Goal: Task Accomplishment & Management: Manage account settings

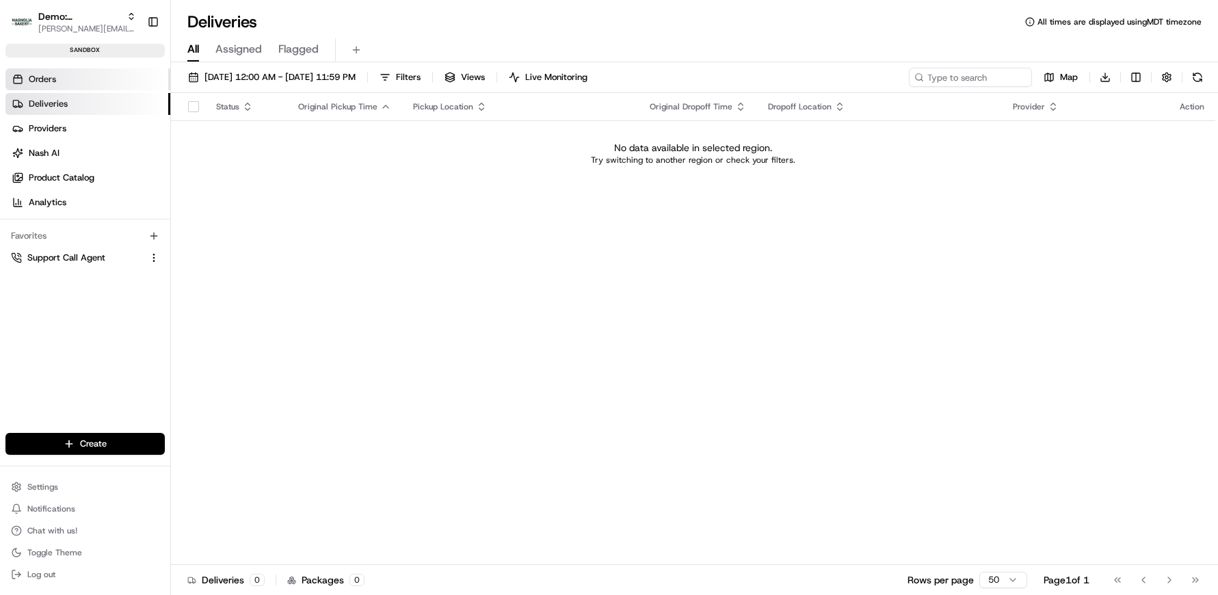
click at [35, 74] on span "Orders" at bounding box center [42, 79] width 27 height 12
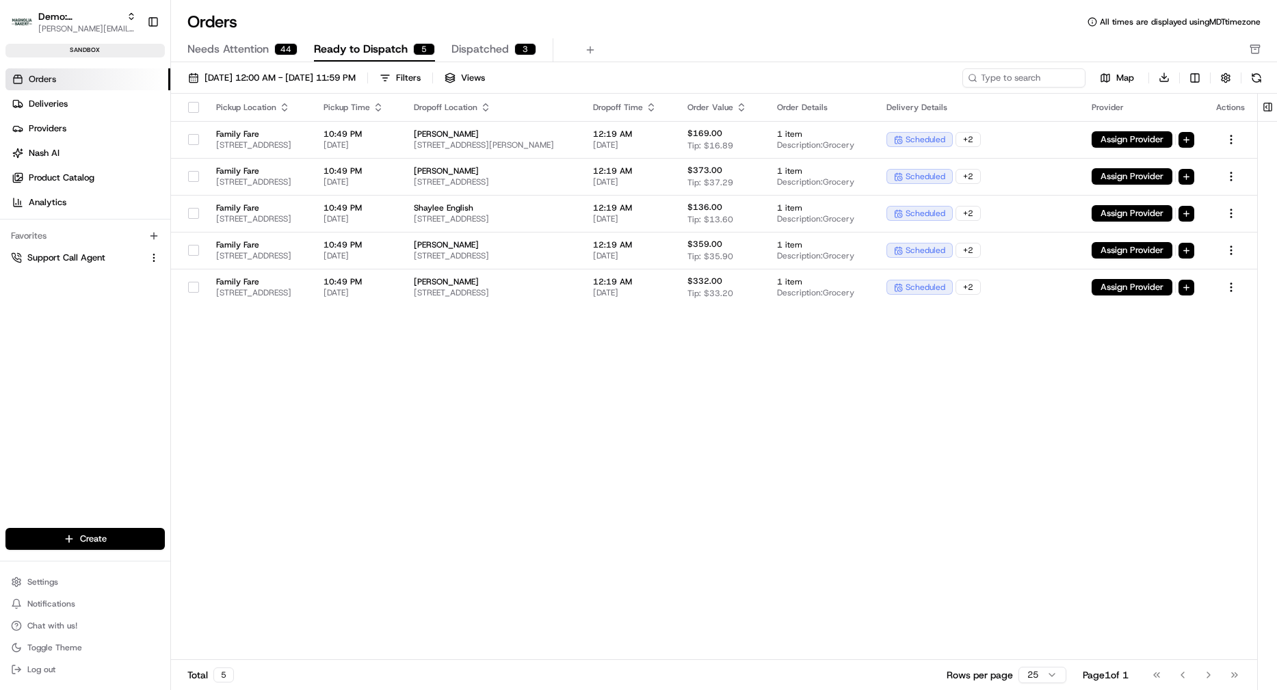
click at [188, 111] on button "button" at bounding box center [193, 107] width 11 height 11
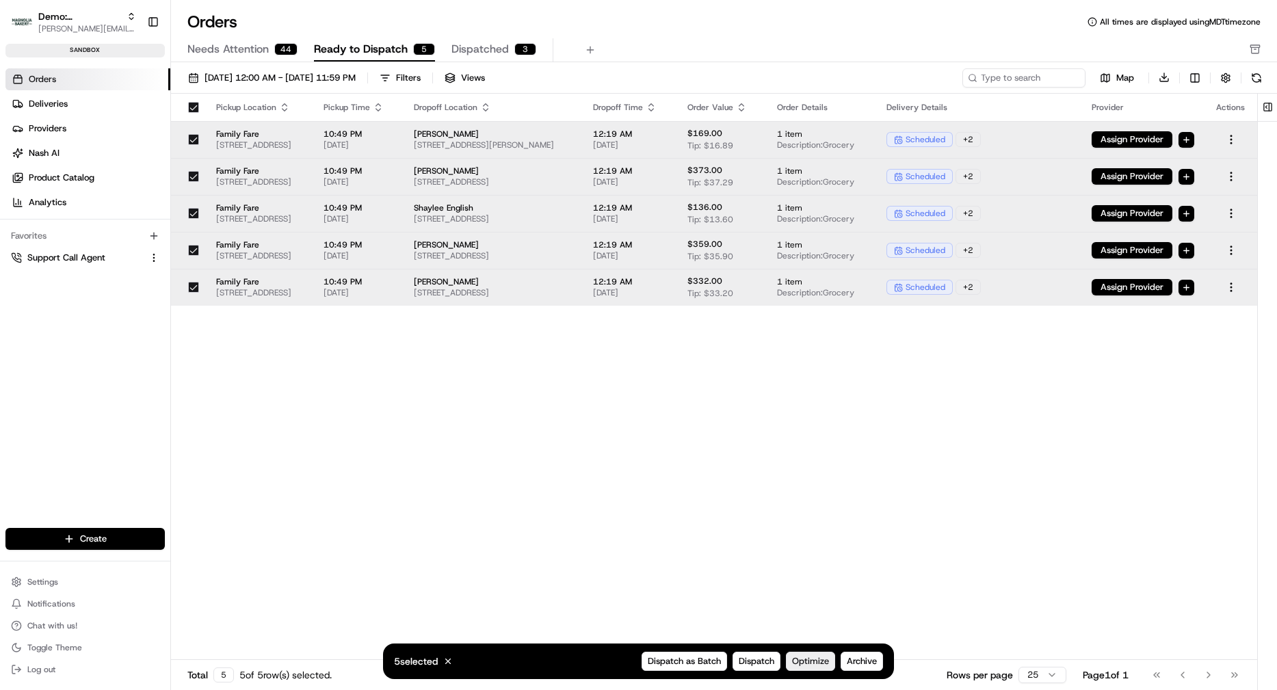
click at [813, 531] on span "Optimize" at bounding box center [810, 661] width 37 height 12
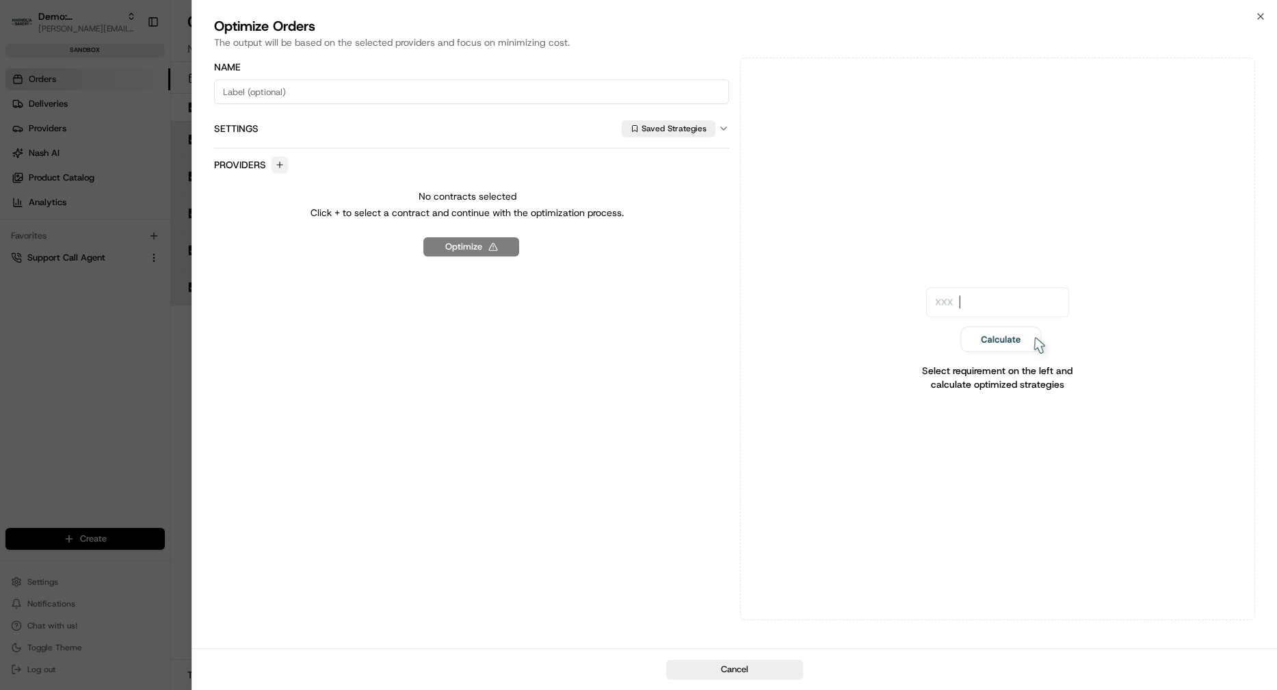
click at [279, 160] on button "button" at bounding box center [279, 165] width 16 height 16
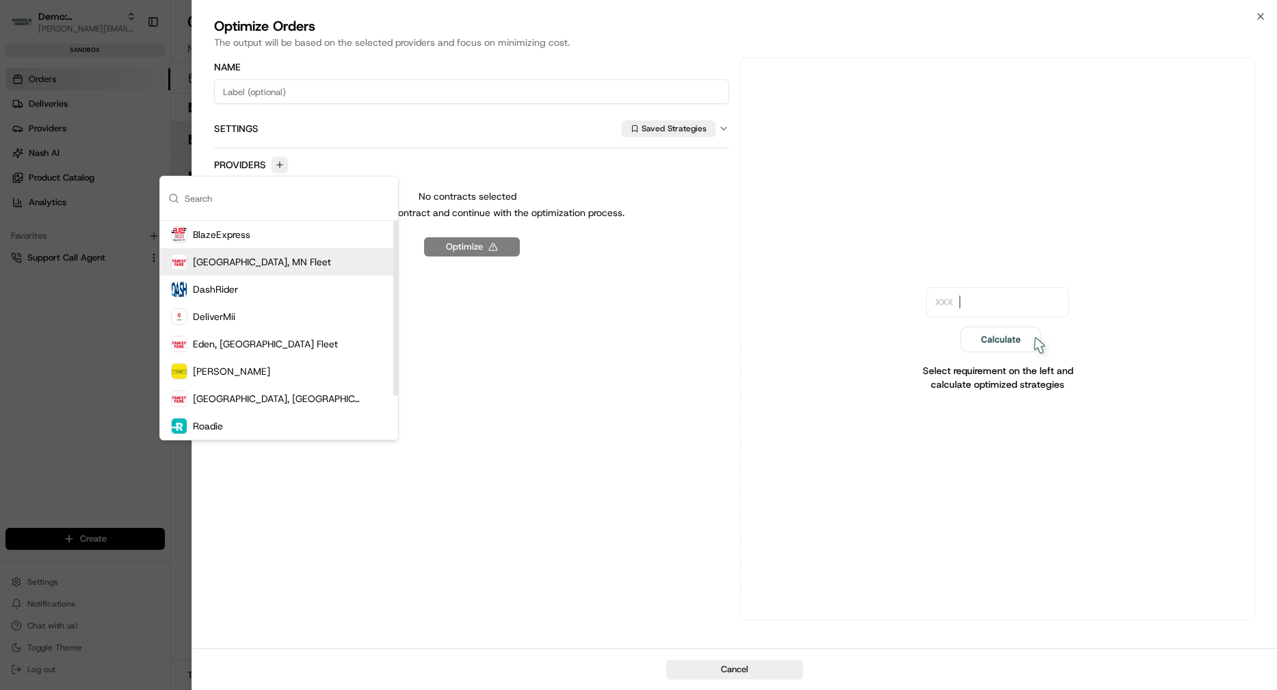
click at [249, 261] on span "Champlin, MN Fleet" at bounding box center [262, 262] width 138 height 14
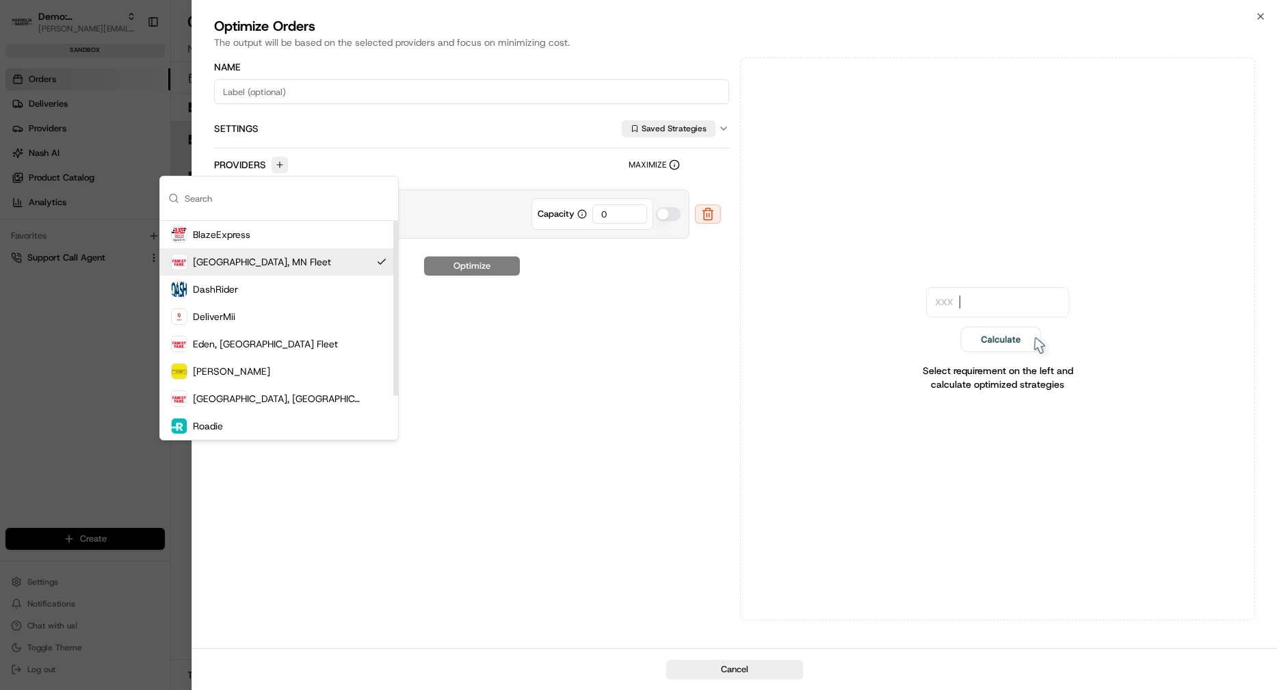
click at [628, 215] on input "0" at bounding box center [619, 213] width 55 height 19
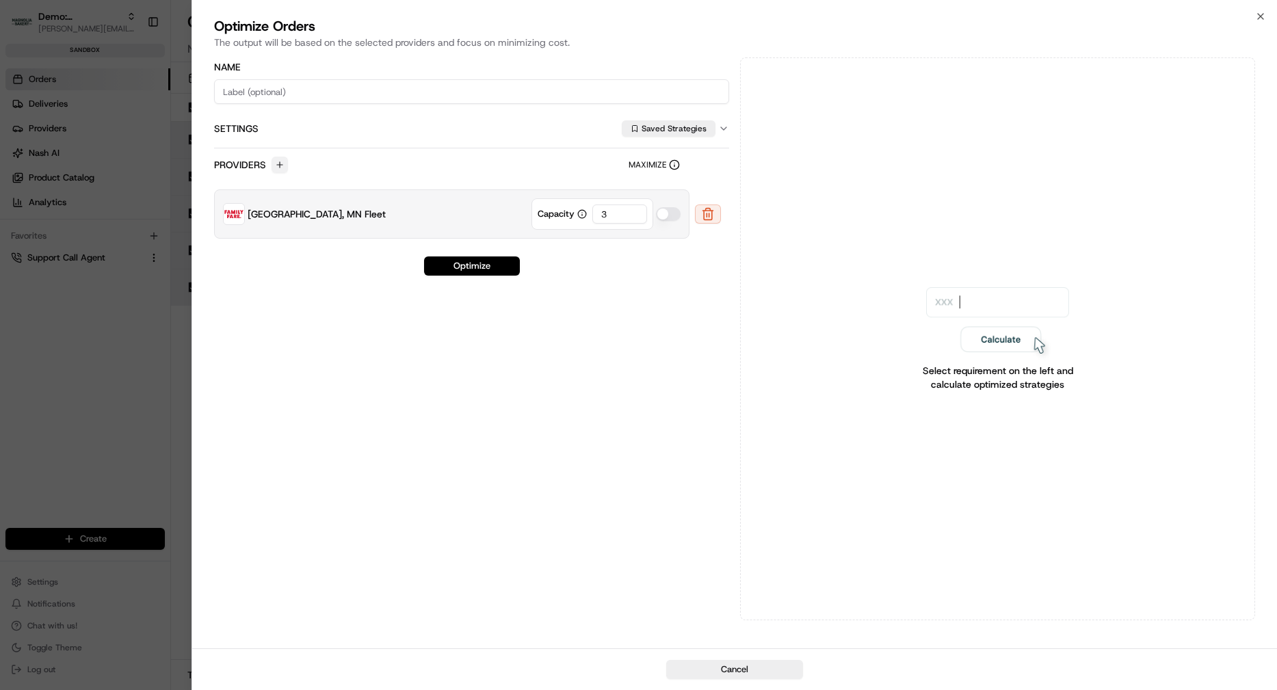
type input "3"
click at [278, 165] on button "button" at bounding box center [279, 165] width 16 height 16
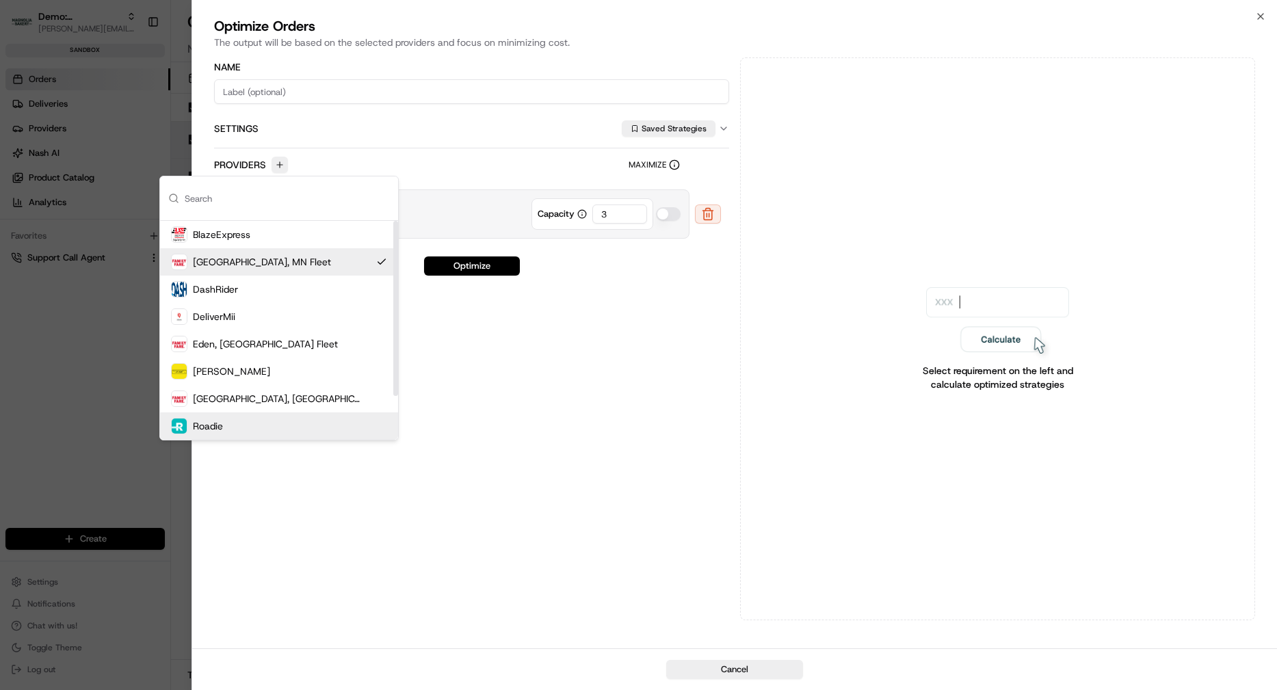
click at [271, 430] on div "Roadie" at bounding box center [279, 425] width 238 height 27
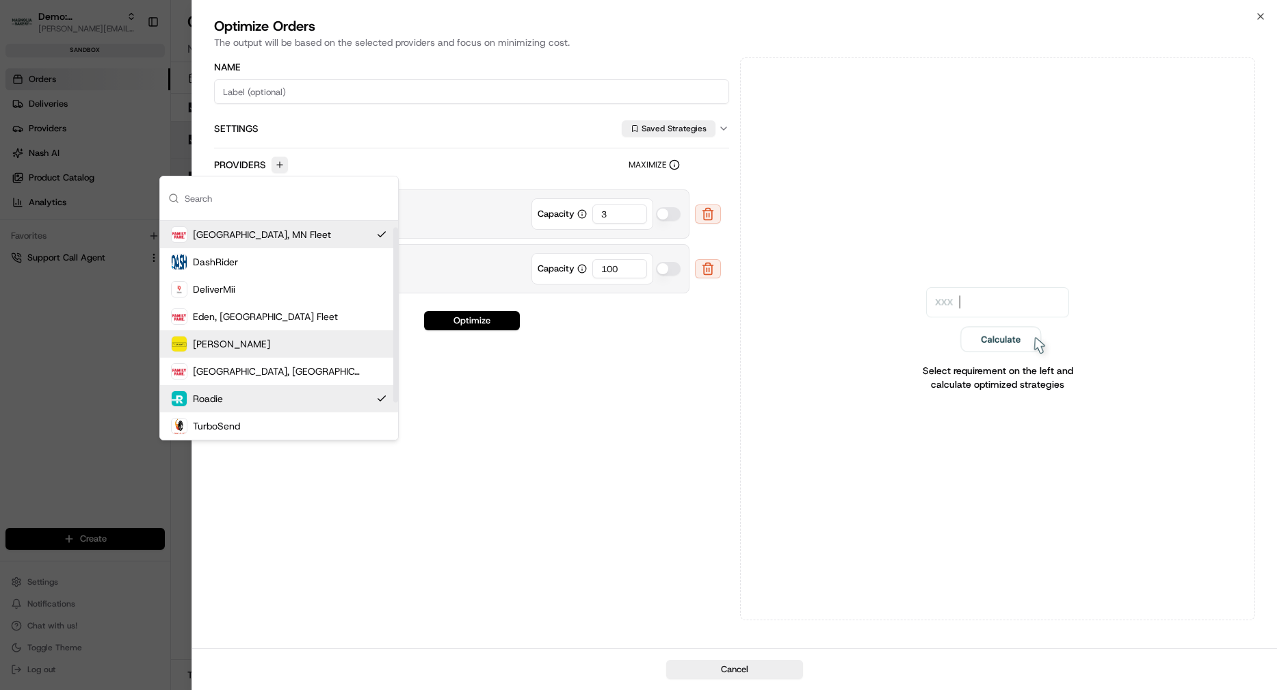
scroll to position [55, 0]
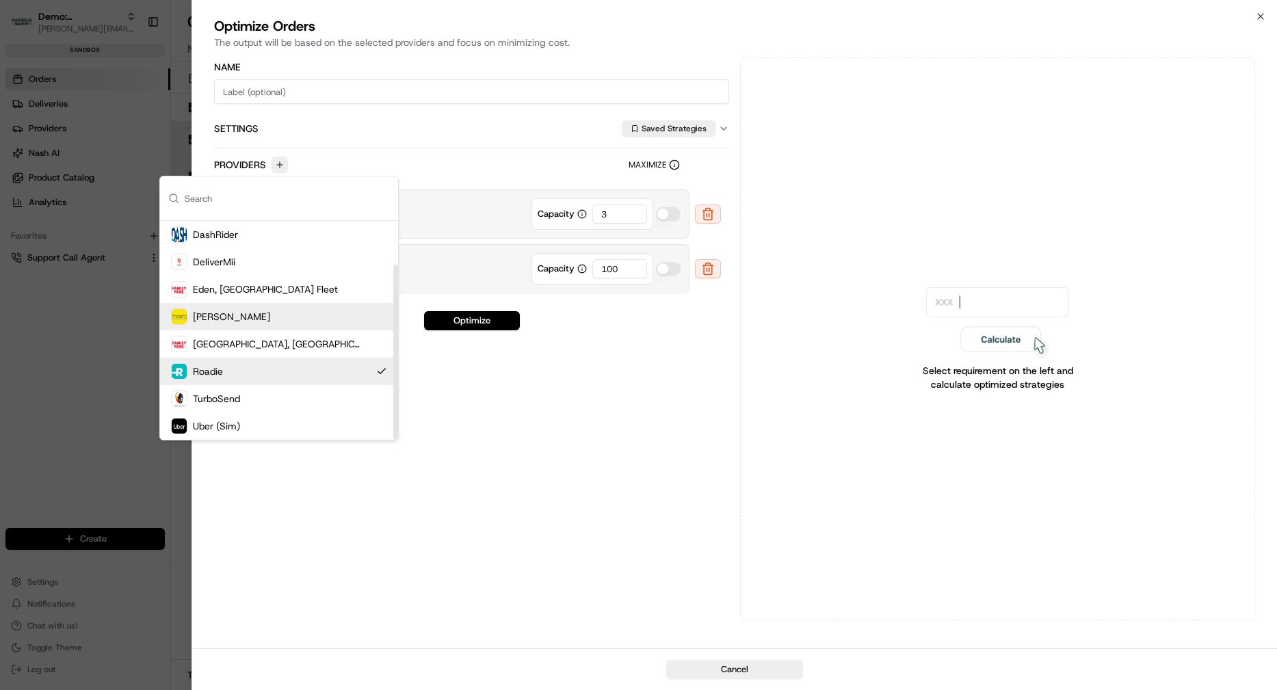
drag, startPoint x: 395, startPoint y: 380, endPoint x: 386, endPoint y: 472, distance: 92.0
click at [393, 440] on div "Suggestions" at bounding box center [395, 352] width 5 height 175
click at [316, 427] on div "Uber (Sim)" at bounding box center [279, 425] width 238 height 27
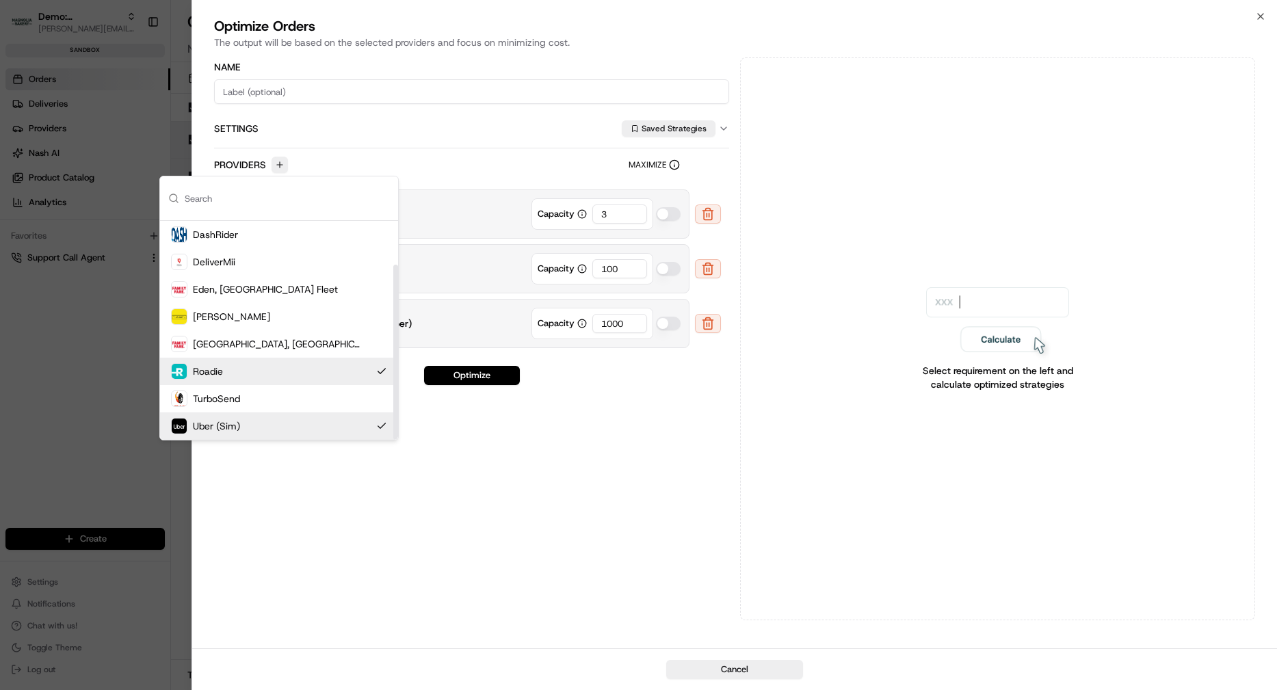
click at [674, 518] on div "Name Settings Saved Strategies Providers Maximize Champlin, MN Fleet Capacity 3…" at bounding box center [471, 338] width 515 height 563
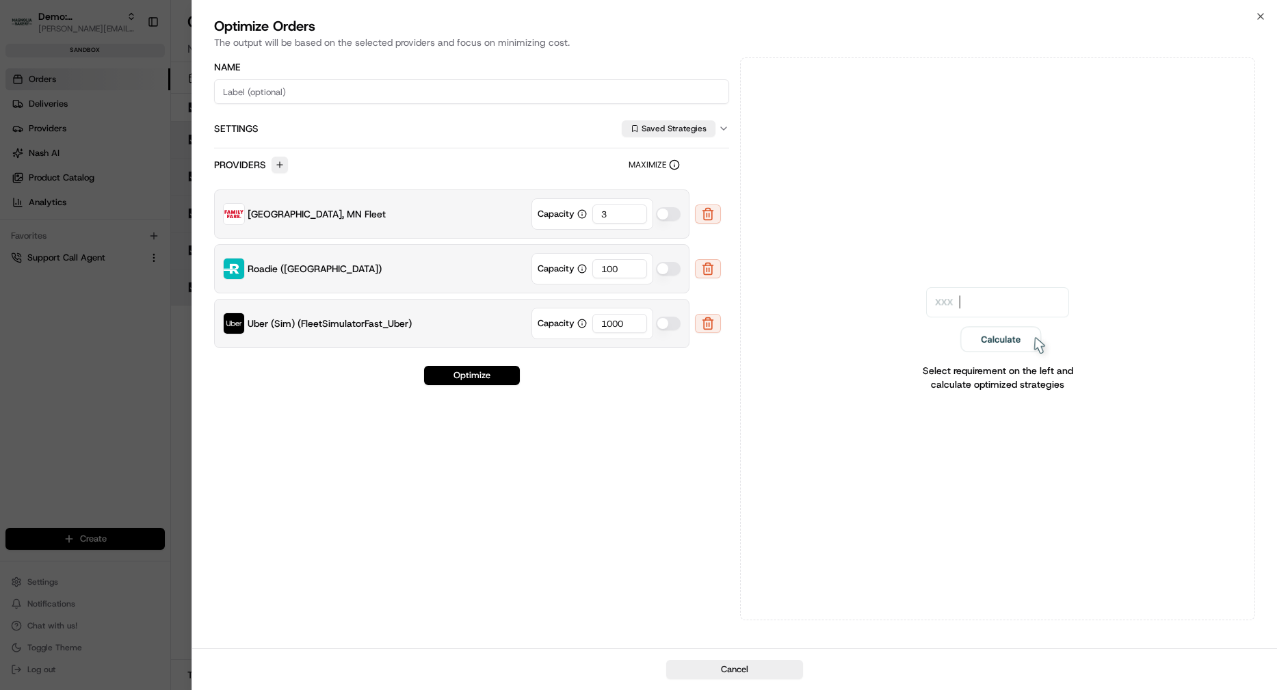
click at [665, 215] on button "button" at bounding box center [668, 214] width 25 height 14
click at [462, 376] on button "Optimize" at bounding box center [472, 375] width 96 height 19
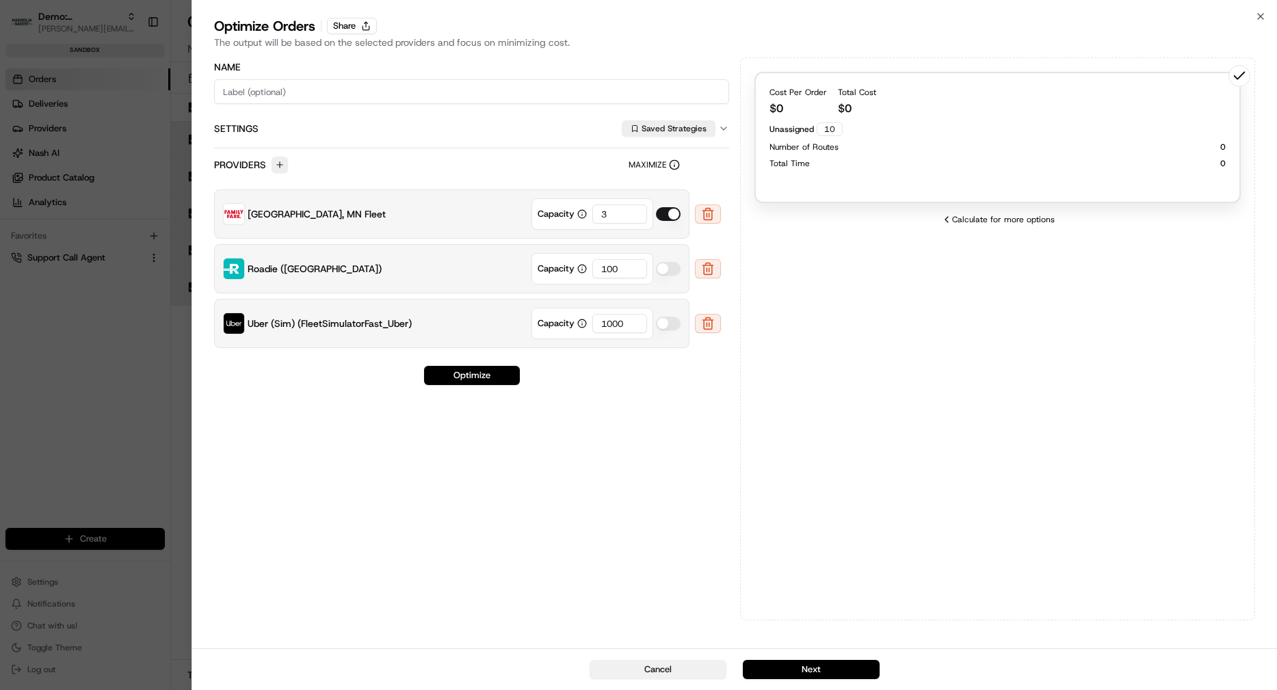
click at [672, 531] on button "Cancel" at bounding box center [657, 669] width 137 height 19
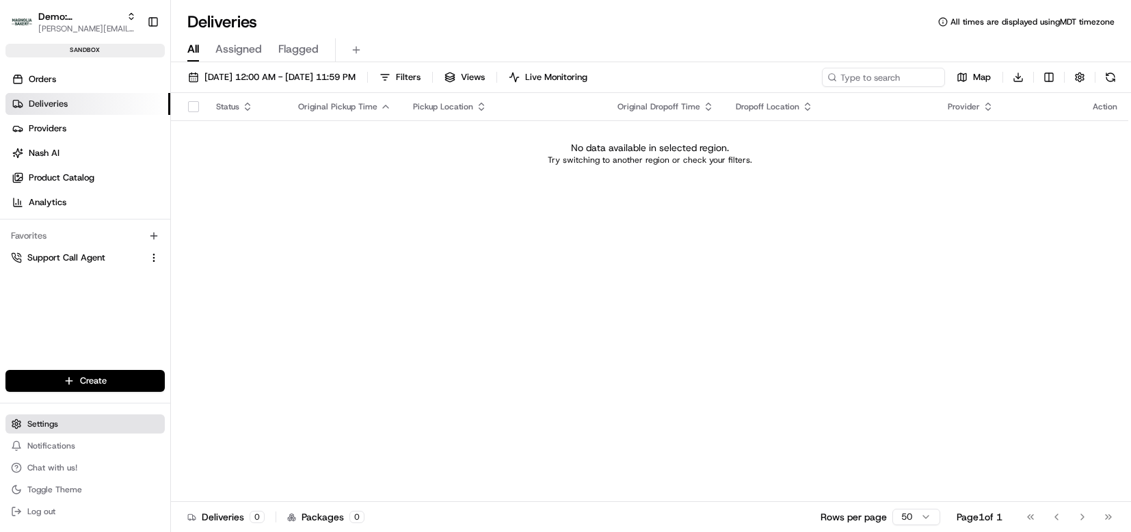
click at [66, 423] on button "Settings" at bounding box center [84, 423] width 159 height 19
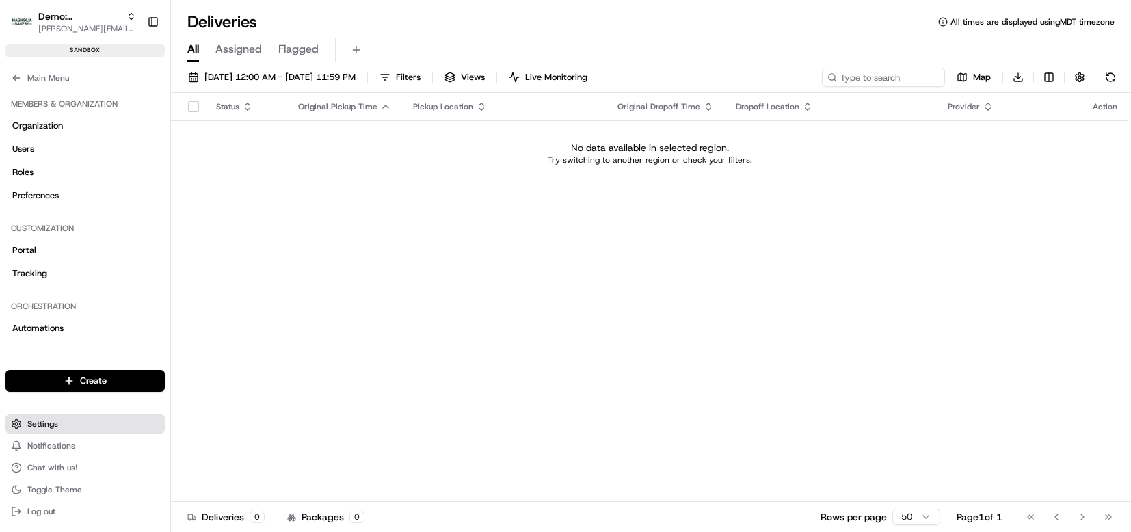
click at [32, 427] on span "Settings" at bounding box center [42, 423] width 31 height 11
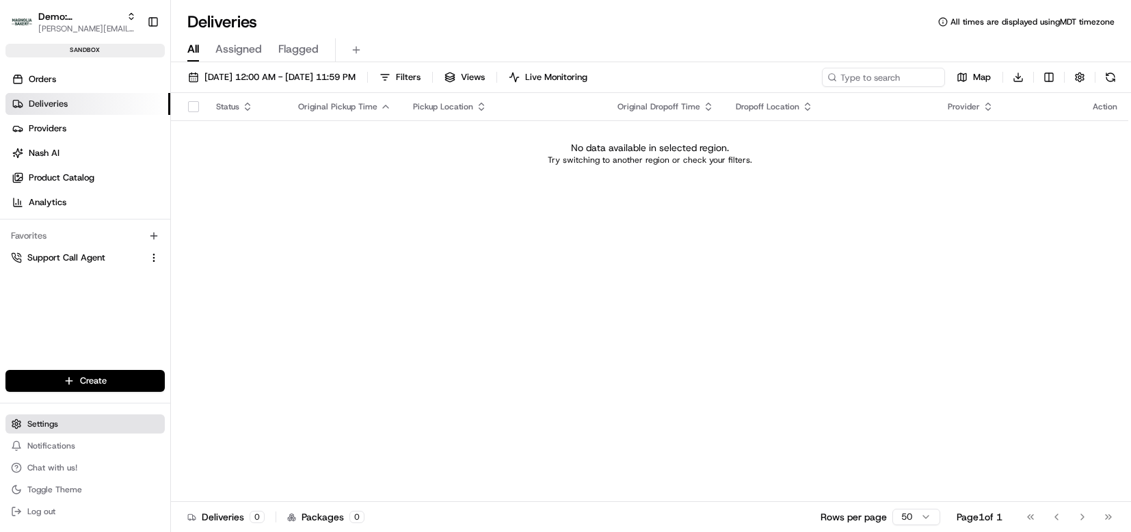
click at [53, 416] on button "Settings" at bounding box center [84, 423] width 159 height 19
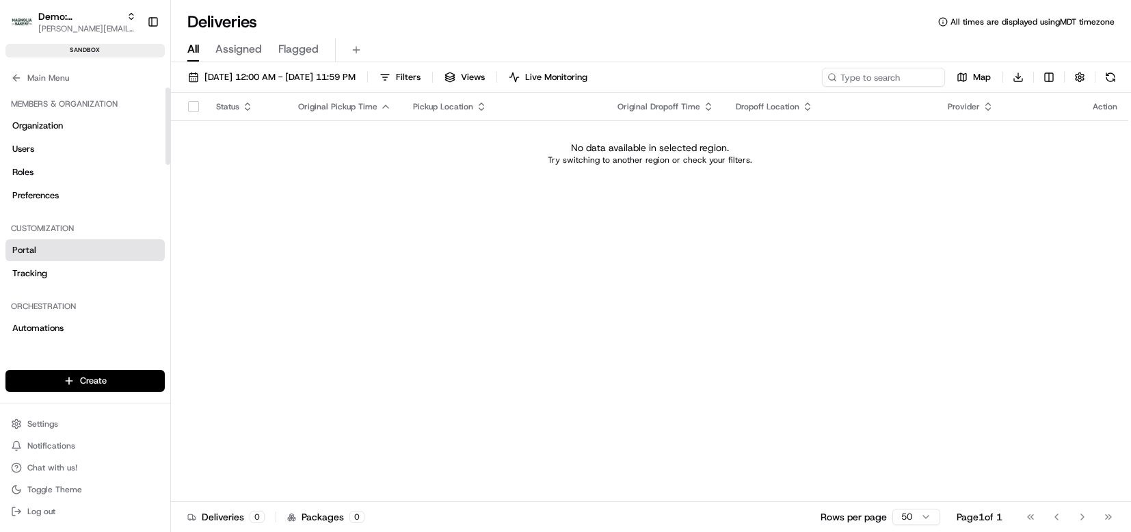
click at [72, 253] on link "Portal" at bounding box center [84, 250] width 159 height 22
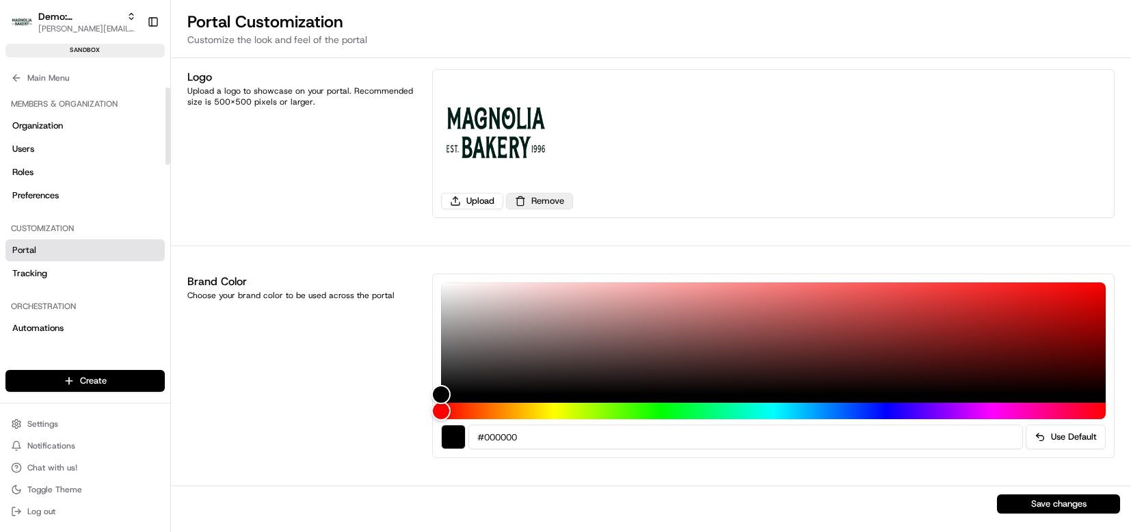
click at [543, 204] on button "Remove" at bounding box center [539, 201] width 67 height 16
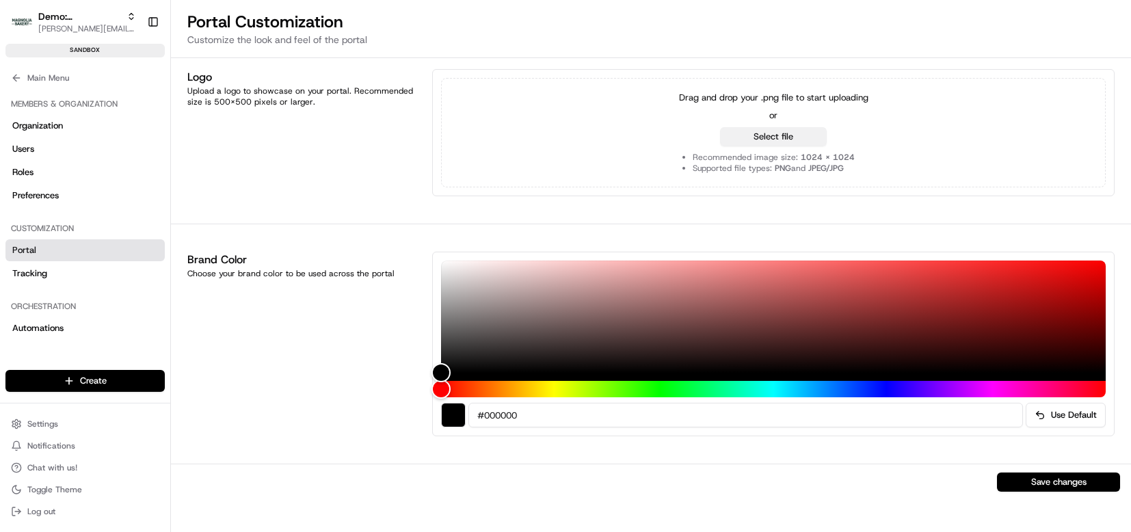
click at [748, 131] on button "Select file" at bounding box center [773, 136] width 107 height 19
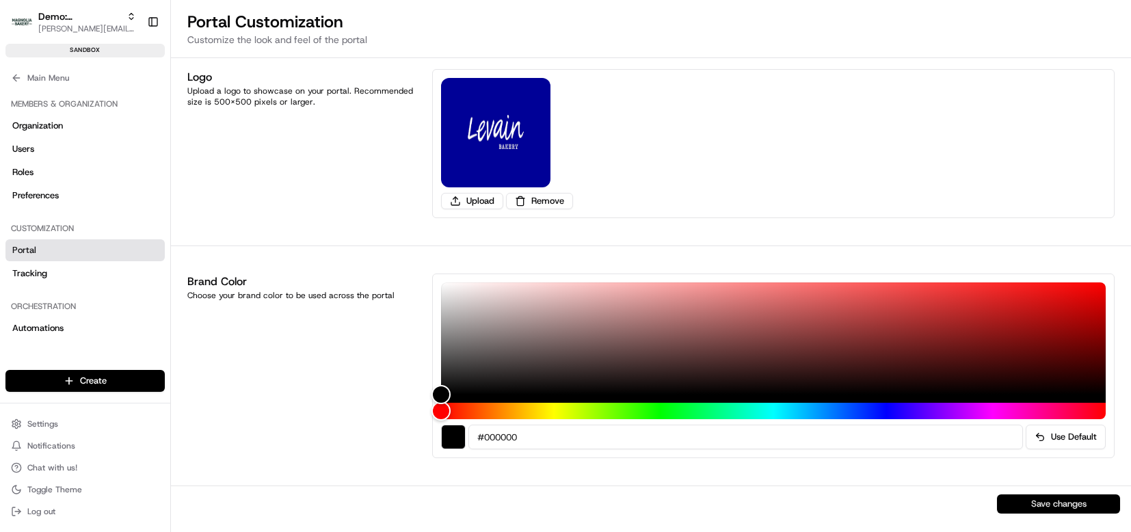
click at [1027, 503] on button "Save changes" at bounding box center [1058, 503] width 123 height 19
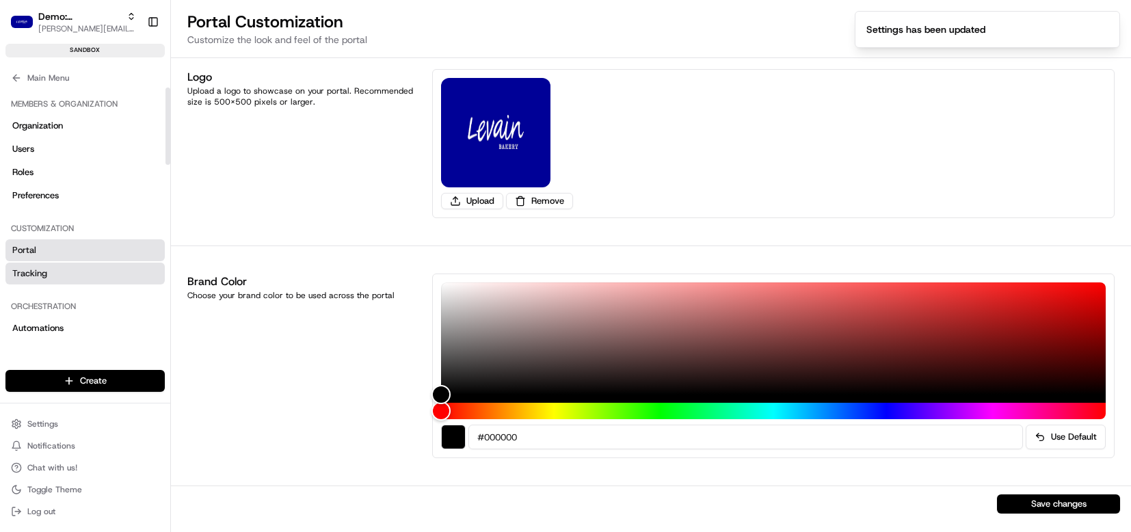
click at [57, 279] on link "Tracking" at bounding box center [84, 274] width 159 height 22
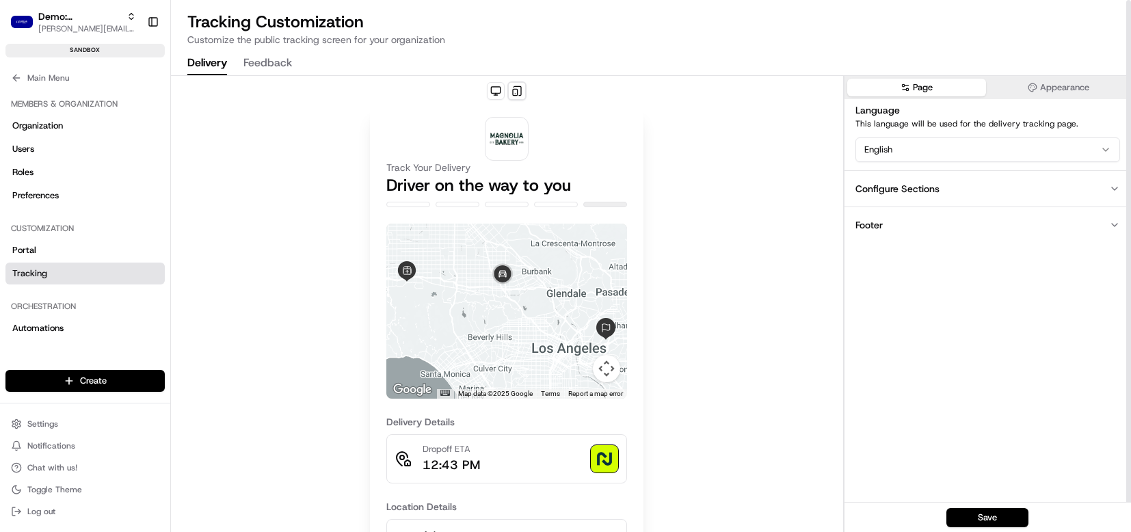
click at [1112, 191] on icon "button" at bounding box center [1114, 188] width 11 height 11
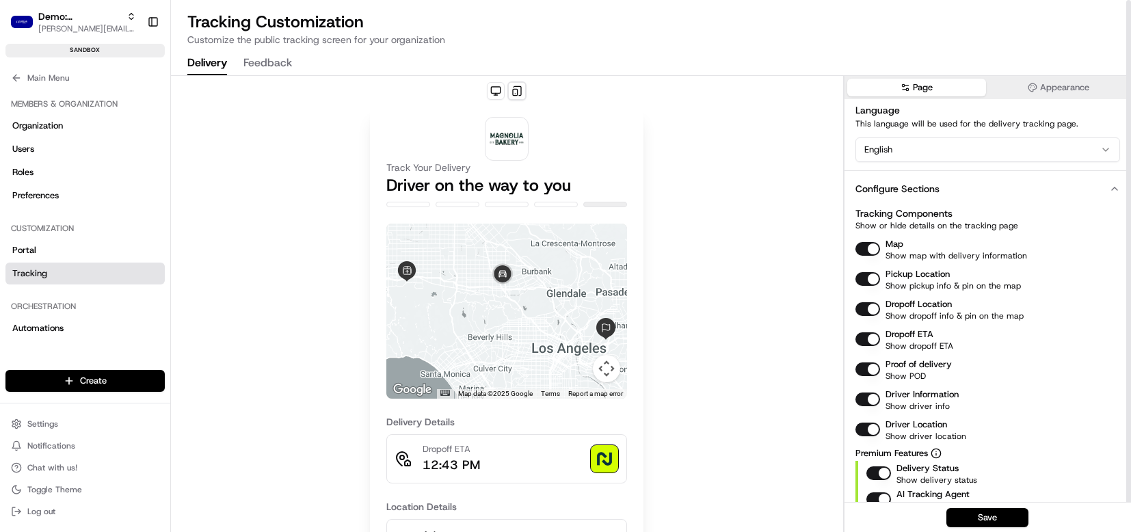
click at [1095, 85] on button "Appearance" at bounding box center [1058, 88] width 139 height 18
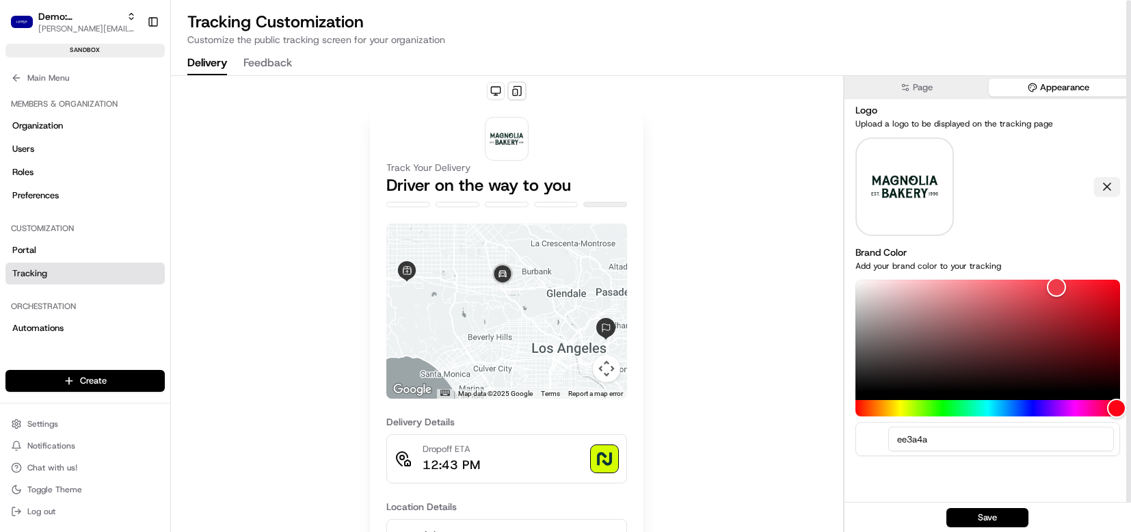
click at [1110, 181] on button at bounding box center [1107, 186] width 26 height 19
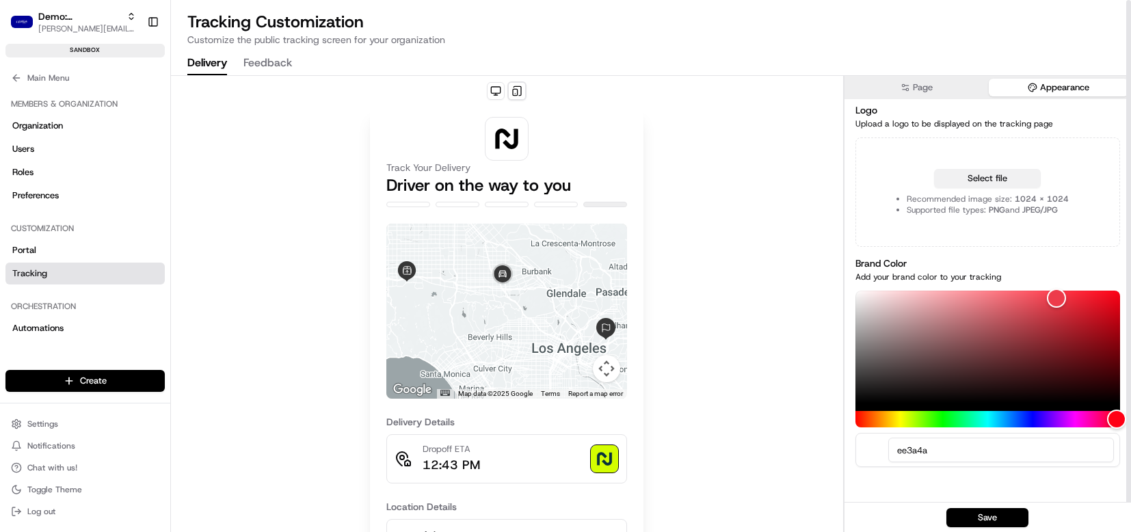
click at [1000, 181] on button "Select file" at bounding box center [987, 178] width 107 height 19
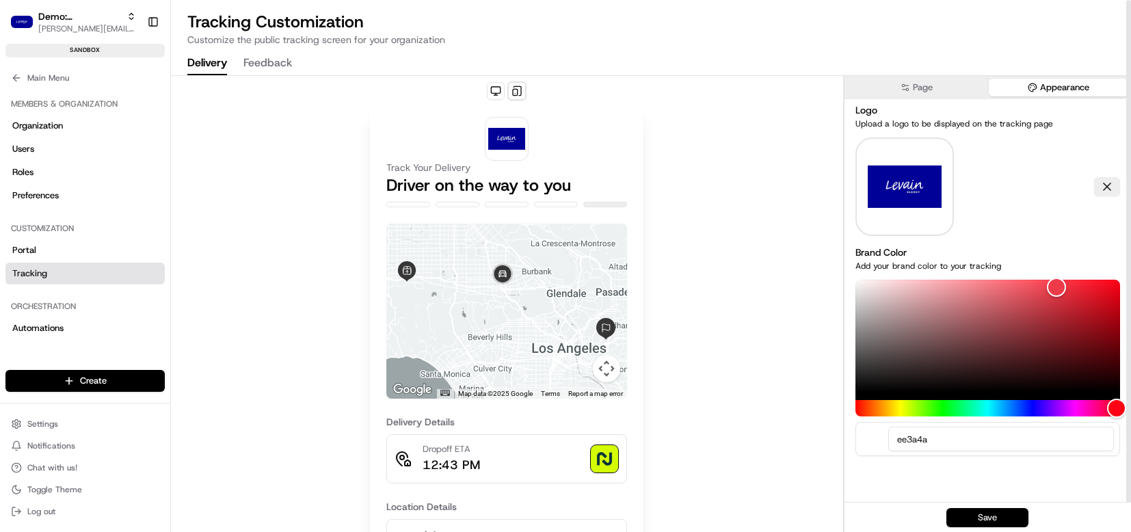
click at [989, 514] on button "Save" at bounding box center [987, 517] width 82 height 19
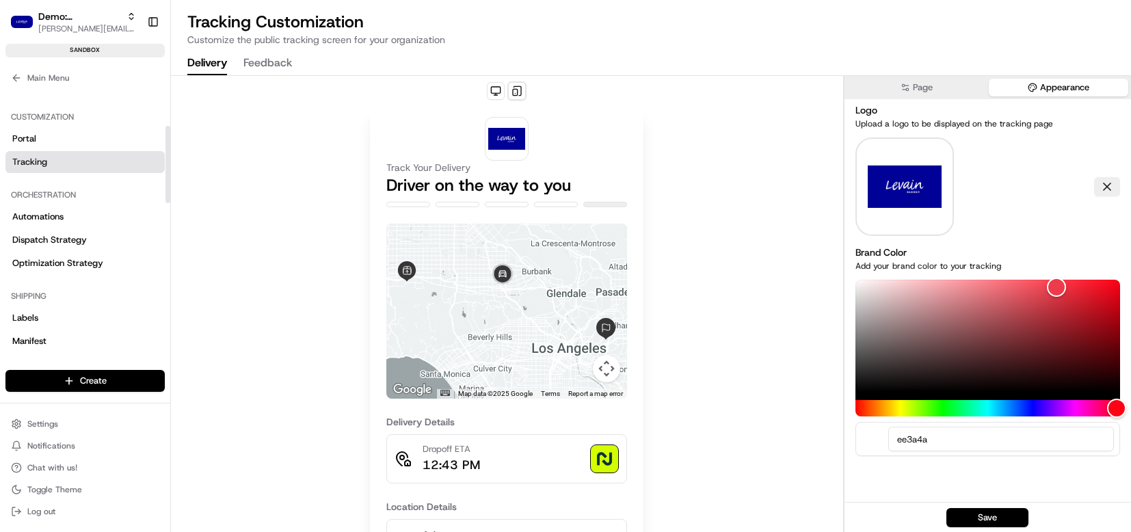
scroll to position [128, 0]
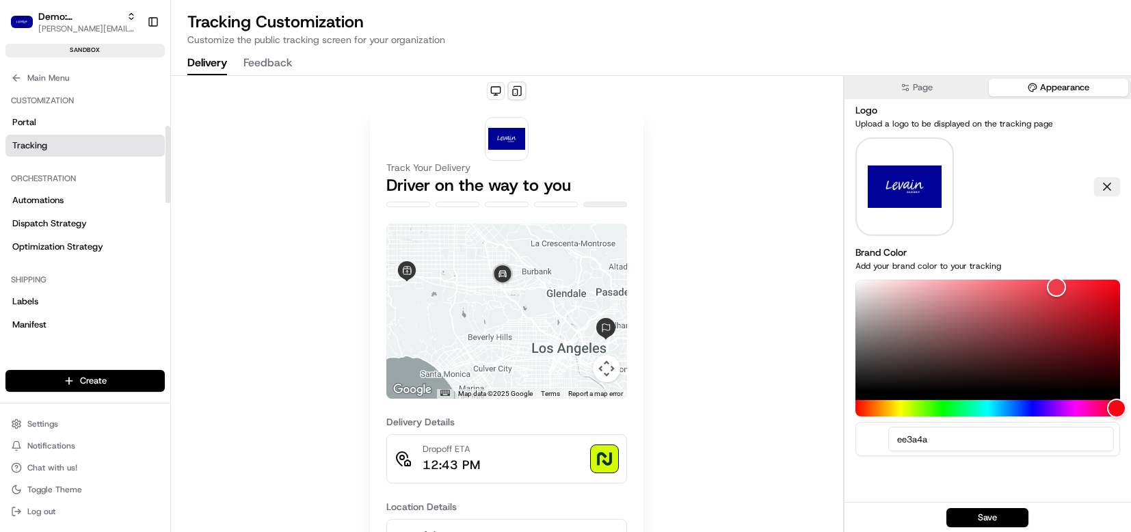
drag, startPoint x: 166, startPoint y: 144, endPoint x: 165, endPoint y: 182, distance: 38.3
click at [165, 182] on div at bounding box center [167, 163] width 5 height 77
click at [77, 213] on link "Dispatch Strategy" at bounding box center [84, 224] width 159 height 22
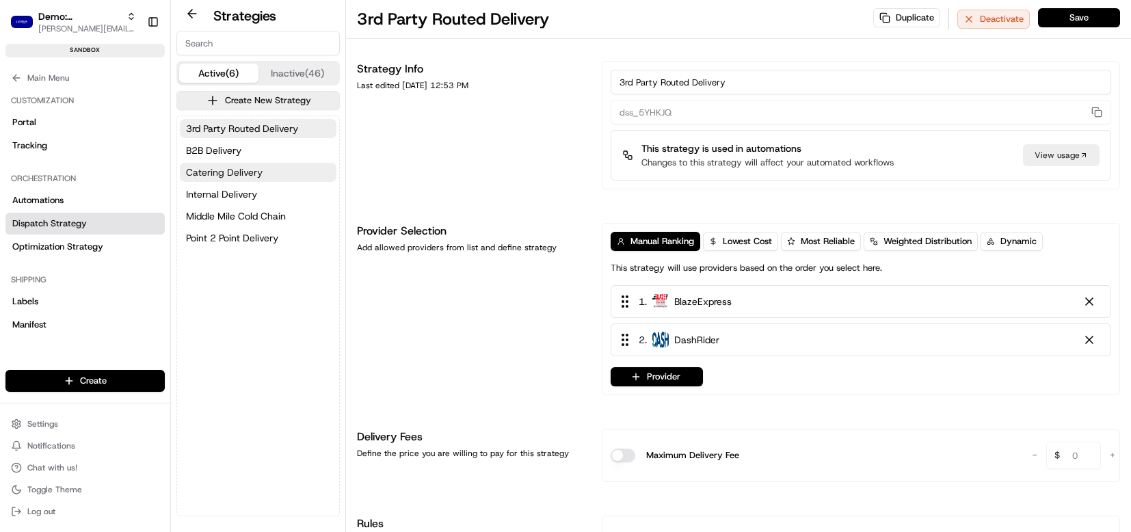
click at [265, 175] on button "Catering Delivery" at bounding box center [258, 172] width 157 height 19
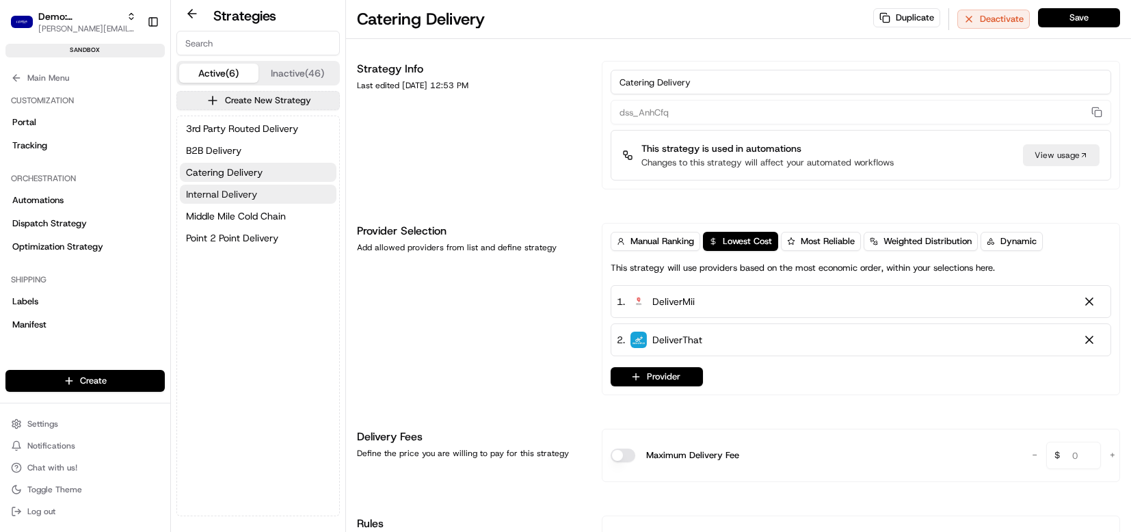
click at [256, 197] on span "Internal Delivery" at bounding box center [221, 194] width 71 height 14
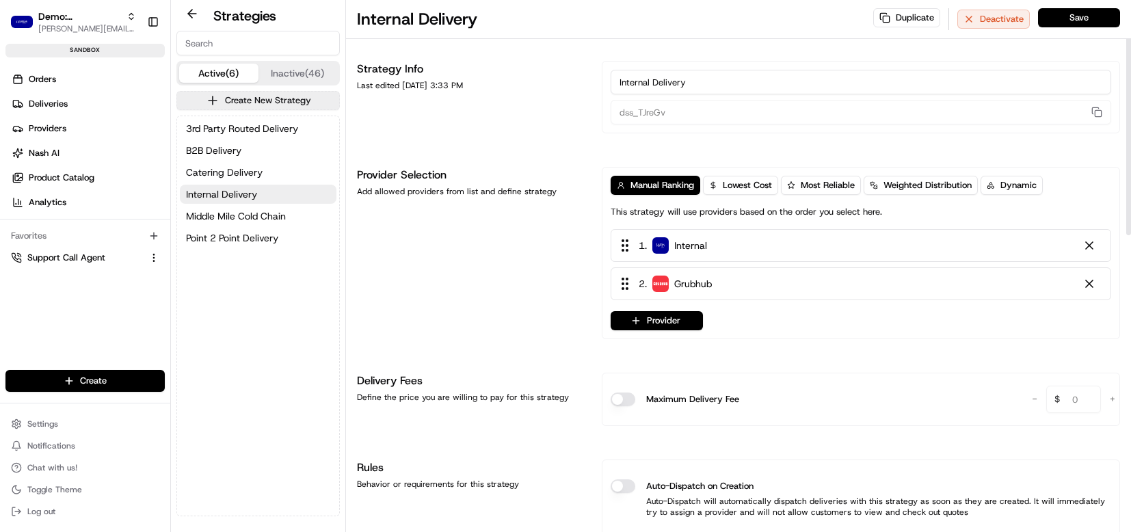
click at [277, 131] on span "3rd Party Routed Delivery" at bounding box center [242, 129] width 112 height 14
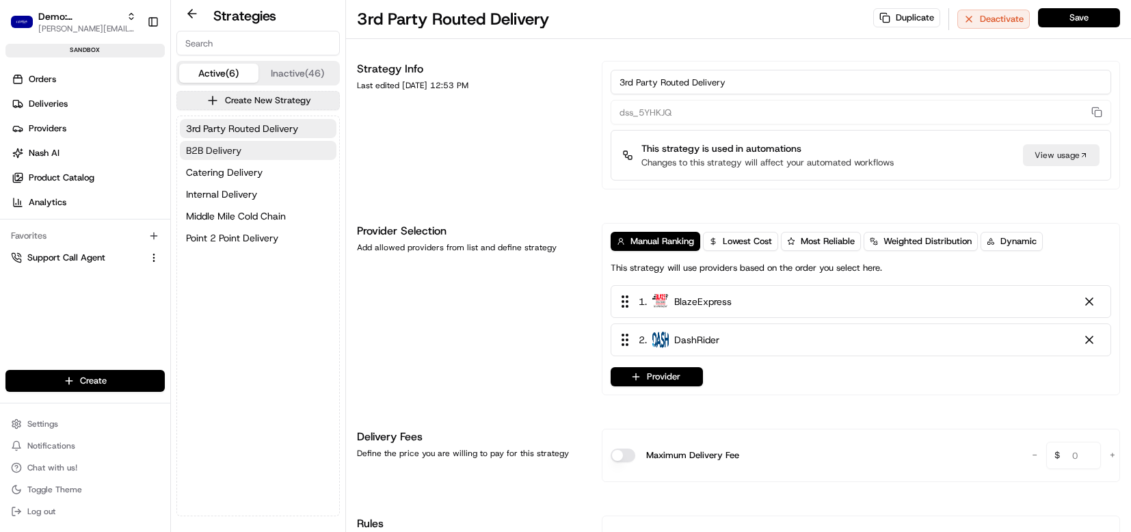
click at [273, 151] on button "B2B Delivery" at bounding box center [258, 150] width 157 height 19
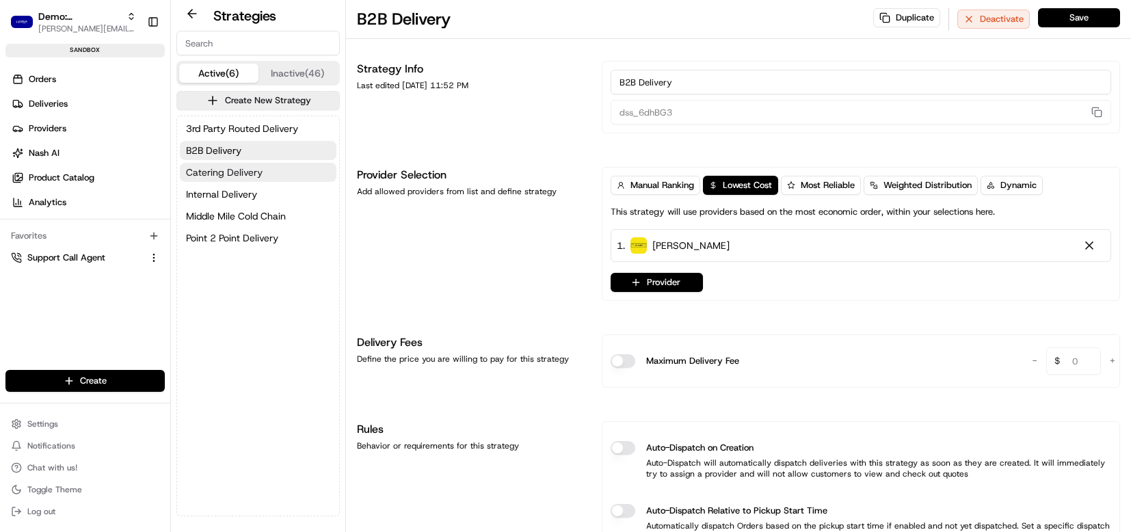
click at [272, 172] on button "Catering Delivery" at bounding box center [258, 172] width 157 height 19
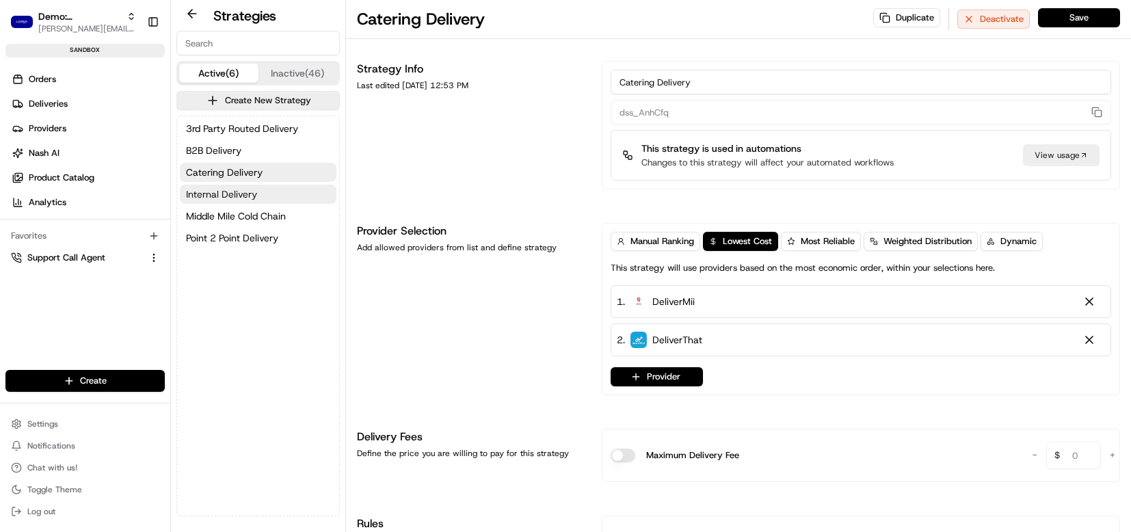
click at [272, 188] on button "Internal Delivery" at bounding box center [258, 194] width 157 height 19
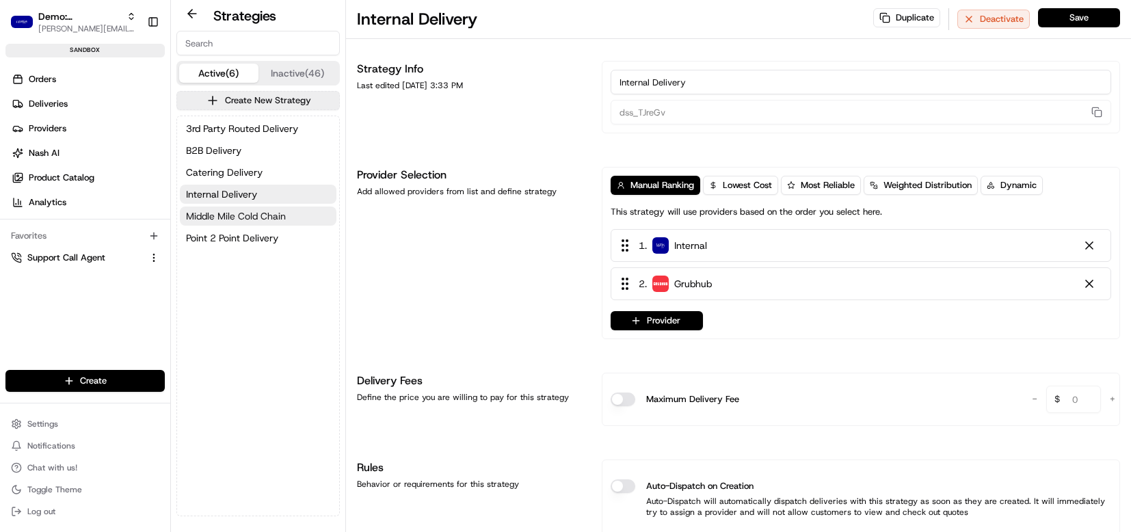
click at [274, 224] on button "Middle Mile Cold Chain" at bounding box center [258, 216] width 157 height 19
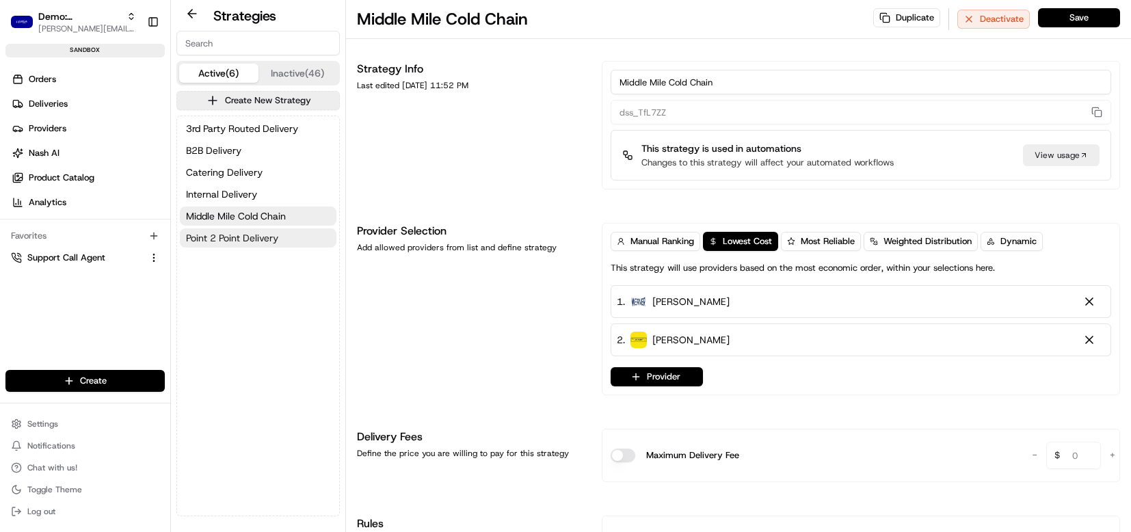
click at [270, 237] on span "Point 2 Point Delivery" at bounding box center [232, 238] width 92 height 14
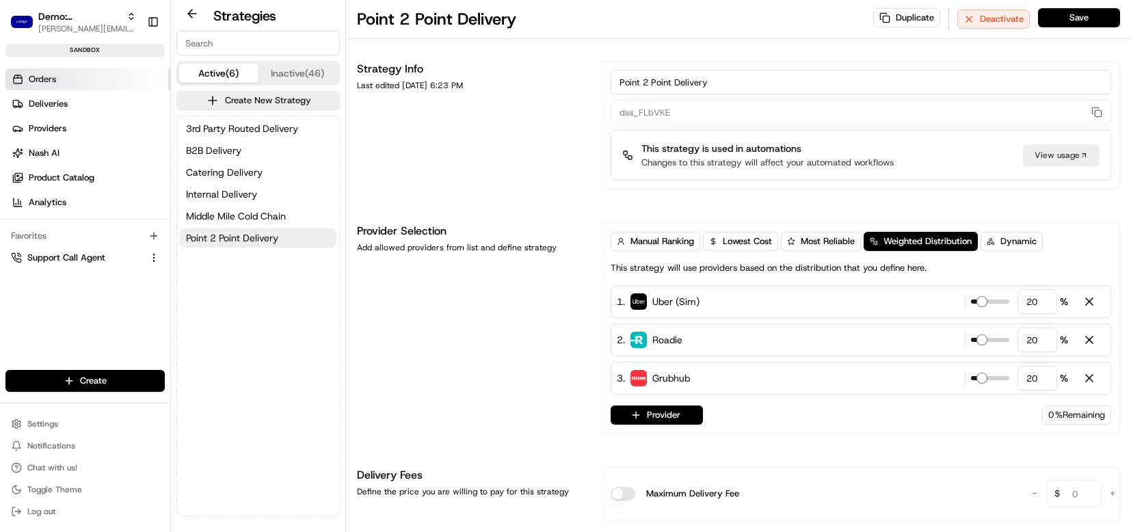
click at [75, 76] on link "Orders" at bounding box center [87, 79] width 165 height 22
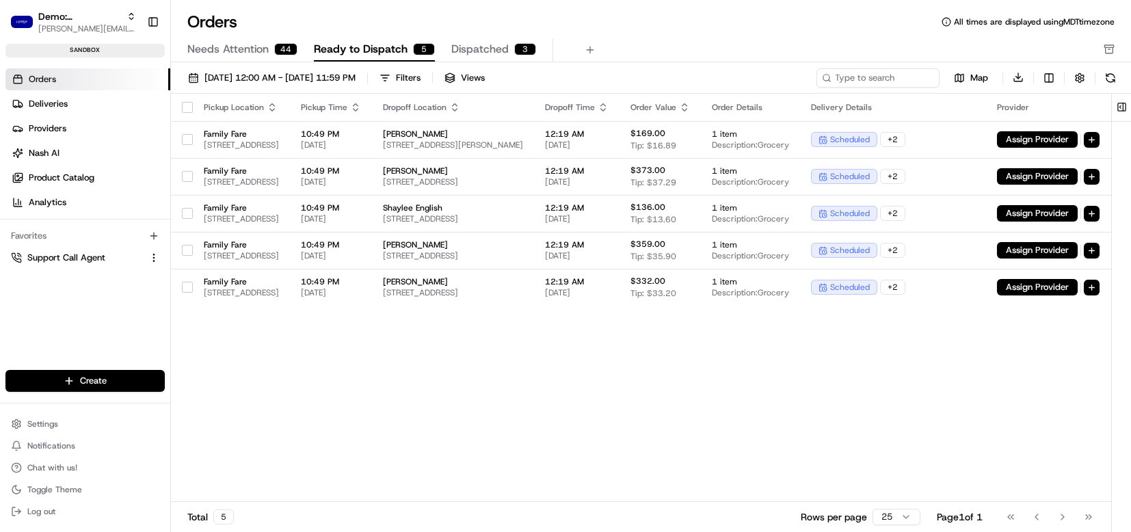
click at [188, 107] on button "button" at bounding box center [187, 107] width 11 height 11
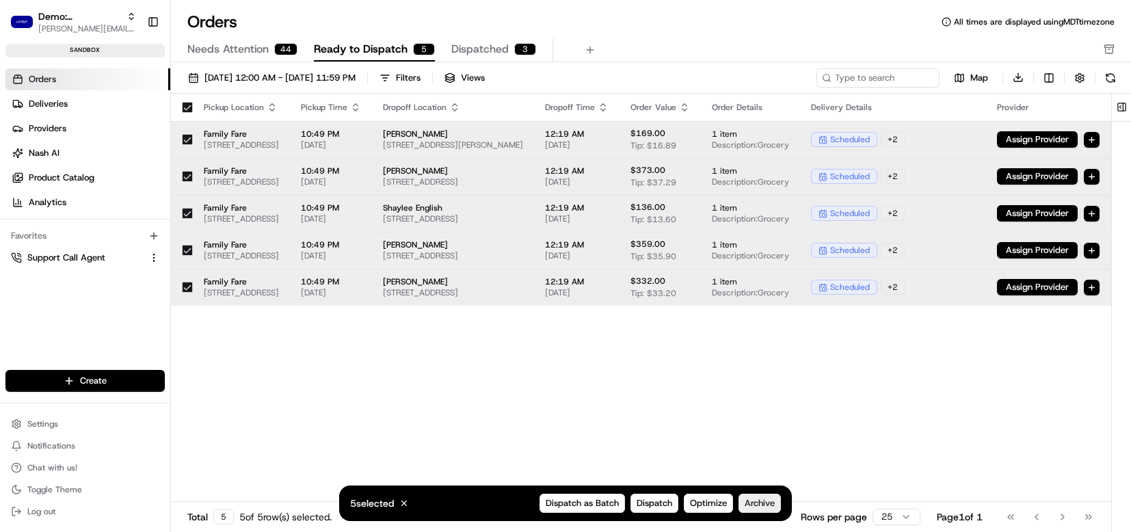
click at [764, 512] on button "Archive" at bounding box center [759, 503] width 42 height 19
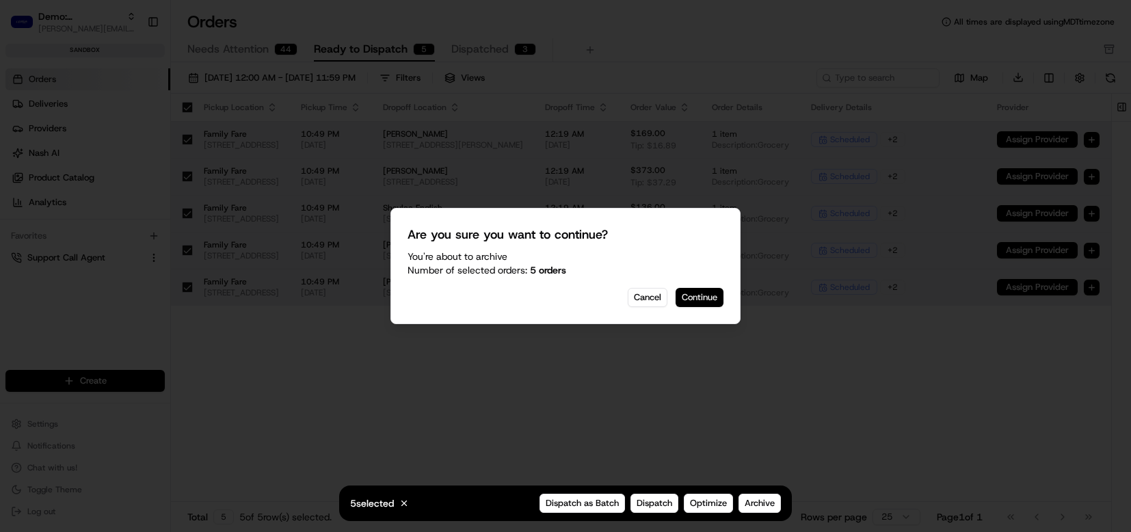
click at [710, 304] on button "Continue" at bounding box center [700, 297] width 48 height 19
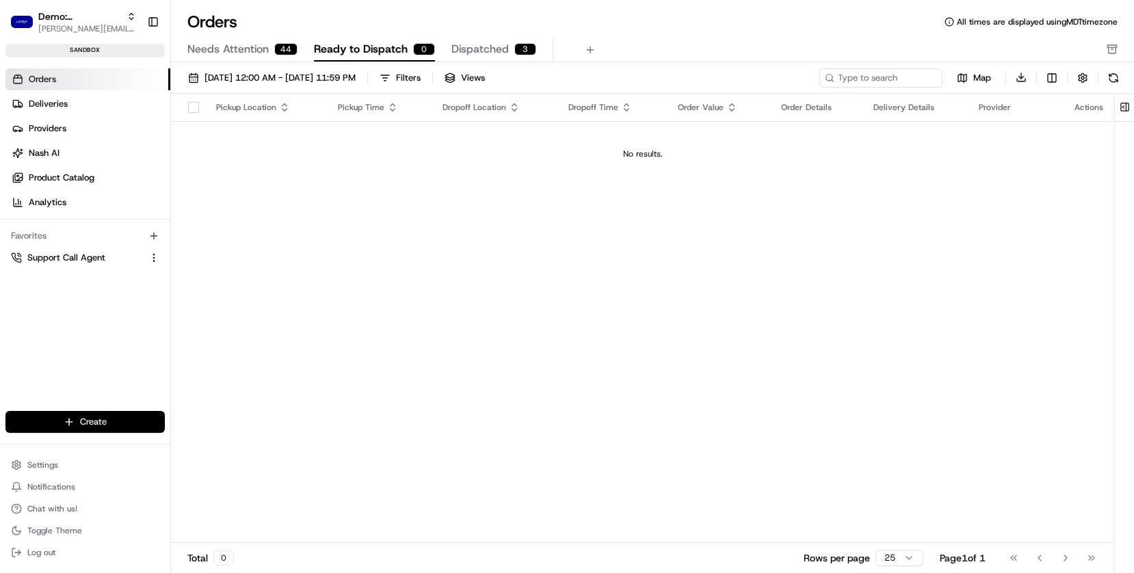
click at [96, 427] on html "Demo: Benny benny@usenash.com Toggle Sidebar sandbox Orders Deliveries Provider…" at bounding box center [567, 286] width 1134 height 573
click at [244, 498] on link "CSV Upload" at bounding box center [247, 496] width 152 height 25
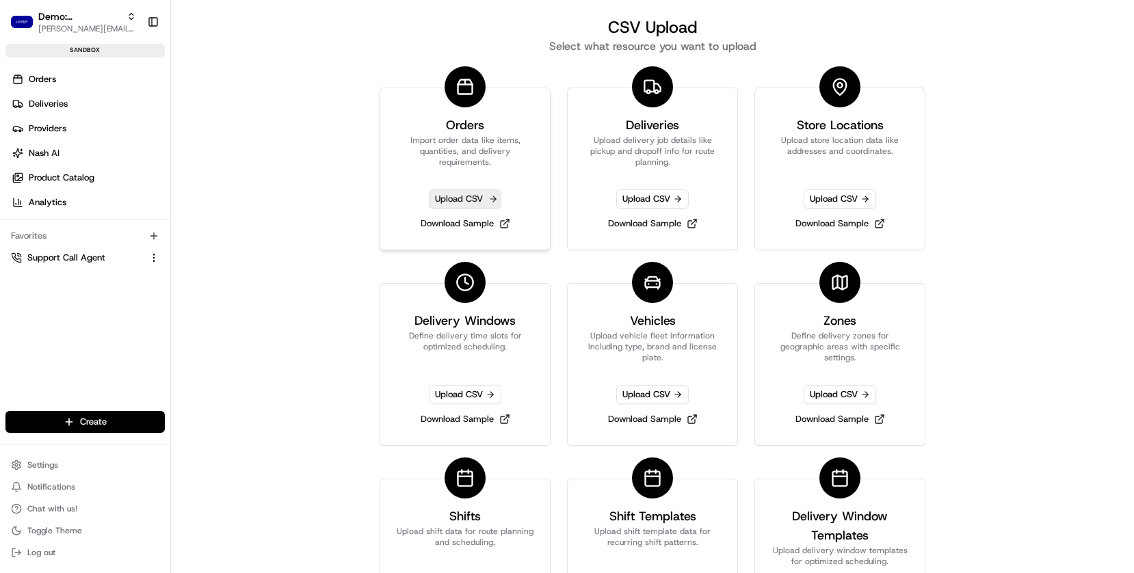
click at [477, 204] on span "Upload CSV" at bounding box center [465, 198] width 72 height 19
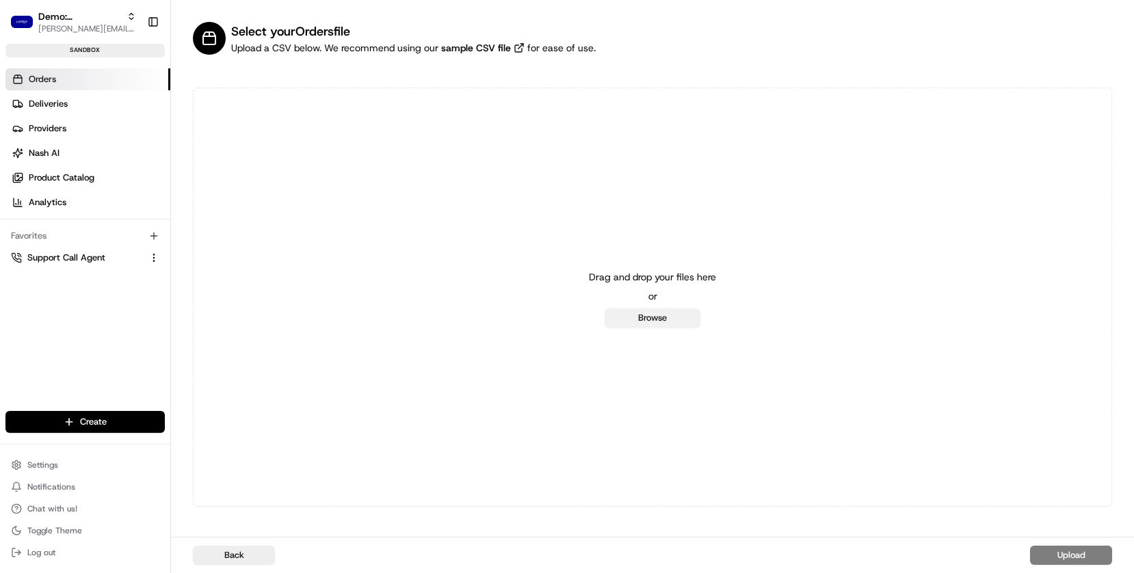
click at [655, 318] on button "Browse" at bounding box center [652, 317] width 96 height 19
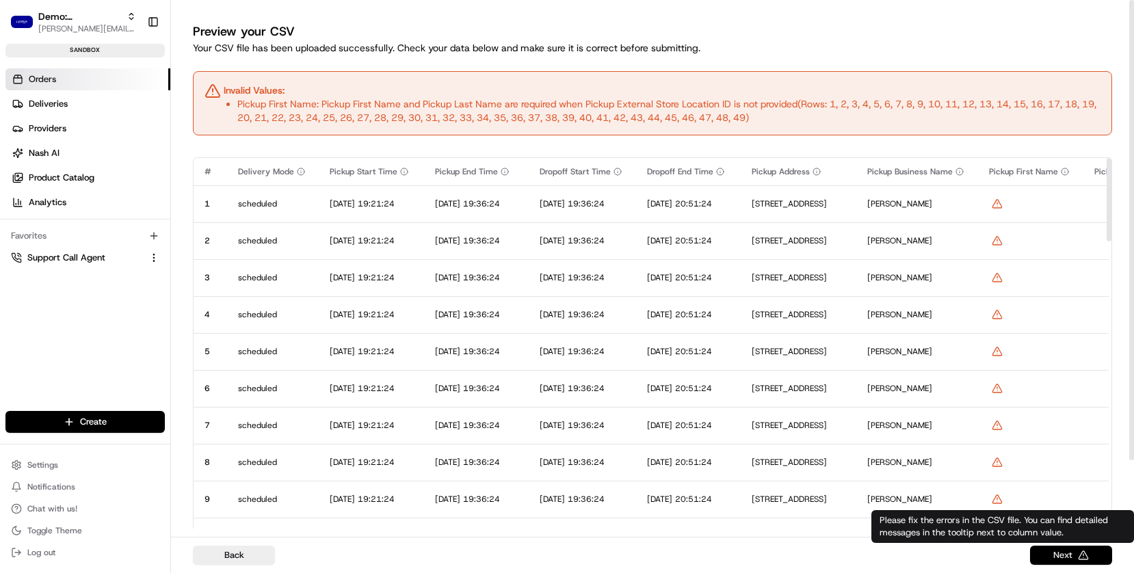
click at [1040, 531] on button "Next" at bounding box center [1071, 555] width 82 height 19
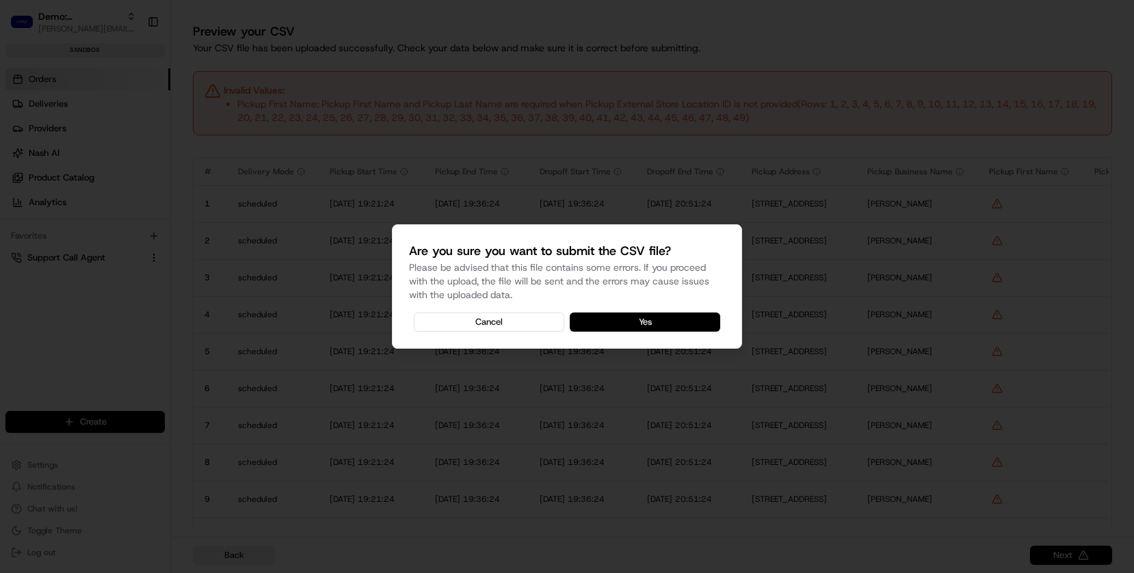
click at [649, 318] on button "Yes" at bounding box center [645, 321] width 150 height 19
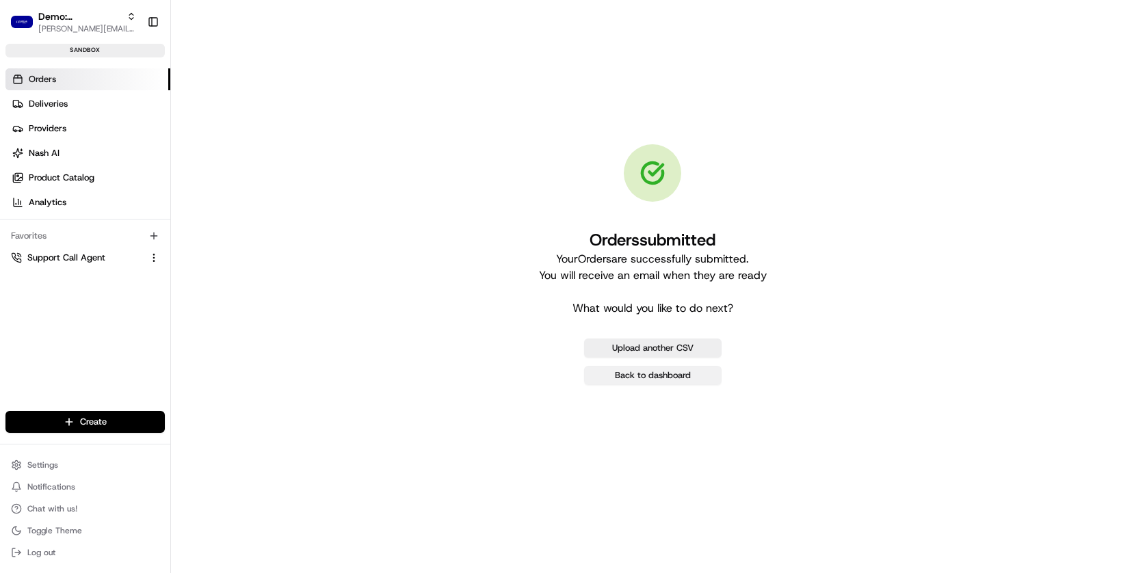
click at [676, 378] on link "Back to dashboard" at bounding box center [652, 375] width 137 height 19
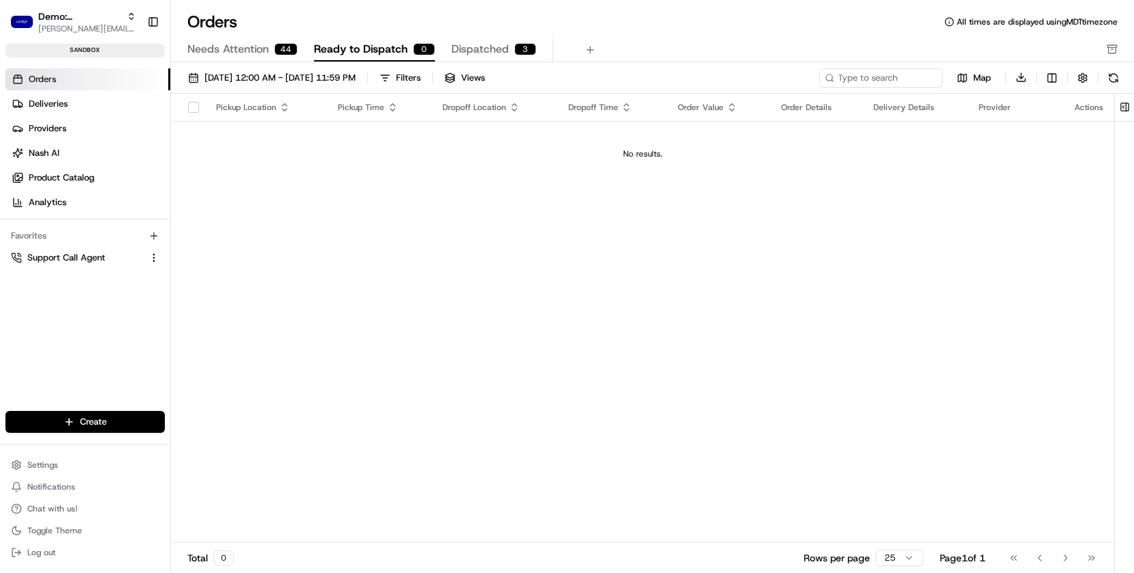
click at [251, 44] on span "Needs Attention" at bounding box center [227, 49] width 81 height 16
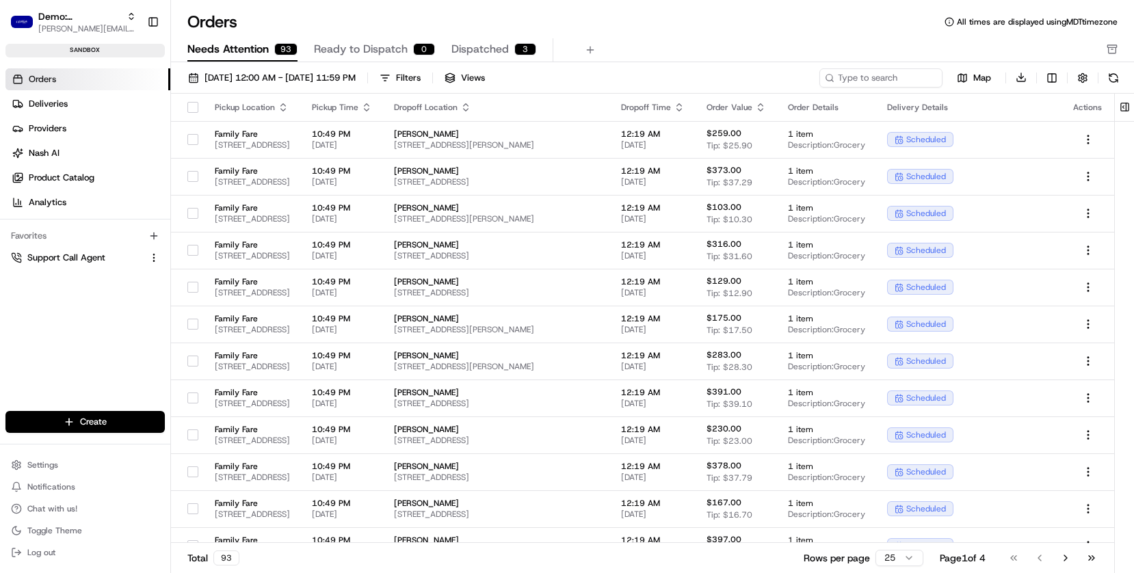
click at [189, 109] on button "button" at bounding box center [192, 107] width 11 height 11
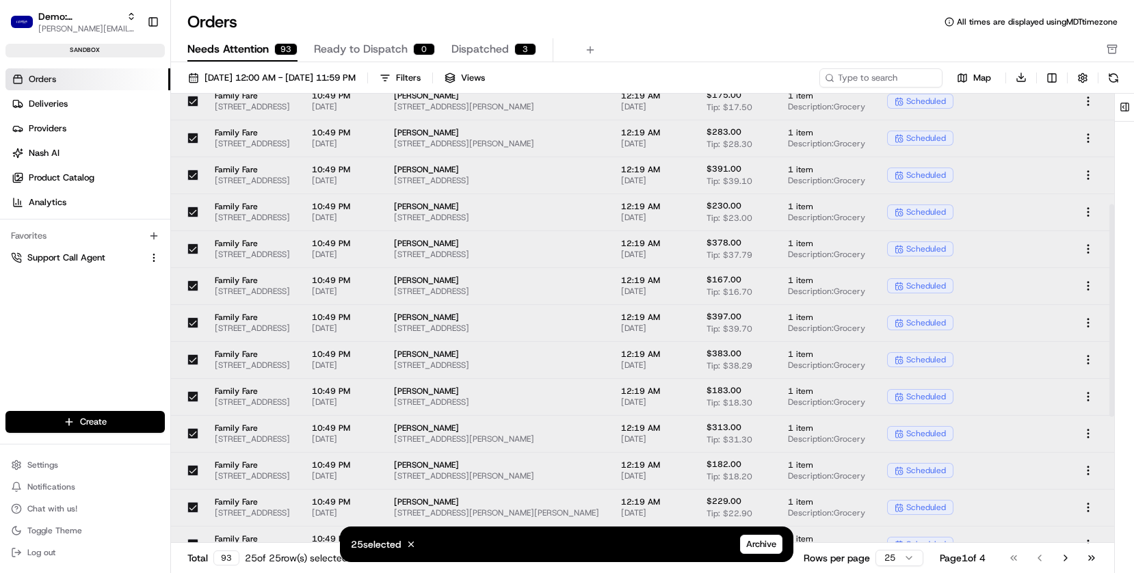
scroll to position [501, 0]
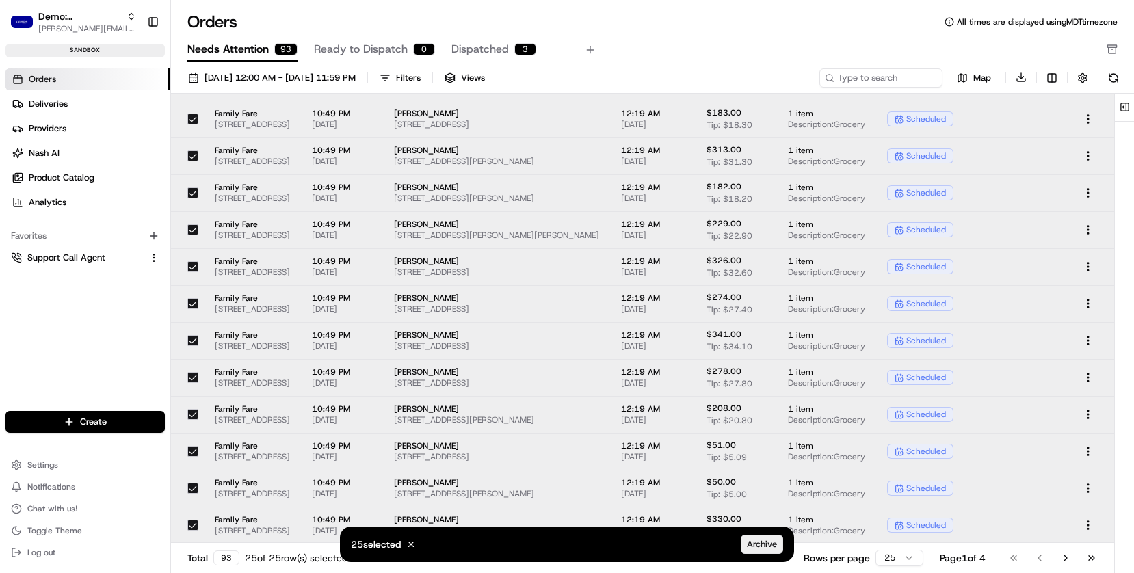
click at [765, 531] on span "Archive" at bounding box center [762, 544] width 30 height 12
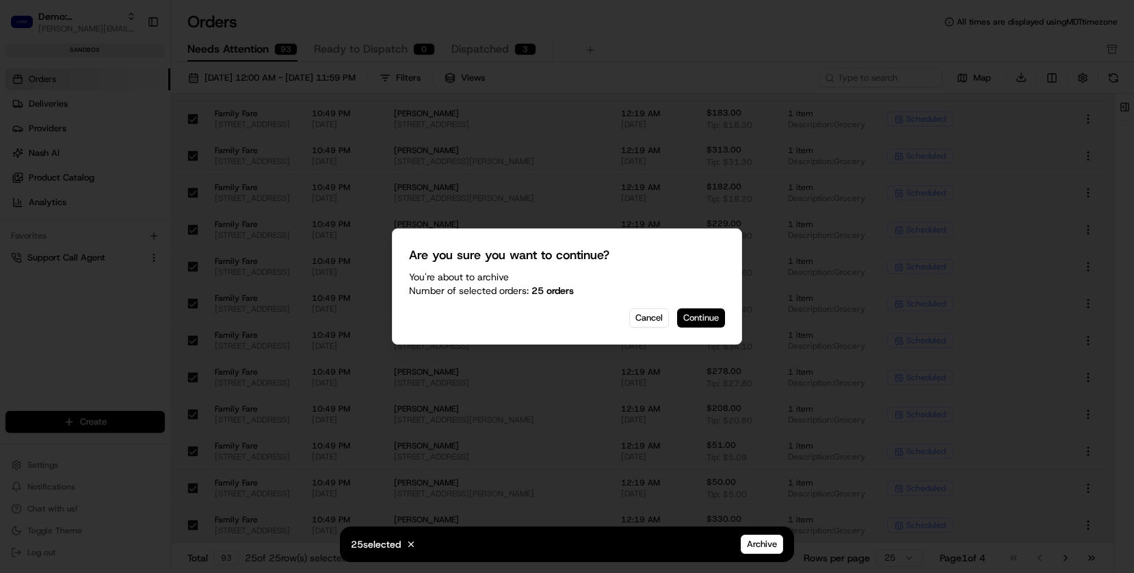
click at [704, 314] on button "Continue" at bounding box center [701, 317] width 48 height 19
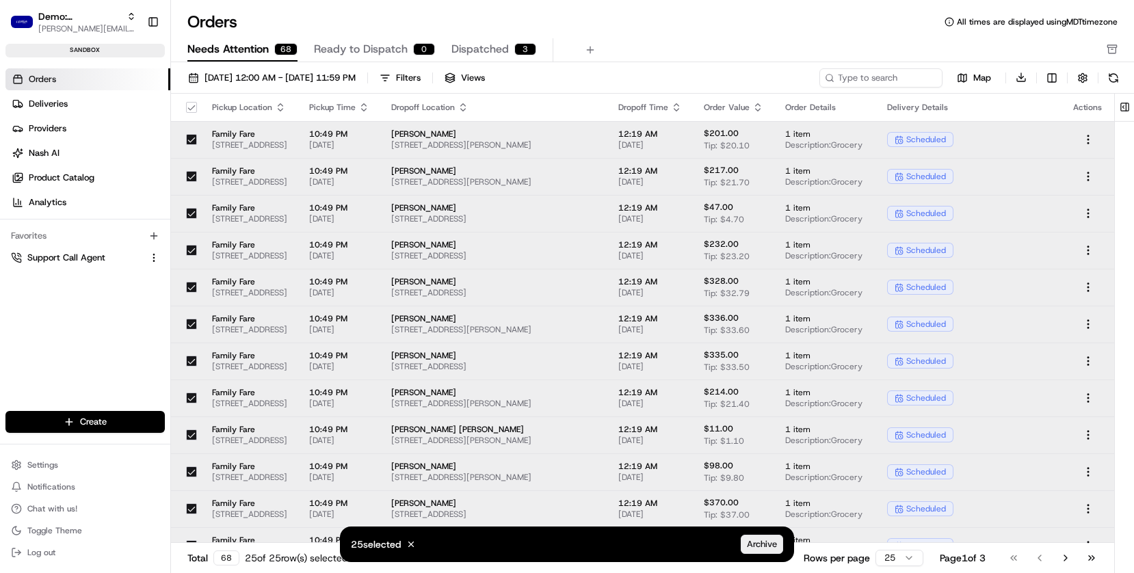
click at [753, 531] on span "Archive" at bounding box center [762, 544] width 30 height 12
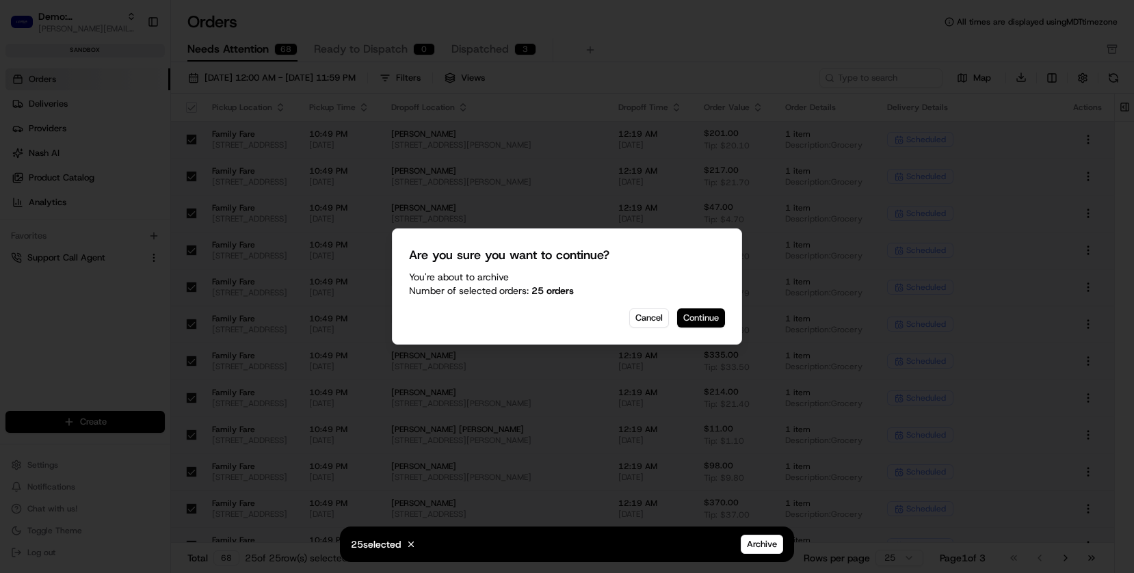
click at [706, 322] on button "Continue" at bounding box center [701, 317] width 48 height 19
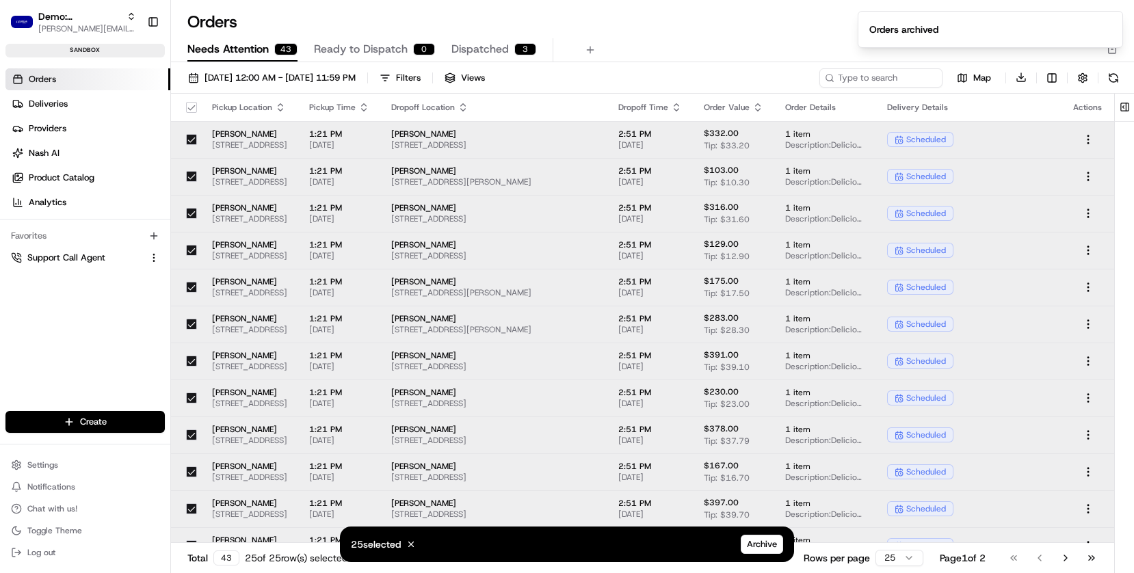
click at [186, 107] on button "button" at bounding box center [191, 107] width 11 height 11
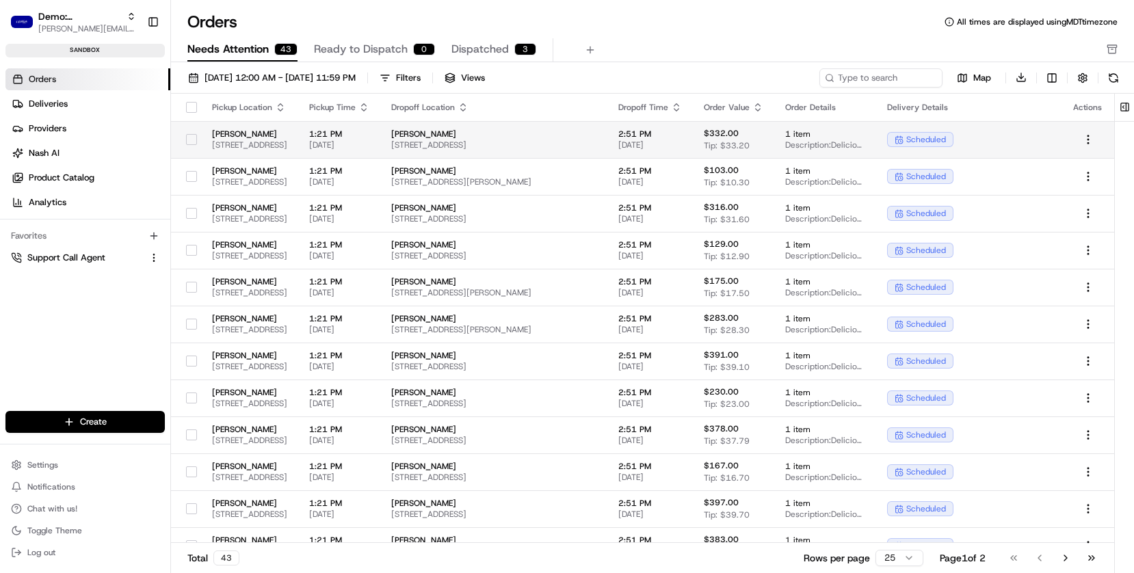
click at [212, 131] on span "[PERSON_NAME]" at bounding box center [249, 134] width 75 height 11
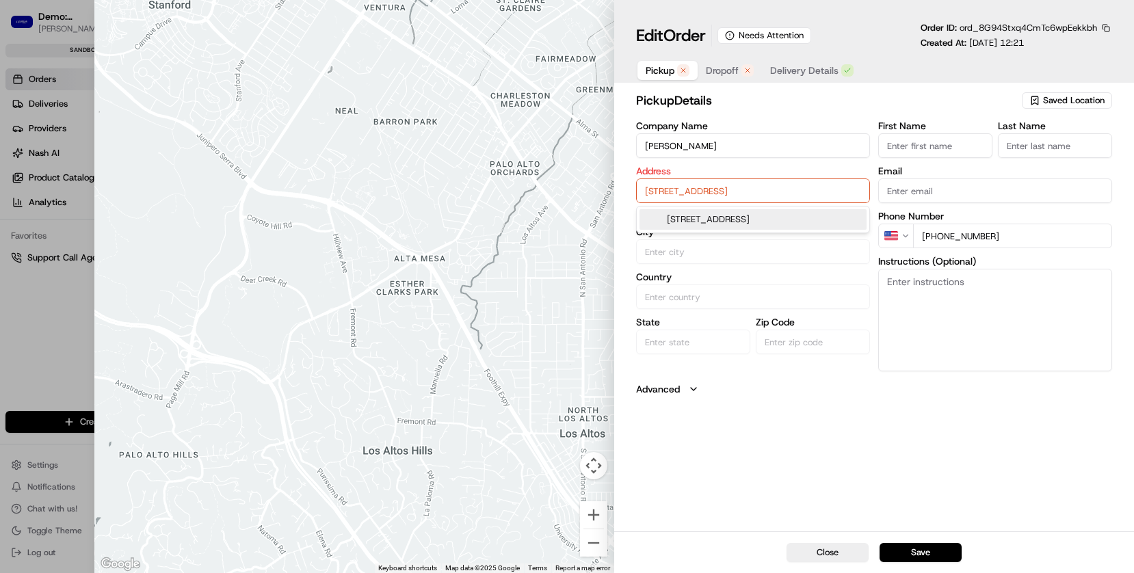
click at [747, 190] on input "6185 Retail Rd, Dallas, TX 75231, USA" at bounding box center [753, 190] width 234 height 25
click at [743, 211] on div "6185 Retail Rd, Dallas, TX 75231, USA" at bounding box center [752, 219] width 227 height 21
type input "Dallas"
type input "United States"
type input "TX"
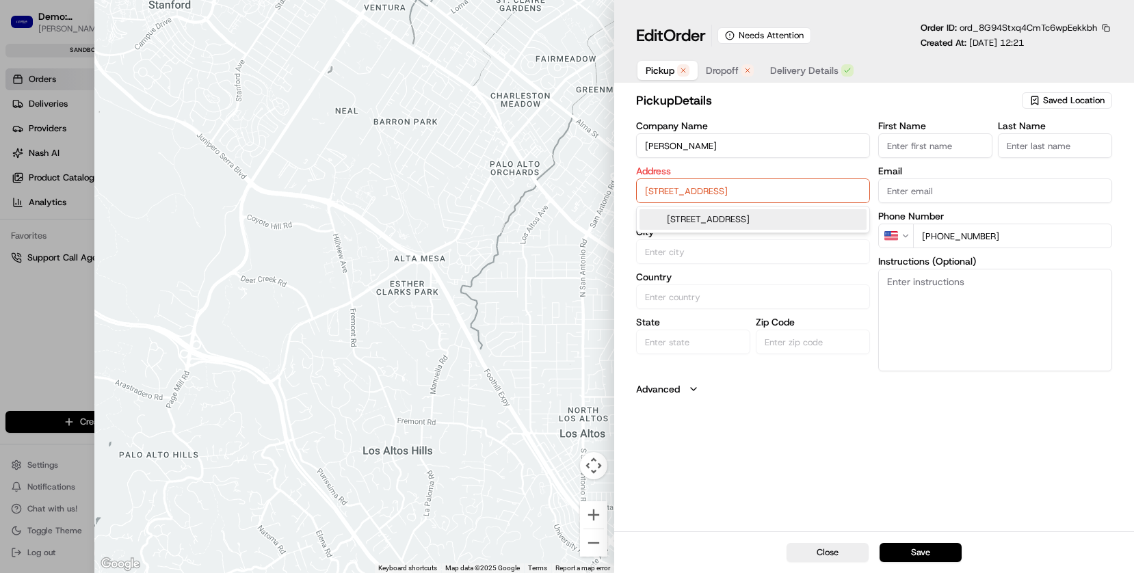
type input "75231"
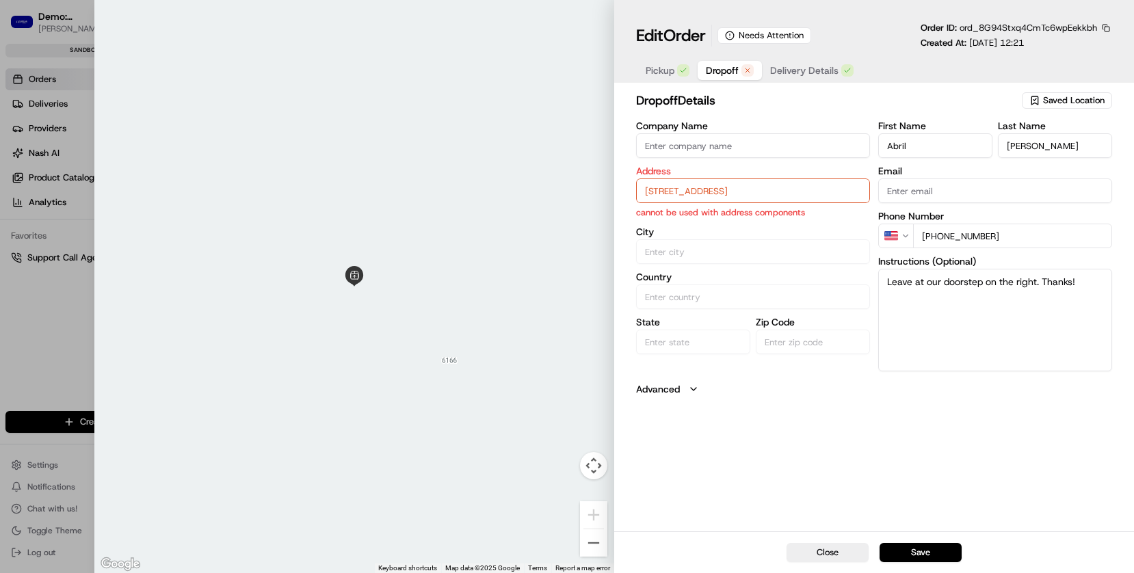
click at [713, 64] on span "Dropoff" at bounding box center [722, 71] width 33 height 14
click at [720, 188] on input "8972 Co Rd 215 , Terrell TX 75160" at bounding box center [753, 190] width 234 height 25
click at [749, 221] on div "8972 Co Rd 215, Terrell, TX 75160" at bounding box center [752, 219] width 227 height 21
type input "8972 Co Rd 215, Terrell, TX 75160, USA"
type input "Terrell"
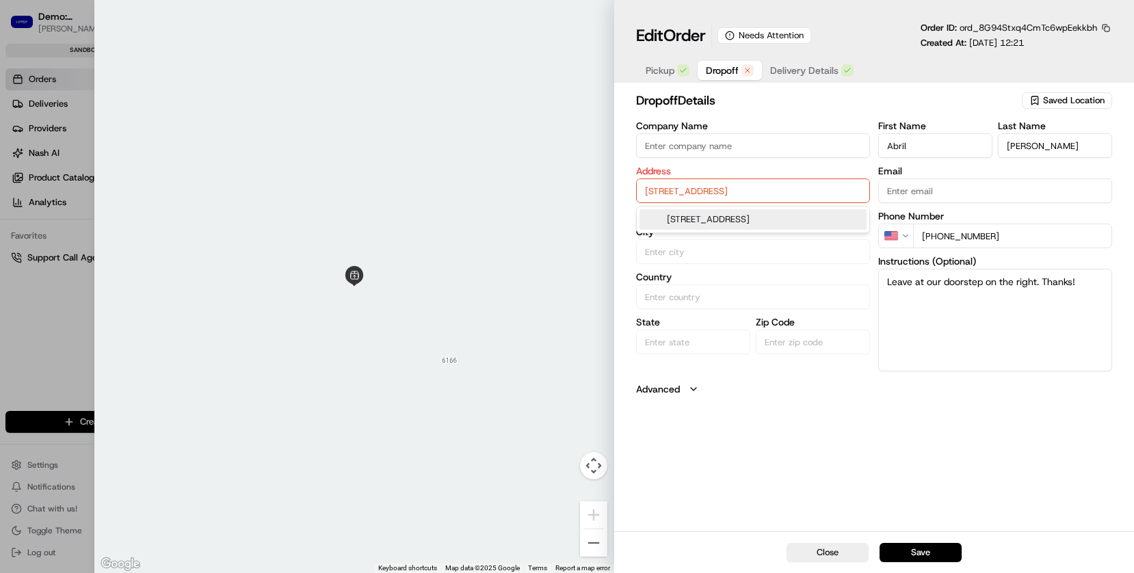
type input "United States"
type input "TX"
type input "75160"
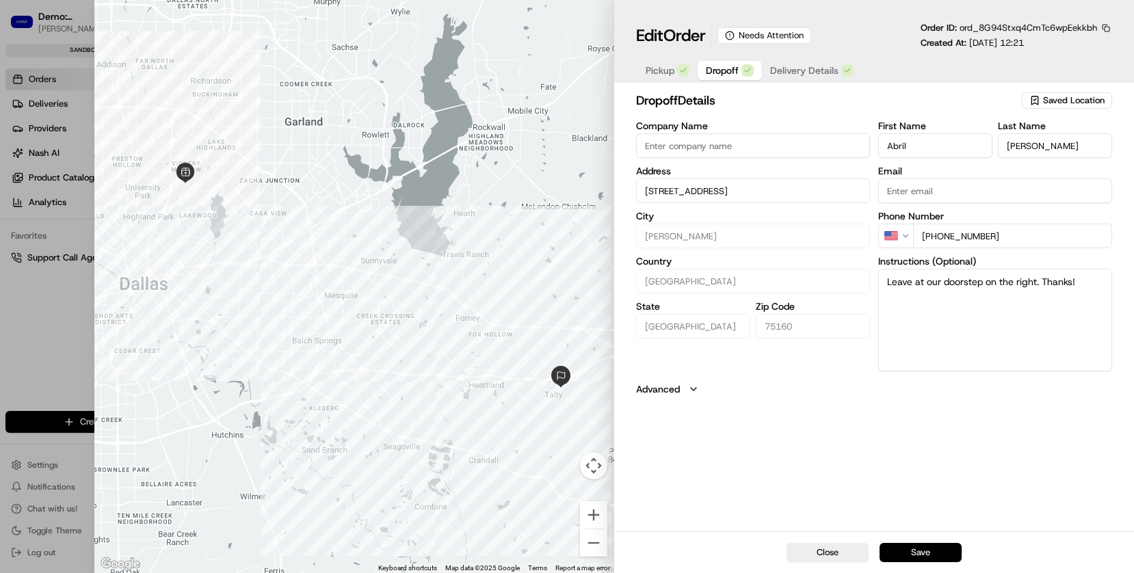
click at [929, 531] on button "Save" at bounding box center [920, 552] width 82 height 19
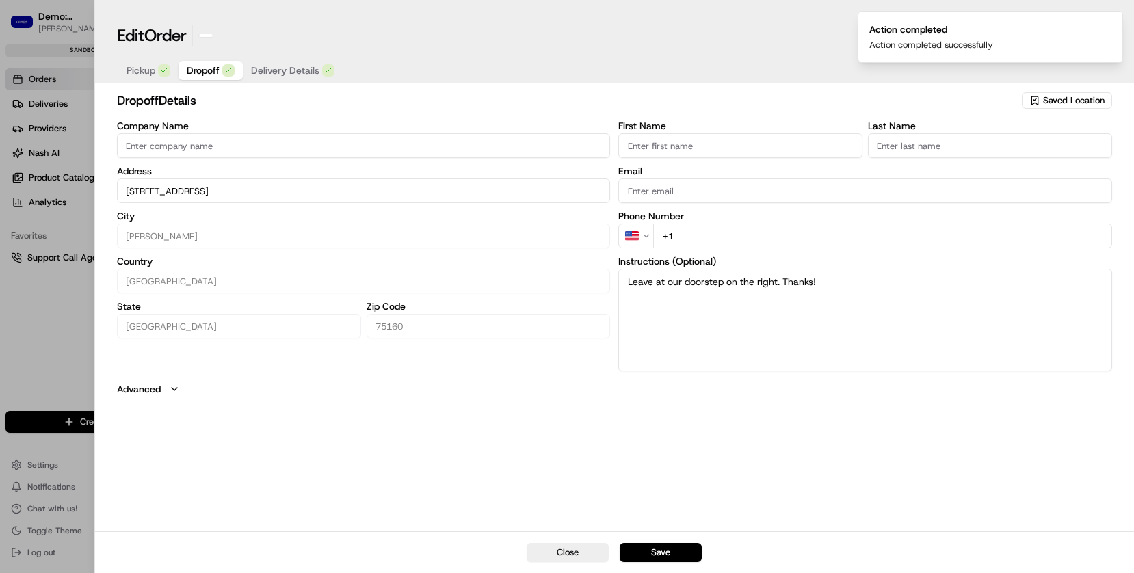
type input "+1"
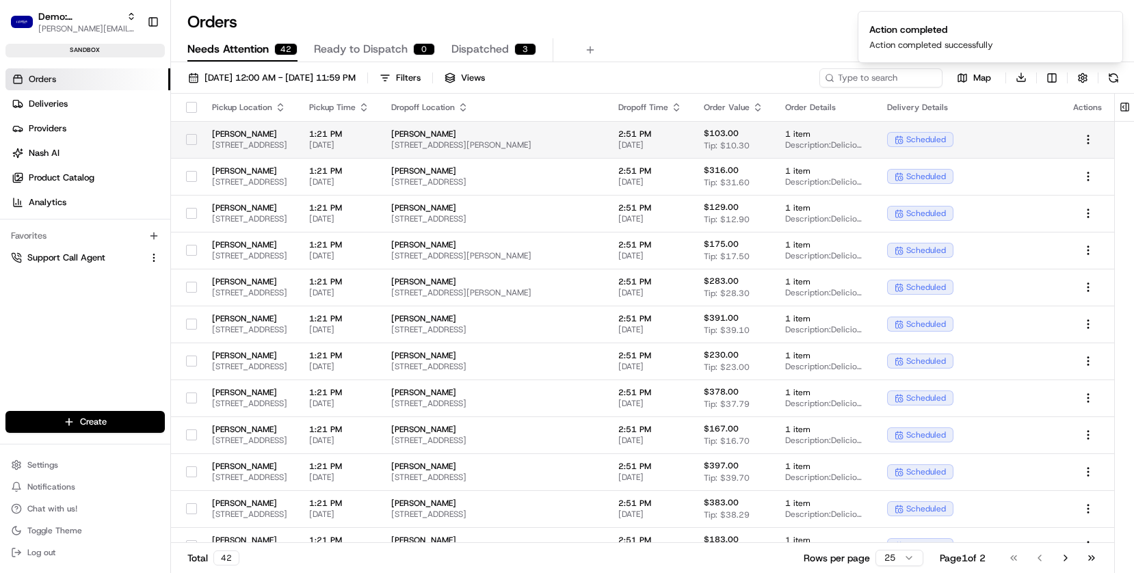
drag, startPoint x: 225, startPoint y: 133, endPoint x: 224, endPoint y: 126, distance: 7.0
click at [224, 126] on td "Levain Bakery 6185 Retail Rd, Dallas, TX 75231, USA" at bounding box center [249, 139] width 97 height 37
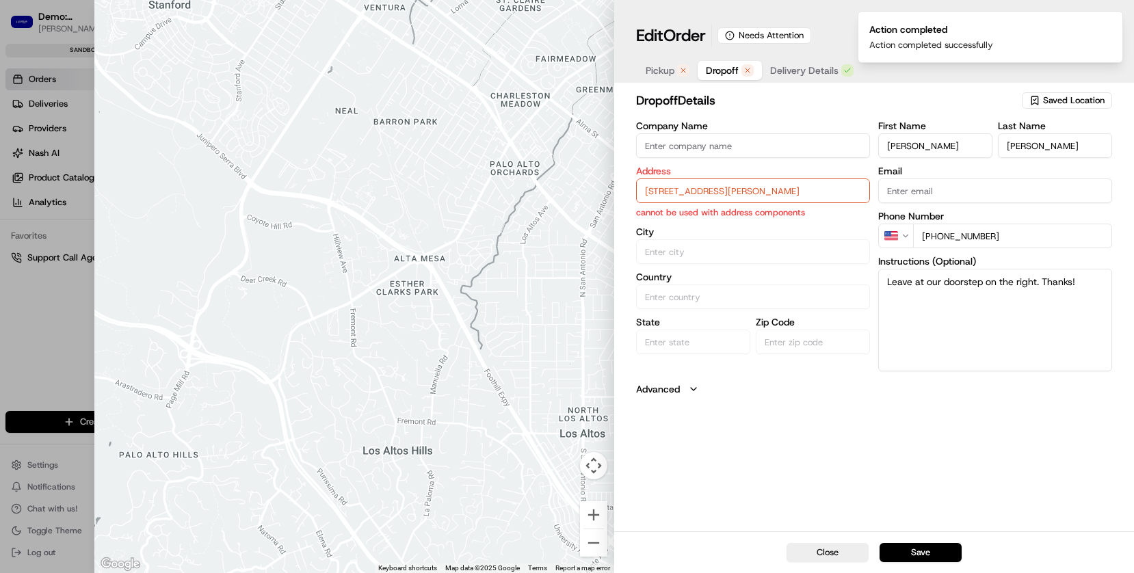
click at [675, 194] on input "2105 N Josey Ln room 243, Carrollton TX 75006" at bounding box center [753, 190] width 234 height 25
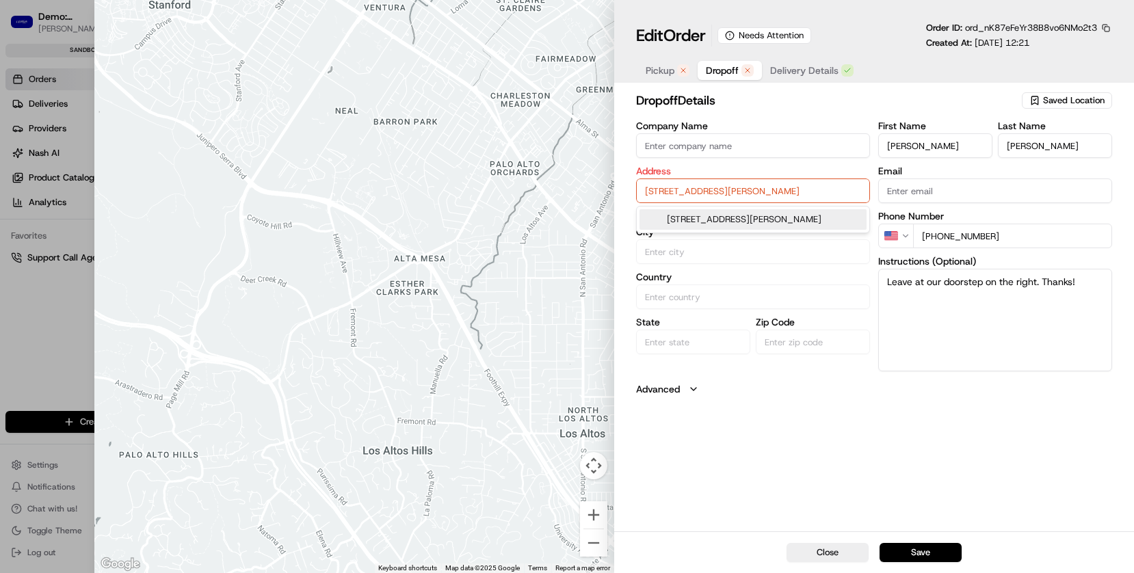
click at [709, 226] on div "2105 N Josey Ln room 243, Carrollton, TX 75006" at bounding box center [752, 219] width 227 height 21
type input "2105 N Josey Ln Apt 243, Carrollton, TX 75006, USA"
type input "Carrollton"
type input "United States"
type input "TX"
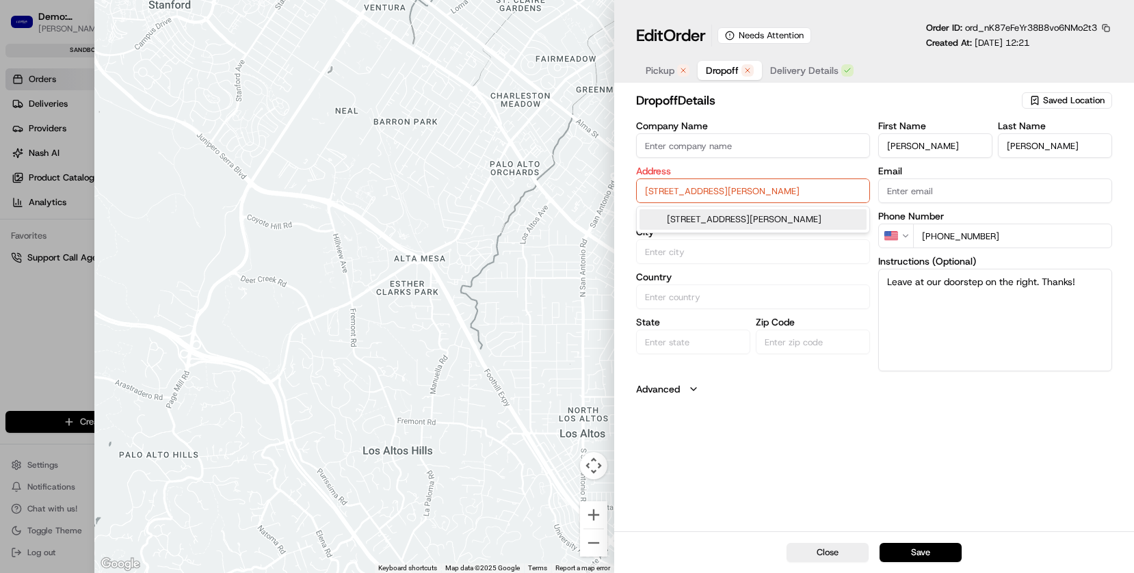
type input "75006"
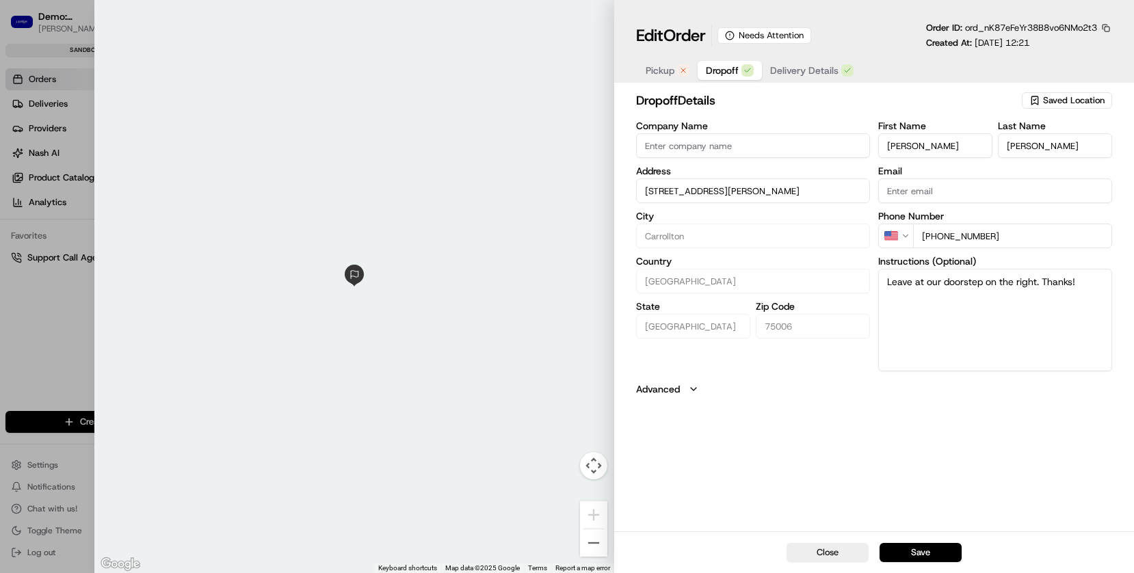
click at [666, 74] on span "Pickup" at bounding box center [659, 71] width 29 height 14
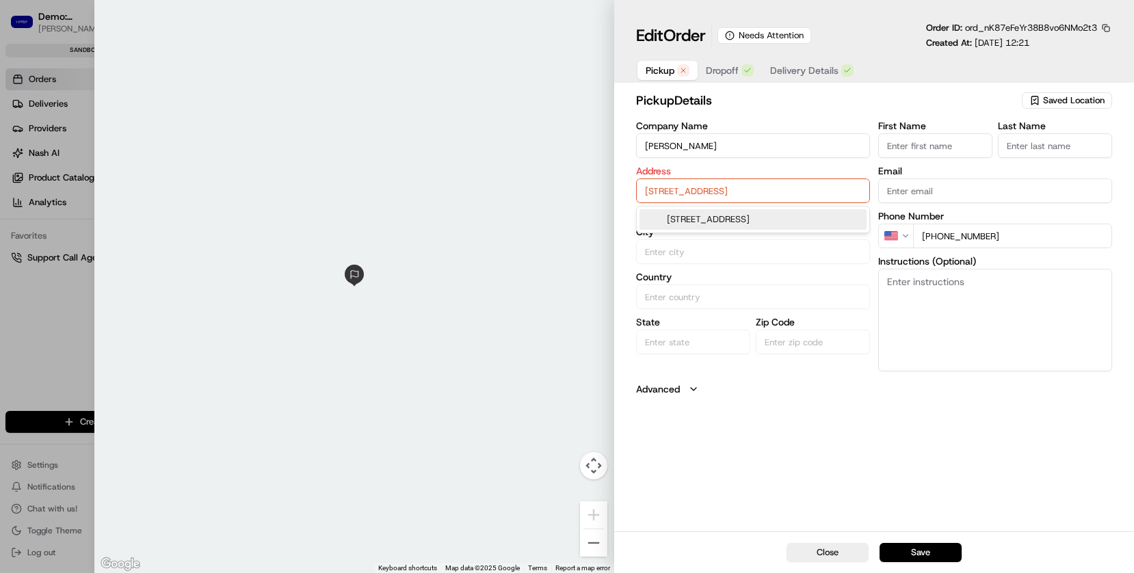
click at [672, 190] on input "6185 Retail Rd, Dallas, TX 75231, USA" at bounding box center [753, 190] width 234 height 25
click at [675, 217] on div "6185 Retail Rd, Dallas, TX 75231, USA" at bounding box center [752, 219] width 227 height 21
type input "Dallas"
type input "United States"
type input "TX"
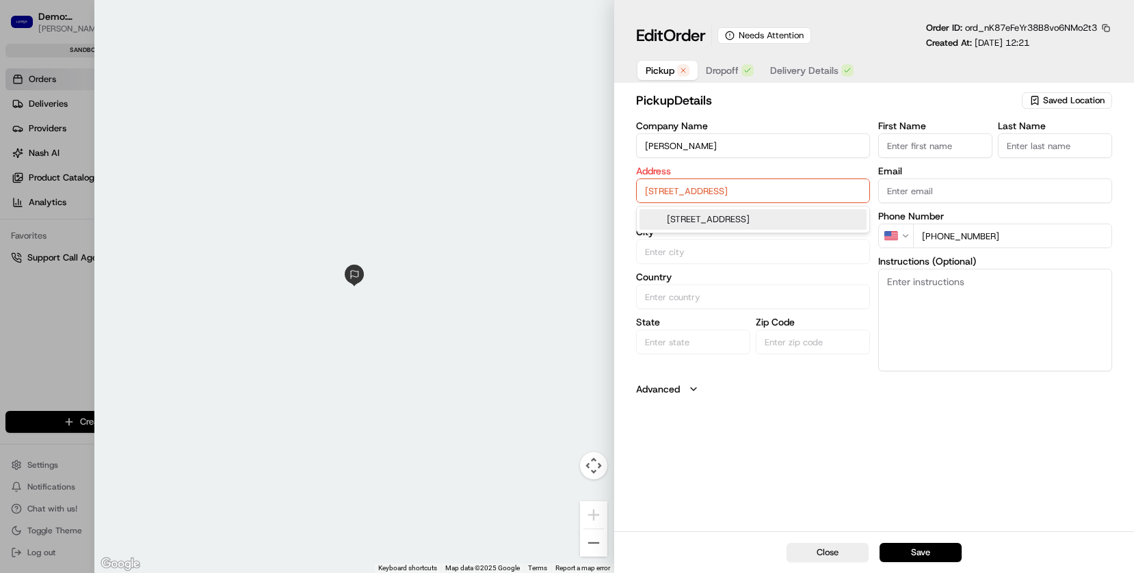
type input "75231"
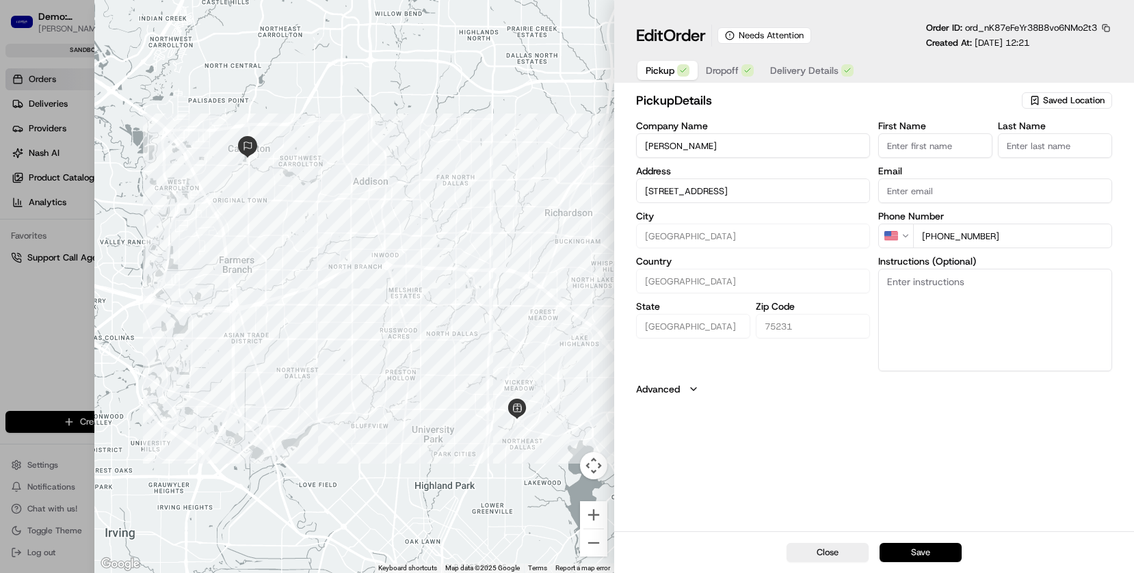
click at [919, 531] on button "Save" at bounding box center [920, 552] width 82 height 19
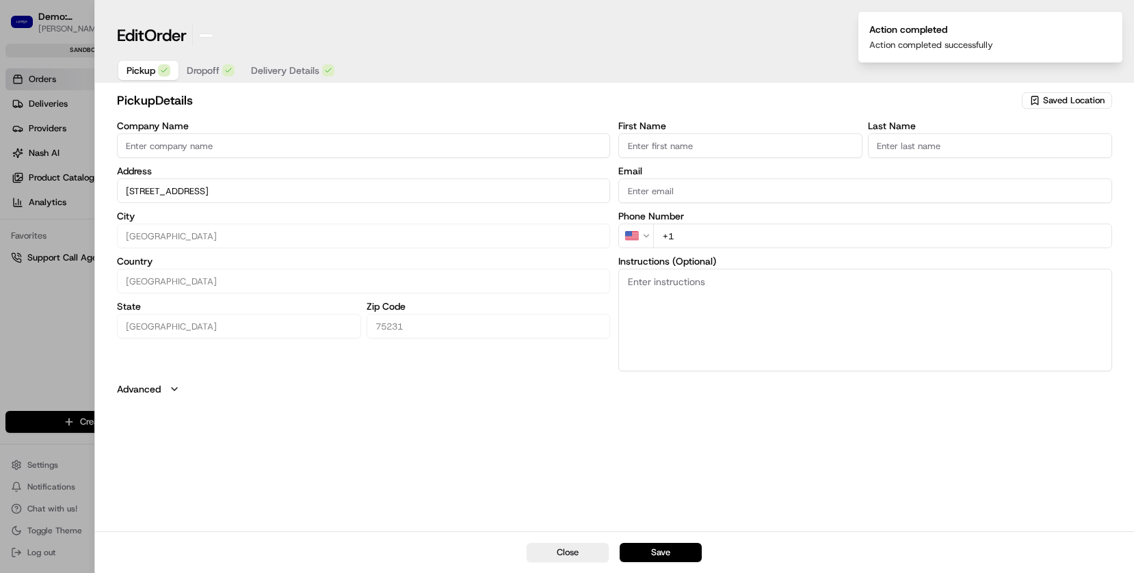
type input "+1"
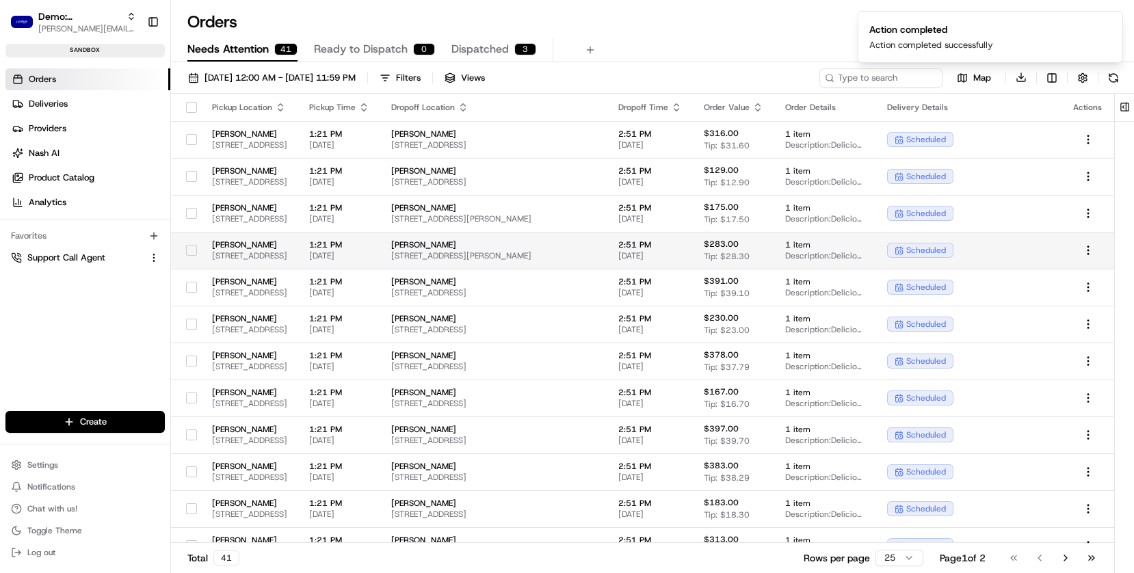
click at [283, 239] on span "[PERSON_NAME]" at bounding box center [249, 244] width 75 height 11
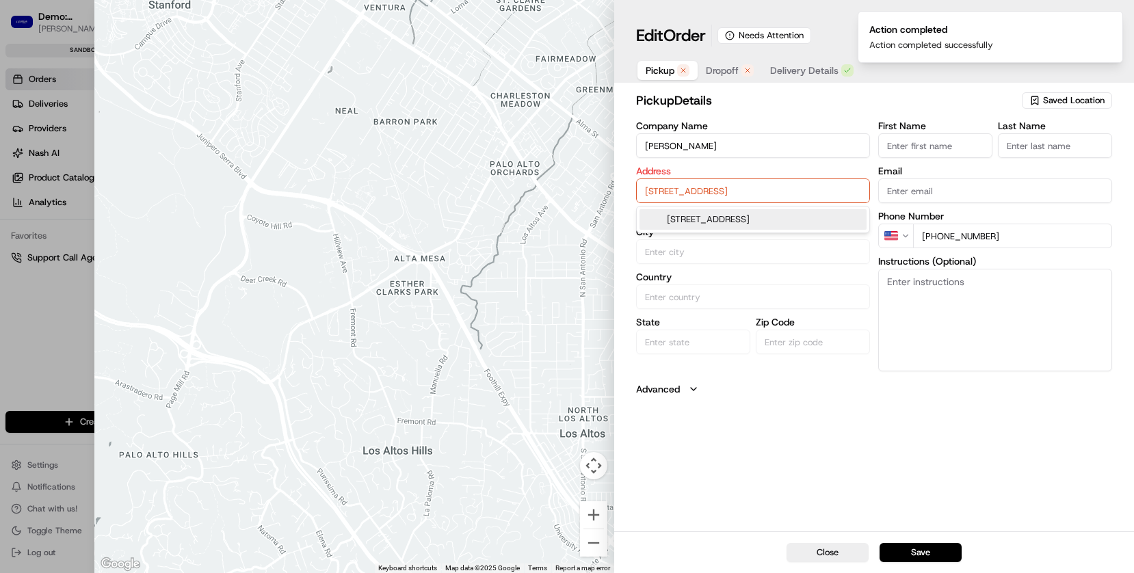
click at [678, 188] on input "6185 Retail Rd, Dallas, TX 75231, USA" at bounding box center [753, 190] width 234 height 25
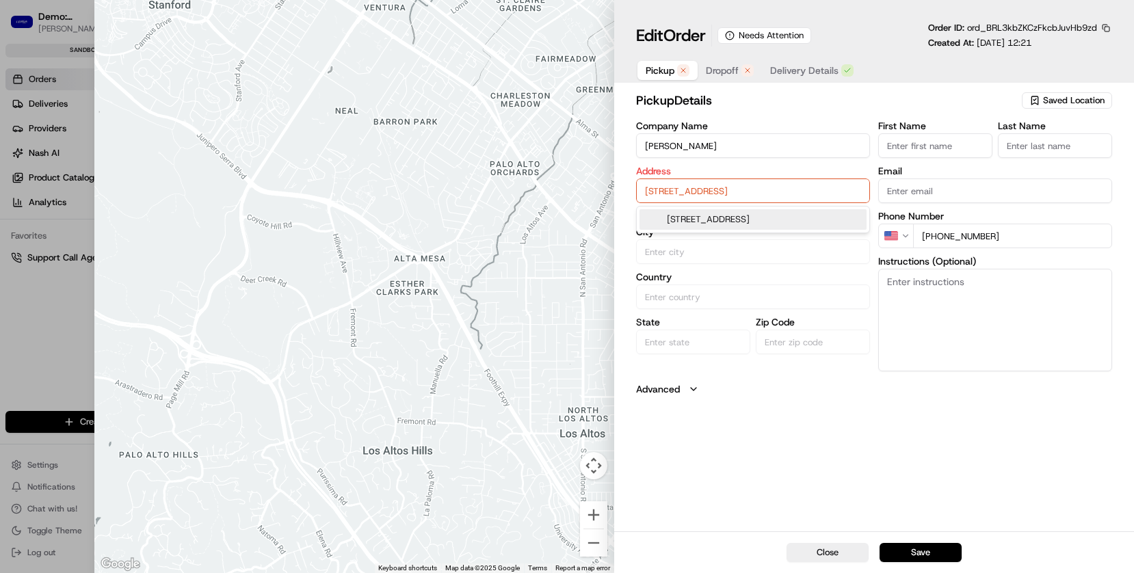
drag, startPoint x: 705, startPoint y: 222, endPoint x: 707, endPoint y: 193, distance: 29.5
click at [705, 222] on div "6185 Retail Rd, Dallas, TX 75231, USA" at bounding box center [752, 219] width 227 height 21
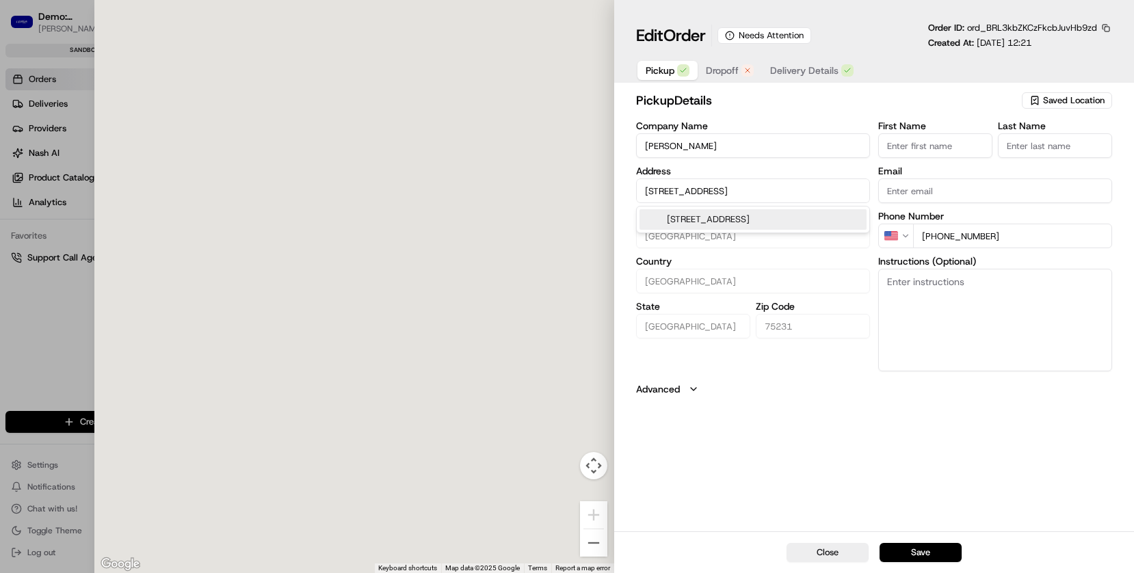
type input "Dallas"
type input "United States"
type input "TX"
type input "75231"
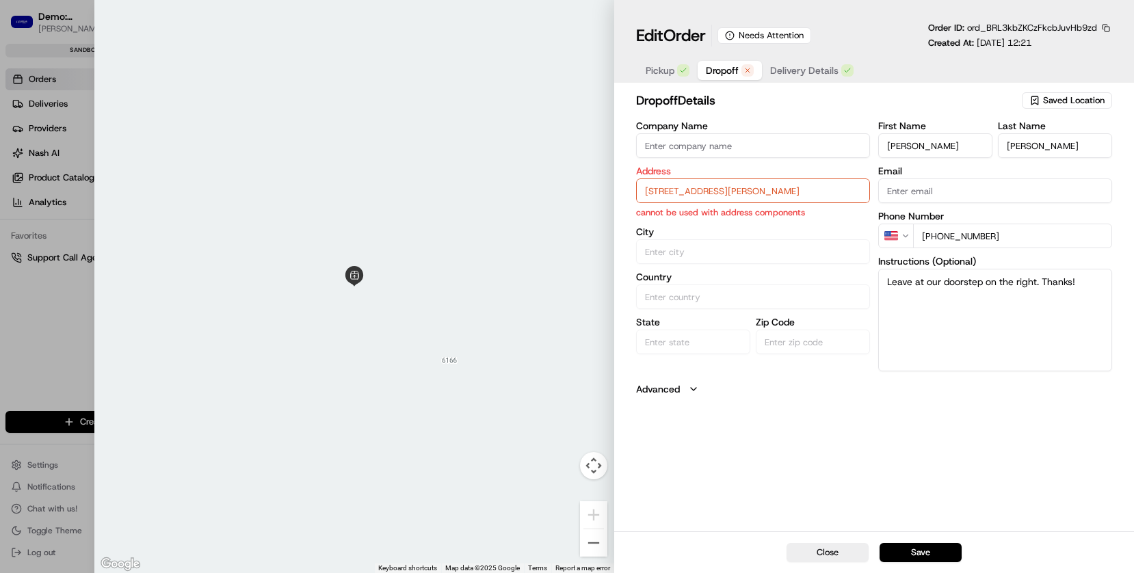
click at [723, 70] on span "Dropoff" at bounding box center [722, 71] width 33 height 14
click at [708, 188] on input "2518 Housley Dr , Dallas TX 75228" at bounding box center [753, 190] width 234 height 25
click at [684, 225] on div "2518 Housley Dr, Dallas, TX 75228" at bounding box center [752, 219] width 227 height 21
type input "2518 Housley Dr, Dallas, TX 75228, USA"
type input "Dallas"
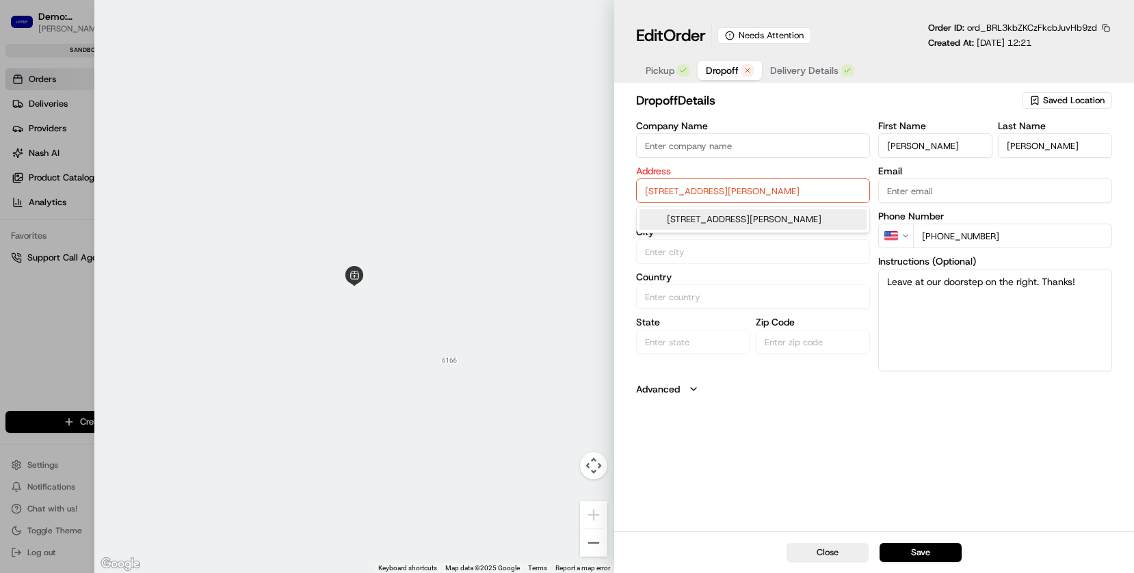
type input "United States"
type input "TX"
type input "75228"
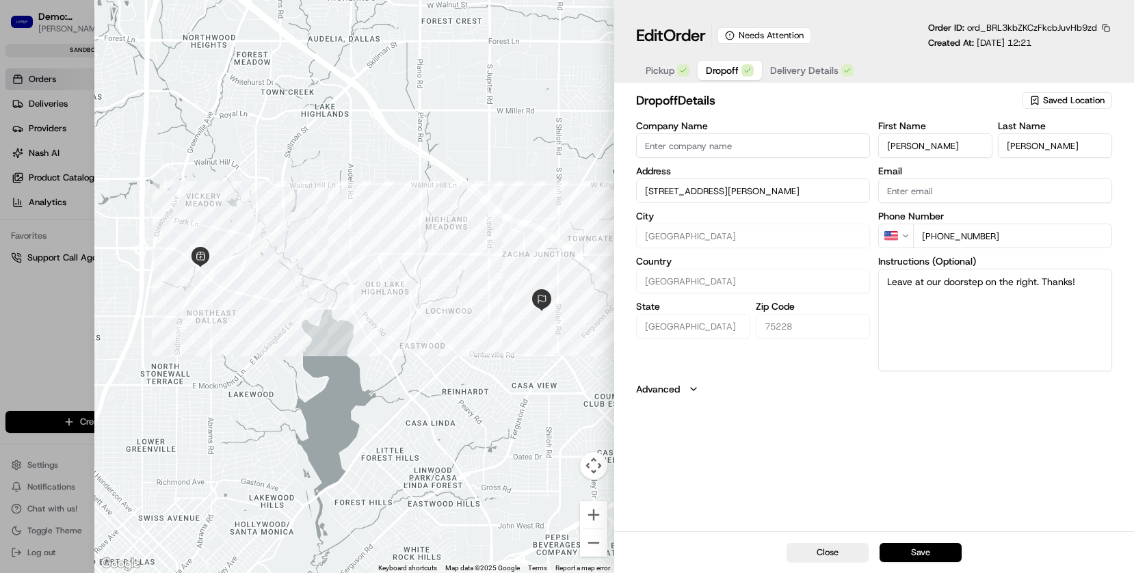
click at [903, 531] on button "Save" at bounding box center [920, 552] width 82 height 19
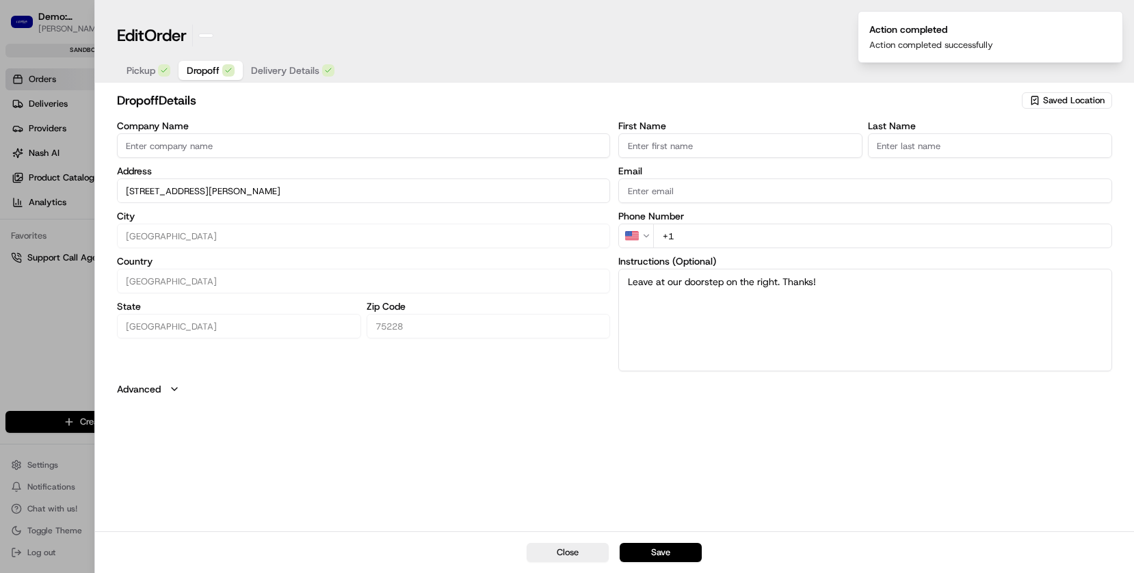
type input "+1"
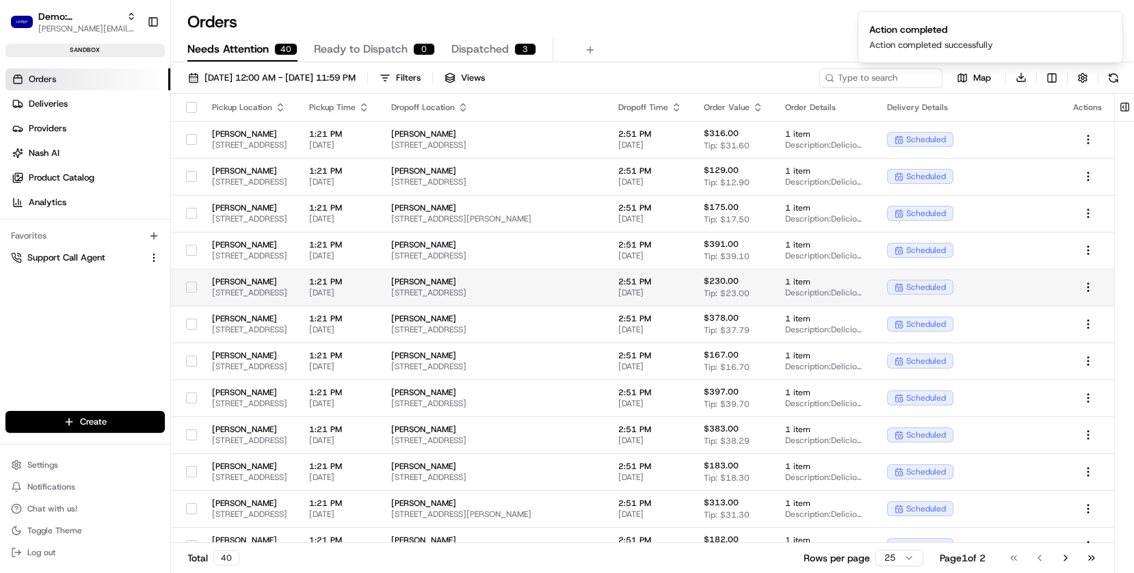
click at [238, 272] on td "Levain Bakery 6185 Retail Rd, Dallas, TX 75231, USA" at bounding box center [249, 287] width 97 height 37
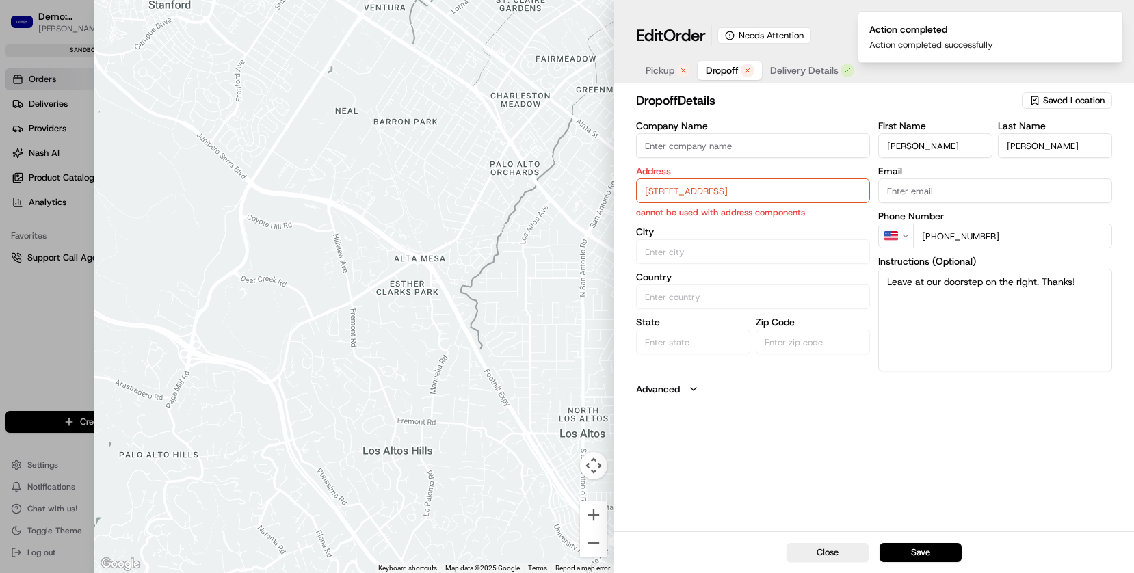
click at [687, 183] on input "1803 Baltimore Dr , Allen TX 75002" at bounding box center [753, 190] width 234 height 25
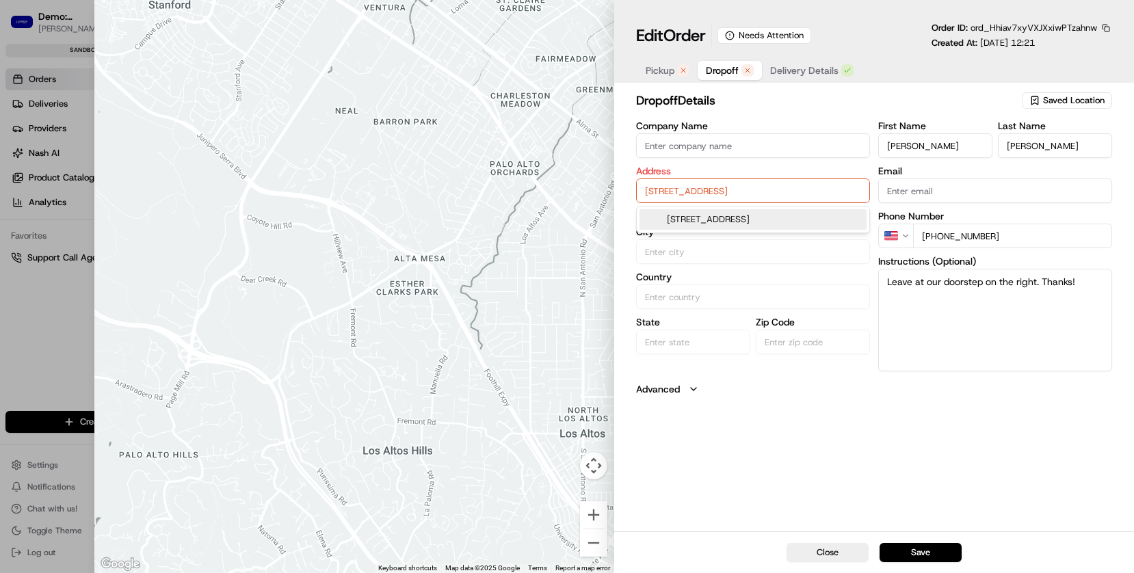
click at [777, 217] on div "1803 Baltimore Dr, Allen, TX 75002" at bounding box center [752, 219] width 227 height 21
type input "1803 Baltimore Dr, Allen, TX 75002, USA"
type input "Allen"
type input "United States"
type input "TX"
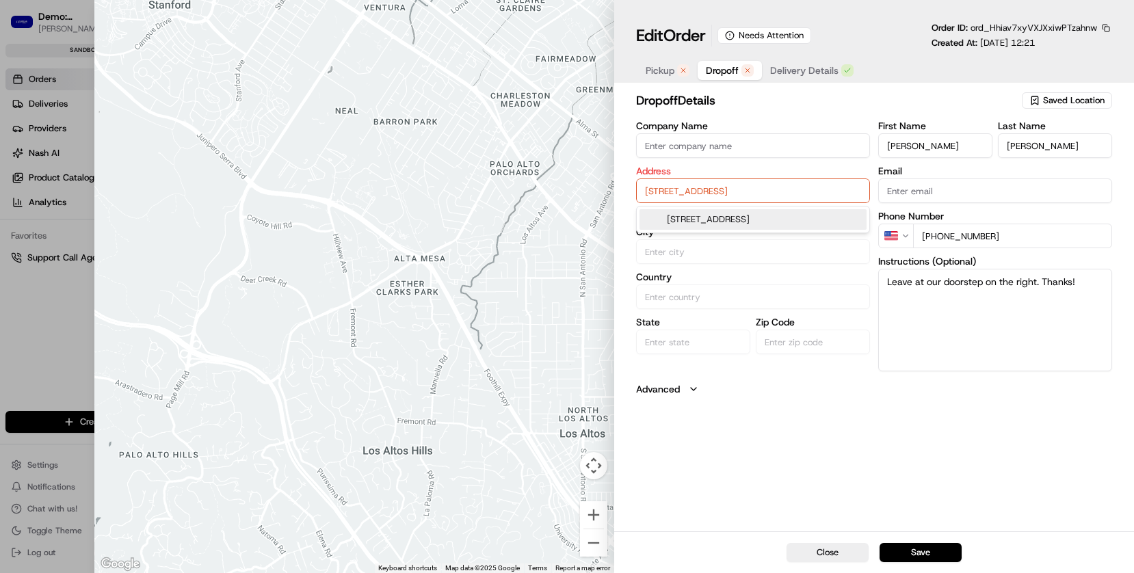
type input "75002"
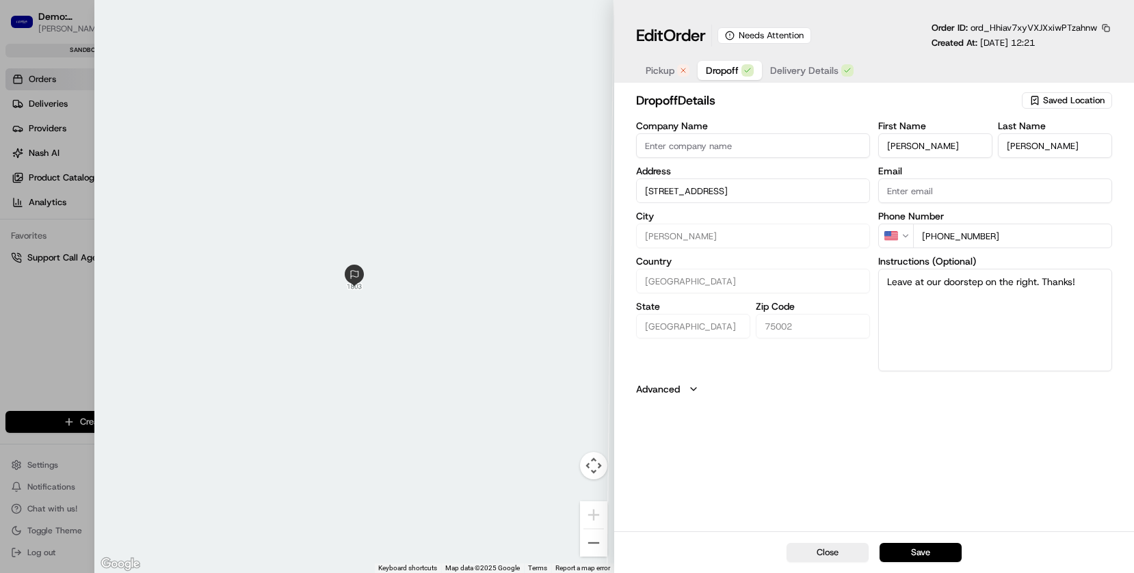
click at [671, 69] on span "Pickup" at bounding box center [659, 71] width 29 height 14
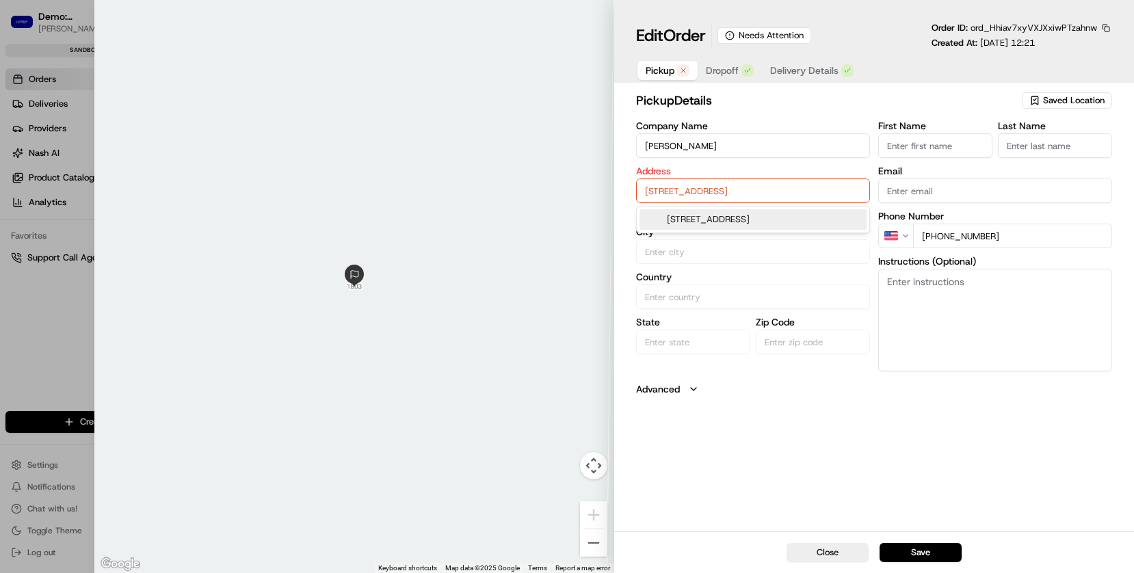
click at [684, 197] on input "6185 Retail Rd, Dallas, TX 75231, USA" at bounding box center [753, 190] width 234 height 25
click at [700, 216] on div "6185 Retail Rd, Dallas, TX 75231, USA" at bounding box center [752, 219] width 227 height 21
type input "Dallas"
type input "United States"
type input "TX"
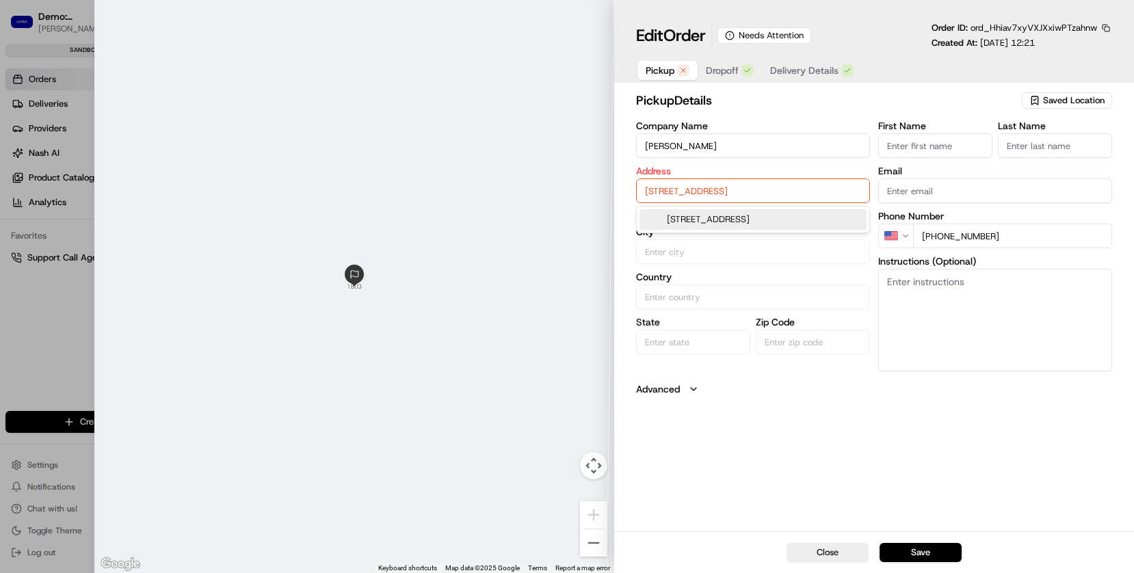
type input "75231"
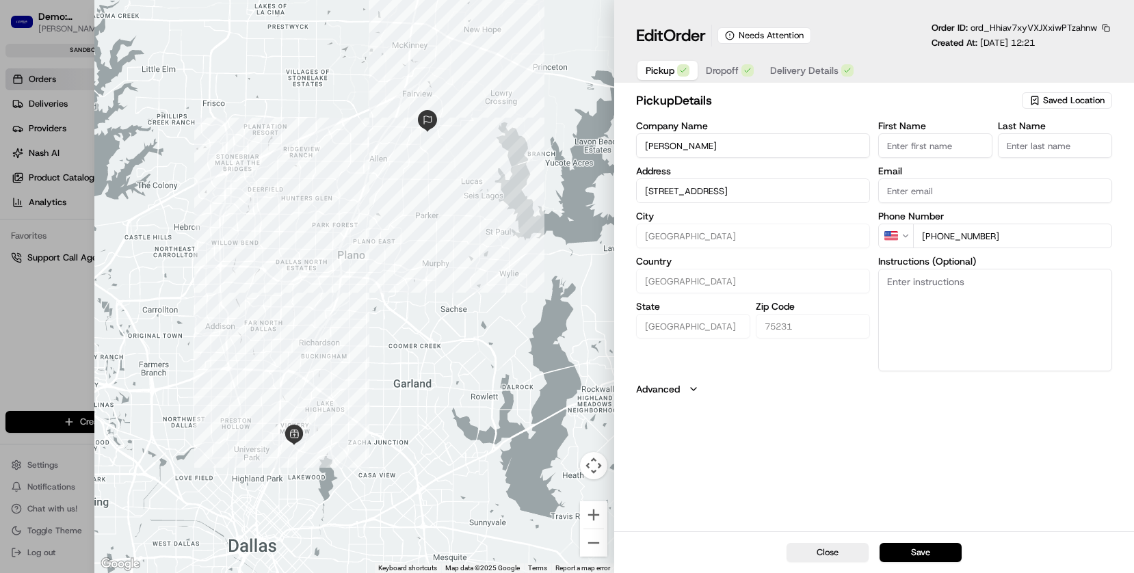
click at [909, 531] on button "Save" at bounding box center [920, 552] width 82 height 19
type input "+1"
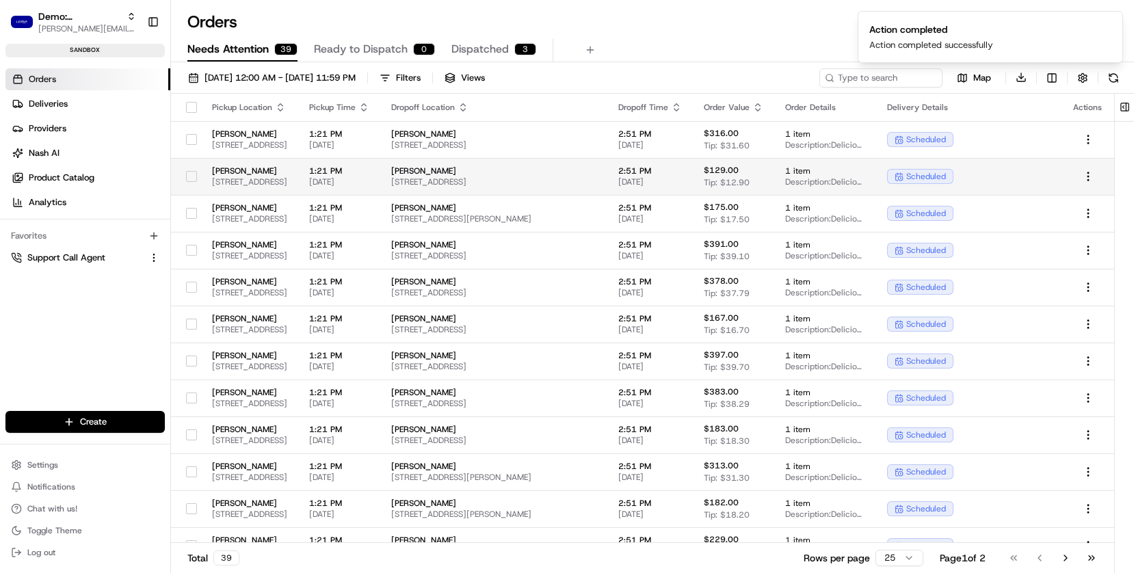
click at [287, 188] on td "Levain Bakery 6185 Retail Rd, Dallas, TX 75231, USA" at bounding box center [249, 176] width 97 height 37
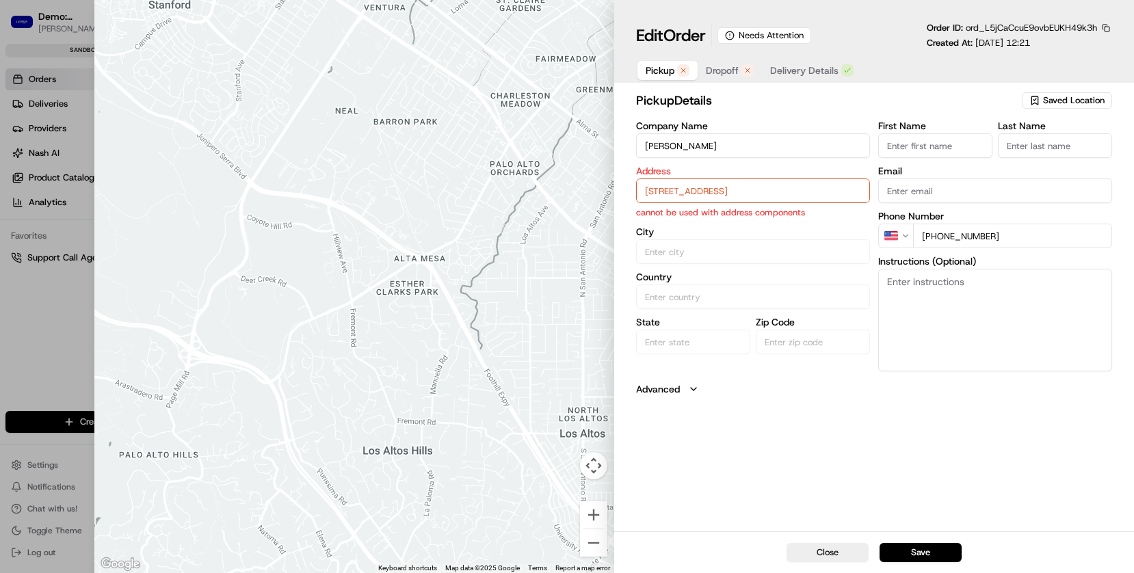
click at [663, 198] on input "6185 Retail Rd, Dallas, TX 75231, USA" at bounding box center [753, 190] width 234 height 25
click at [697, 222] on div "6185 Retail Rd, Dallas, TX 75231, USA" at bounding box center [752, 219] width 227 height 21
type input "Dallas"
type input "United States"
type input "TX"
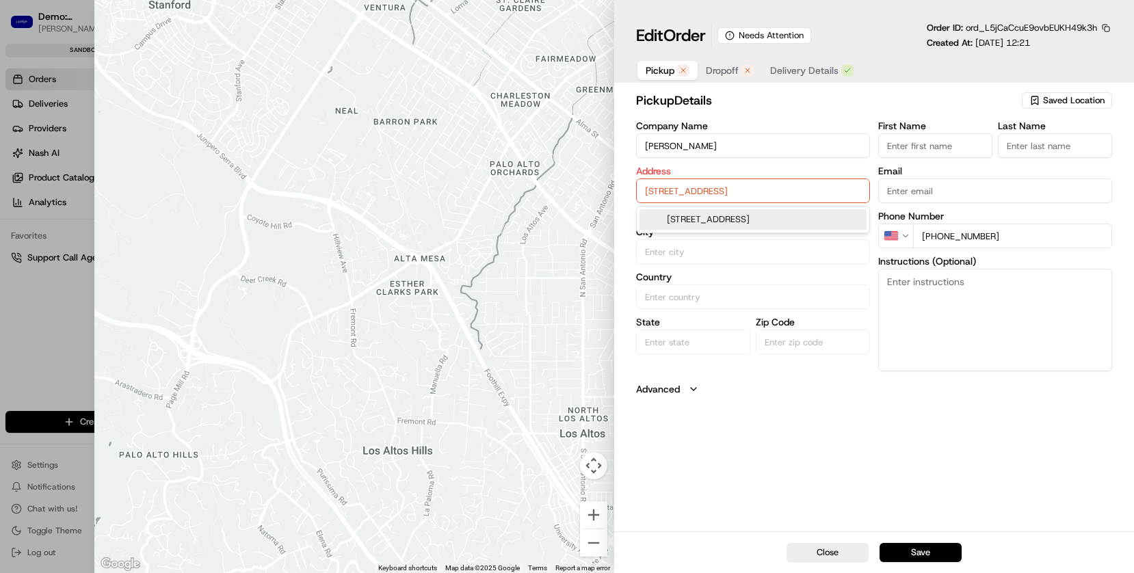
type input "75231"
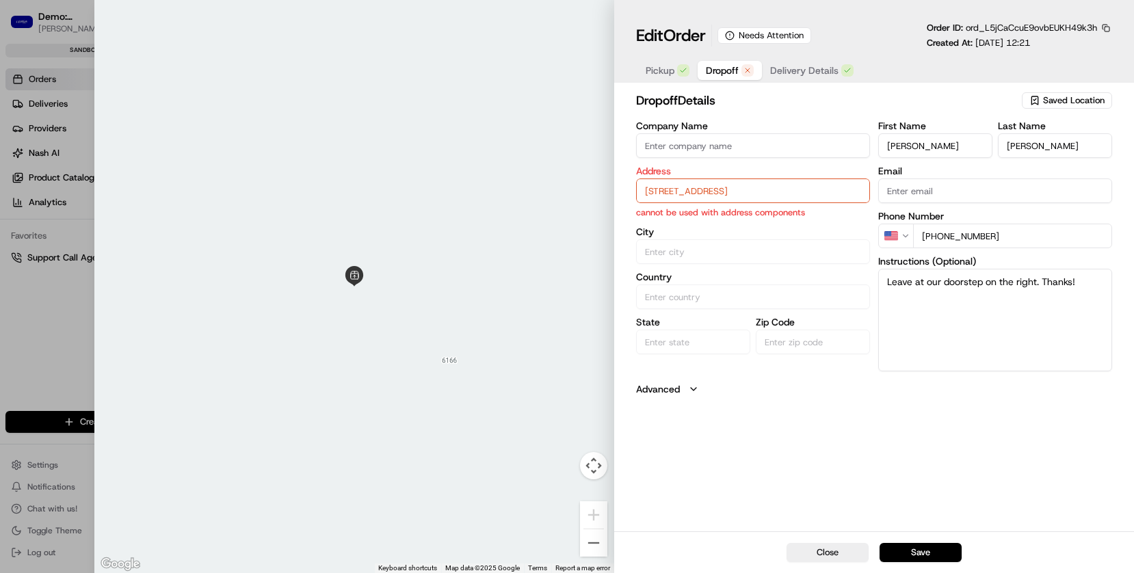
click at [713, 72] on span "Dropoff" at bounding box center [722, 71] width 33 height 14
click at [717, 189] on input "11348 Cr 571 , Blue Ridge TX 75424" at bounding box center [753, 190] width 234 height 25
click at [715, 221] on div "11348 County Road 571, Blue Ridge, TX 75424" at bounding box center [752, 219] width 227 height 21
type input "11348 Co Rd 571, Blue Ridge, TX 75424, USA"
type input "Blue Ridge"
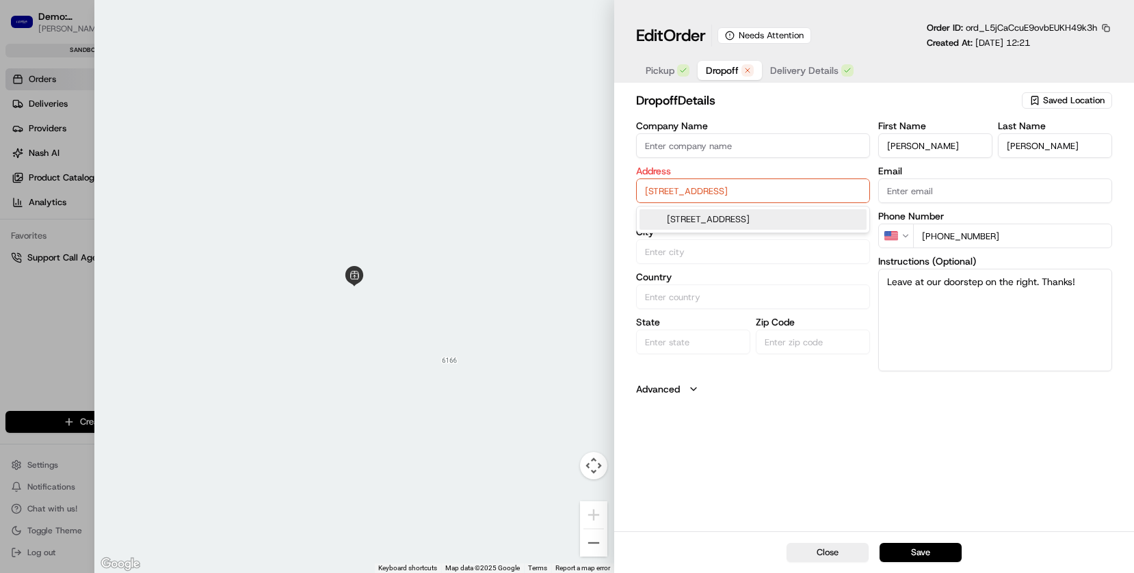
type input "United States"
type input "TX"
type input "75424"
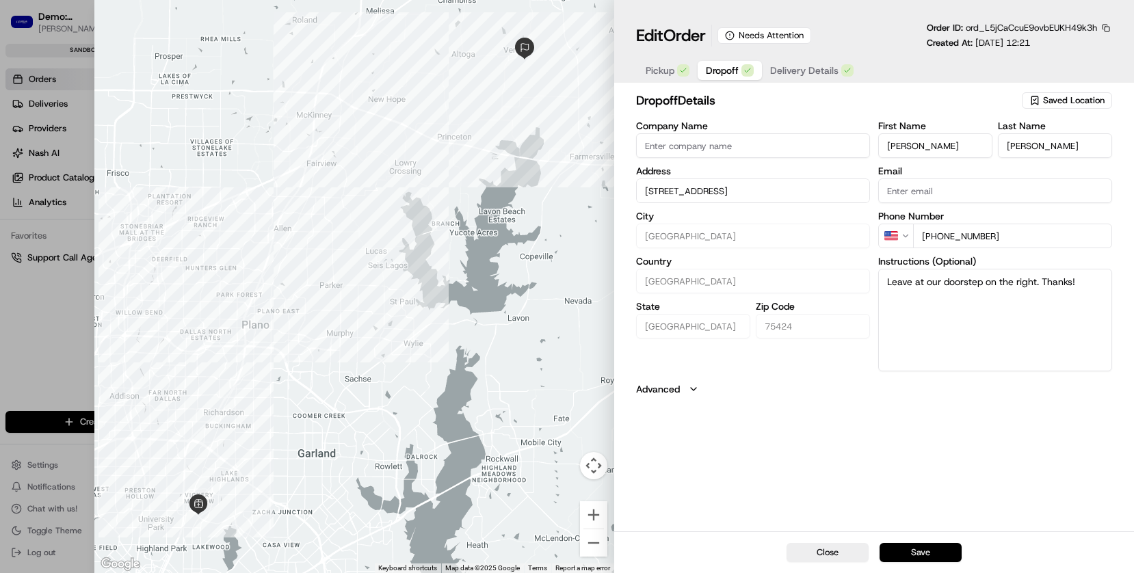
click at [912, 531] on button "Save" at bounding box center [920, 552] width 82 height 19
type input "+1"
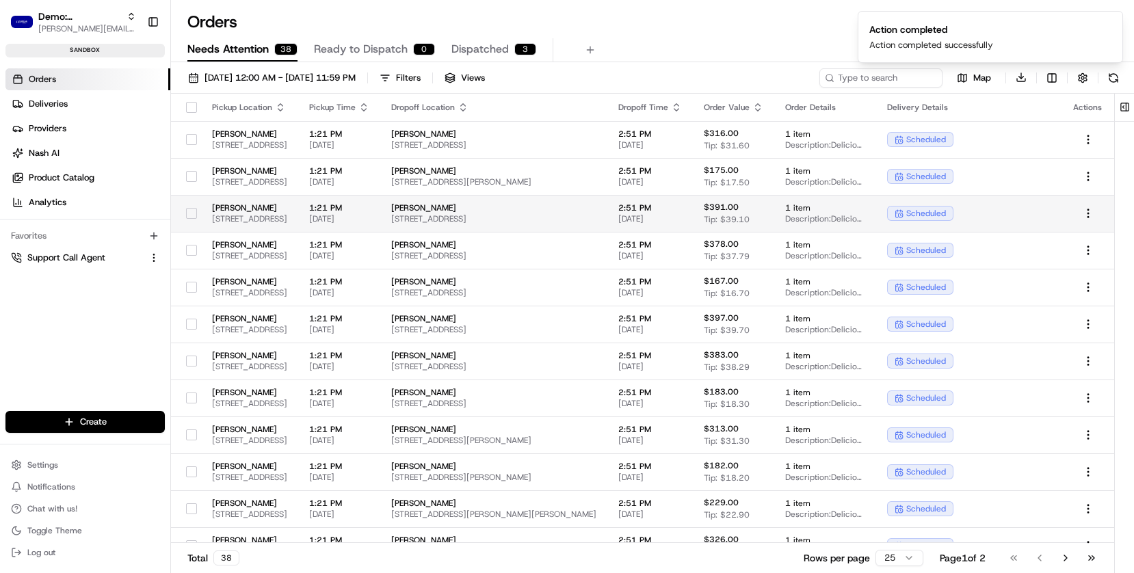
click at [224, 215] on span "6185 Retail Rd, Dallas, TX 75231, USA" at bounding box center [249, 218] width 75 height 11
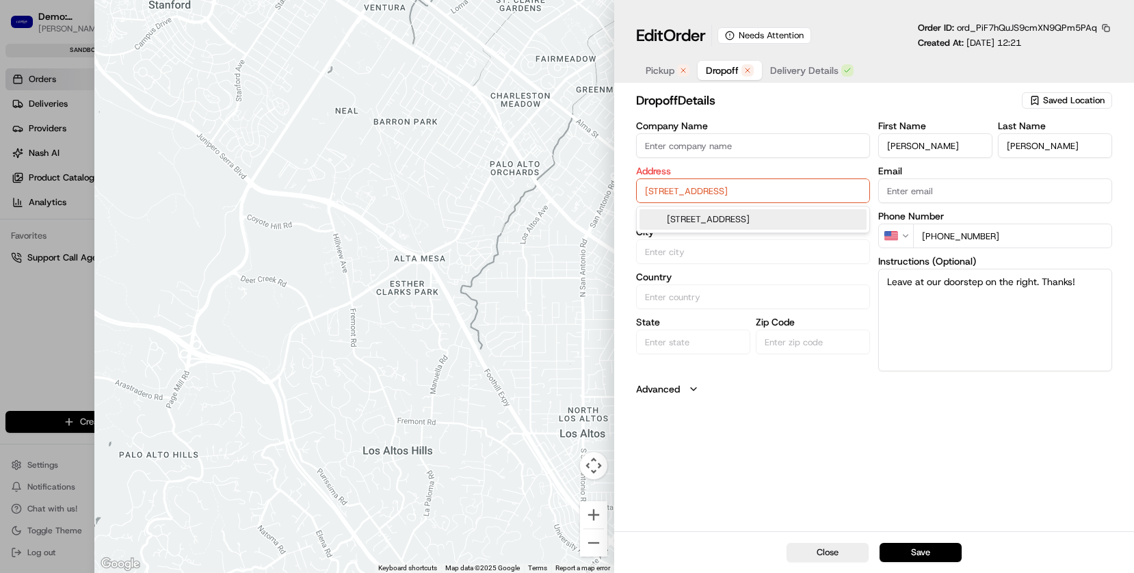
click at [678, 198] on input "4500 W Pioneer Dr 73, Irving TX 75061" at bounding box center [753, 190] width 234 height 25
click at [693, 223] on div "4500 W Pioneer Dr #73, Irving, TX 75061" at bounding box center [752, 219] width 227 height 21
type input "4500 W Pioneer Dr #73, Irving, TX 75061, USA"
type input "Irving"
type input "United States"
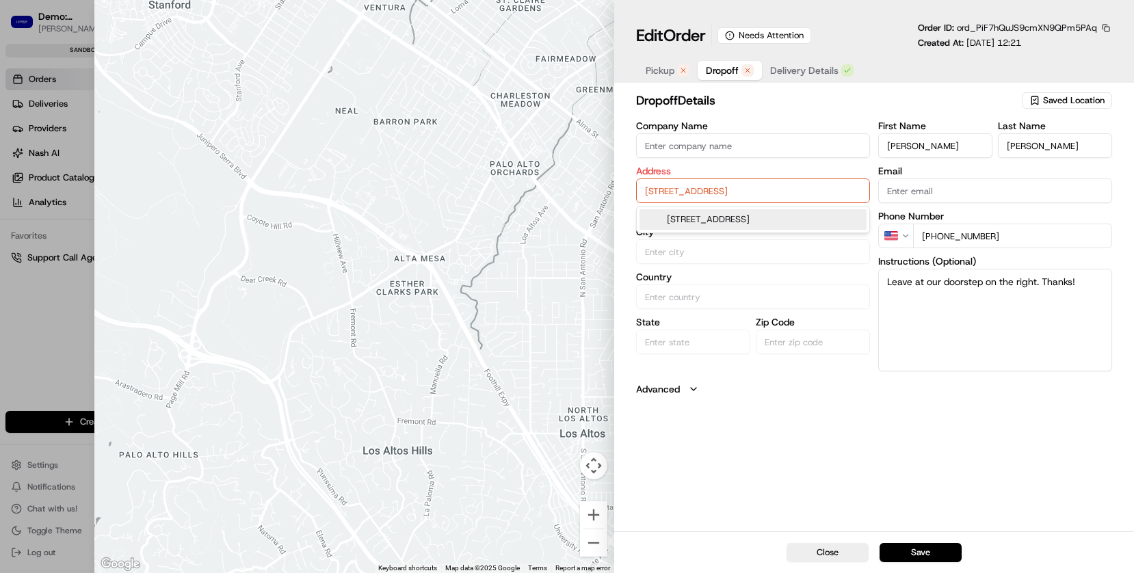
type input "TX"
type input "75061"
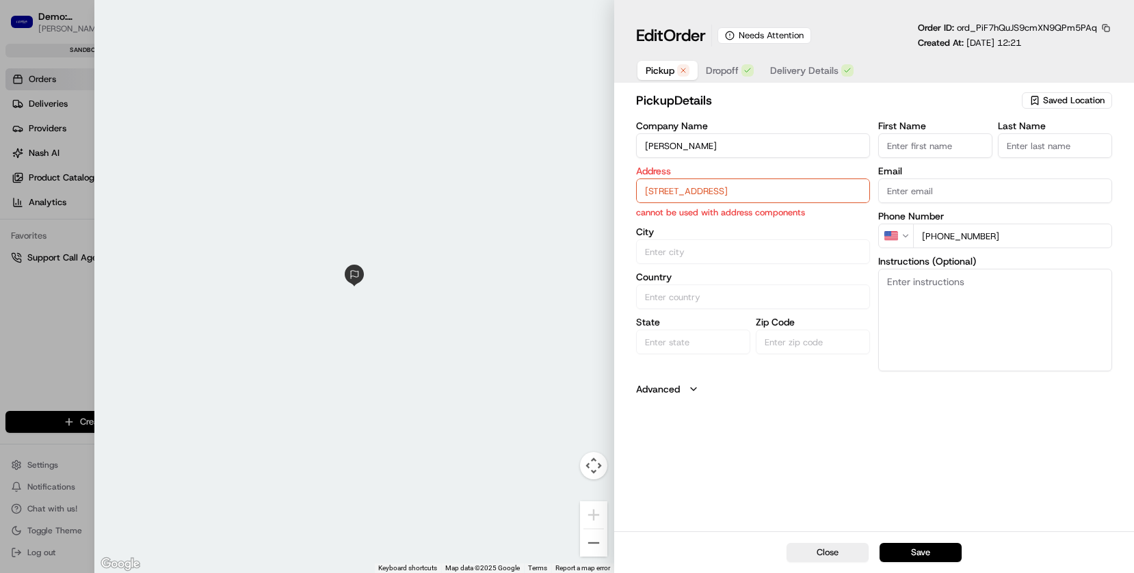
click at [664, 70] on span "Pickup" at bounding box center [659, 71] width 29 height 14
click at [683, 196] on input "6185 Retail Rd, Dallas, TX 75231, USA" at bounding box center [753, 190] width 234 height 25
click at [687, 221] on div "6185 Retail Rd, Dallas, TX 75231, USA" at bounding box center [752, 219] width 227 height 21
type input "Dallas"
type input "United States"
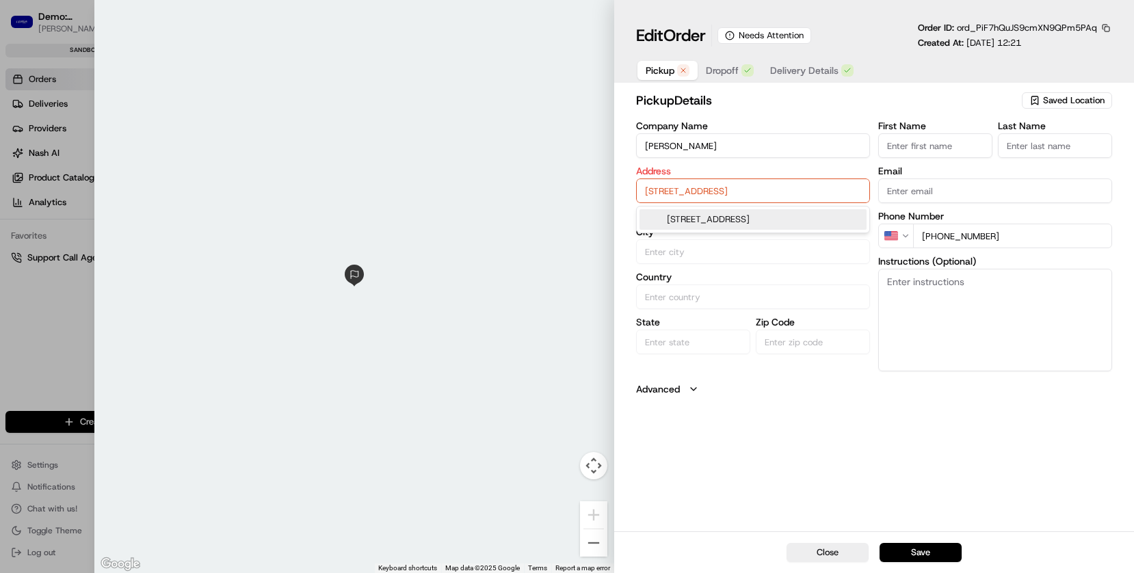
type input "TX"
type input "75231"
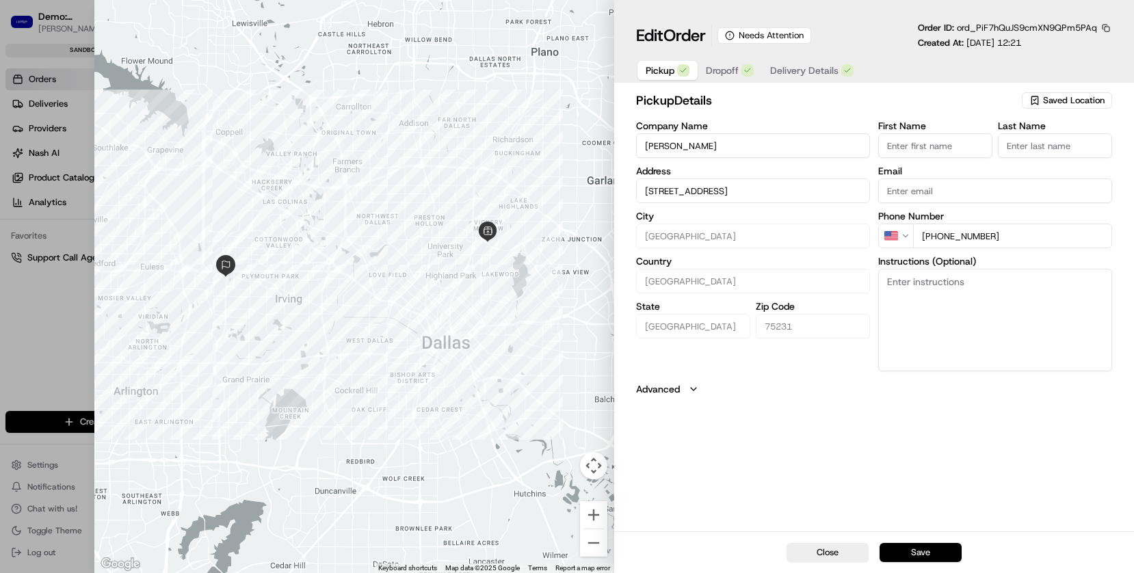
click at [930, 531] on button "Save" at bounding box center [920, 552] width 82 height 19
type input "+1"
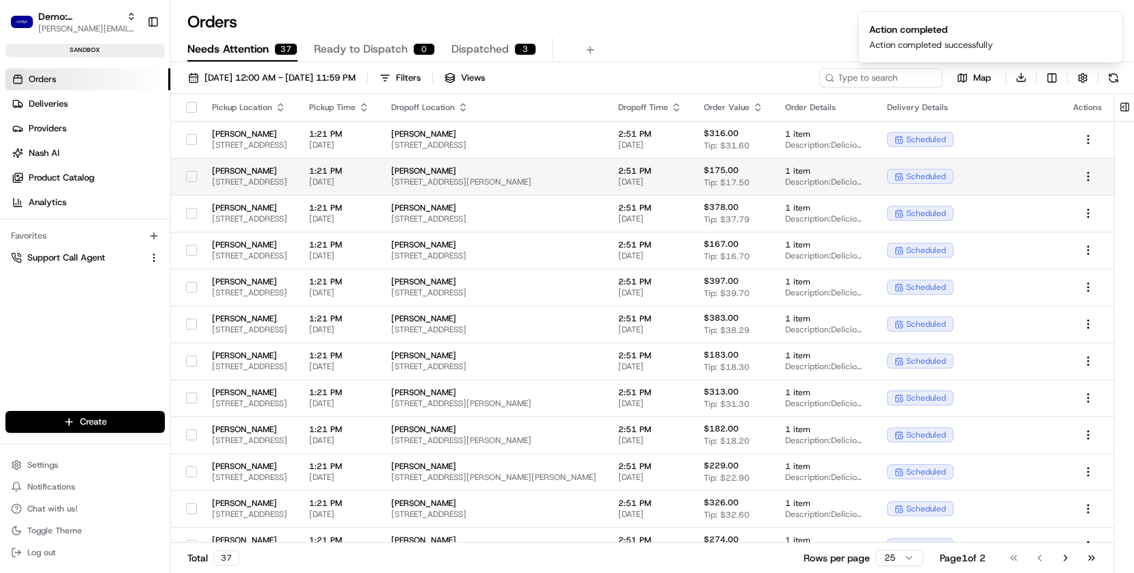
click at [239, 187] on span "6185 Retail Rd, Dallas, TX 75231, USA" at bounding box center [249, 181] width 75 height 11
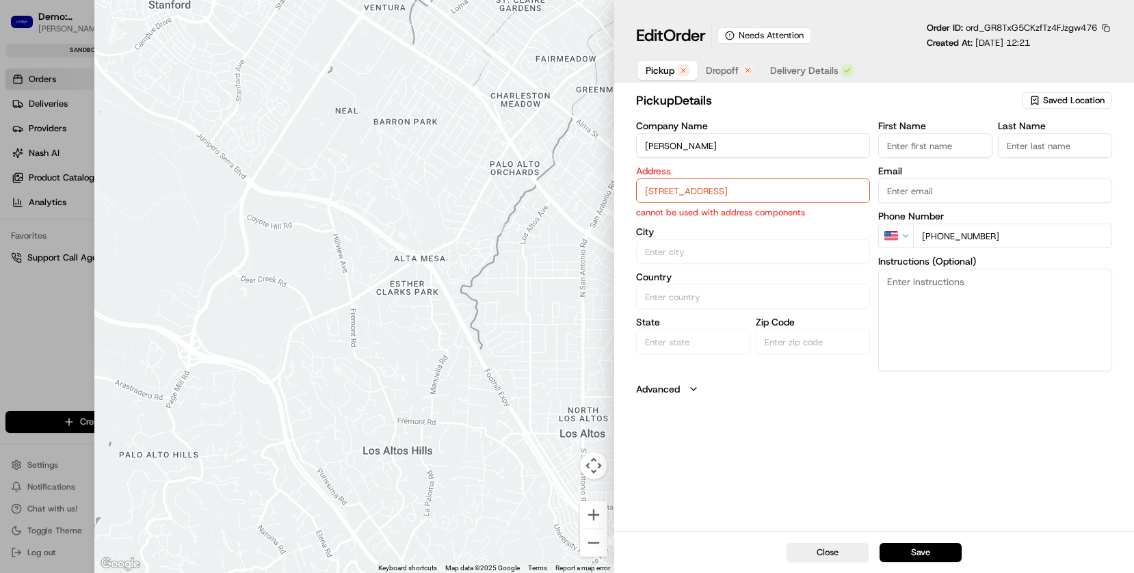
click at [682, 187] on input "6185 Retail Rd, Dallas, TX 75231, USA" at bounding box center [753, 190] width 234 height 25
click at [695, 215] on div "6185 Retail Rd, Dallas, TX 75231, USA" at bounding box center [752, 219] width 227 height 21
type input "Dallas"
type input "United States"
type input "TX"
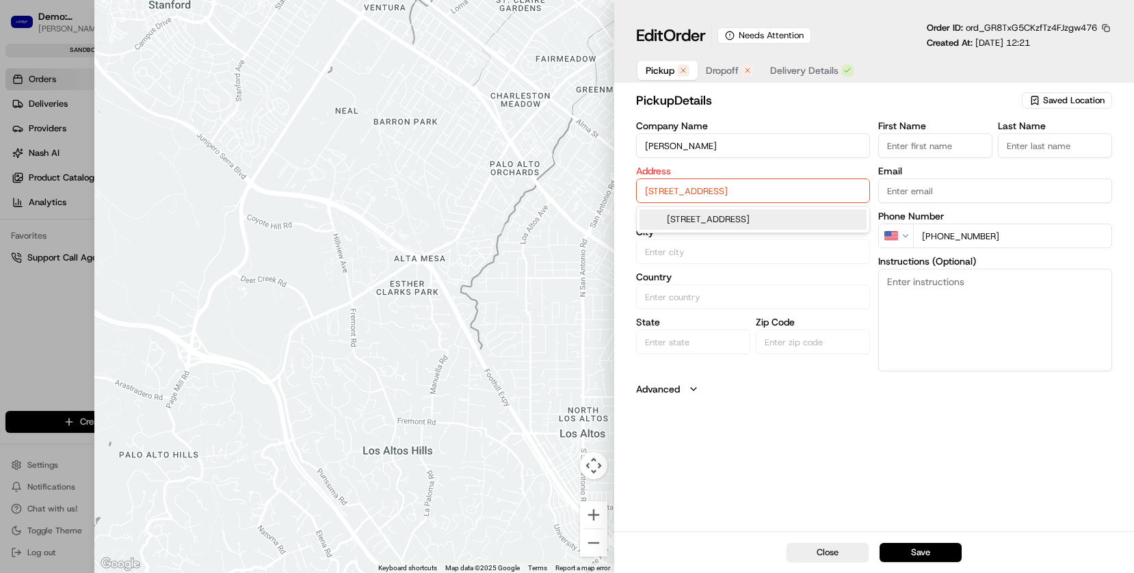
type input "75231"
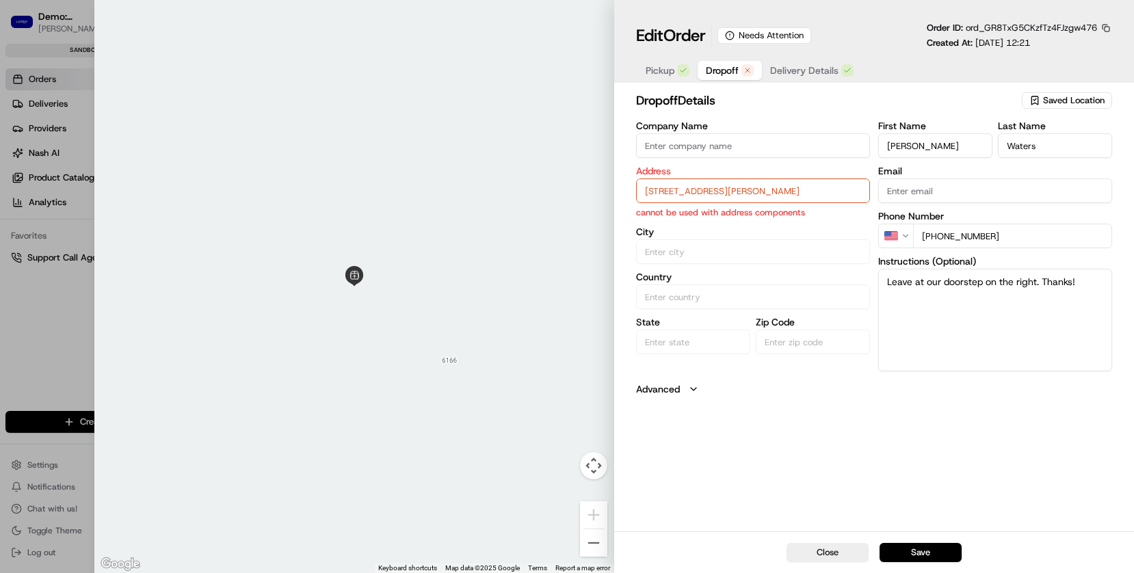
click at [717, 68] on span "Dropoff" at bounding box center [722, 71] width 33 height 14
click at [706, 193] on input "4643 Melissa Ln , Dallas TX 75229" at bounding box center [753, 190] width 234 height 25
click at [704, 215] on div "4643 Melissa Ln, Dallas, TX 75229" at bounding box center [752, 219] width 227 height 21
type input "4643 Melissa Ln, Dallas, TX 75229, USA"
type input "Dallas"
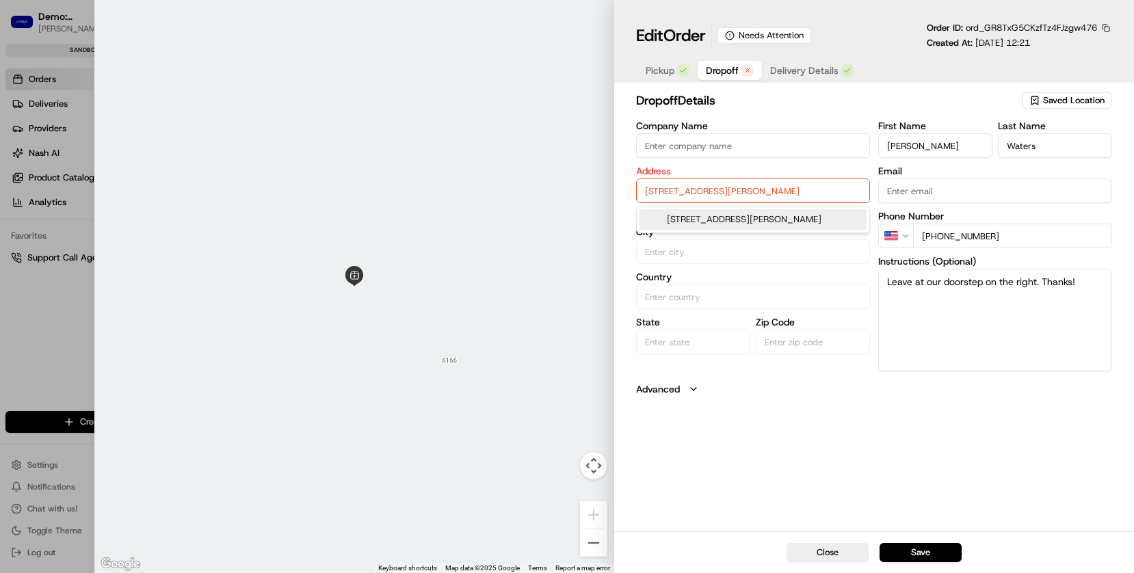
type input "United States"
type input "TX"
type input "75229"
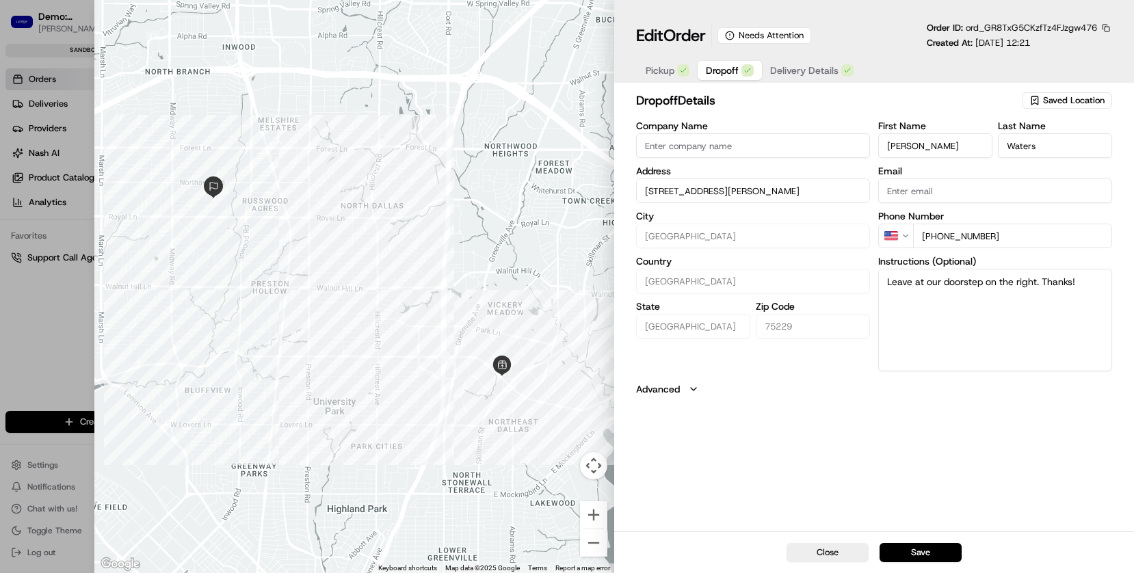
click at [922, 531] on button "Save" at bounding box center [920, 552] width 82 height 19
type input "+1"
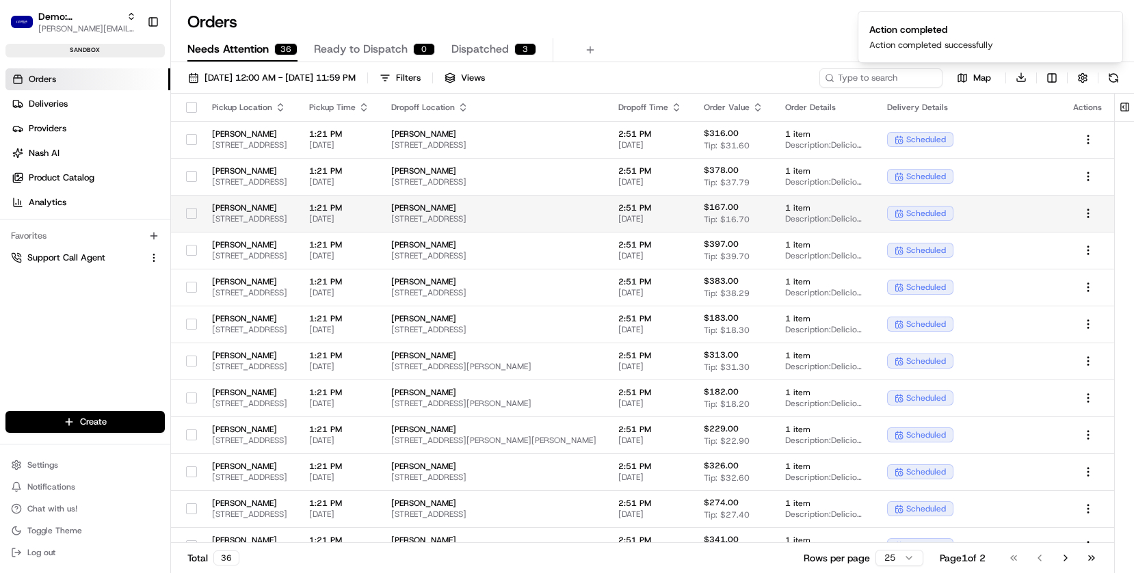
click at [241, 207] on span "[PERSON_NAME]" at bounding box center [249, 207] width 75 height 11
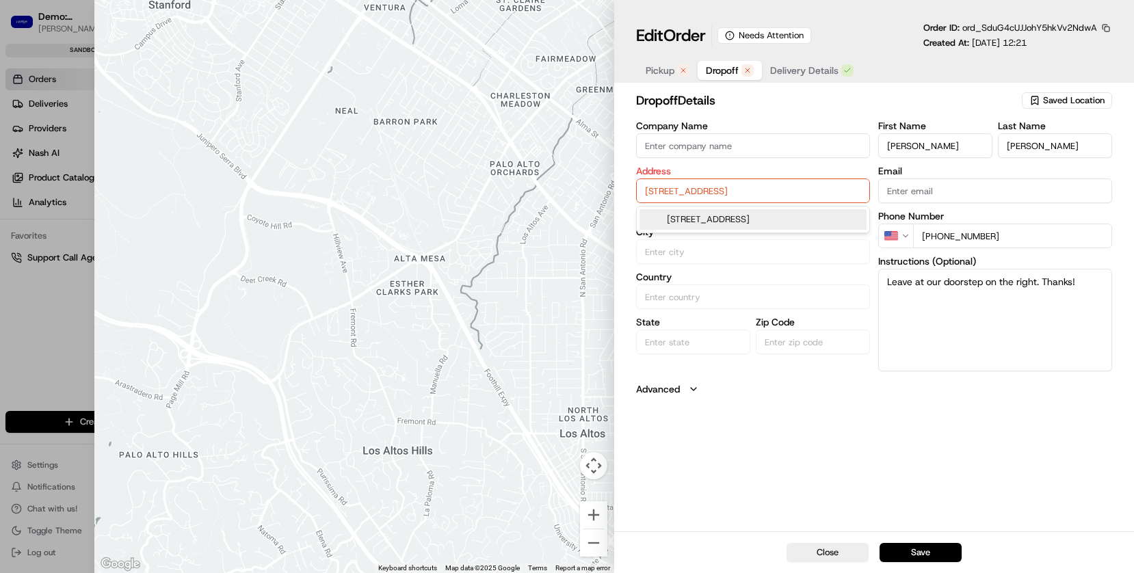
click at [680, 185] on input "4709 Salmon Run Way , Fort Worth TX 76137" at bounding box center [753, 190] width 234 height 25
click at [684, 214] on div "4709 Salmon Run Way, Fort Worth, TX 76137" at bounding box center [752, 219] width 227 height 21
type input "4709 Salmon Run Way, Fort Worth, TX 76137, USA"
type input "Fort Worth"
type input "United States"
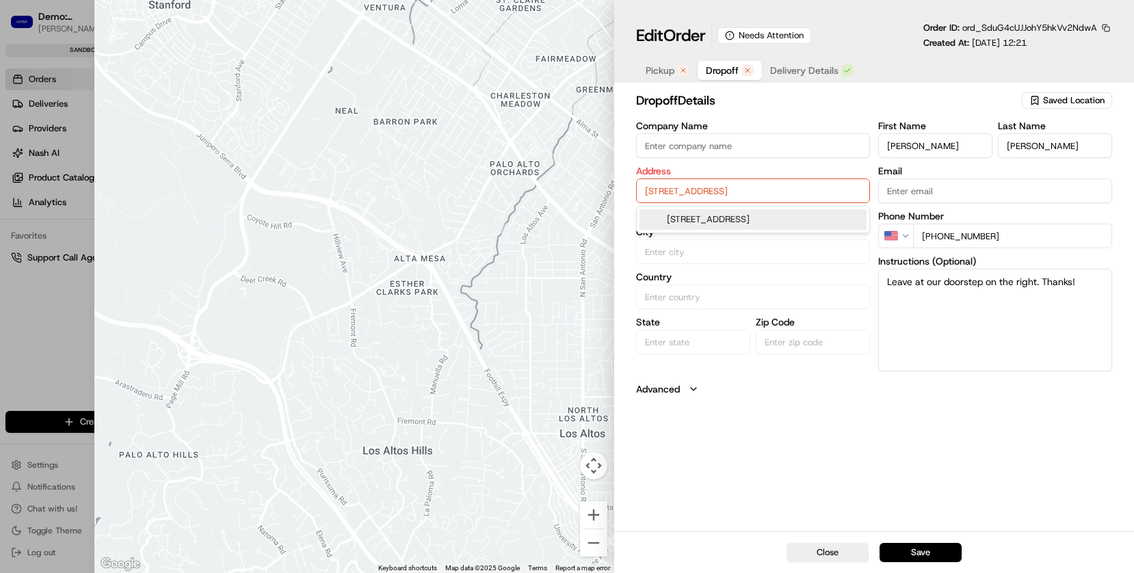
type input "TX"
type input "76137"
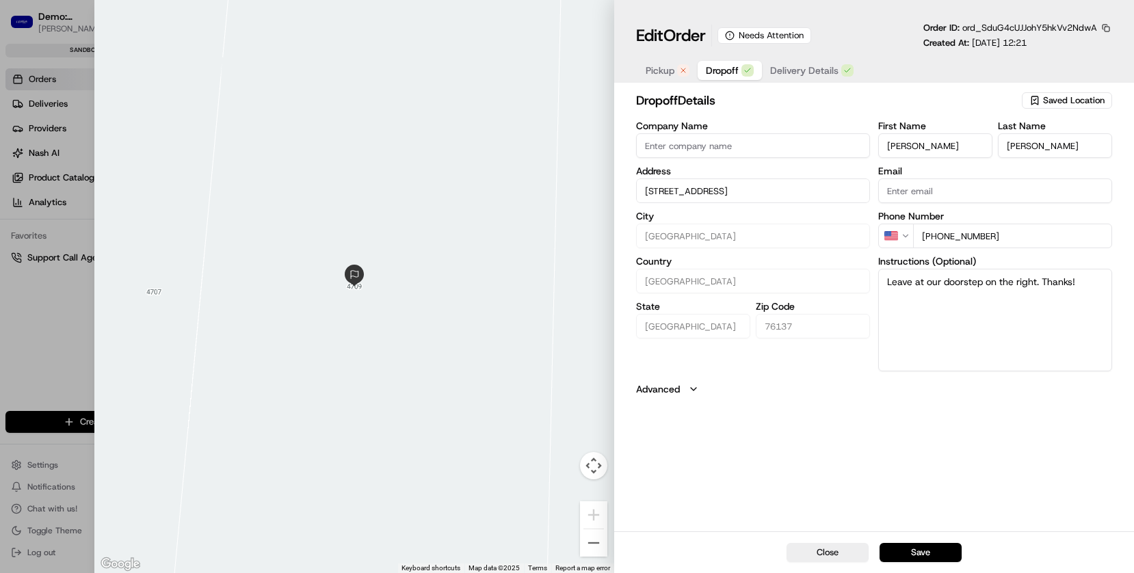
click at [658, 73] on span "Pickup" at bounding box center [659, 71] width 29 height 14
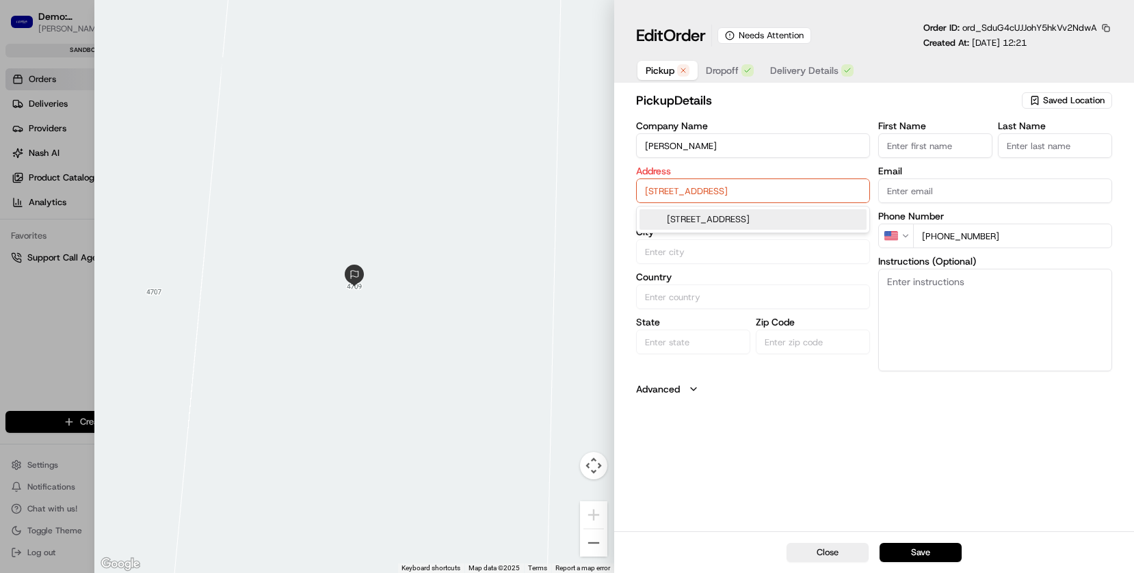
click at [658, 194] on input "6185 Retail Rd, Dallas, TX 75231, USA" at bounding box center [753, 190] width 234 height 25
click at [672, 216] on div "6185 Retail Rd, Dallas, TX 75231, USA" at bounding box center [752, 219] width 227 height 21
type input "Dallas"
type input "United States"
type input "TX"
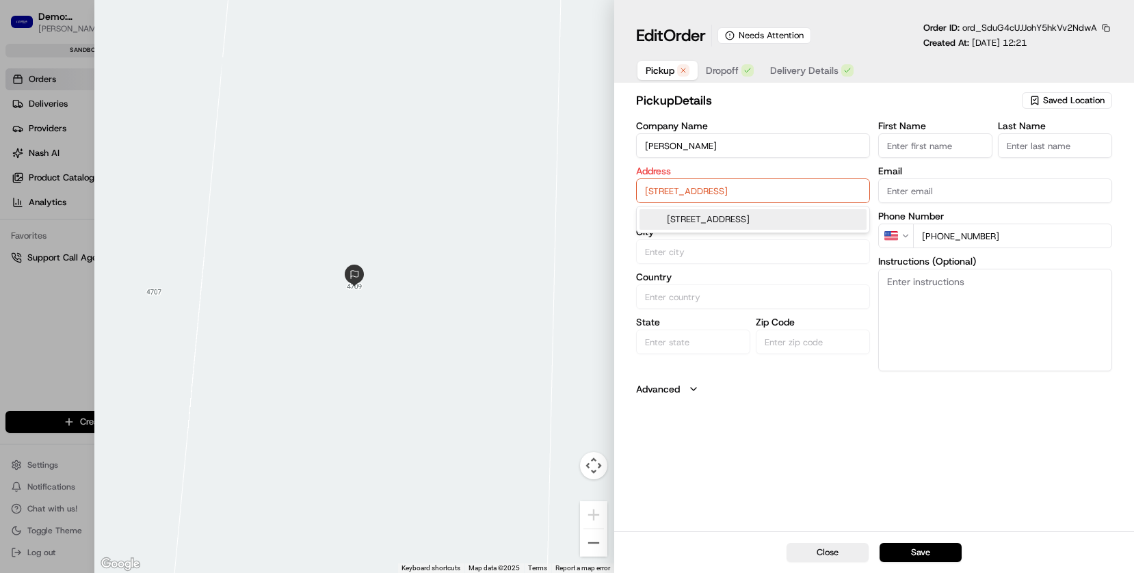
type input "75231"
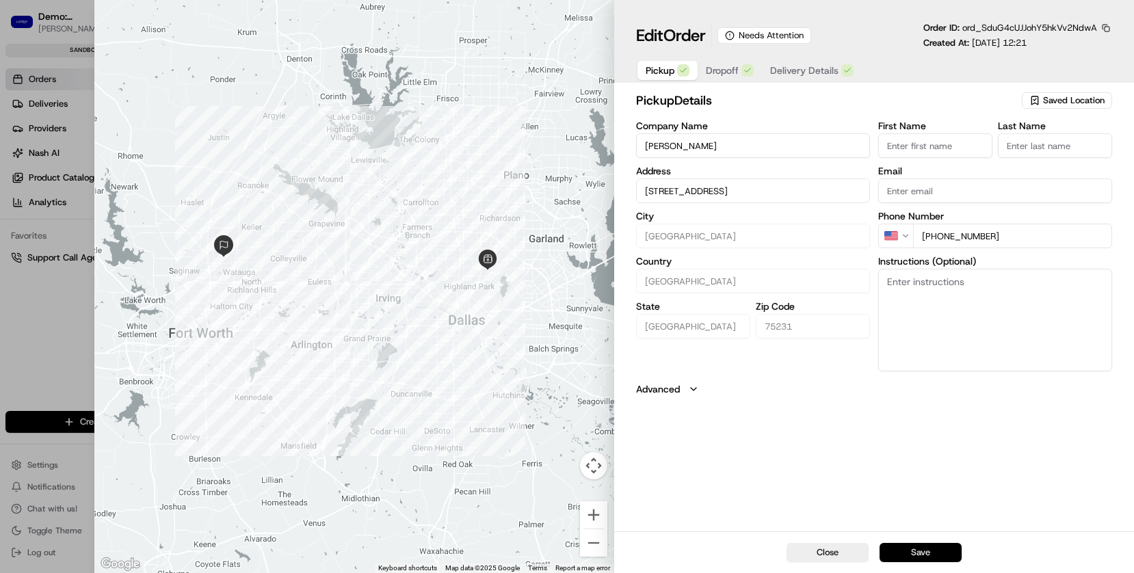
click at [924, 531] on button "Save" at bounding box center [920, 552] width 82 height 19
type input "+1"
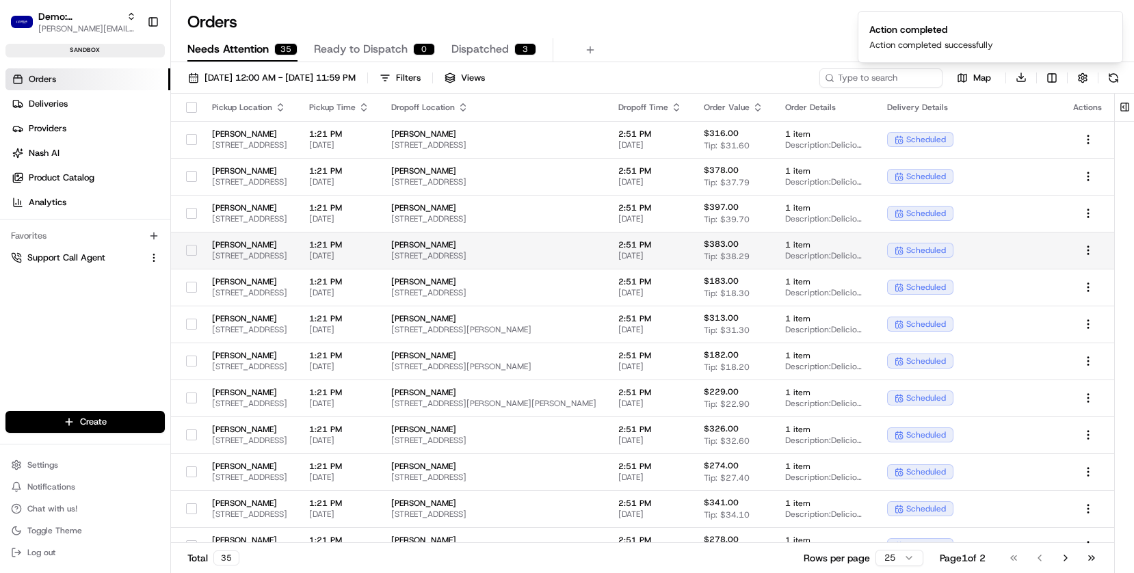
click at [244, 243] on span "[PERSON_NAME]" at bounding box center [249, 244] width 75 height 11
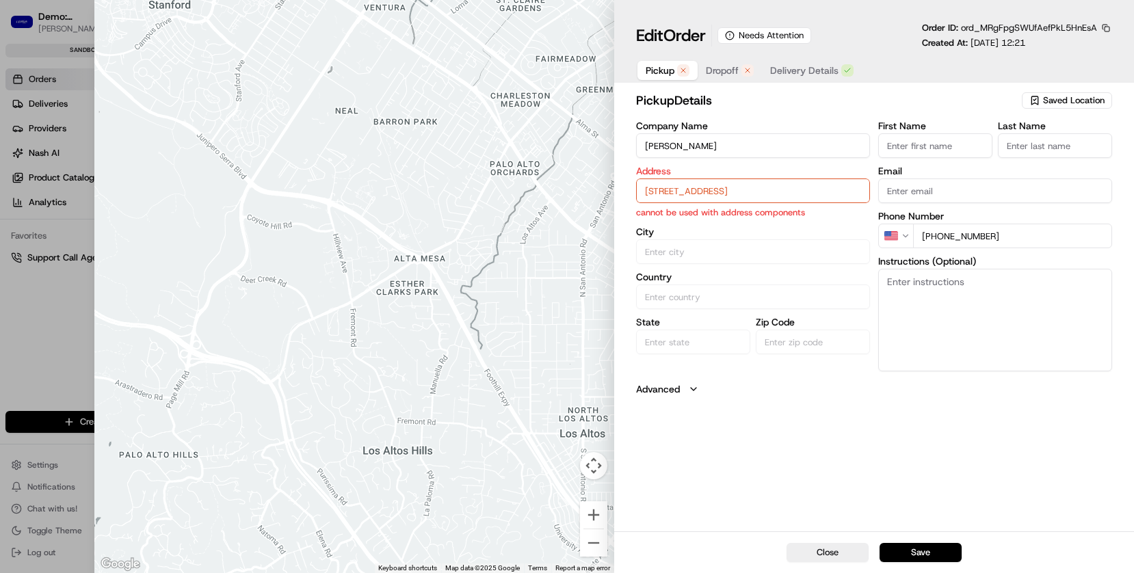
click at [680, 195] on input "6185 Retail Rd, Dallas, TX 75231, USA" at bounding box center [753, 190] width 234 height 25
click at [678, 219] on div "6185 Retail Rd, Dallas, TX 75231, USA" at bounding box center [752, 219] width 227 height 21
type input "Dallas"
type input "United States"
type input "TX"
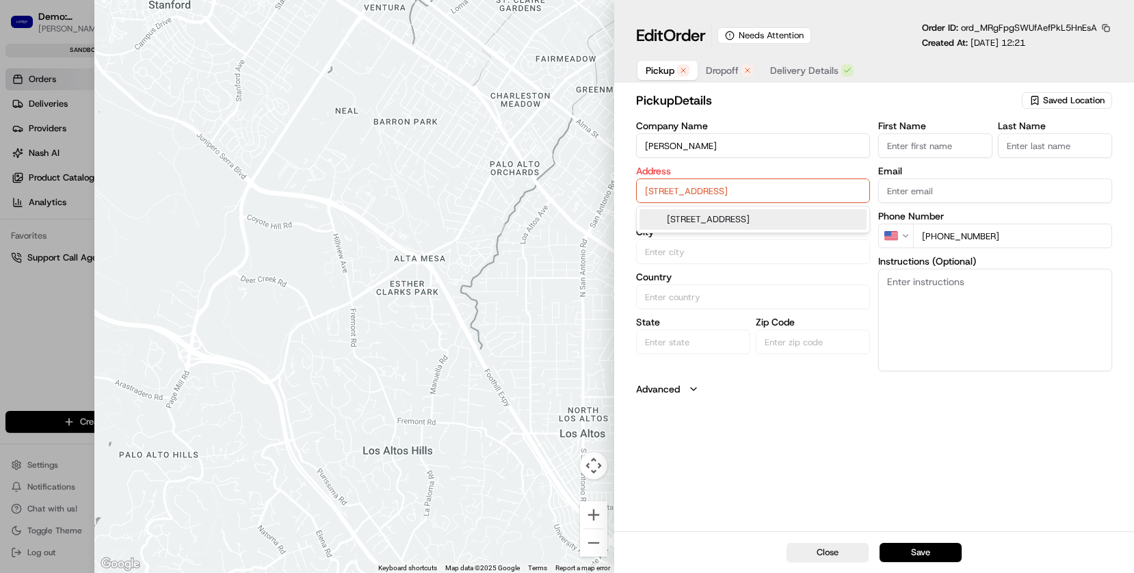
type input "75231"
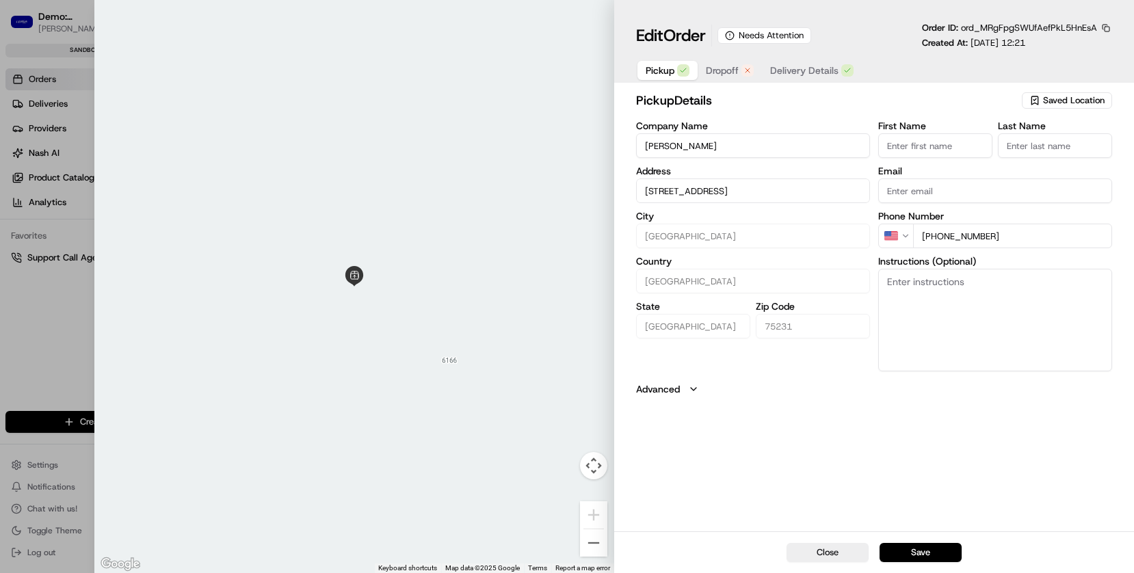
click at [719, 70] on span "Dropoff" at bounding box center [722, 71] width 33 height 14
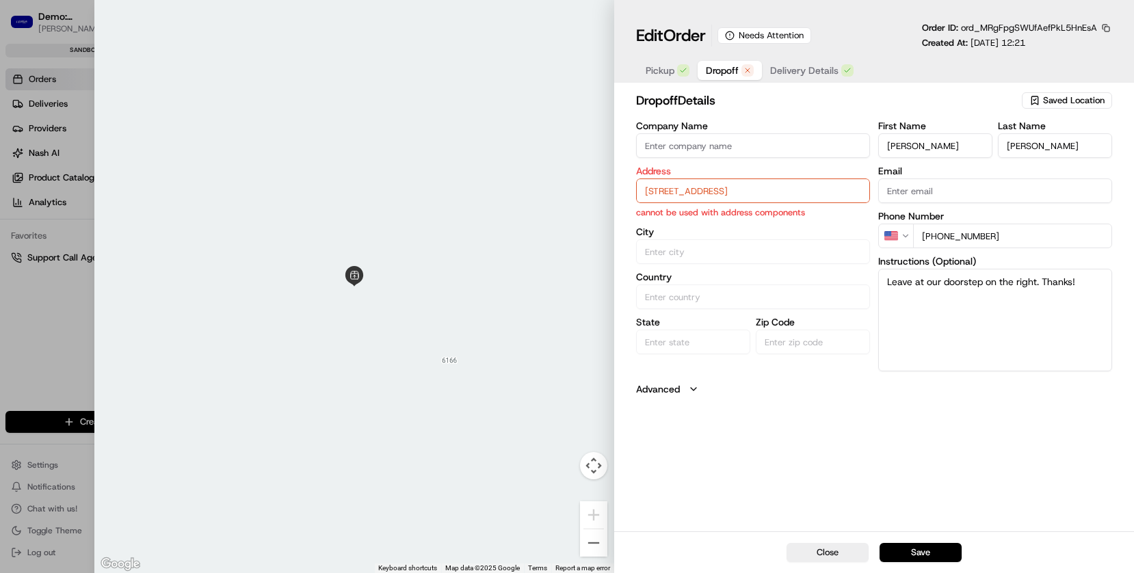
click at [687, 187] on input "150 Rattling Antler Ct, Azle TX 76020" at bounding box center [753, 190] width 234 height 25
click at [687, 219] on div "150 Rattling Antler Ct, Azle, TX 76020" at bounding box center [752, 219] width 227 height 21
type input "150 Rattling Antler Ct, Azle, TX 76020, USA"
type input "Azle"
type input "United States"
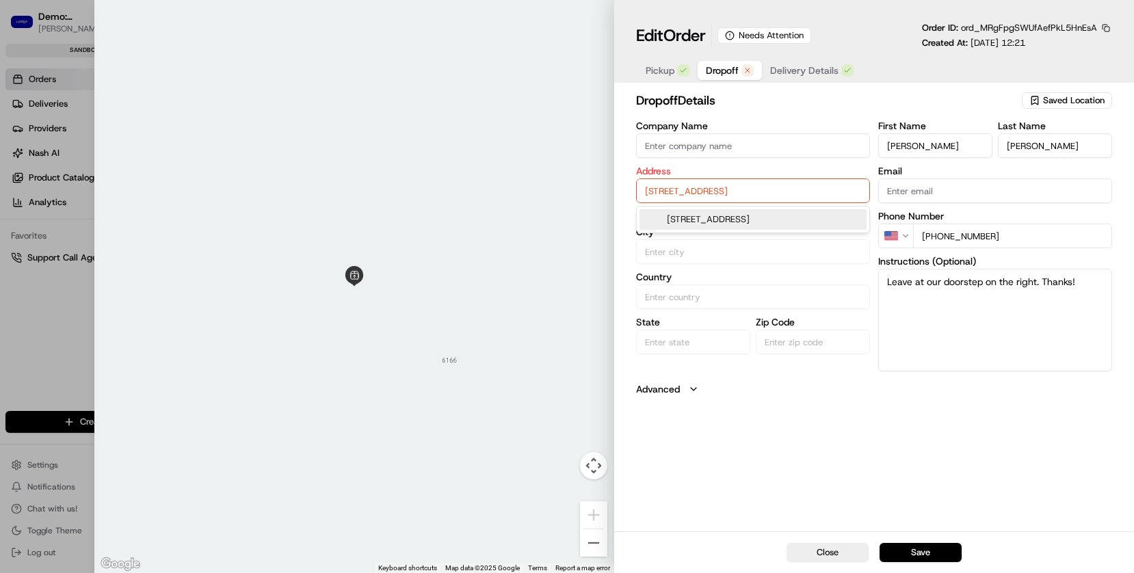
type input "TX"
type input "76020"
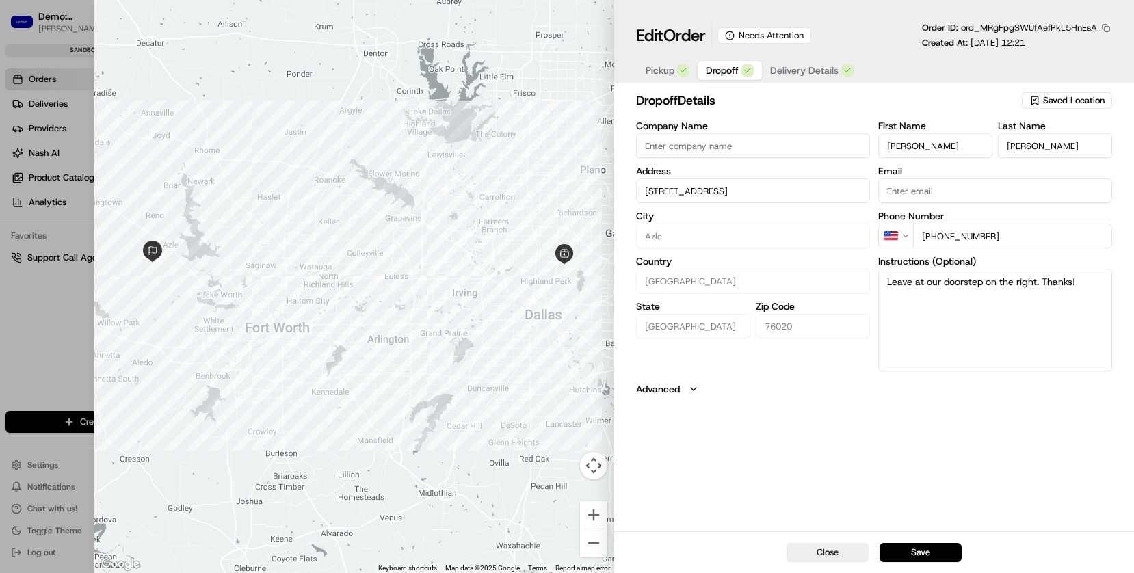
click at [916, 531] on button "Save" at bounding box center [920, 552] width 82 height 19
type input "+1"
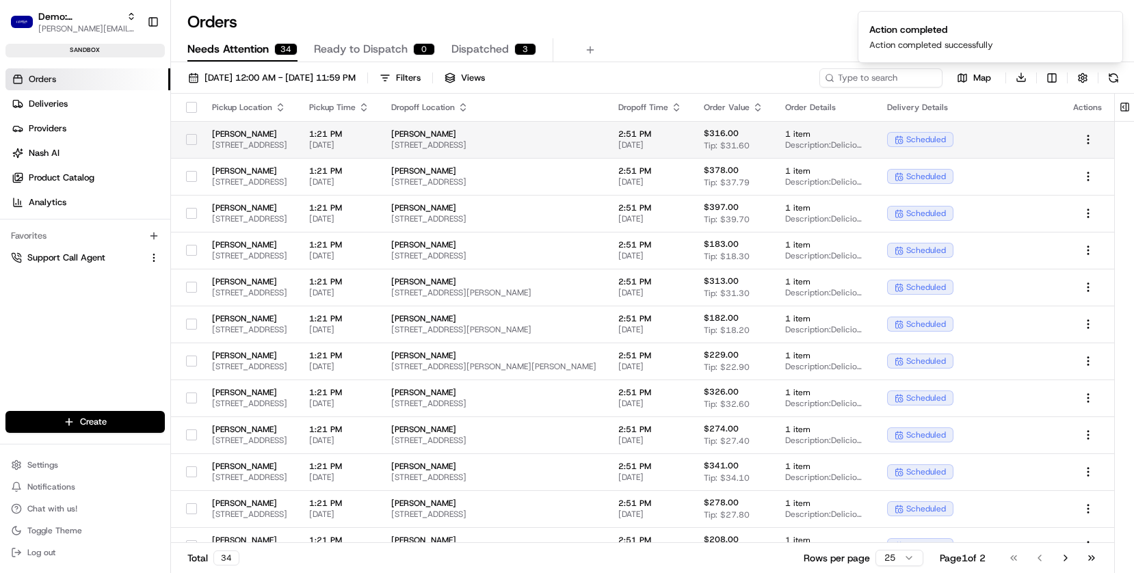
click at [226, 143] on span "6185 Retail Rd, Dallas, TX 75231, USA" at bounding box center [249, 144] width 75 height 11
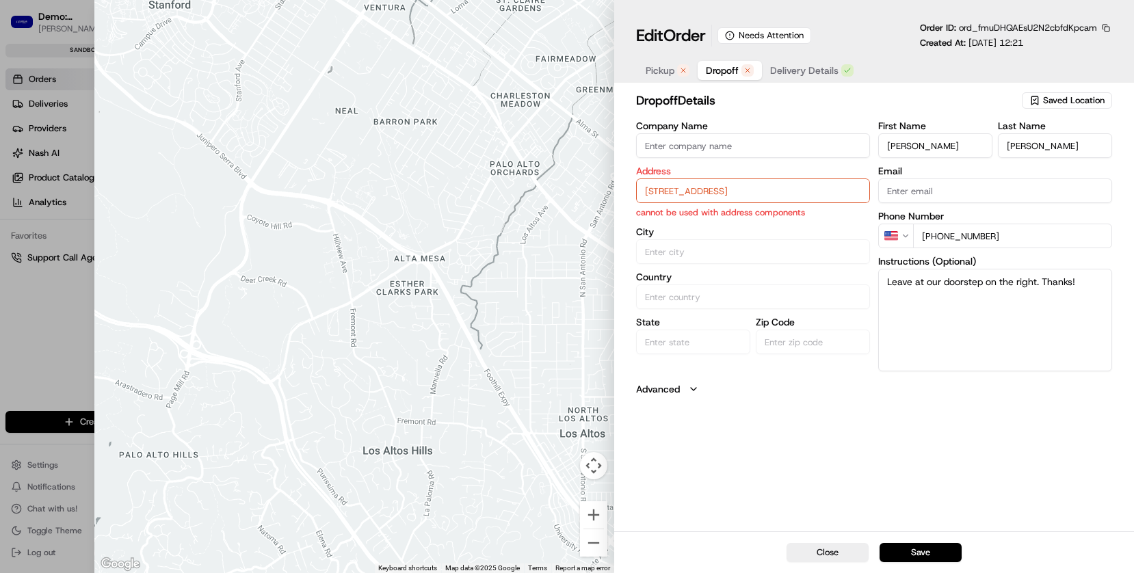
click at [654, 72] on span "Pickup" at bounding box center [659, 71] width 29 height 14
click at [673, 188] on input "6185 Retail Rd, Dallas, TX 75231, USA" at bounding box center [753, 190] width 234 height 25
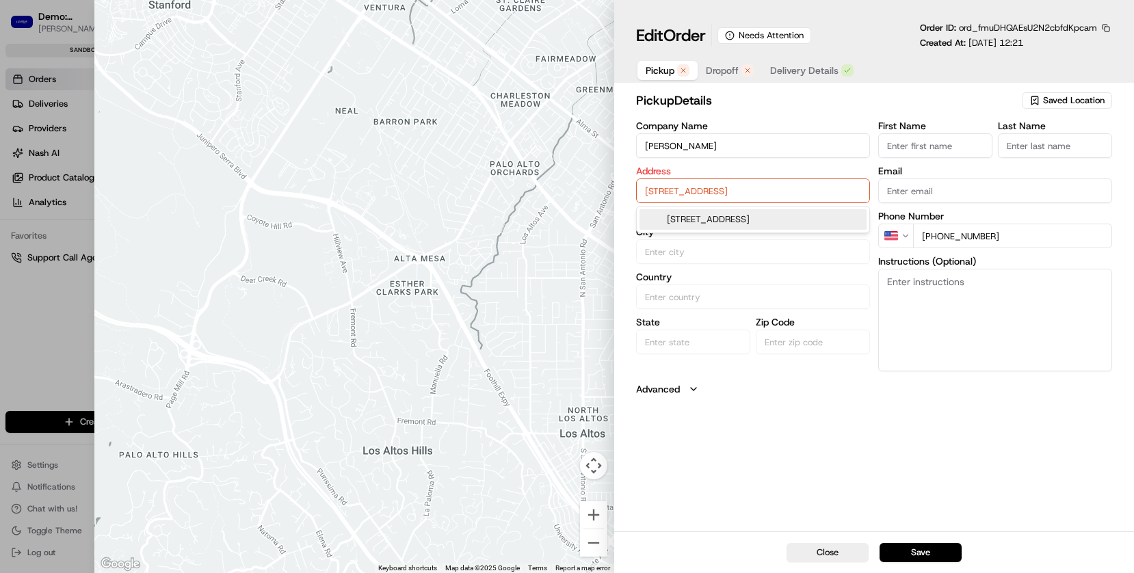
click at [678, 217] on div "6185 Retail Rd, Dallas, TX 75231, USA" at bounding box center [752, 219] width 227 height 21
type input "Dallas"
type input "United States"
type input "TX"
type input "75231"
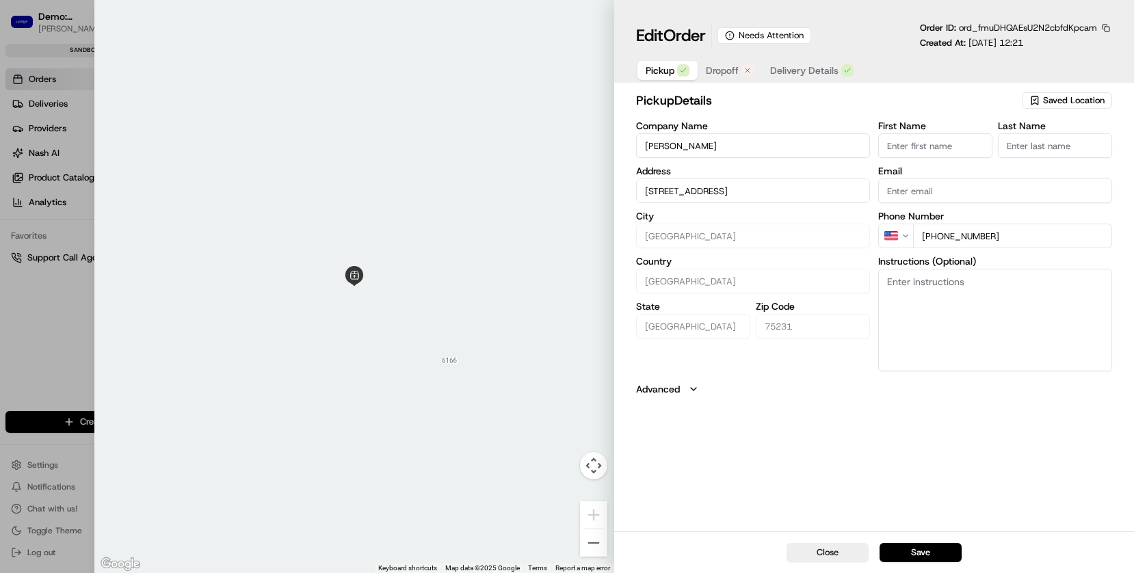
click at [717, 73] on span "Dropoff" at bounding box center [722, 71] width 33 height 14
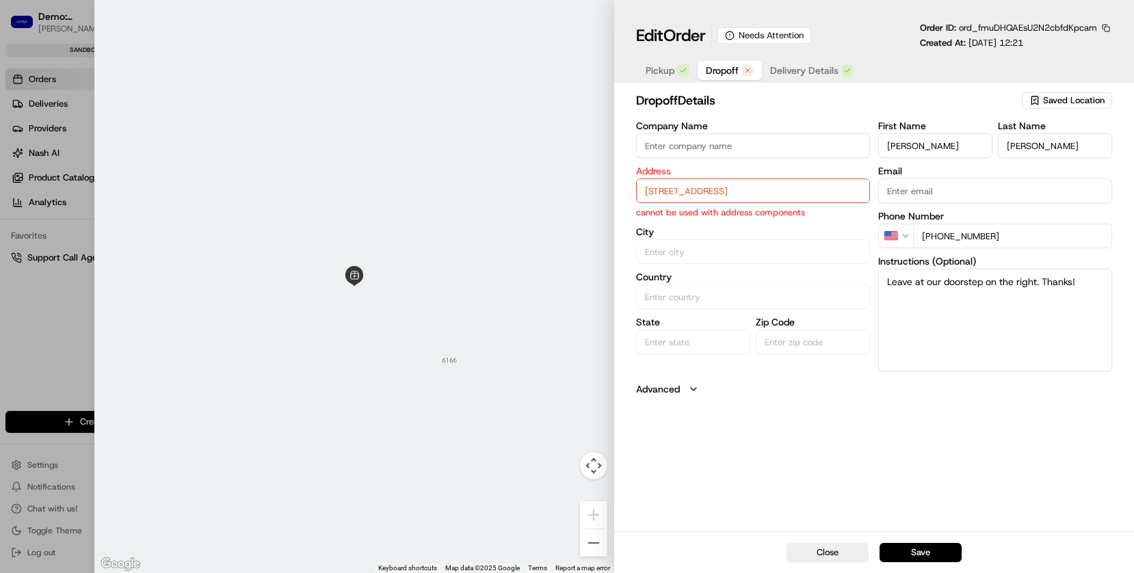
click at [705, 186] on input "11508 Alta Vista Rd Apt 3210, Fort Worth TX 76244" at bounding box center [753, 190] width 234 height 25
click at [702, 230] on div "11508 Alta Vista Rd apt 3210, Fort Worth, TX 76244" at bounding box center [752, 219] width 227 height 21
type input "11508 Alta Vista Rd #3210, Fort Worth, TX 76244, USA"
type input "Fort Worth"
type input "United States"
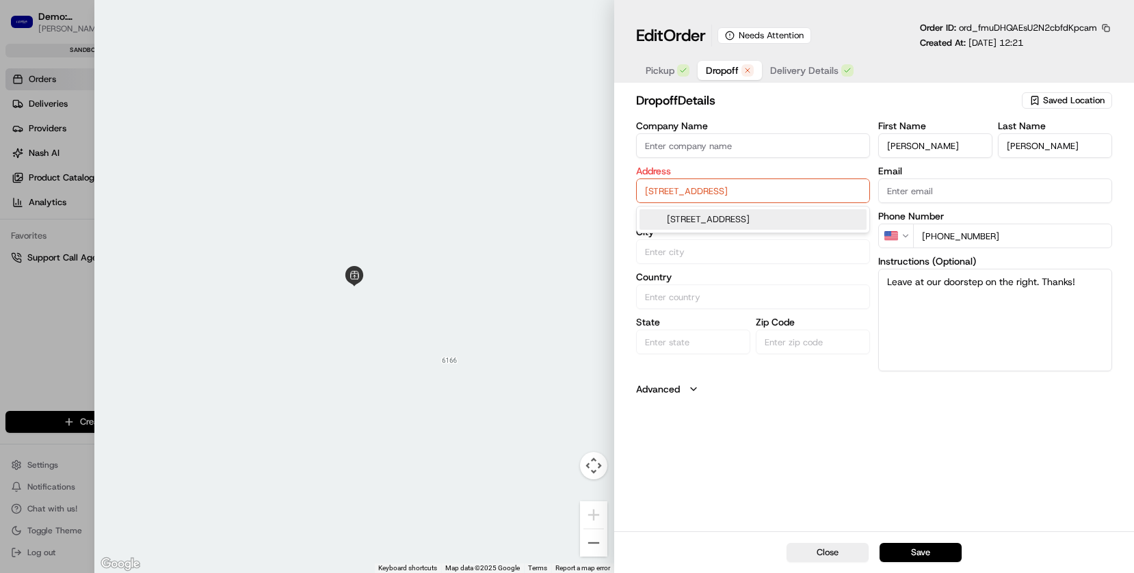
type input "TX"
type input "76244"
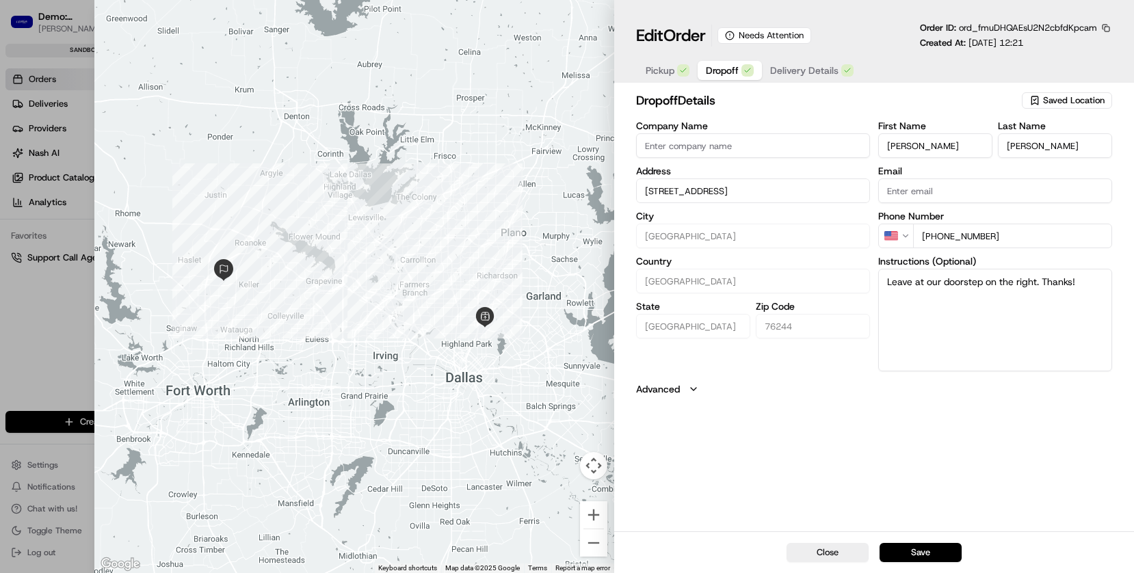
click at [929, 531] on button "Save" at bounding box center [920, 552] width 82 height 19
type input "+1"
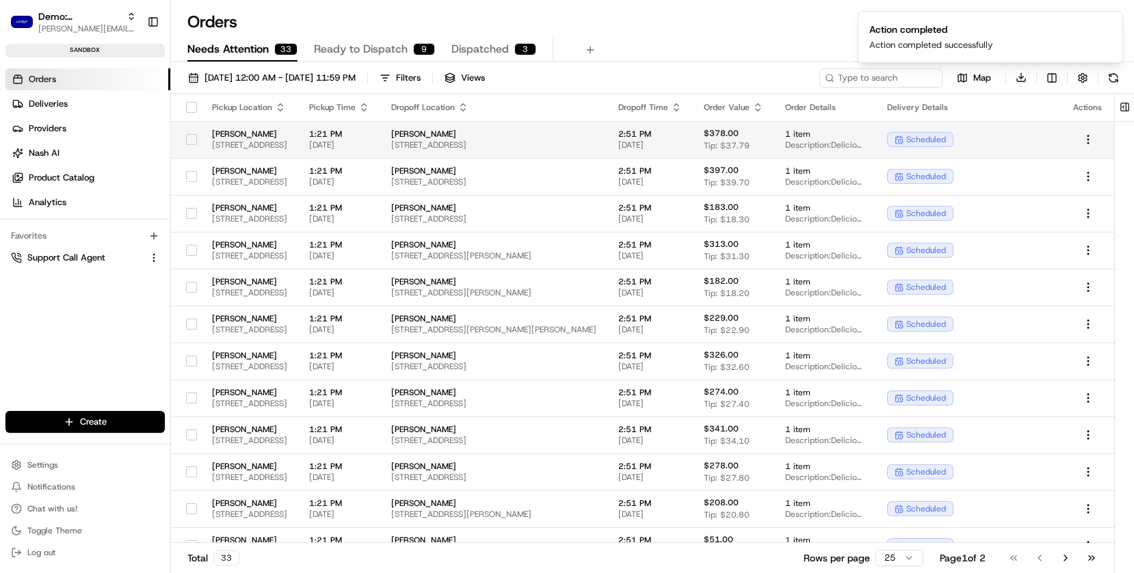
click at [287, 129] on span "[PERSON_NAME]" at bounding box center [249, 134] width 75 height 11
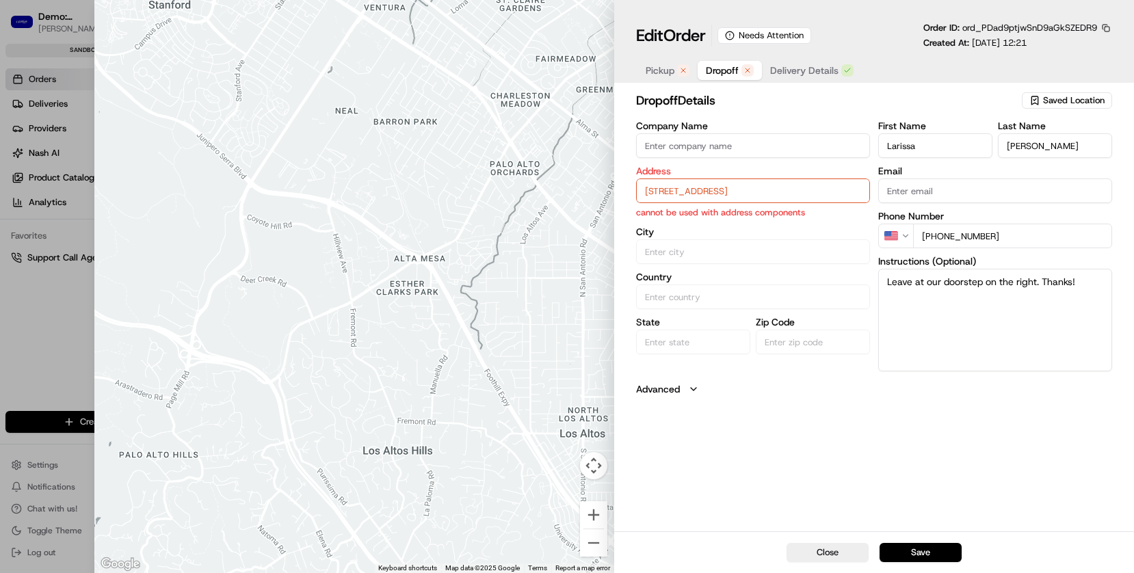
click at [677, 191] on input "6916 Pleasant Run Rd , Colleyville TX 76034" at bounding box center [753, 190] width 234 height 25
click at [693, 217] on div "6916 Pleasant Run Rd, Colleyville, TX 76034" at bounding box center [752, 219] width 227 height 21
type input "6916 Pleasant Run Rd, Colleyville, TX 76034, USA"
type input "Colleyville"
type input "United States"
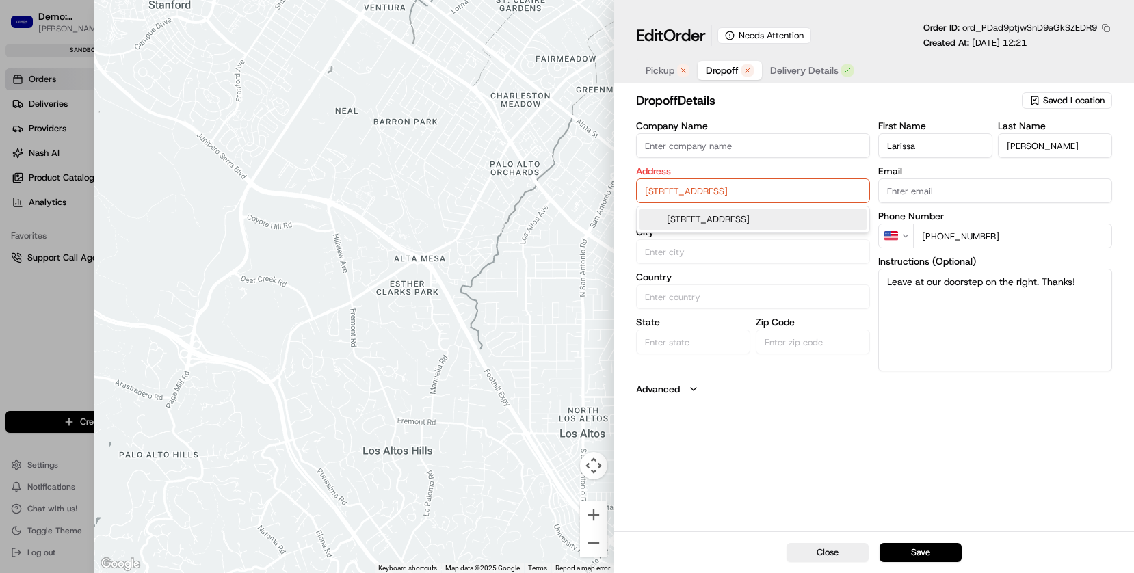
type input "TX"
type input "76034"
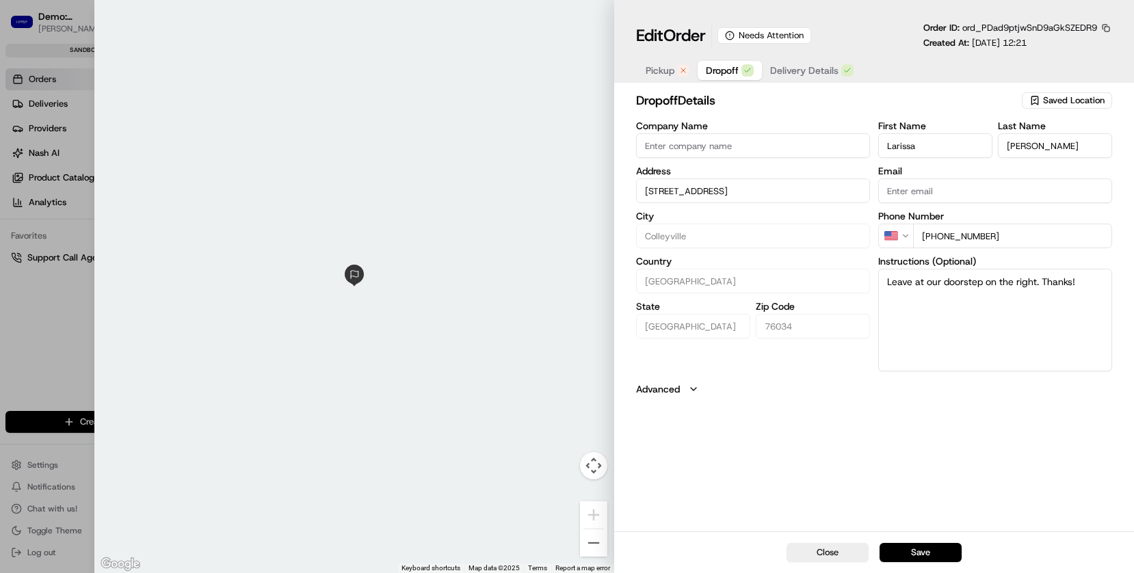
click at [648, 75] on span "Pickup" at bounding box center [659, 71] width 29 height 14
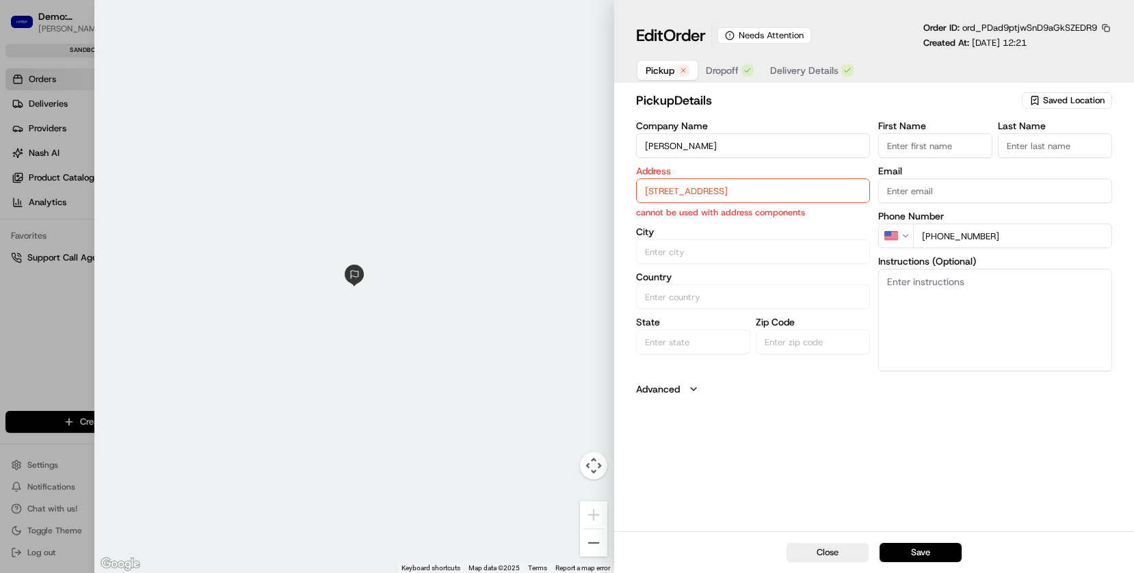
click at [680, 191] on input "6185 Retail Rd, Dallas, TX 75231, USA" at bounding box center [753, 190] width 234 height 25
click at [682, 217] on div "6185 Retail Rd, Dallas, TX 75231, USA" at bounding box center [752, 219] width 227 height 21
type input "Dallas"
type input "United States"
type input "TX"
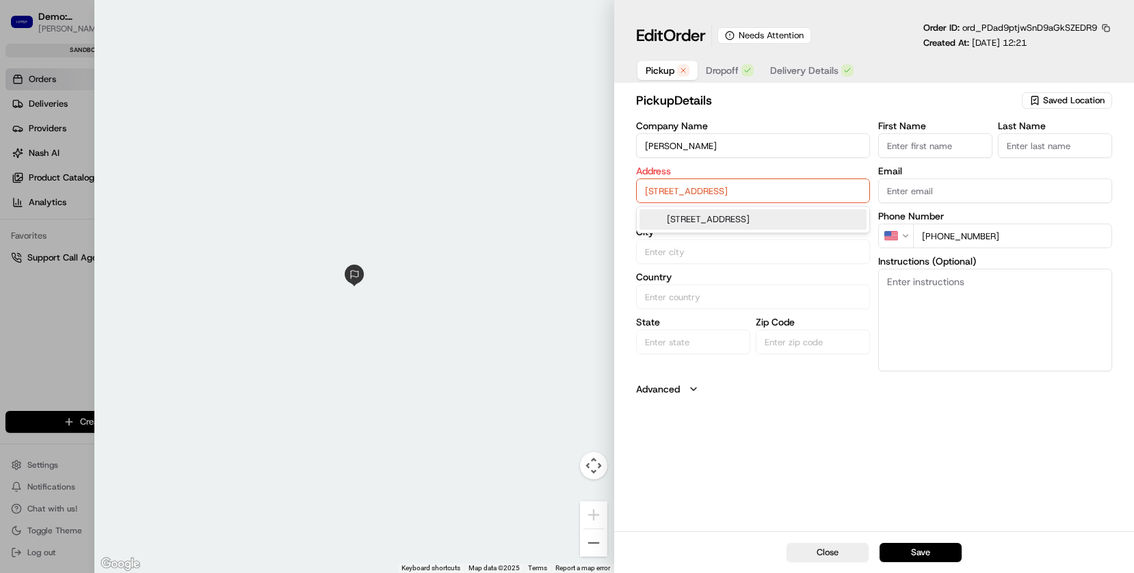
type input "75231"
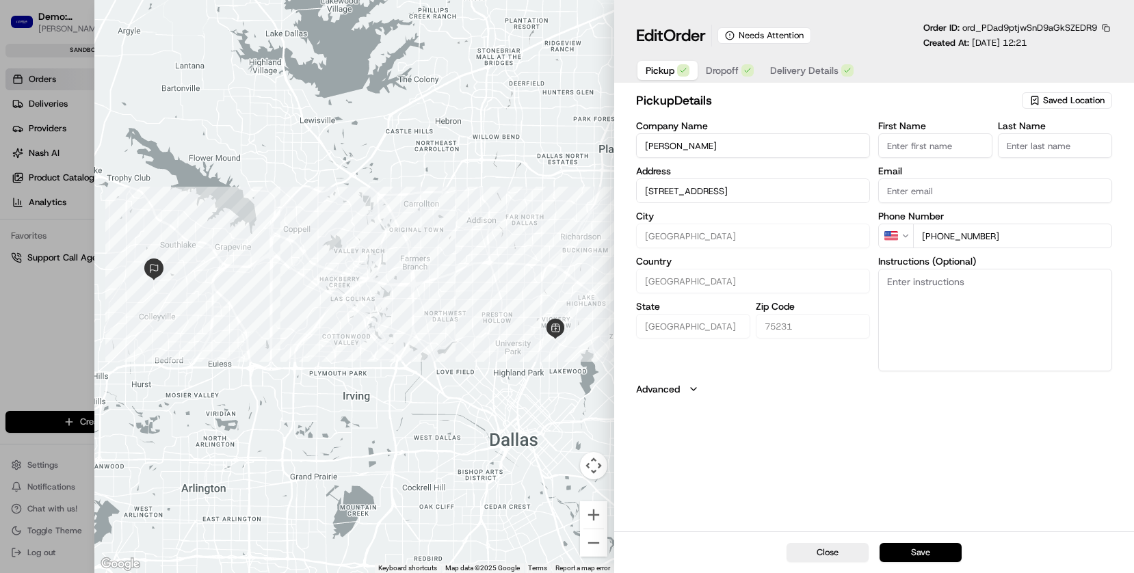
click at [912, 531] on button "Save" at bounding box center [920, 552] width 82 height 19
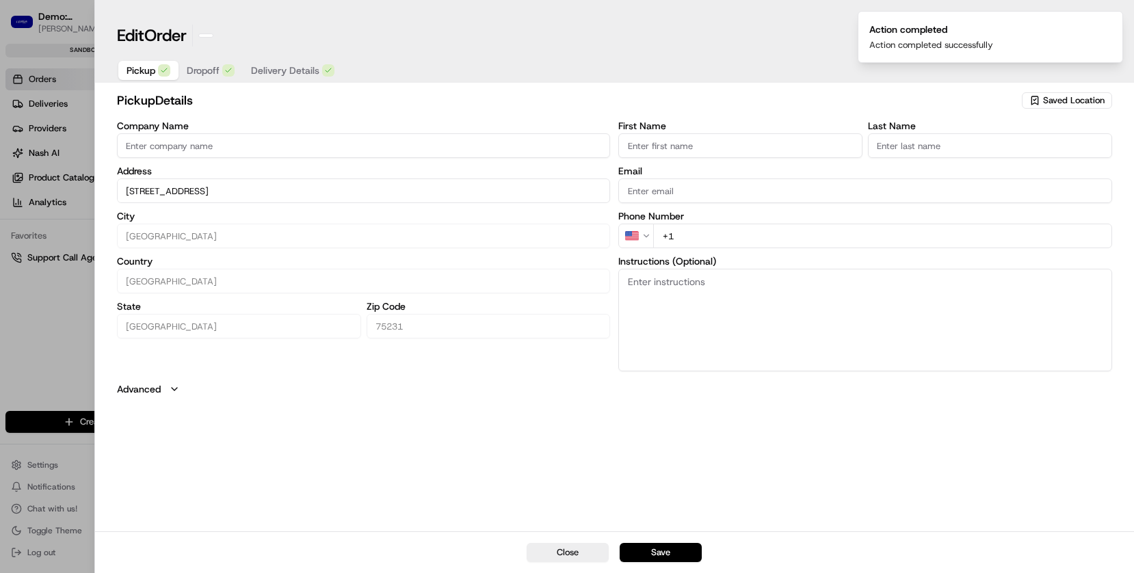
type input "+1"
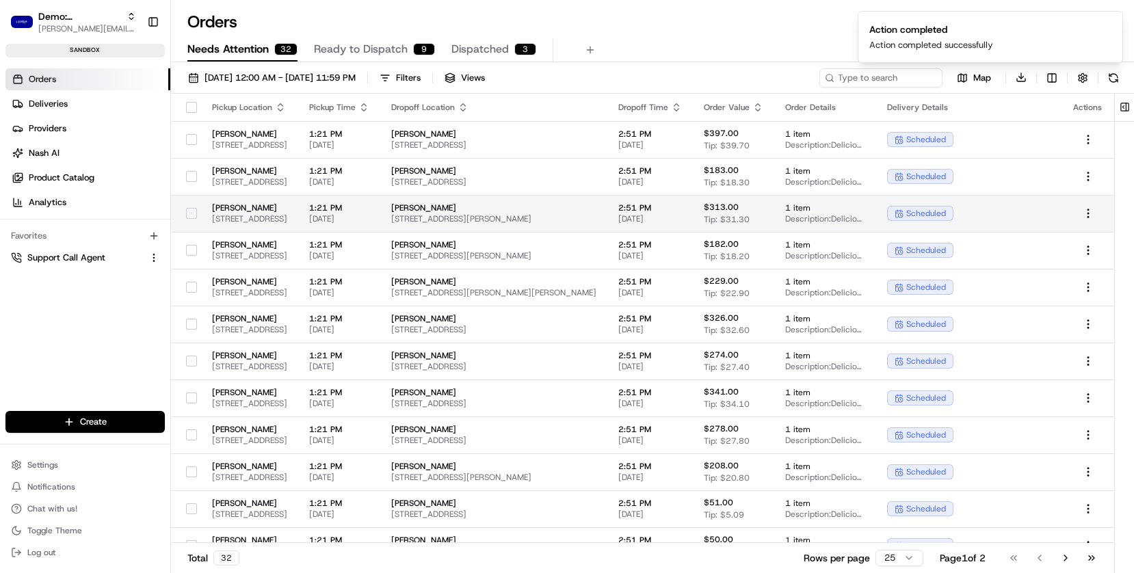
click at [222, 216] on span "6185 Retail Rd, Dallas, TX 75231, USA" at bounding box center [249, 218] width 75 height 11
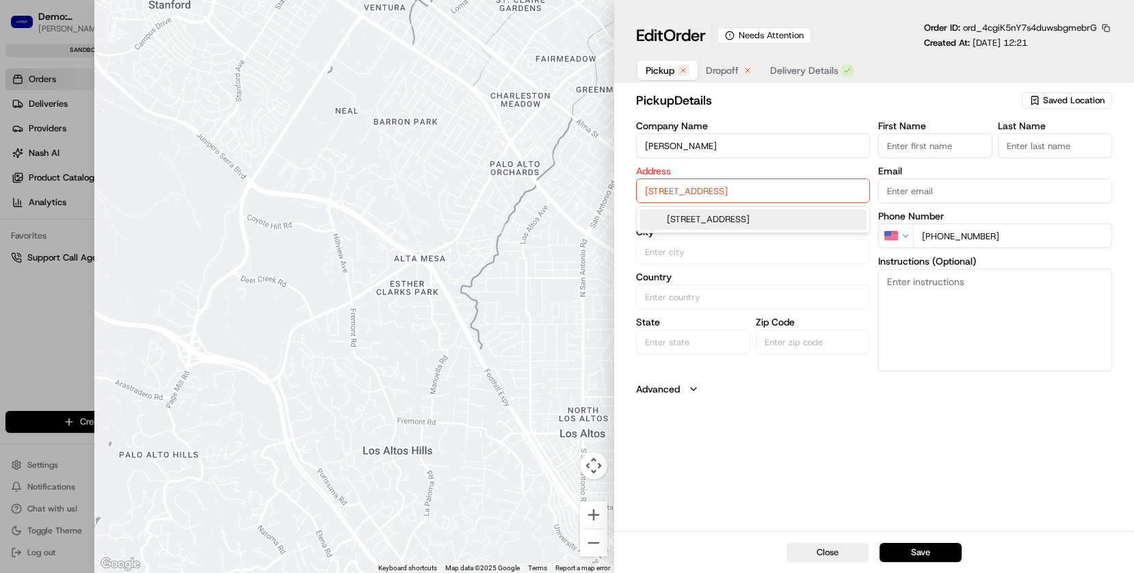
click at [663, 196] on input "6185 Retail Rd, Dallas, TX 75231, USA" at bounding box center [753, 190] width 234 height 25
click at [669, 214] on div "6185 Retail Rd, Dallas, TX 75231, USA" at bounding box center [752, 219] width 227 height 21
type input "Dallas"
type input "United States"
type input "TX"
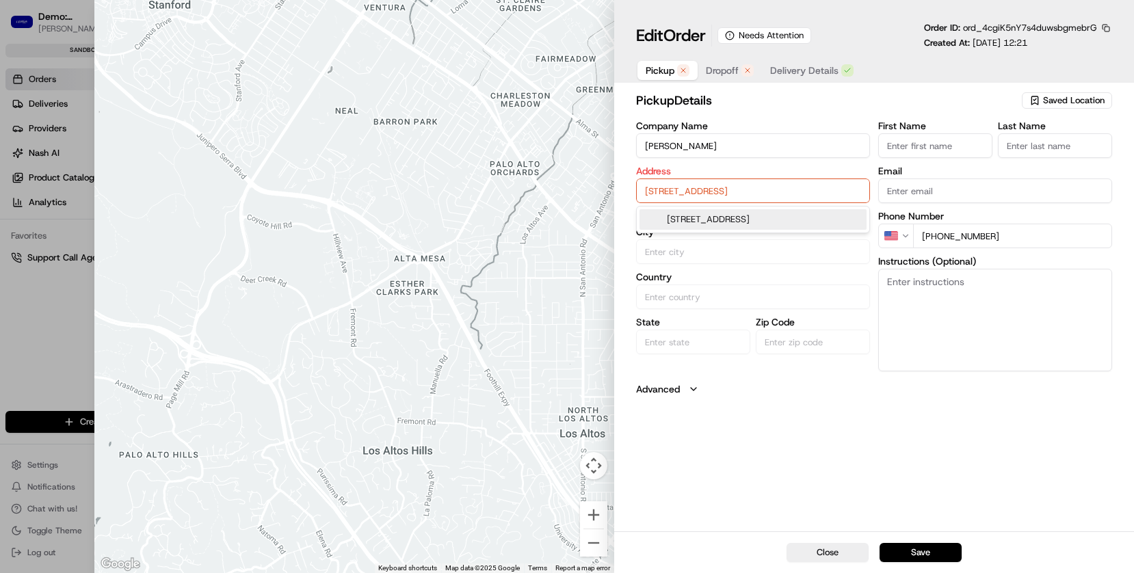
type input "75231"
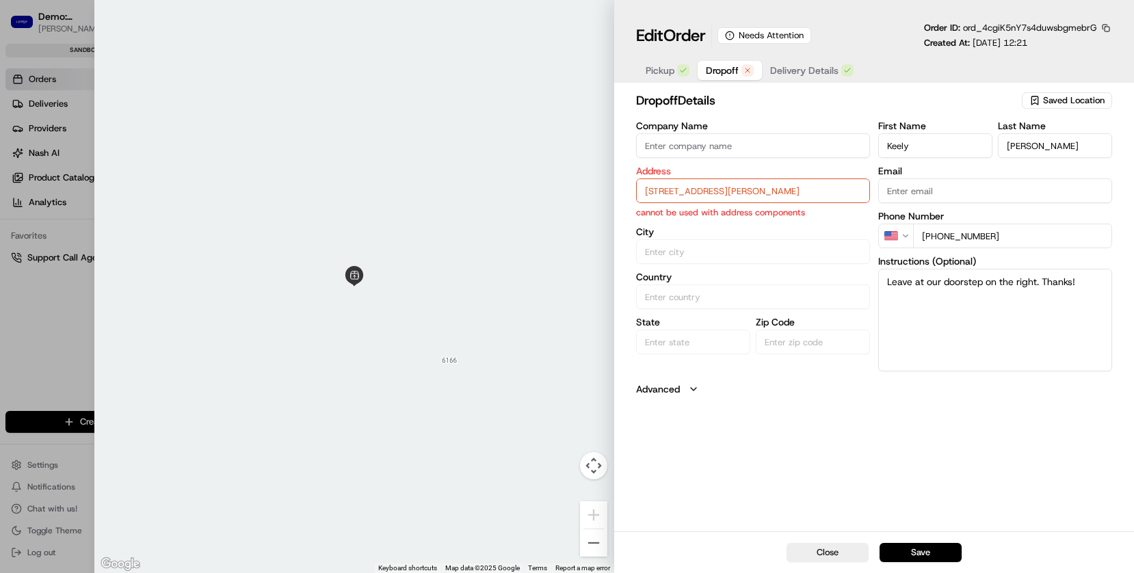
click at [714, 69] on span "Dropoff" at bounding box center [722, 71] width 33 height 14
click at [697, 200] on input "4845 Elsie Faye Heggins Street Apt 606 , Dallas TX 75210" at bounding box center [753, 190] width 234 height 25
click at [703, 217] on div "4845 Elsie Faye Heggins Street apt 606, Dallas, TX 75210" at bounding box center [752, 219] width 227 height 21
type input "4845 Elsie Faye Heggins St #606, Dallas, TX 75210, USA"
type input "Dallas"
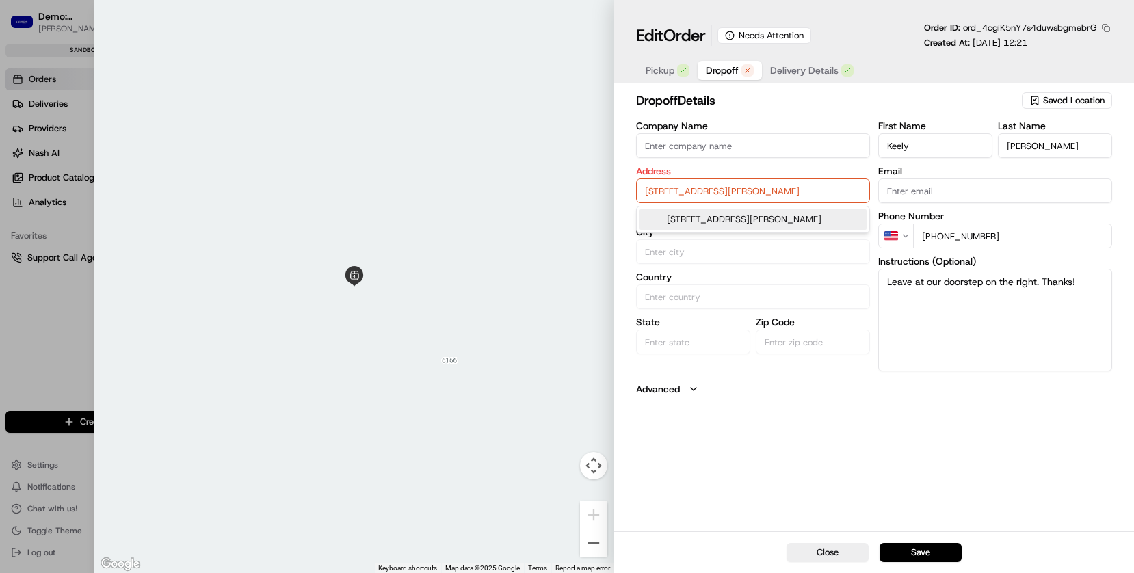
type input "United States"
type input "TX"
type input "75210"
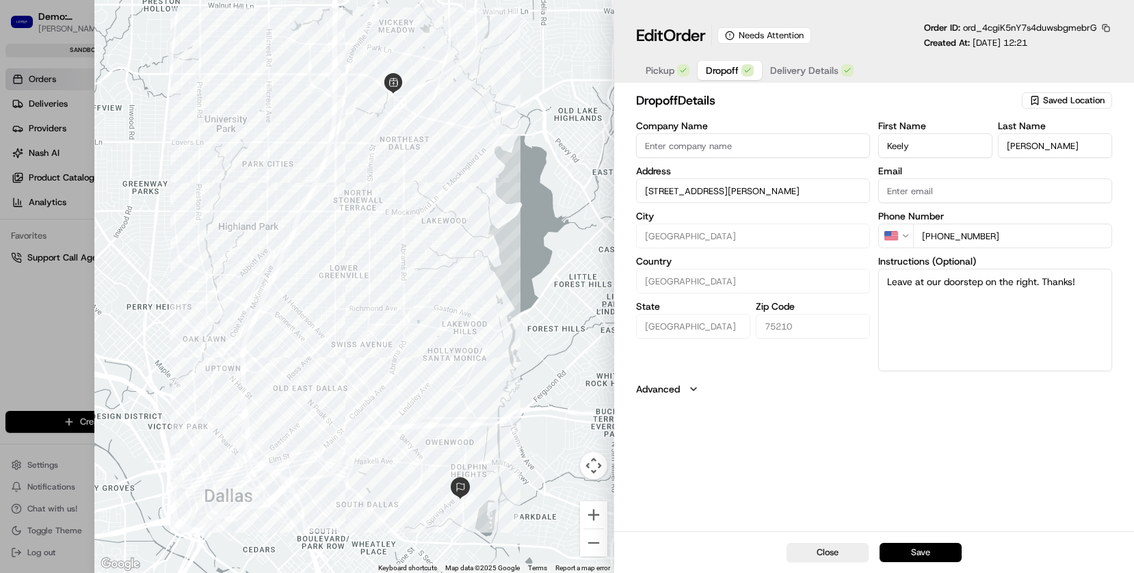
click at [910, 531] on button "Save" at bounding box center [920, 552] width 82 height 19
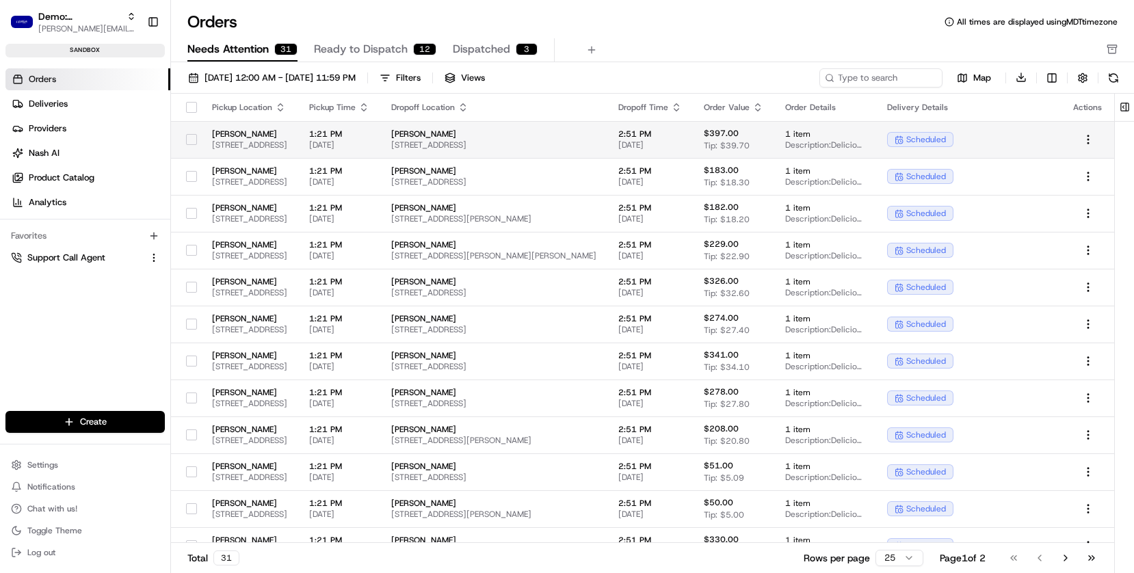
click at [260, 142] on span "6185 Retail Rd, Dallas, TX 75231, USA" at bounding box center [249, 144] width 75 height 11
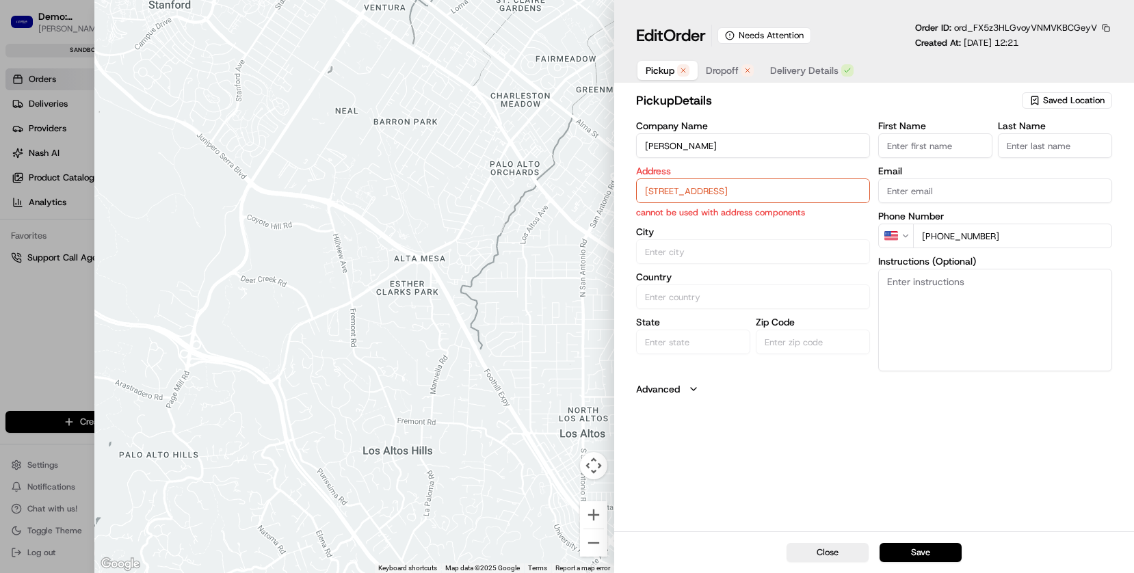
click at [650, 79] on button "Pickup" at bounding box center [667, 70] width 60 height 19
click at [662, 186] on input "6185 Retail Rd, Dallas, TX 75231, USA" at bounding box center [753, 190] width 234 height 25
click at [678, 221] on div "6185 Retail Rd, Dallas, TX 75231, USA" at bounding box center [752, 219] width 227 height 21
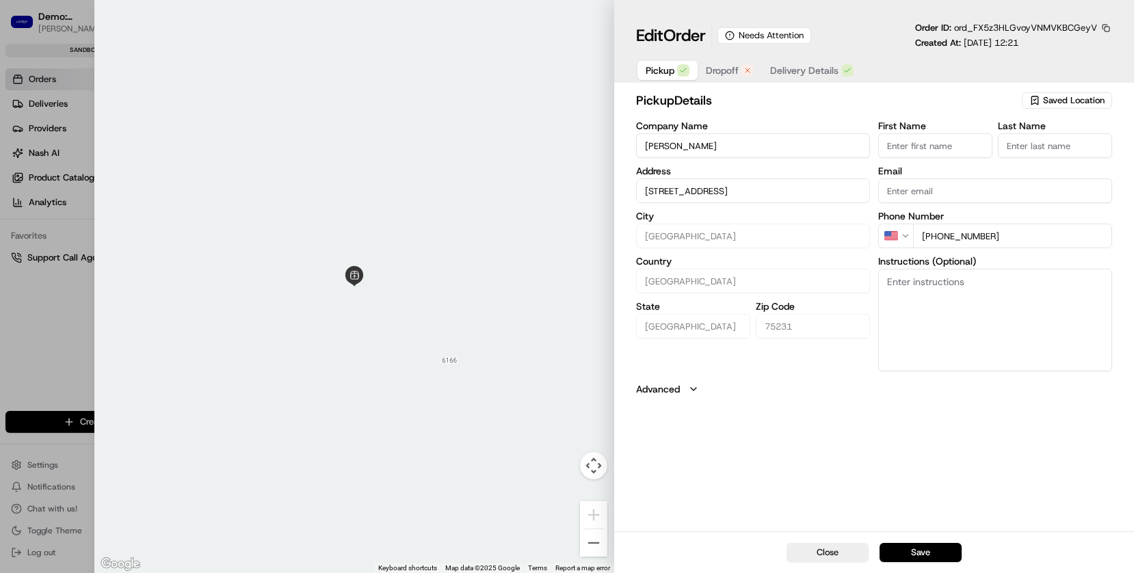
click at [709, 68] on span "Dropoff" at bounding box center [722, 71] width 33 height 14
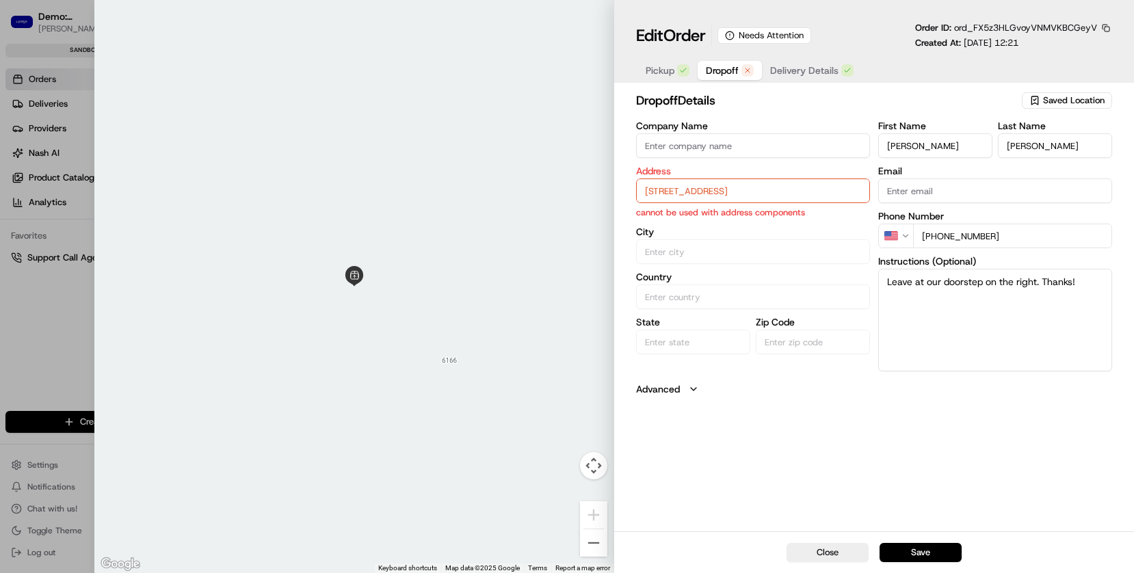
click at [687, 183] on input "5550 Canyon Lands Dr , Fort Worth TX 76137" at bounding box center [753, 190] width 234 height 25
click at [684, 218] on div "5550 Canyon Lands Dr, Fort Worth, TX 76137" at bounding box center [752, 219] width 227 height 21
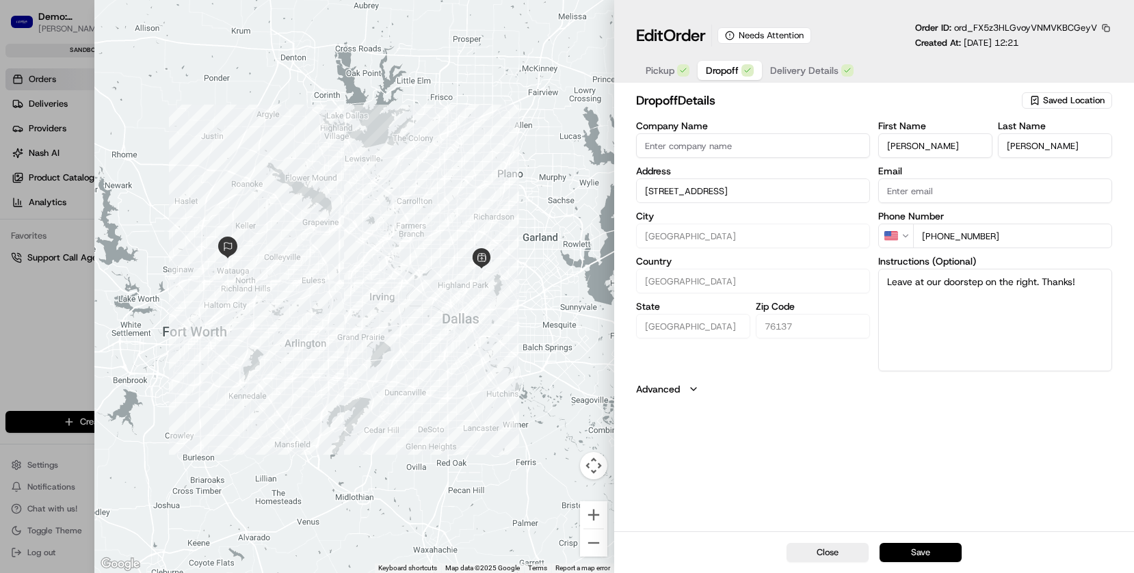
click at [927, 531] on button "Save" at bounding box center [920, 552] width 82 height 19
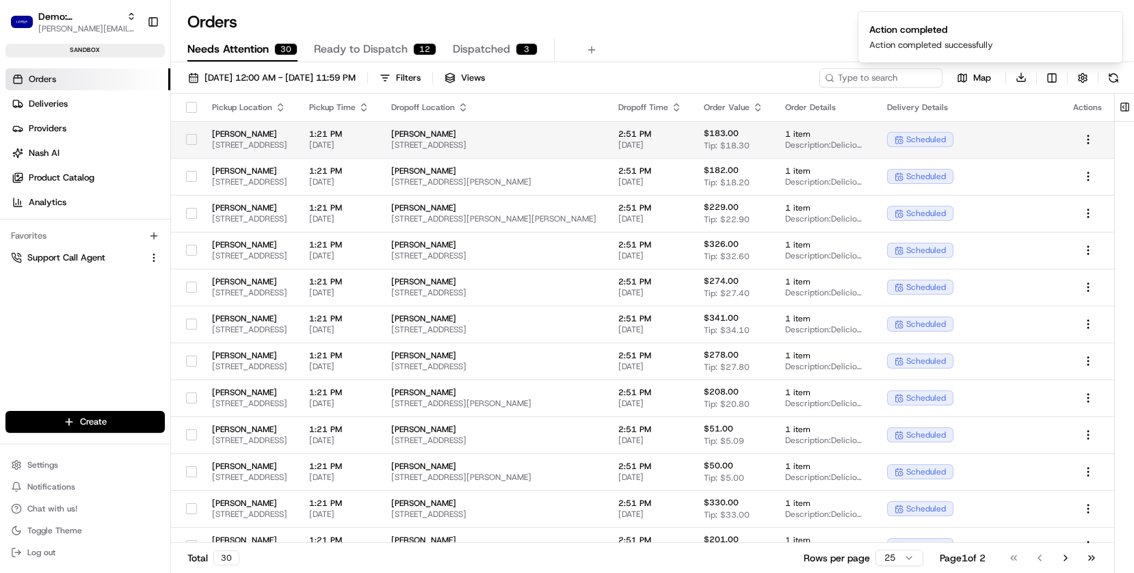
click at [240, 137] on span "[PERSON_NAME]" at bounding box center [249, 134] width 75 height 11
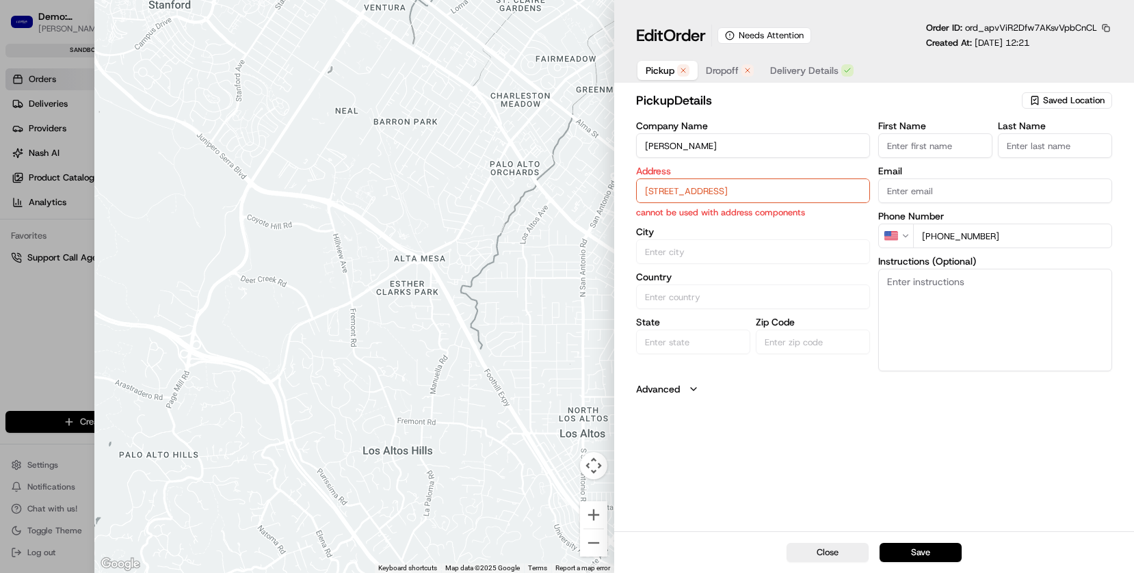
click at [667, 73] on span "Pickup" at bounding box center [659, 71] width 29 height 14
click at [653, 198] on input "6185 Retail Rd, Dallas, TX 75231, USA" at bounding box center [753, 190] width 234 height 25
click at [689, 215] on div "6185 Retail Rd, Dallas, TX 75231, USA" at bounding box center [752, 219] width 227 height 21
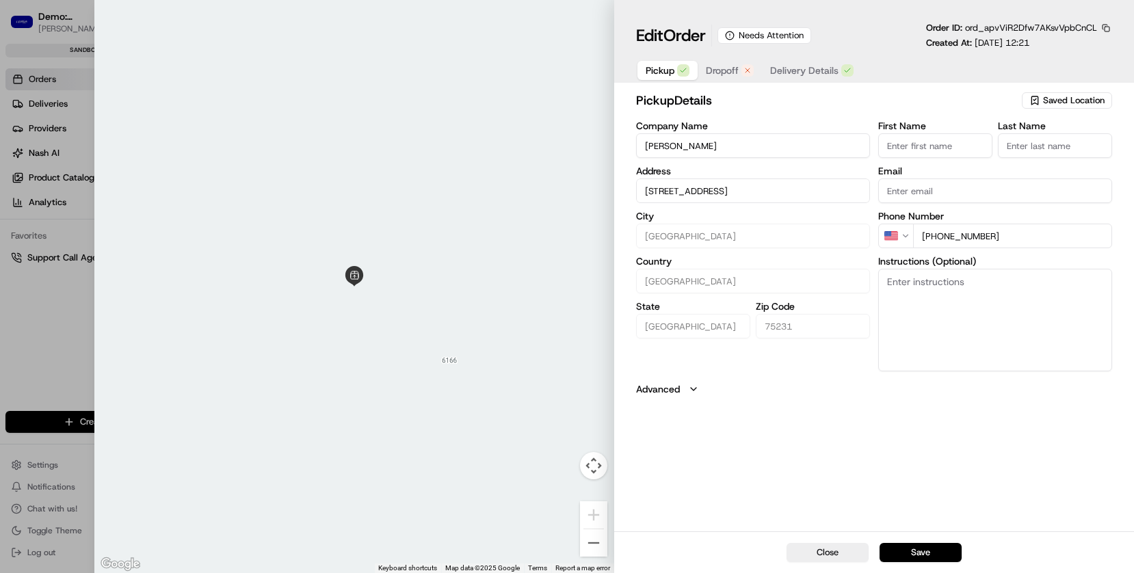
click at [729, 64] on span "Dropoff" at bounding box center [722, 71] width 33 height 14
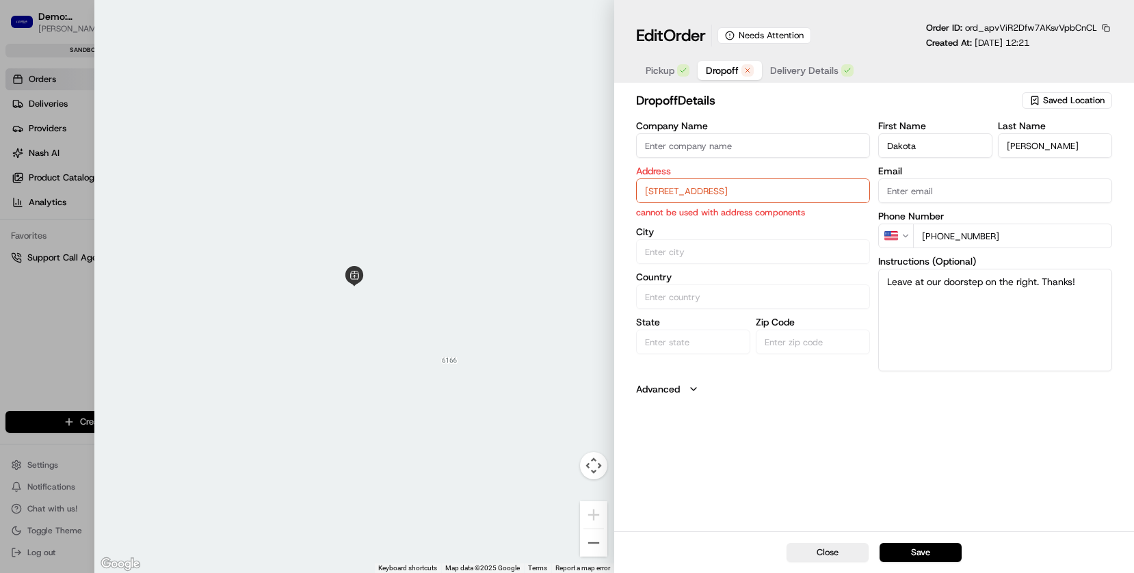
click at [667, 193] on input "10631 Kingfisher Rd, Coppell TX 75019" at bounding box center [753, 190] width 234 height 25
click at [671, 213] on div "10631 Kingfisher Rd, Coppell, TX 75019" at bounding box center [752, 219] width 227 height 21
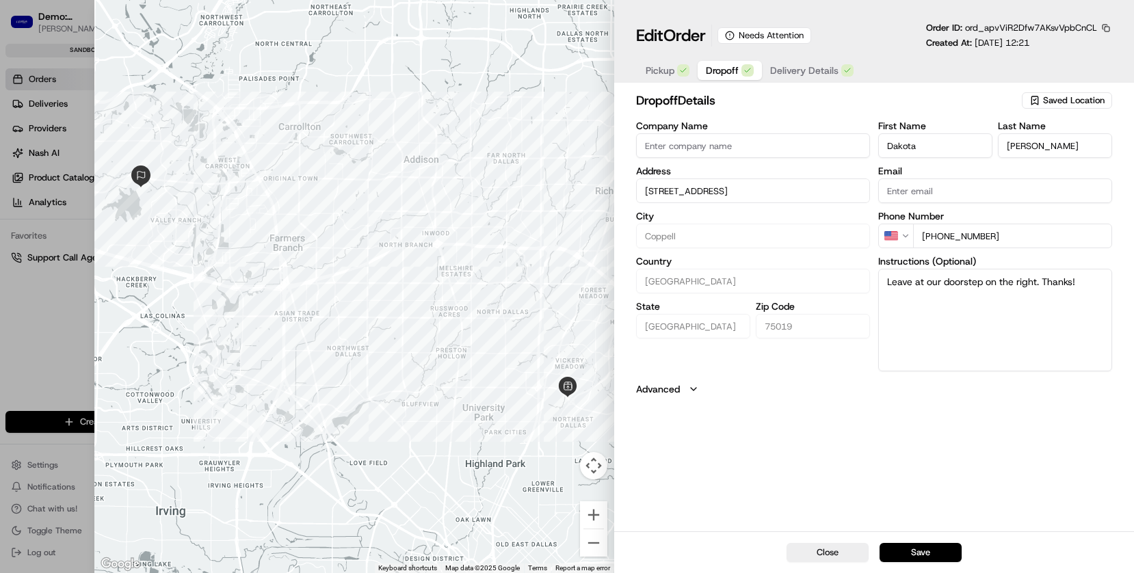
drag, startPoint x: 905, startPoint y: 546, endPoint x: 893, endPoint y: 544, distance: 12.5
click at [905, 531] on button "Save" at bounding box center [920, 552] width 82 height 19
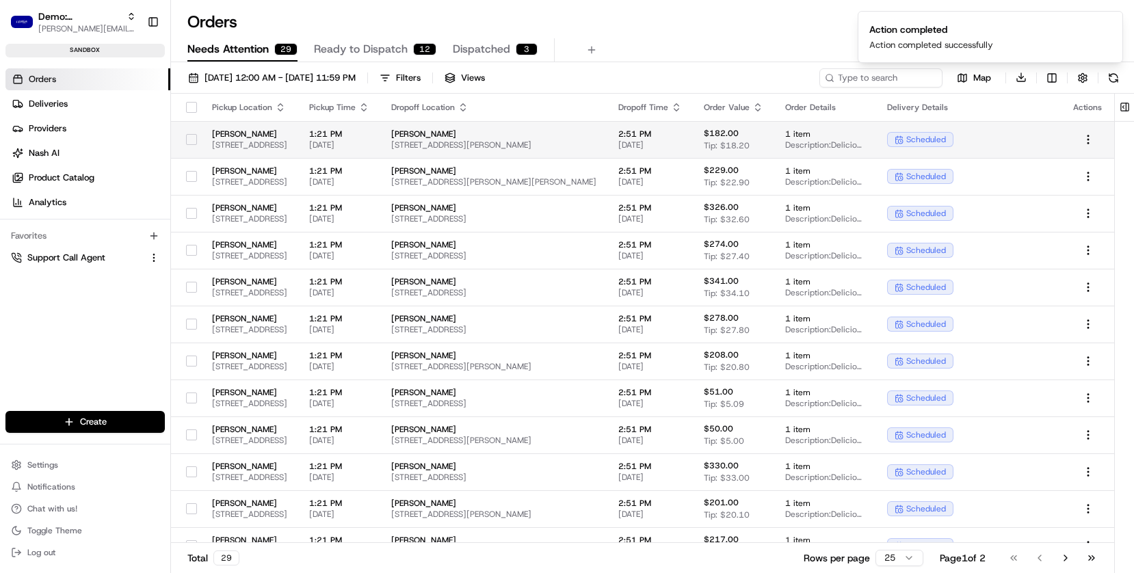
click at [241, 137] on span "[PERSON_NAME]" at bounding box center [249, 134] width 75 height 11
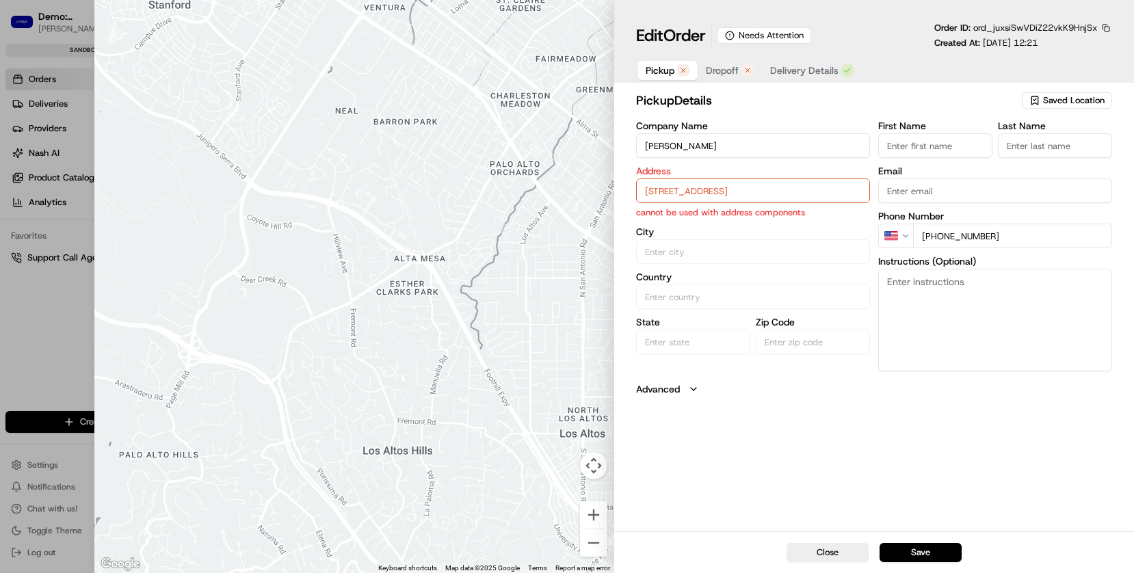
click at [658, 79] on button "Pickup" at bounding box center [667, 70] width 60 height 19
click at [663, 183] on input "6185 Retail Rd, Dallas, TX 75231, USA" at bounding box center [753, 190] width 234 height 25
drag, startPoint x: 678, startPoint y: 219, endPoint x: 678, endPoint y: 177, distance: 41.7
click at [678, 219] on div "6185 Retail Rd, Dallas, TX 75231, USA" at bounding box center [752, 219] width 227 height 21
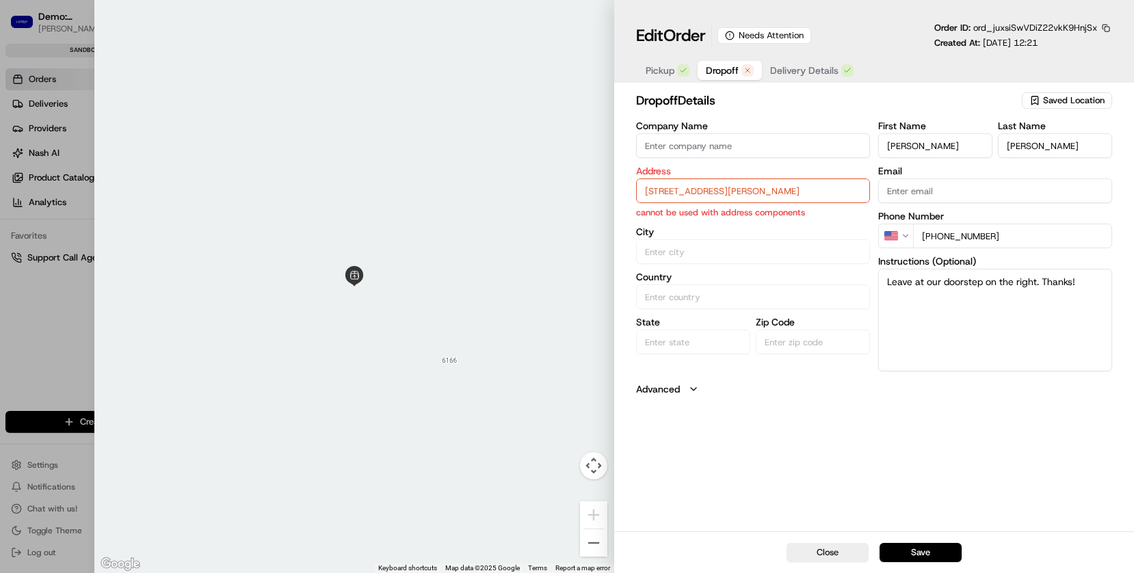
click at [712, 69] on span "Dropoff" at bounding box center [722, 71] width 33 height 14
click at [691, 185] on input "14208 Hughes Ln House, Dallas TX 75254" at bounding box center [753, 190] width 234 height 25
drag, startPoint x: 693, startPoint y: 218, endPoint x: 719, endPoint y: 238, distance: 33.2
click at [693, 218] on div "14208 Hughes Lane, Dallas, TX" at bounding box center [752, 225] width 227 height 33
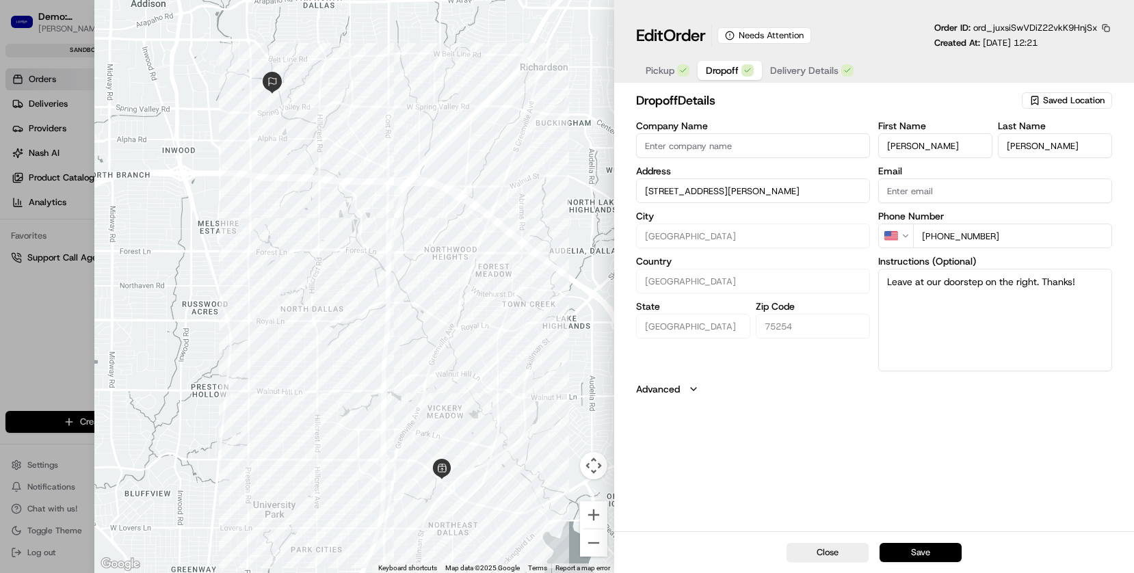
click at [940, 531] on button "Save" at bounding box center [920, 552] width 82 height 19
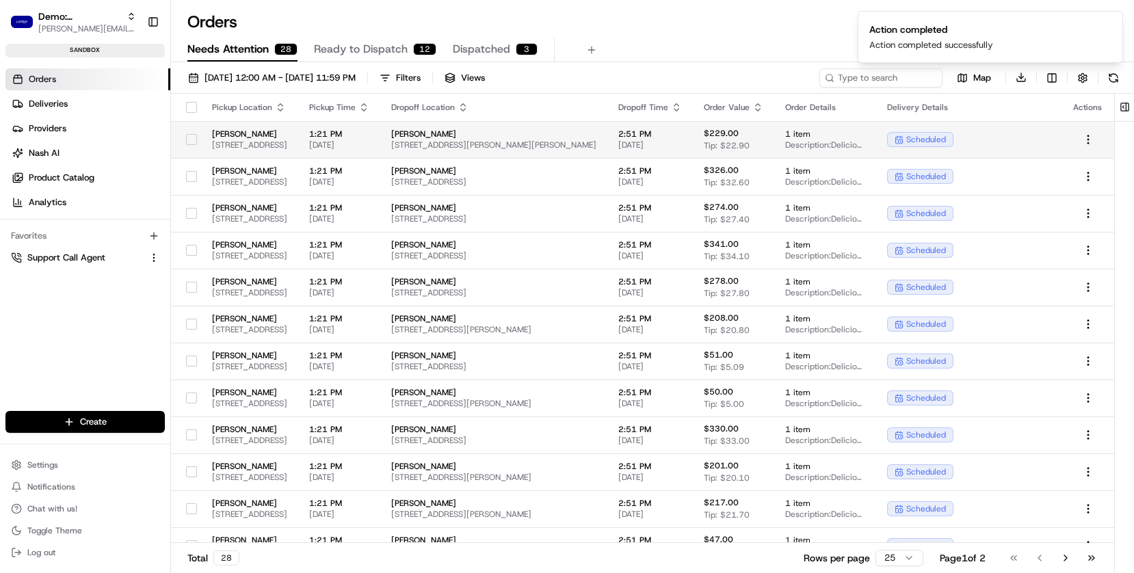
click at [232, 126] on td "Levain Bakery 6185 Retail Rd, Dallas, TX 75231, USA" at bounding box center [249, 139] width 97 height 37
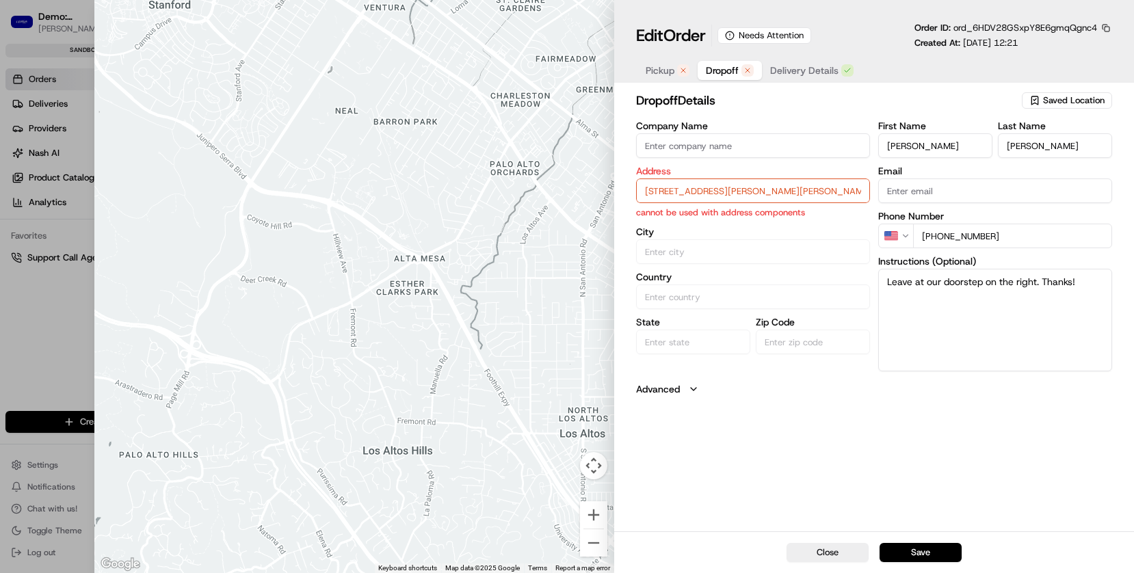
drag, startPoint x: 657, startPoint y: 184, endPoint x: 659, endPoint y: 202, distance: 18.6
click at [657, 184] on input "1134 Annie Oakley Dr, Anna TX 75409" at bounding box center [753, 190] width 234 height 25
click at [678, 217] on div "1134 Annie Oakley Dr, Anna, TX 75409" at bounding box center [752, 225] width 227 height 33
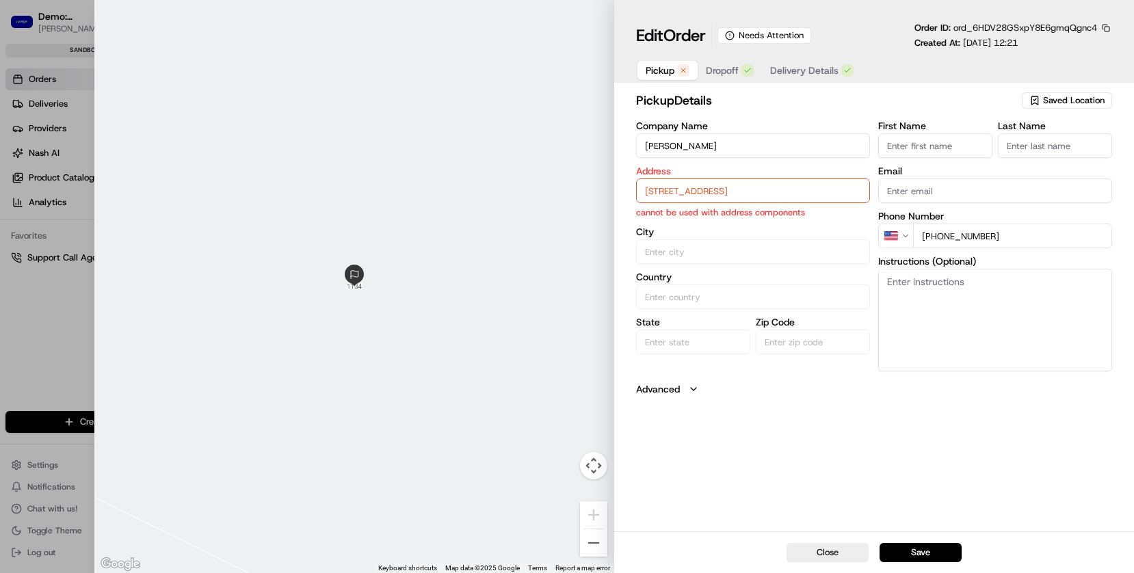
click at [665, 68] on span "Pickup" at bounding box center [659, 71] width 29 height 14
click at [658, 190] on input "6185 Retail Rd, Dallas, TX 75231, USA" at bounding box center [753, 190] width 234 height 25
click at [669, 223] on div "6185 Retail Rd, Dallas, TX 75231, USA" at bounding box center [752, 219] width 227 height 21
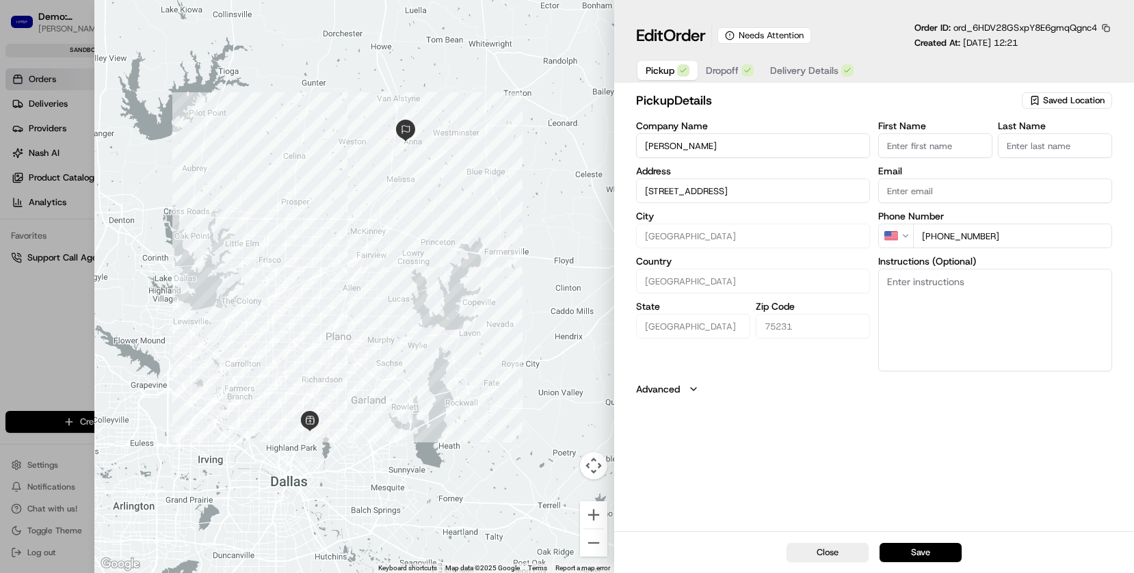
click at [920, 531] on button "Save" at bounding box center [920, 552] width 82 height 19
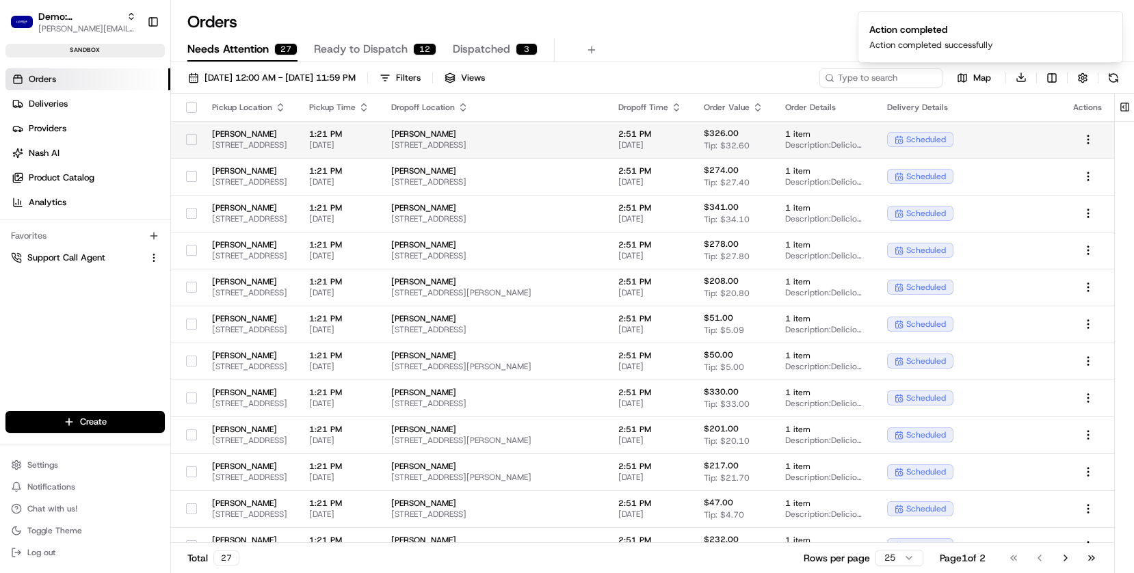
click at [260, 146] on span "6185 Retail Rd, Dallas, TX 75231, USA" at bounding box center [249, 144] width 75 height 11
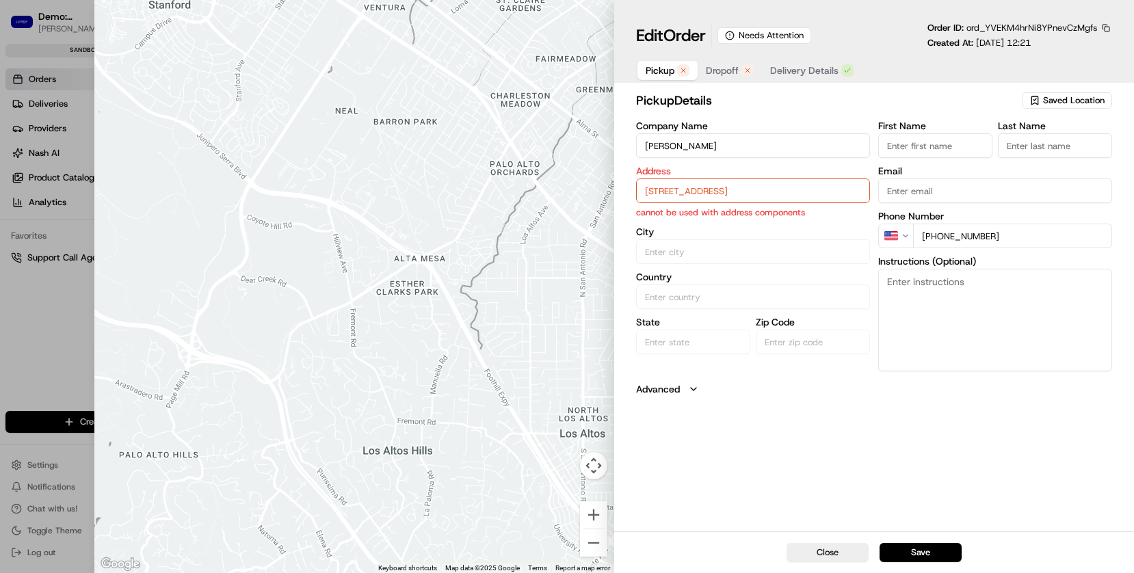
click at [665, 194] on input "6185 Retail Rd, Dallas, TX 75231, USA" at bounding box center [753, 190] width 234 height 25
click at [679, 222] on div "6185 Retail Rd, Dallas, TX 75231, USA" at bounding box center [752, 219] width 227 height 21
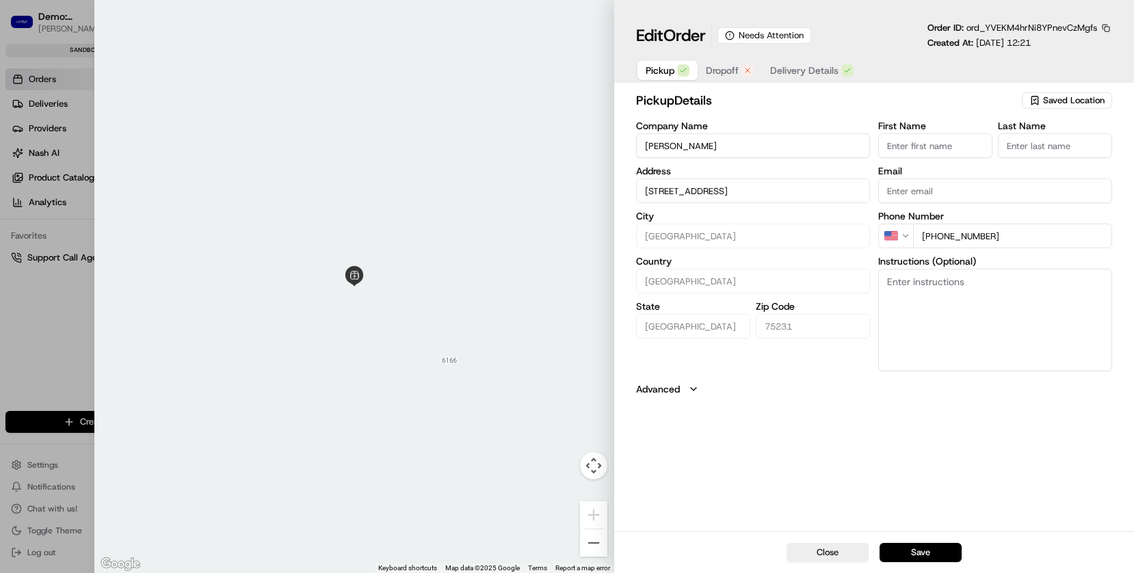
click at [727, 70] on span "Dropoff" at bounding box center [722, 71] width 33 height 14
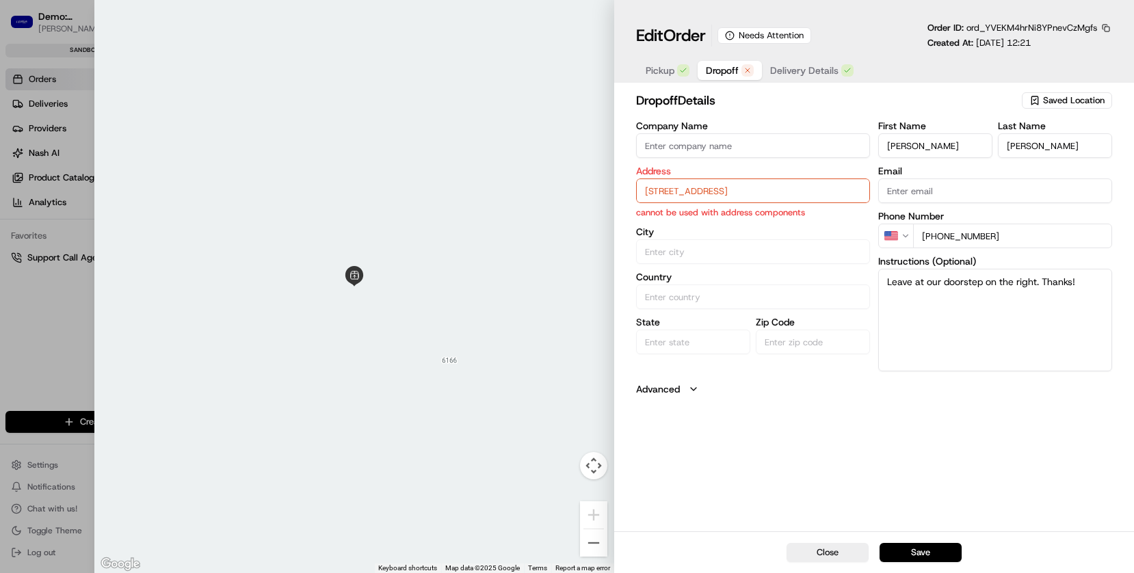
click at [722, 193] on input "15190 Prestonwood Blvd Apt 213, Dallas TX 75248" at bounding box center [753, 190] width 234 height 25
click at [751, 230] on div "15190 Prestonwood Blvd apt 213, Dallas, TX 75248" at bounding box center [752, 219] width 227 height 21
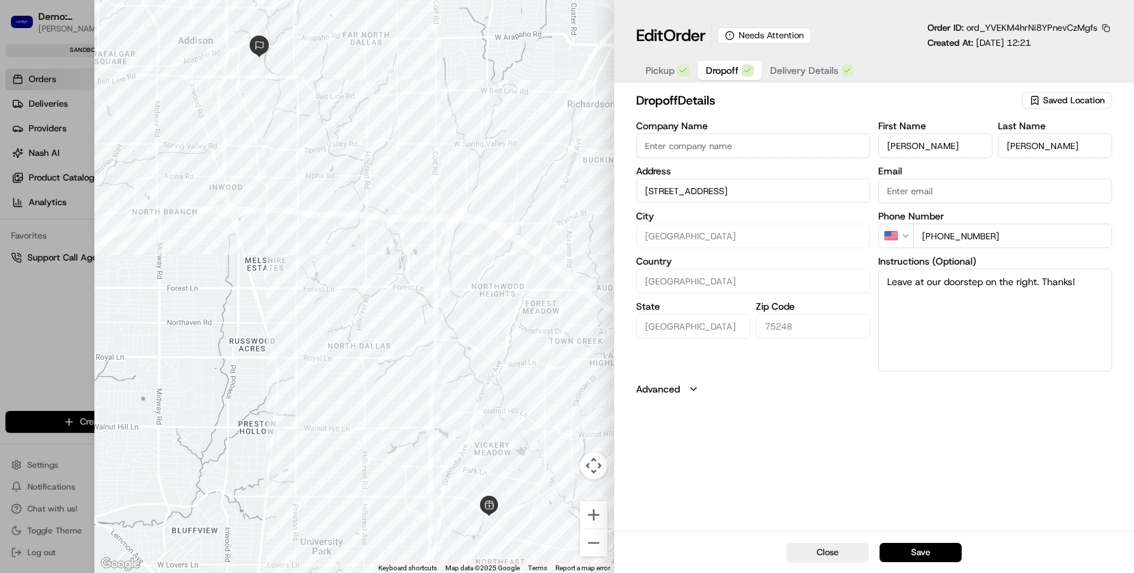
drag, startPoint x: 911, startPoint y: 548, endPoint x: 829, endPoint y: 470, distance: 113.2
click at [911, 531] on button "Save" at bounding box center [920, 552] width 82 height 19
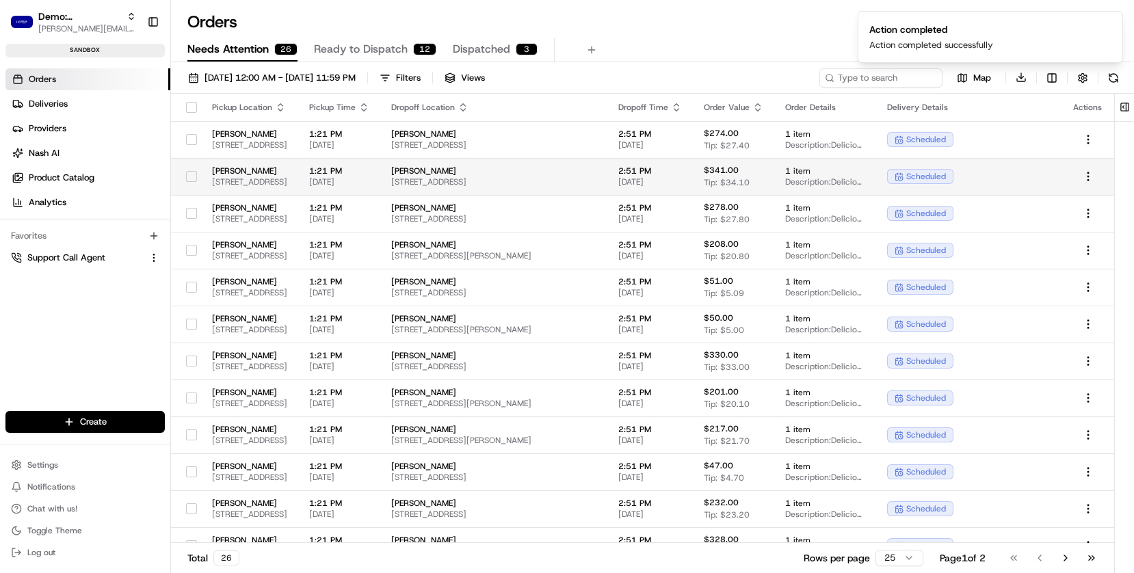
click at [286, 185] on span "6185 Retail Rd, Dallas, TX 75231, USA" at bounding box center [249, 181] width 75 height 11
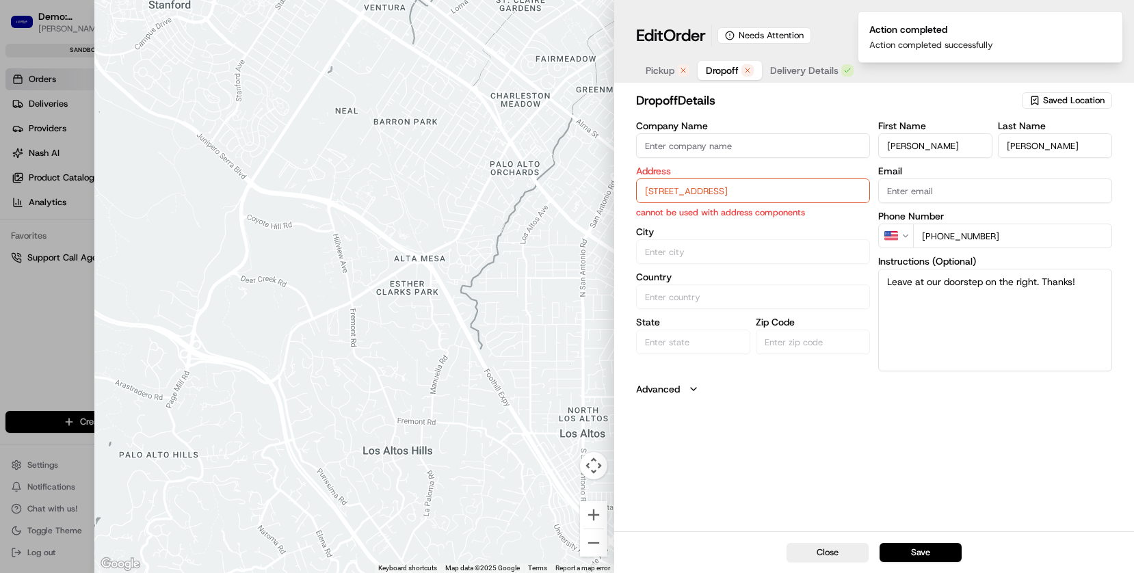
click at [673, 191] on input "8724 Corral Cir , Fort Worth TX 76244" at bounding box center [753, 190] width 234 height 25
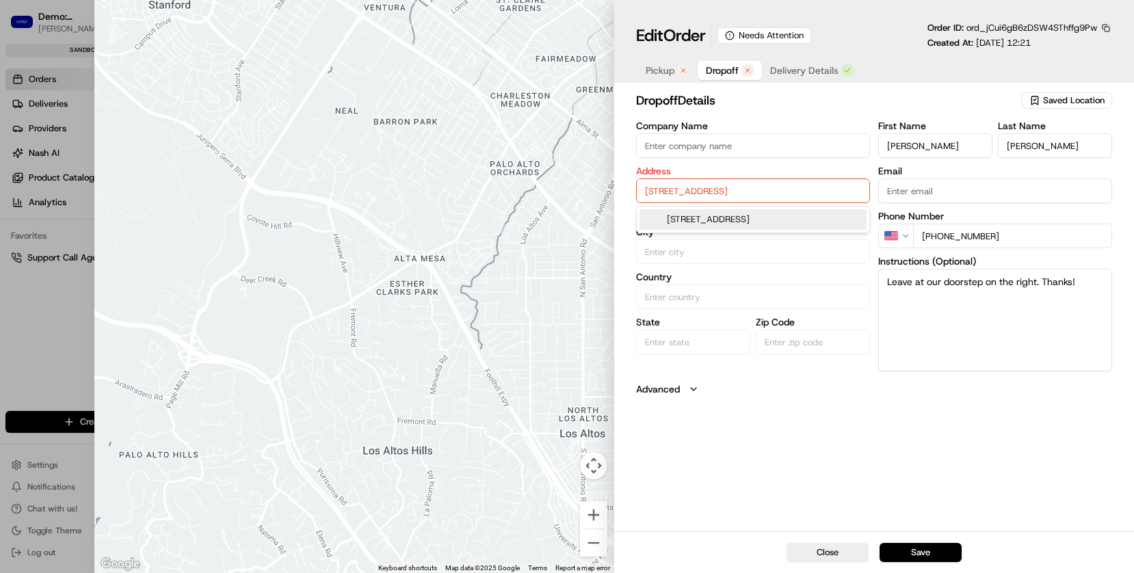
click at [676, 222] on div "8724 Corral Cir, Fort Worth, TX 76244" at bounding box center [752, 219] width 227 height 21
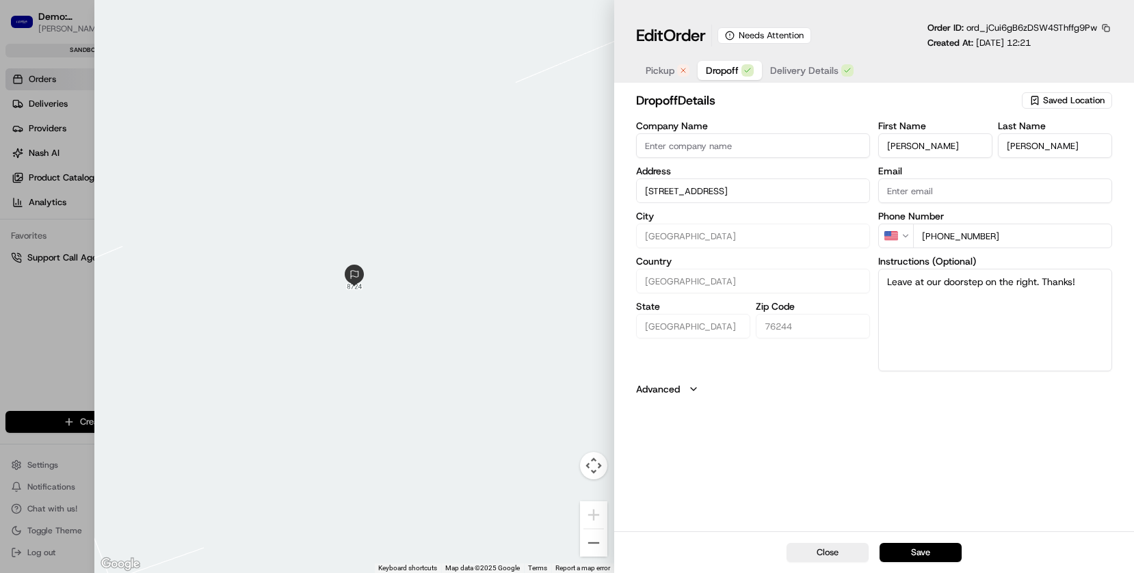
click at [664, 71] on span "Pickup" at bounding box center [659, 71] width 29 height 14
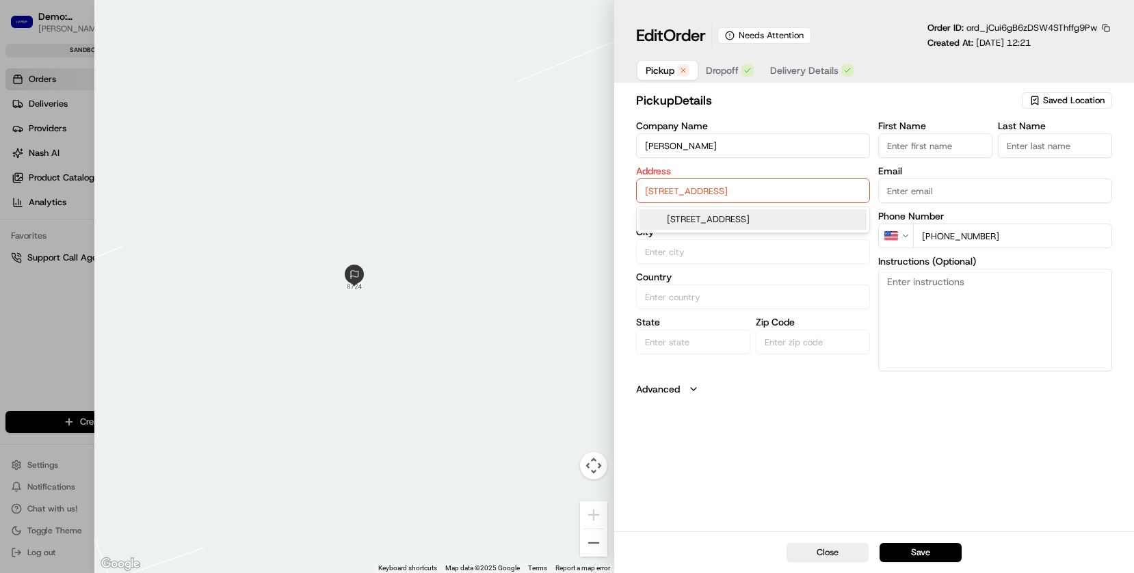
drag, startPoint x: 669, startPoint y: 188, endPoint x: 667, endPoint y: 205, distance: 17.2
click at [669, 189] on input "6185 Retail Rd, Dallas, TX 75231, USA" at bounding box center [753, 190] width 234 height 25
drag, startPoint x: 667, startPoint y: 216, endPoint x: 668, endPoint y: 223, distance: 6.9
click at [667, 216] on div "6185 Retail Rd, Dallas, TX 75231, USA" at bounding box center [752, 219] width 227 height 21
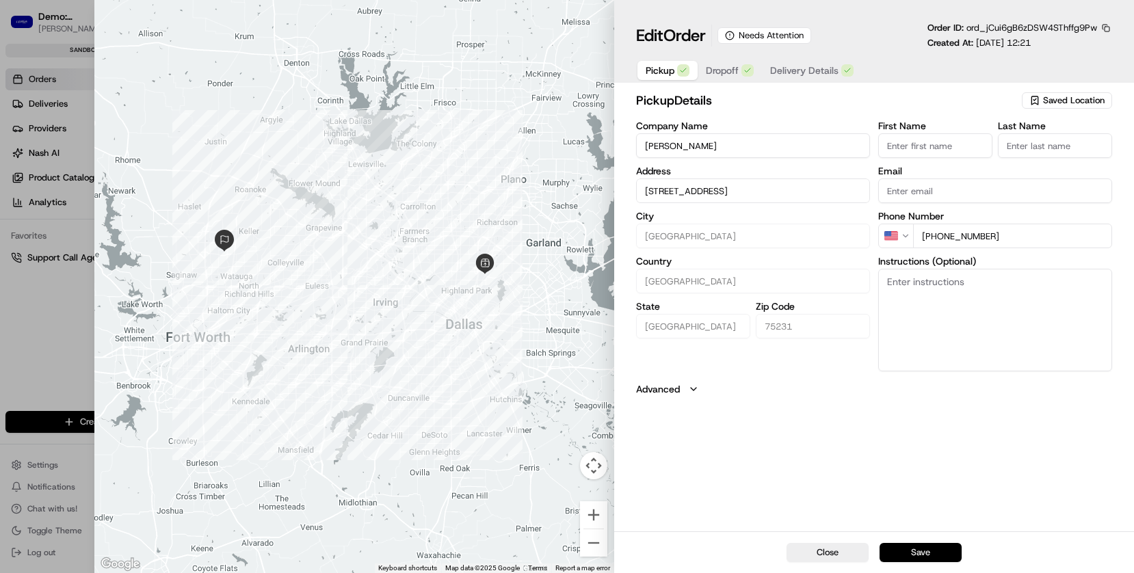
click at [931, 531] on button "Save" at bounding box center [920, 552] width 82 height 19
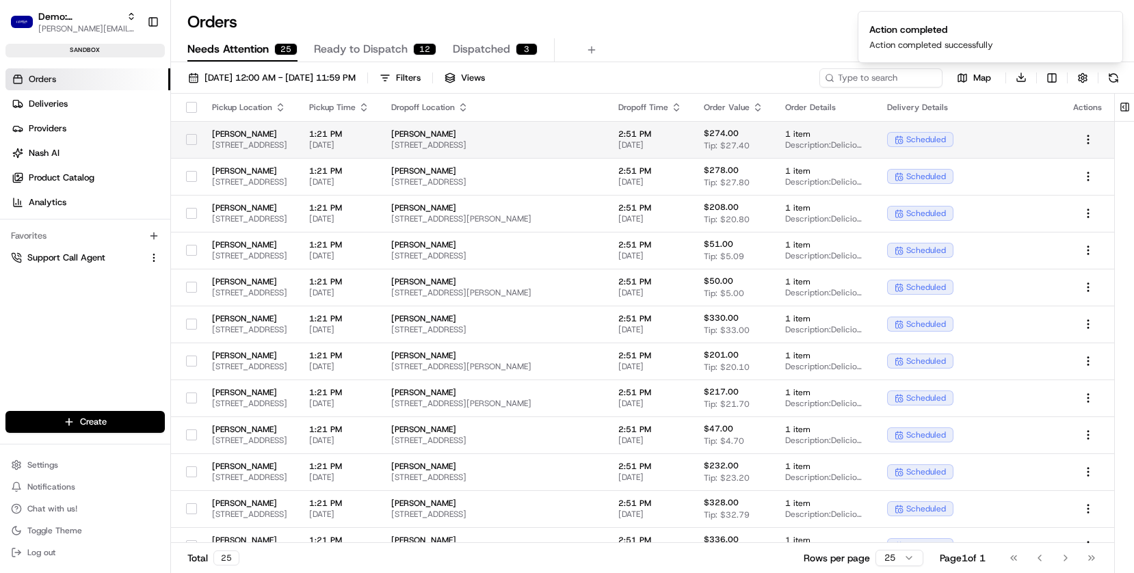
click at [276, 138] on span "[PERSON_NAME]" at bounding box center [249, 134] width 75 height 11
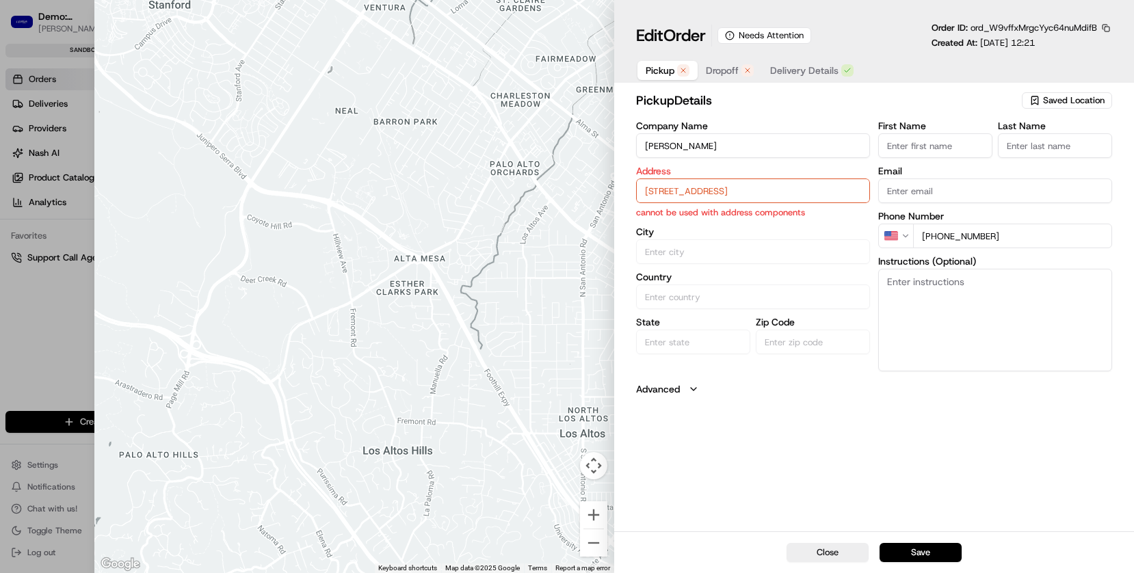
click at [681, 191] on input "6185 Retail Rd, Dallas, TX 75231, USA" at bounding box center [753, 190] width 234 height 25
drag, startPoint x: 681, startPoint y: 217, endPoint x: 703, endPoint y: 179, distance: 44.1
click at [681, 217] on div "6185 Retail Rd, Dallas, TX 75231, USA" at bounding box center [752, 219] width 227 height 21
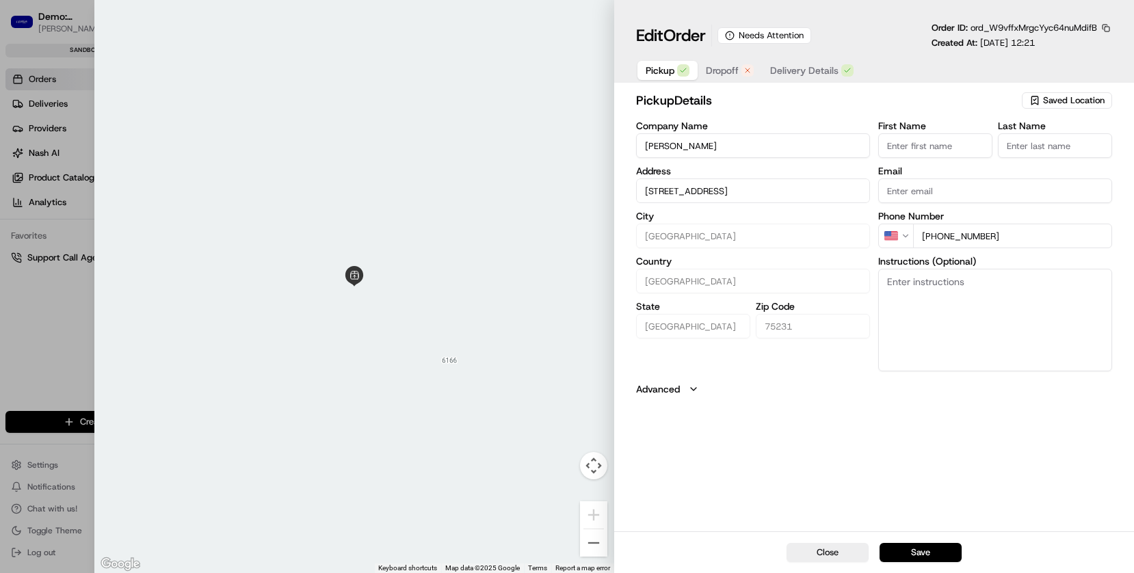
click at [725, 73] on span "Dropoff" at bounding box center [722, 71] width 33 height 14
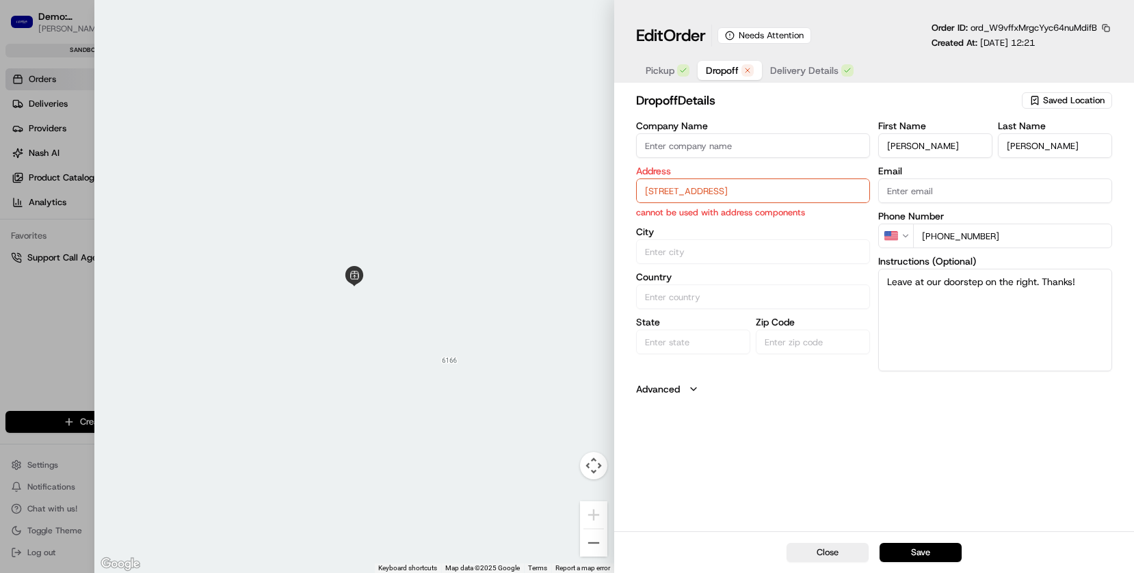
click at [700, 187] on input "734 Meadowlark Dr , Lewisville TX 75067" at bounding box center [753, 190] width 234 height 25
click at [694, 214] on div "734 Meadowlark Dr, Lewisville, TX 75067" at bounding box center [752, 219] width 227 height 21
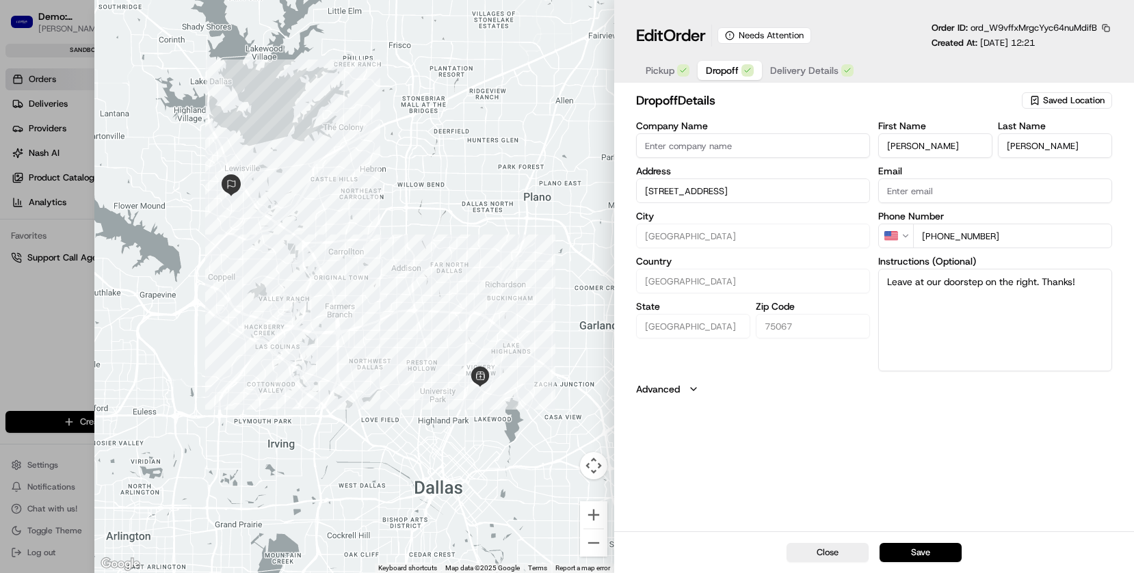
click at [919, 531] on button "Save" at bounding box center [920, 552] width 82 height 19
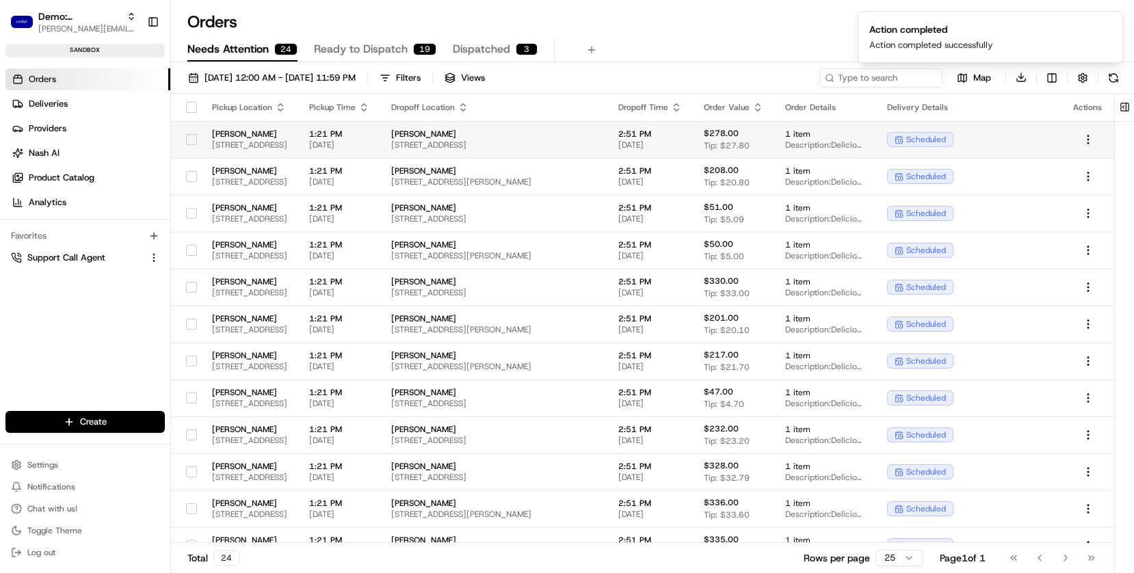
click at [267, 141] on span "6185 Retail Rd, Dallas, TX 75231, USA" at bounding box center [249, 144] width 75 height 11
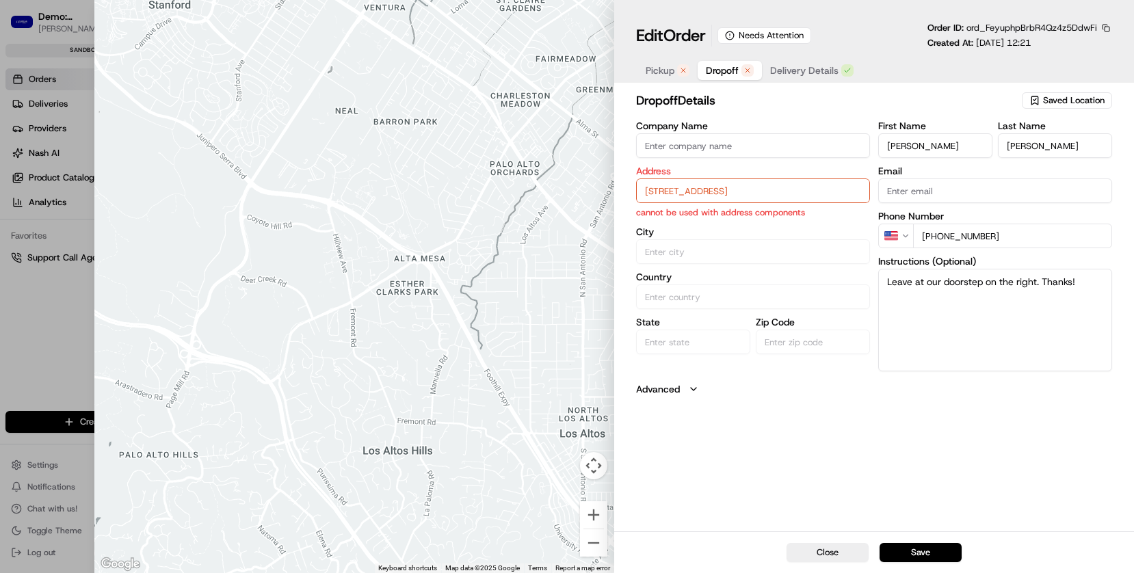
drag, startPoint x: 663, startPoint y: 196, endPoint x: 665, endPoint y: 204, distance: 8.6
click at [663, 196] on input "902 W Eldorado Pkwy Apt 24-104, Little Elm TX 75068" at bounding box center [753, 190] width 234 height 25
click at [668, 225] on div "902 W Eldorado Pkwy apt 24 104, Little Elm, TX 75068" at bounding box center [752, 219] width 227 height 21
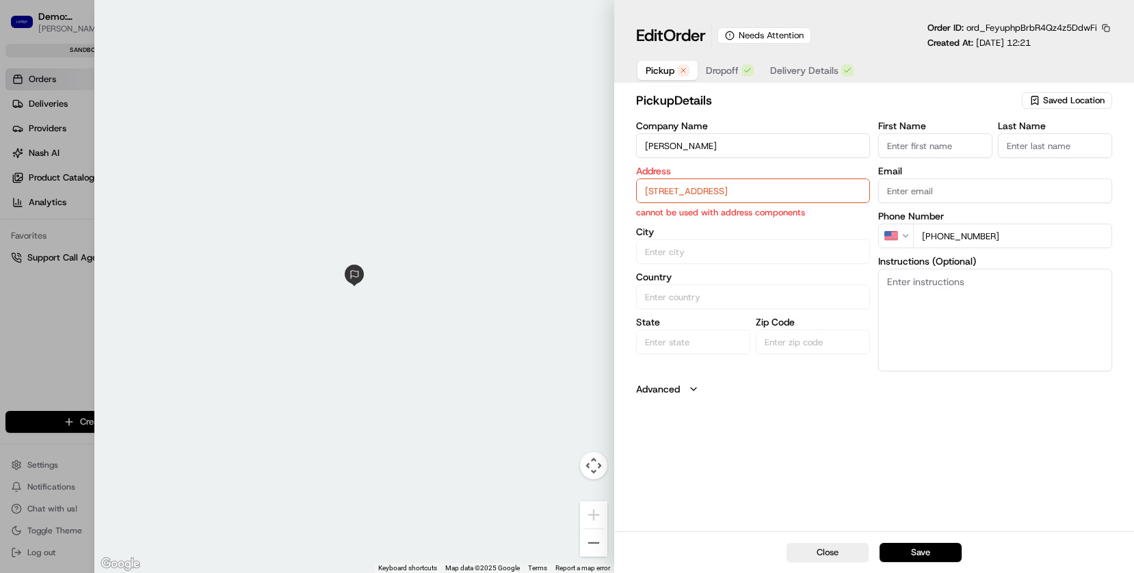
click at [654, 69] on span "Pickup" at bounding box center [659, 71] width 29 height 14
click at [666, 198] on input "6185 Retail Rd, Dallas, TX 75231, USA" at bounding box center [753, 190] width 234 height 25
click at [668, 211] on div "6185 Retail Rd, Dallas, TX 75231, USA" at bounding box center [752, 219] width 227 height 21
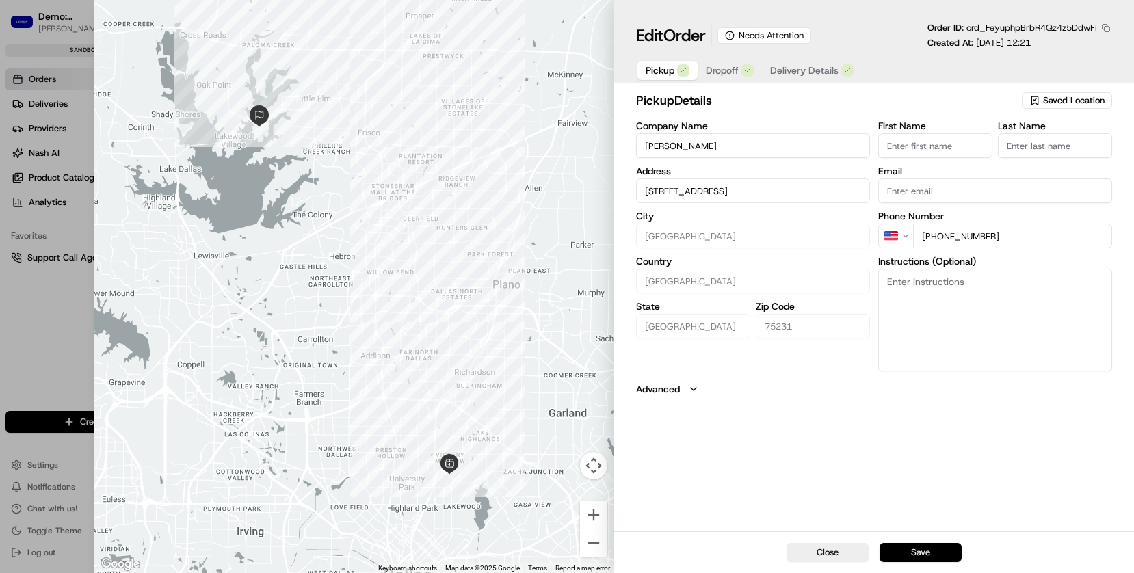
click at [934, 531] on button "Save" at bounding box center [920, 552] width 82 height 19
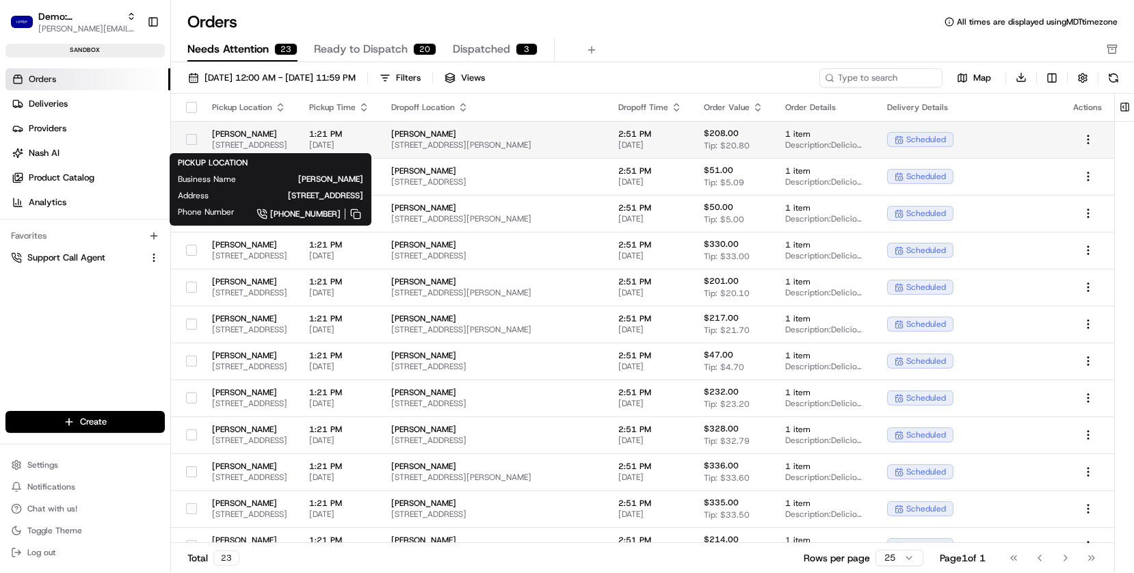
click at [212, 148] on span "6185 Retail Rd, Dallas, TX 75231, USA" at bounding box center [249, 144] width 75 height 11
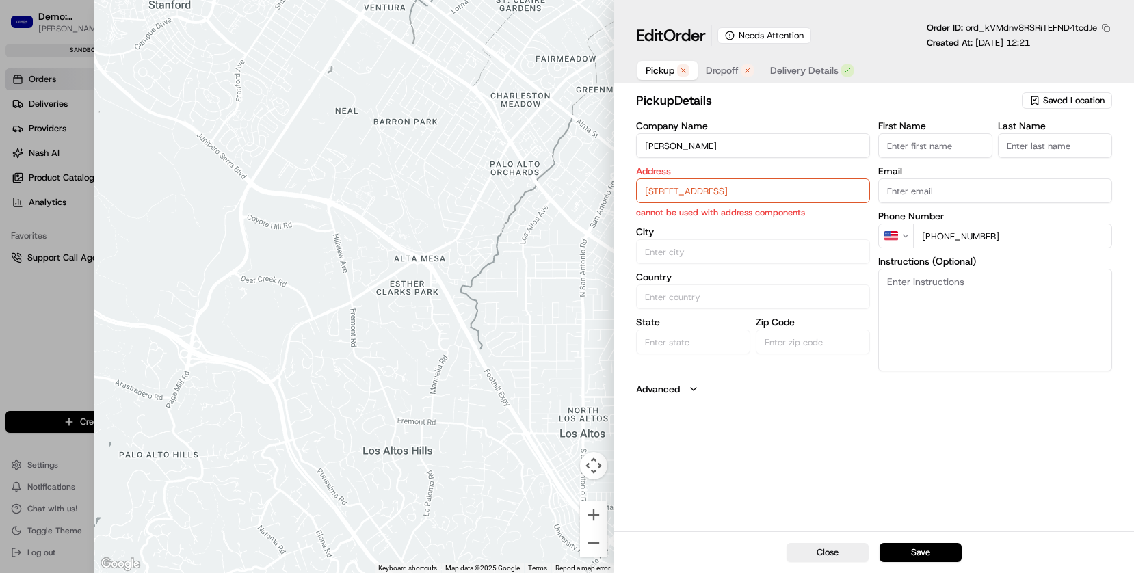
click at [828, 198] on input "6185 Retail Rd, Dallas, TX 75231, USA" at bounding box center [753, 190] width 234 height 25
click at [786, 224] on div "6185 Retail Rd, Dallas, TX 75231, USA" at bounding box center [752, 219] width 227 height 21
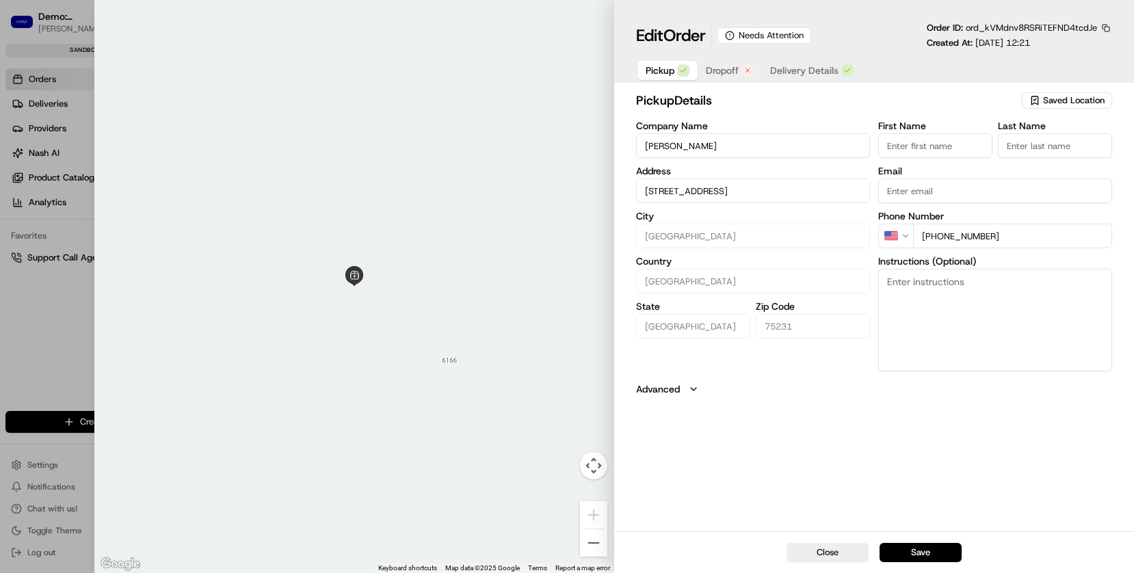
click at [736, 71] on span "Dropoff" at bounding box center [722, 71] width 33 height 14
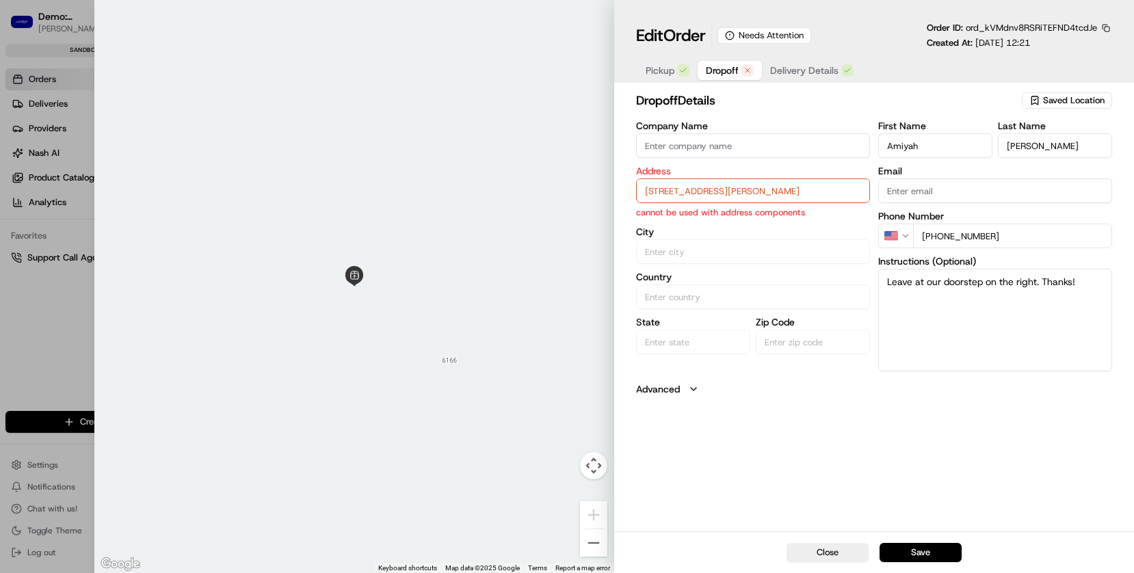
click at [751, 192] on input "1300 Lowe Rd 6211, Mansfield TX 76063" at bounding box center [753, 190] width 234 height 25
click at [745, 219] on div "1300 Lowe Rd #6211, Mansfield, TX 76063" at bounding box center [752, 219] width 227 height 21
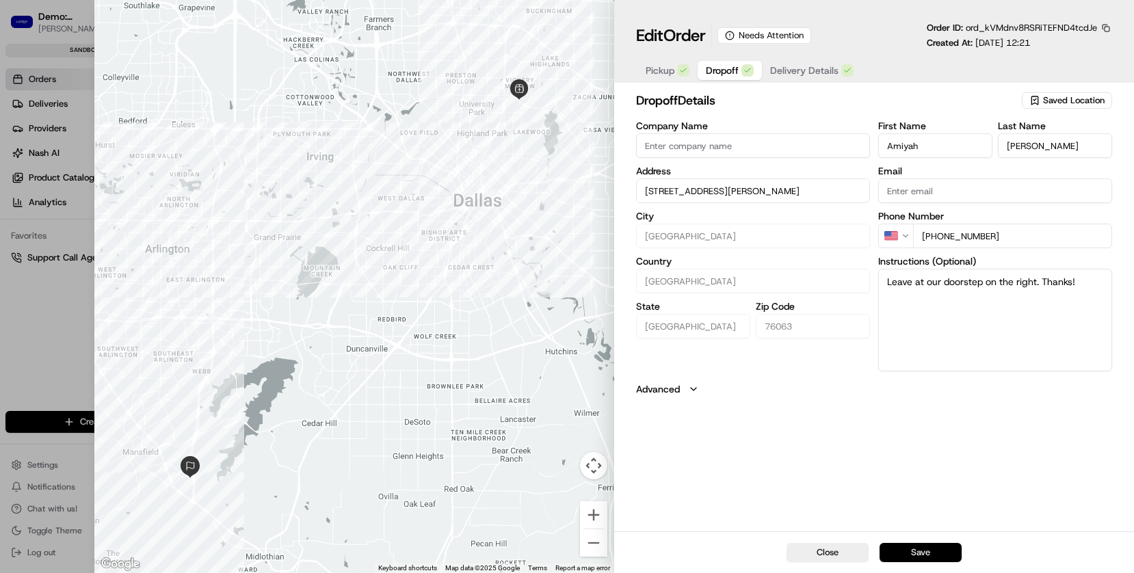
click at [925, 531] on button "Save" at bounding box center [920, 552] width 82 height 19
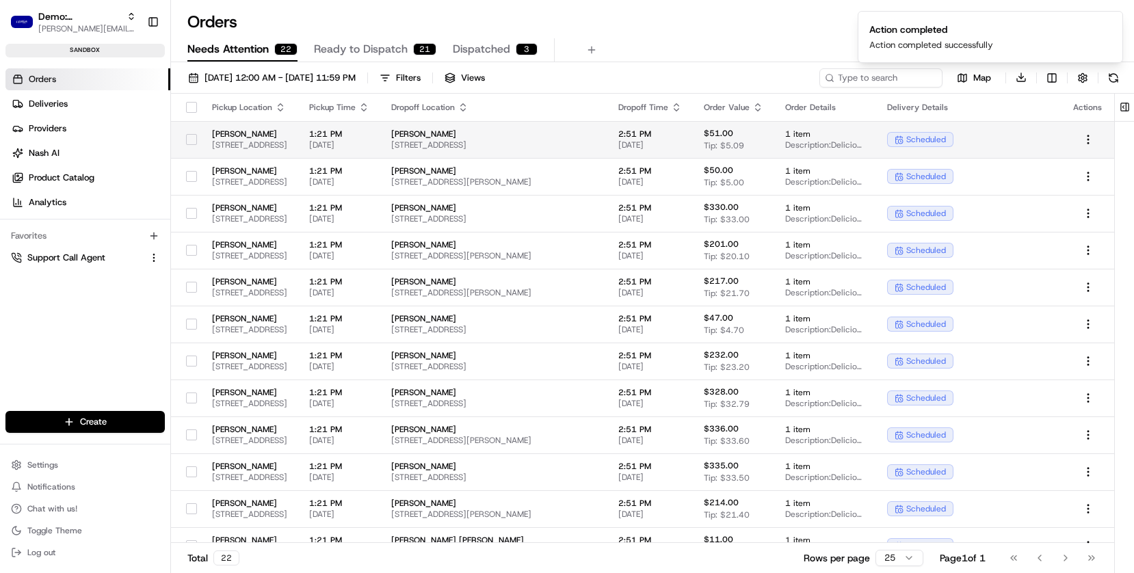
click at [265, 150] on td "Levain Bakery 6185 Retail Rd, Dallas, TX 75231, USA" at bounding box center [249, 139] width 97 height 37
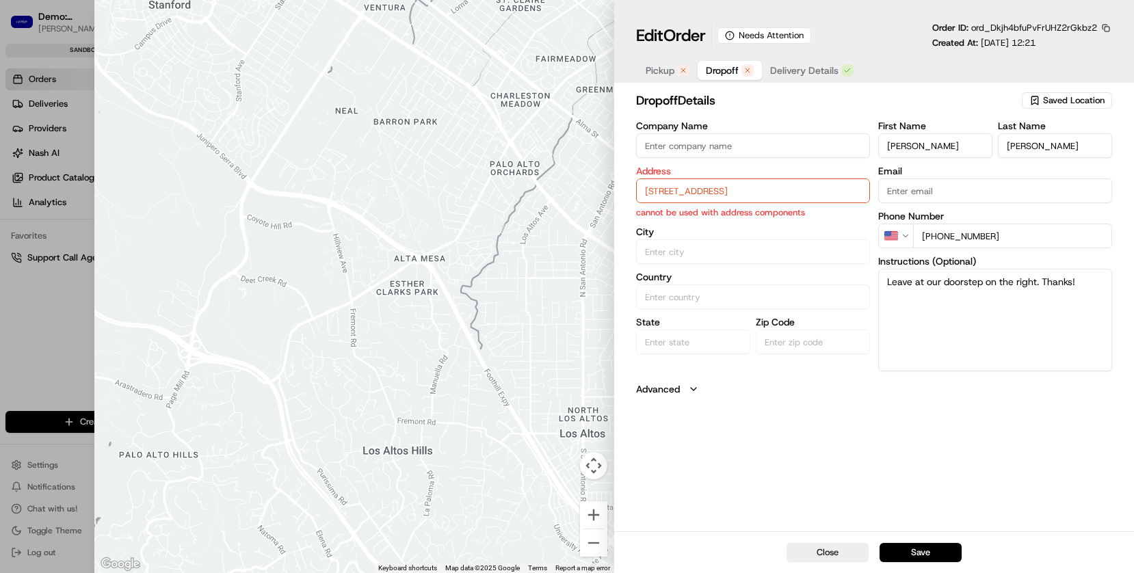
click at [713, 196] on input "1605 Tanglewood Trail, Northlake TX 76262" at bounding box center [753, 190] width 234 height 25
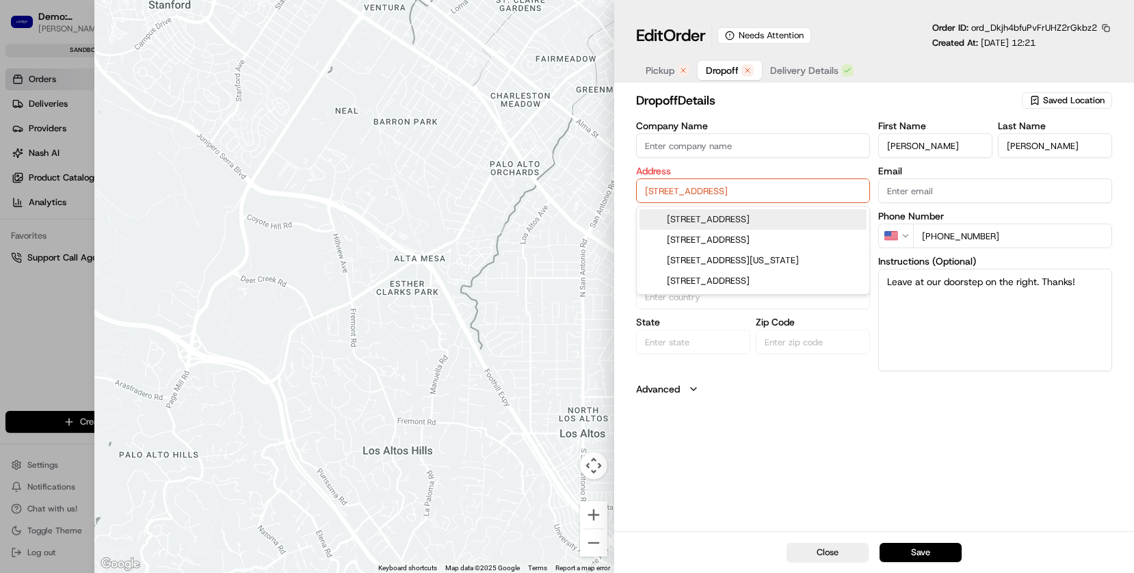
click at [719, 219] on div "1605 Tanglewood Trail, Spring Branch, TX" at bounding box center [752, 219] width 227 height 21
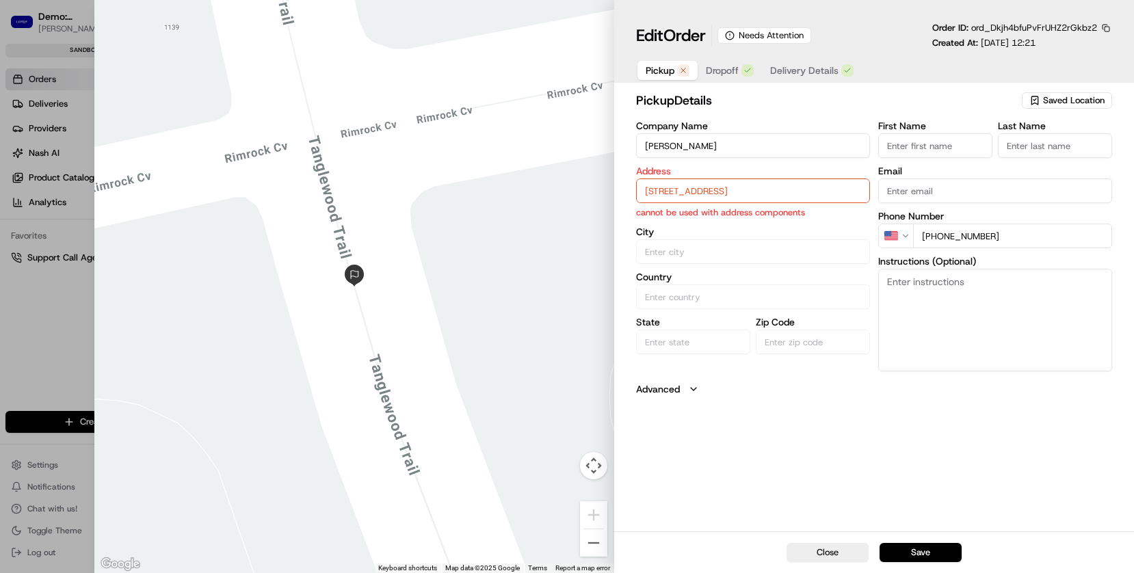
click at [660, 67] on span "Pickup" at bounding box center [659, 71] width 29 height 14
click at [666, 195] on input "6185 Retail Rd, Dallas, TX 75231, USA" at bounding box center [753, 190] width 234 height 25
click at [665, 221] on div "6185 Retail Rd, Dallas, TX 75231, USA" at bounding box center [752, 219] width 227 height 21
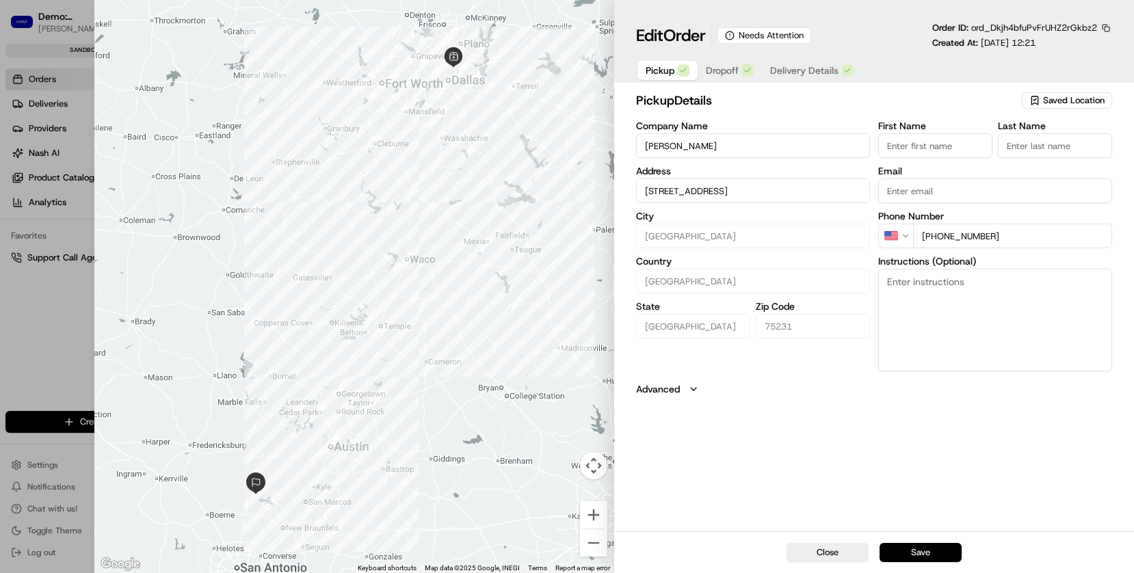
click at [923, 531] on button "Save" at bounding box center [920, 552] width 82 height 19
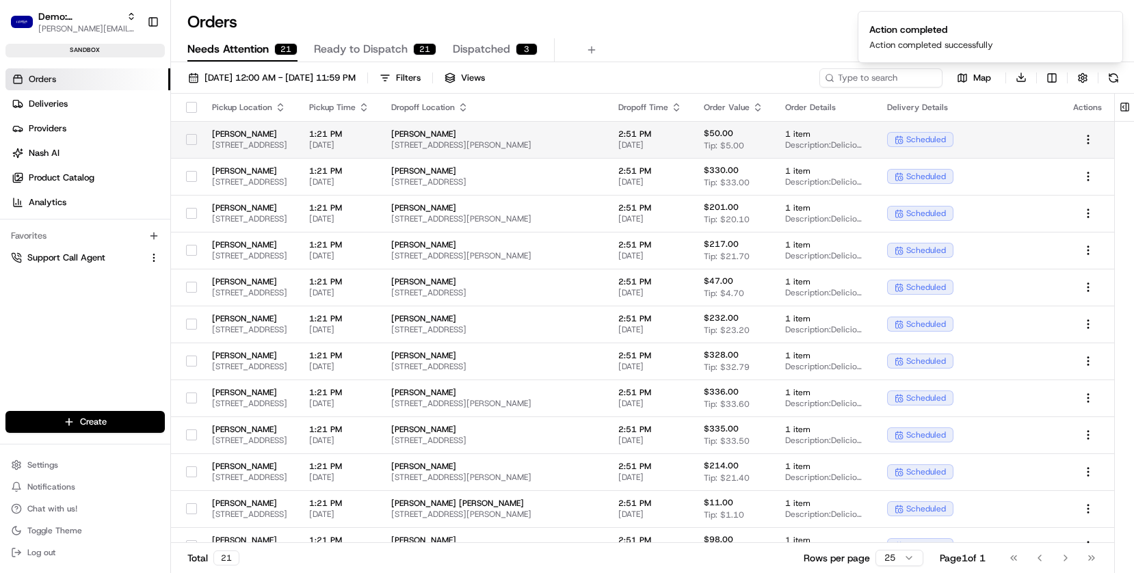
click at [295, 152] on td "Levain Bakery 6185 Retail Rd, Dallas, TX 75231, USA" at bounding box center [249, 139] width 97 height 37
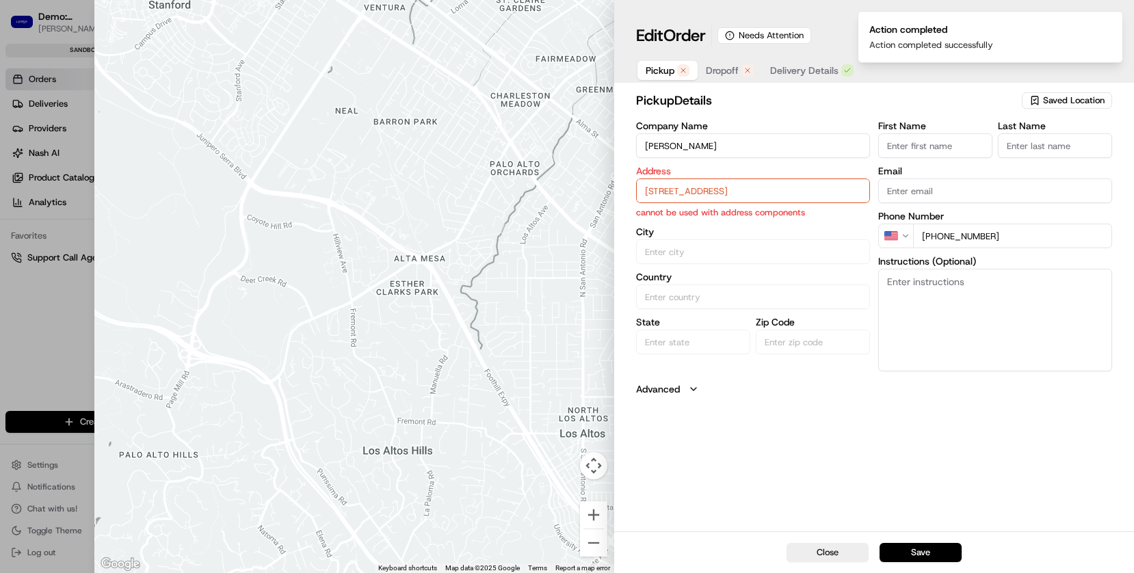
click at [653, 200] on input "6185 Retail Rd, Dallas, TX 75231, USA" at bounding box center [753, 190] width 234 height 25
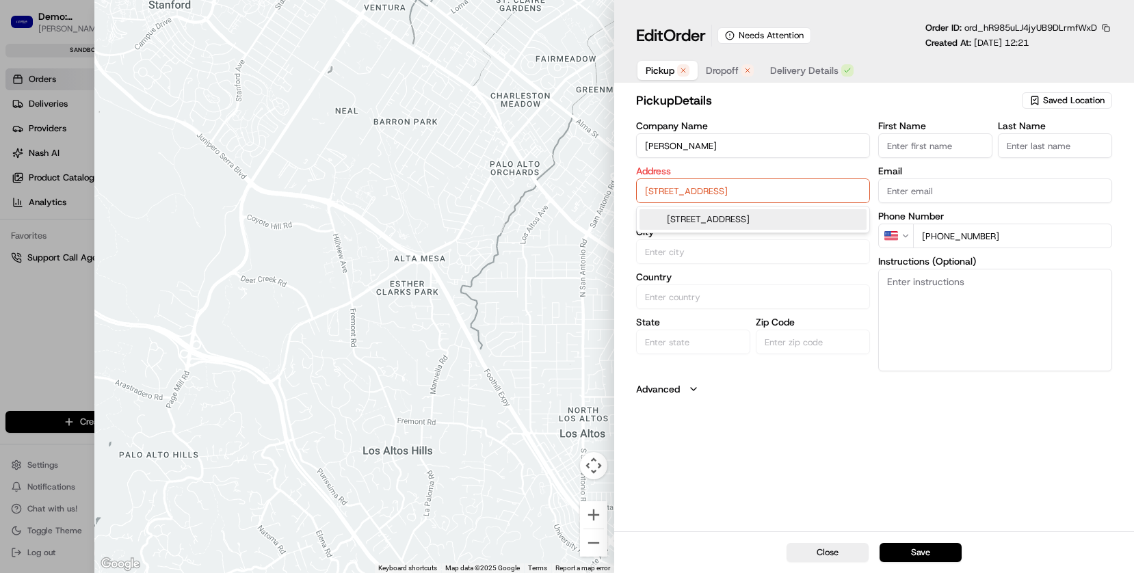
click at [732, 224] on div "6185 Retail Rd, Dallas, TX 75231, USA" at bounding box center [752, 219] width 227 height 21
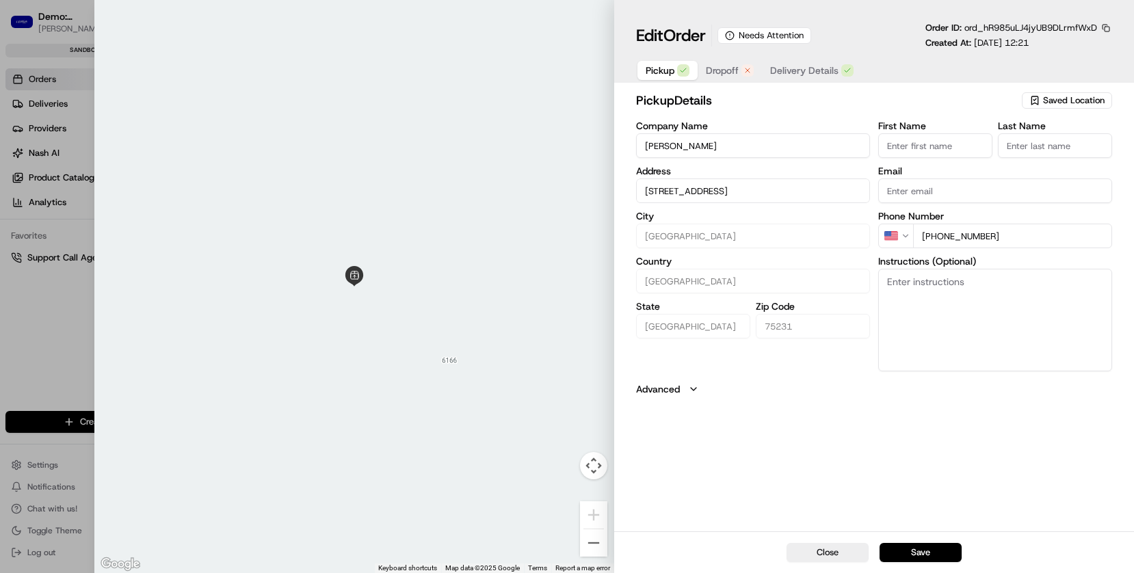
click at [720, 73] on span "Dropoff" at bounding box center [722, 71] width 33 height 14
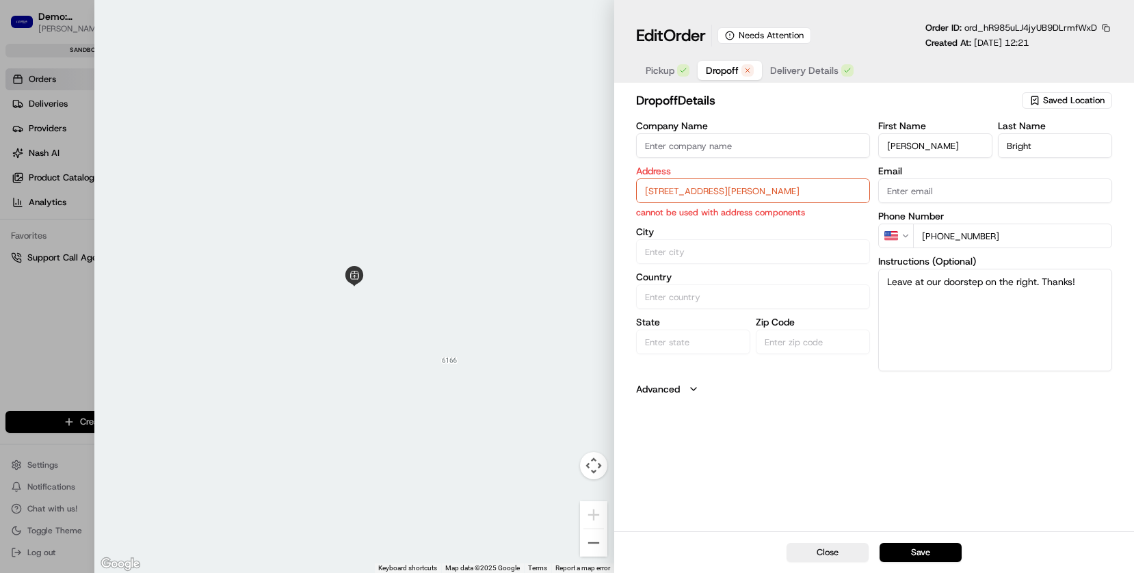
click at [728, 192] on input "1507 Hamilton Dr, Cedar Hill TX 75104" at bounding box center [753, 190] width 234 height 25
click at [731, 213] on div "1507 Hamilton Dr, Cedar Hill, TX 75104" at bounding box center [752, 219] width 227 height 21
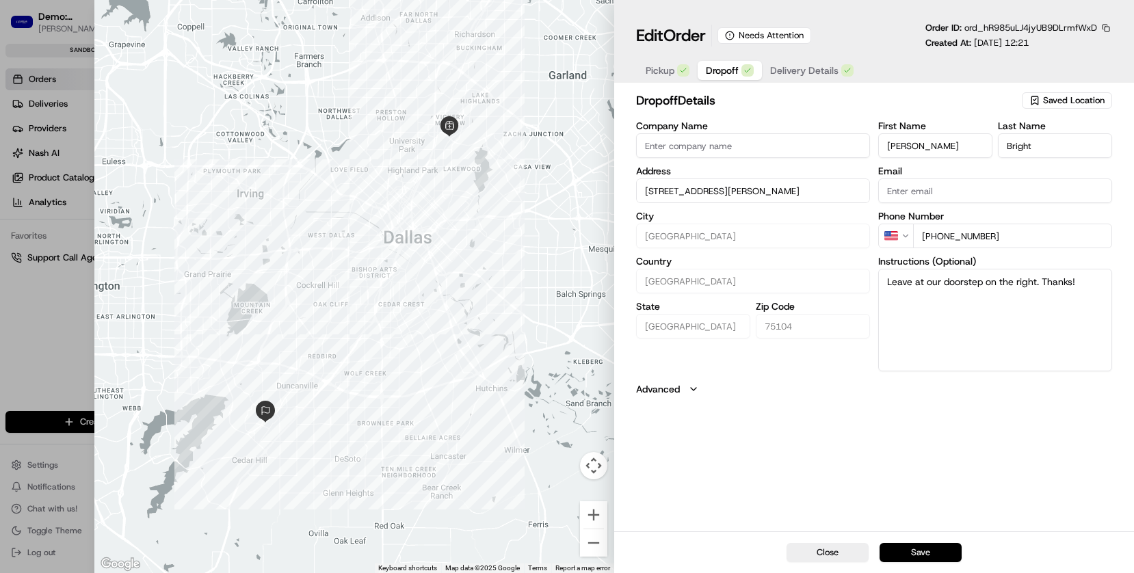
click at [940, 531] on button "Save" at bounding box center [920, 552] width 82 height 19
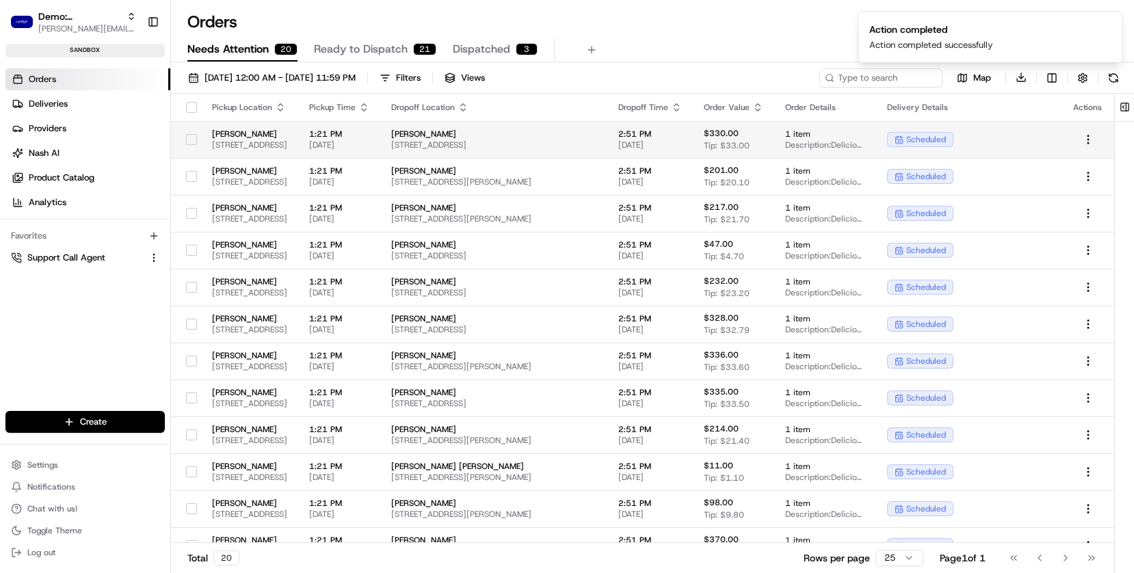
click at [255, 141] on span "6185 Retail Rd, Dallas, TX 75231, USA" at bounding box center [249, 144] width 75 height 11
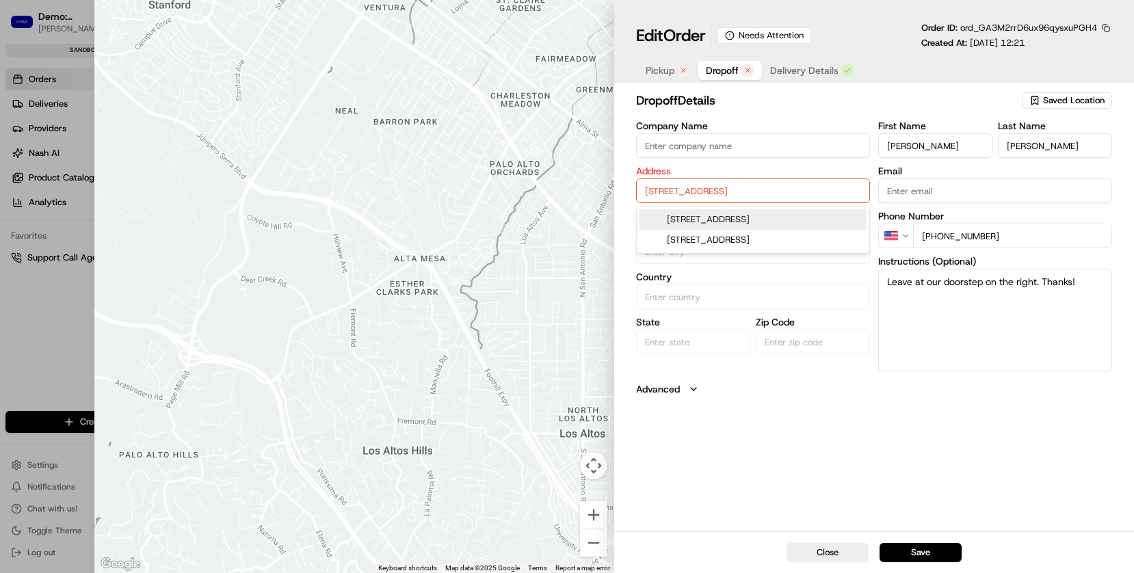
click at [708, 191] on input "902 W Eldorado Pkwy Apt 24-104, Little Elm TX 75068" at bounding box center [753, 190] width 234 height 25
click at [718, 222] on div "902 W Eldorado Pkwy apt 24 104, Little Elm, TX 75068" at bounding box center [752, 219] width 227 height 21
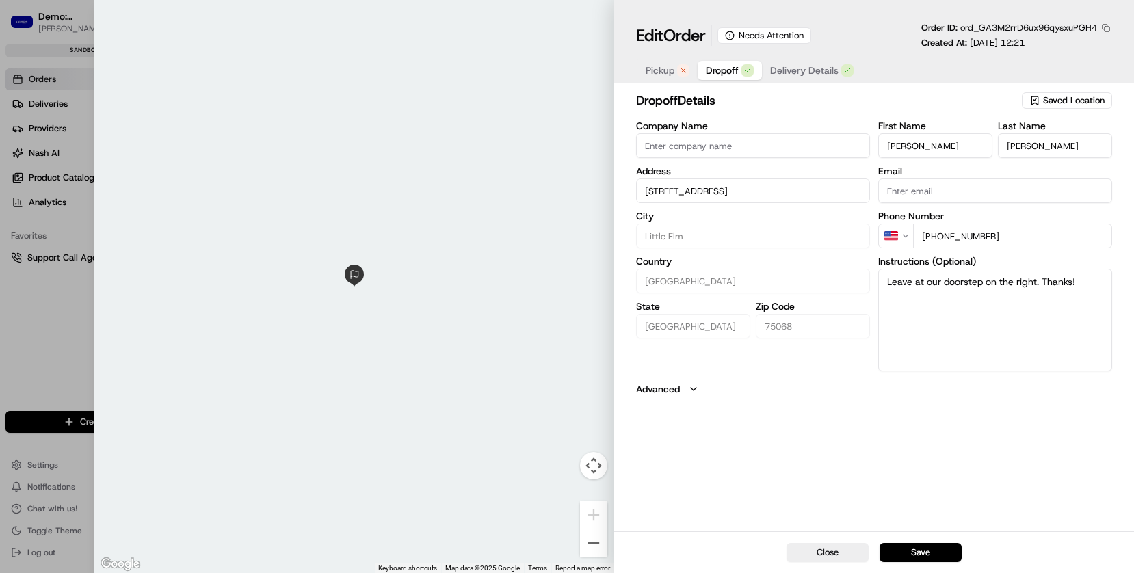
click at [664, 75] on span "Pickup" at bounding box center [659, 71] width 29 height 14
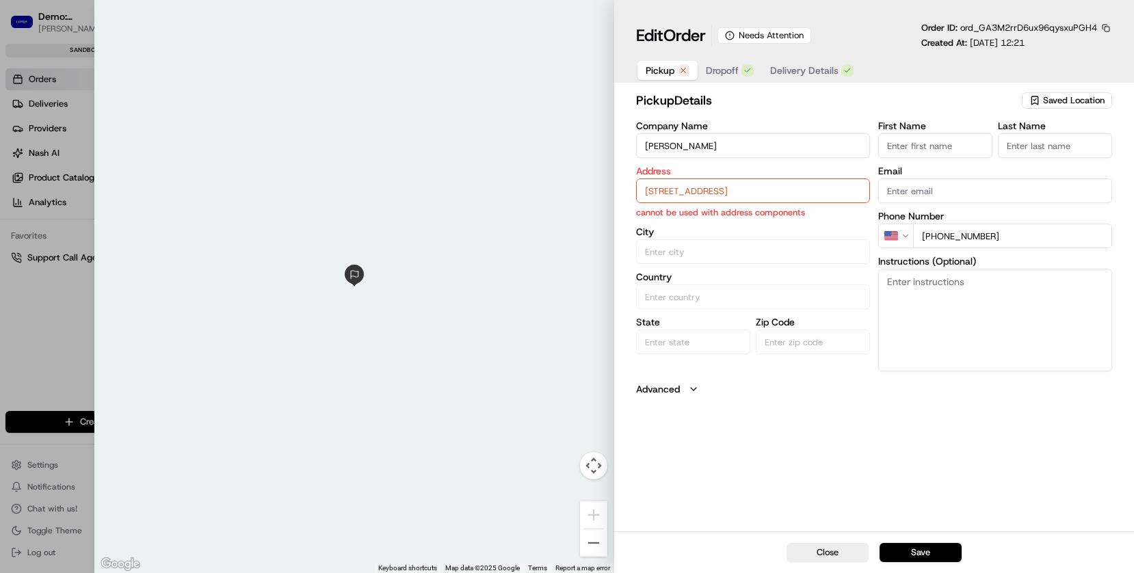
click at [669, 185] on input "6185 Retail Rd, Dallas, TX 75231, USA" at bounding box center [753, 190] width 234 height 25
click at [668, 217] on div "6185 Retail Rd, Dallas, TX 75231, USA" at bounding box center [752, 219] width 227 height 21
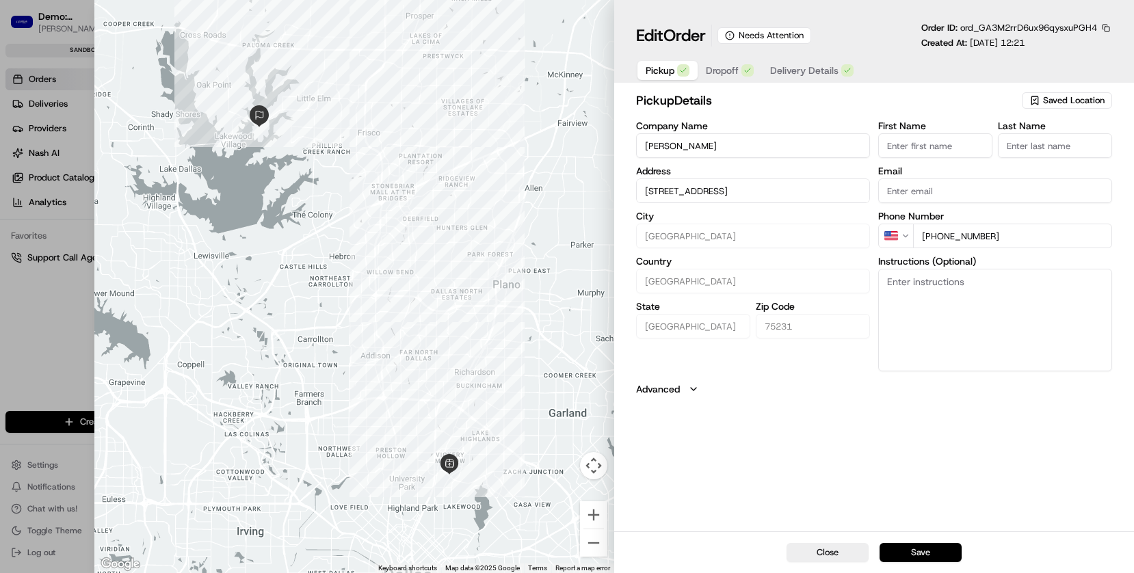
click at [908, 531] on button "Save" at bounding box center [920, 552] width 82 height 19
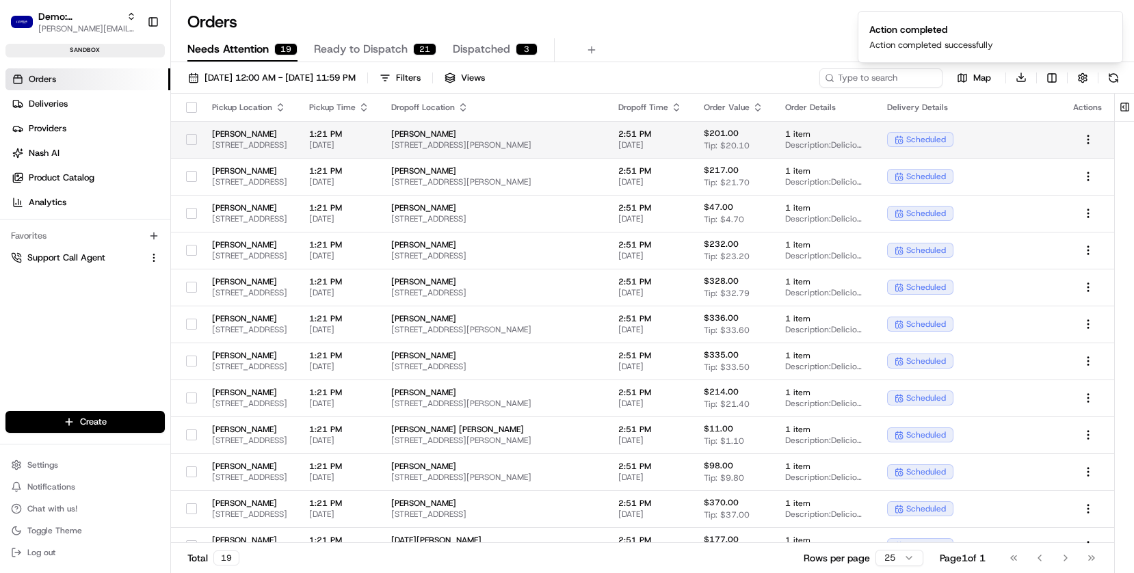
click at [281, 146] on span "6185 Retail Rd, Dallas, TX 75231, USA" at bounding box center [249, 144] width 75 height 11
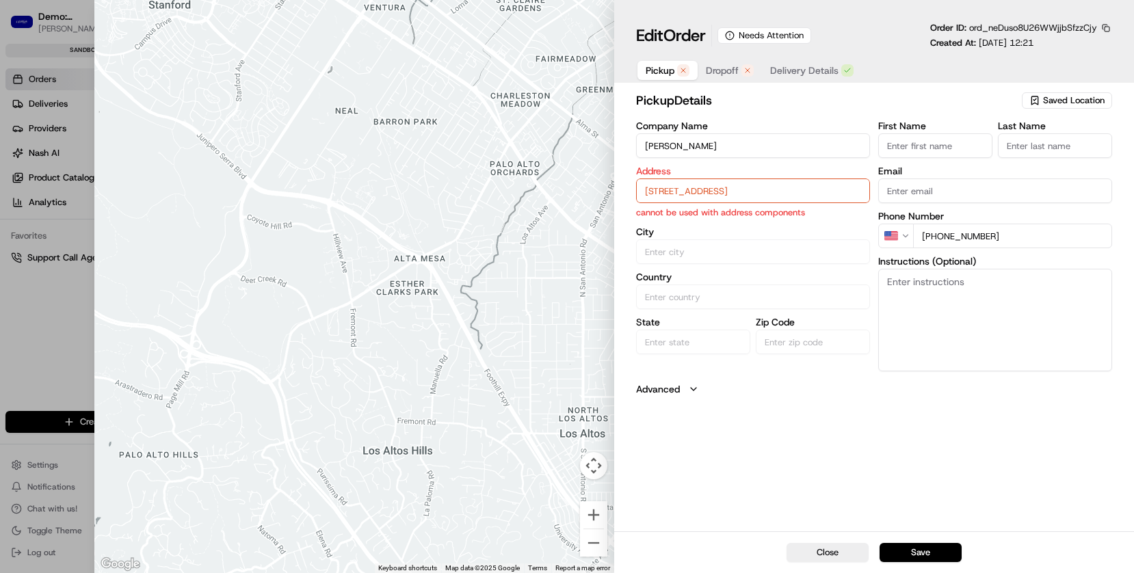
click at [715, 184] on input "6185 Retail Rd, Dallas, TX 75231, USA" at bounding box center [753, 190] width 234 height 25
click at [712, 211] on div "6185 Retail Rd, Dallas, TX 75231, USA" at bounding box center [752, 219] width 227 height 21
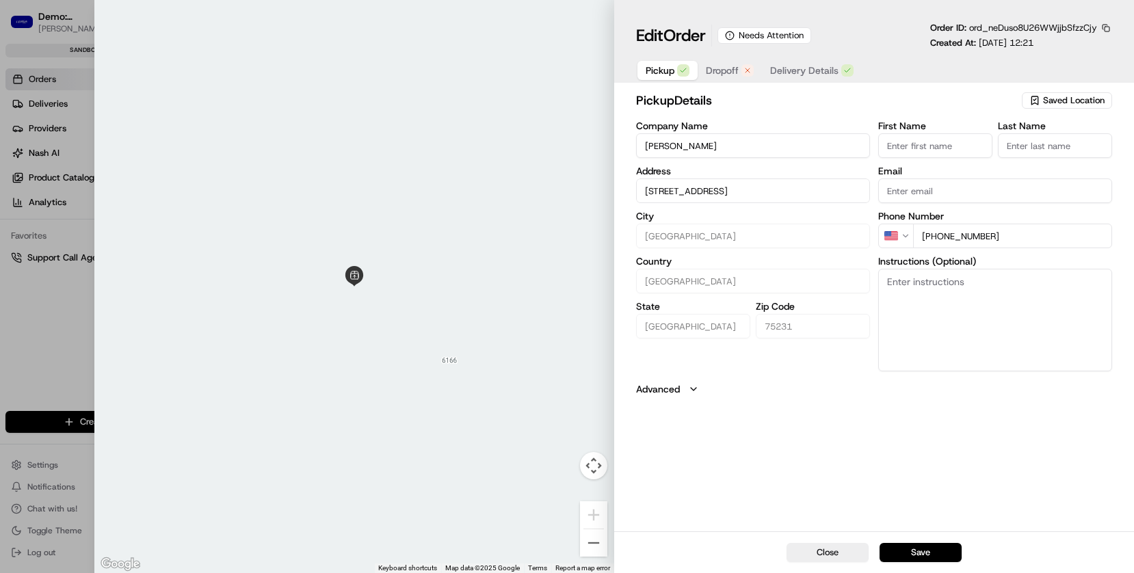
click at [721, 72] on span "Dropoff" at bounding box center [722, 71] width 33 height 14
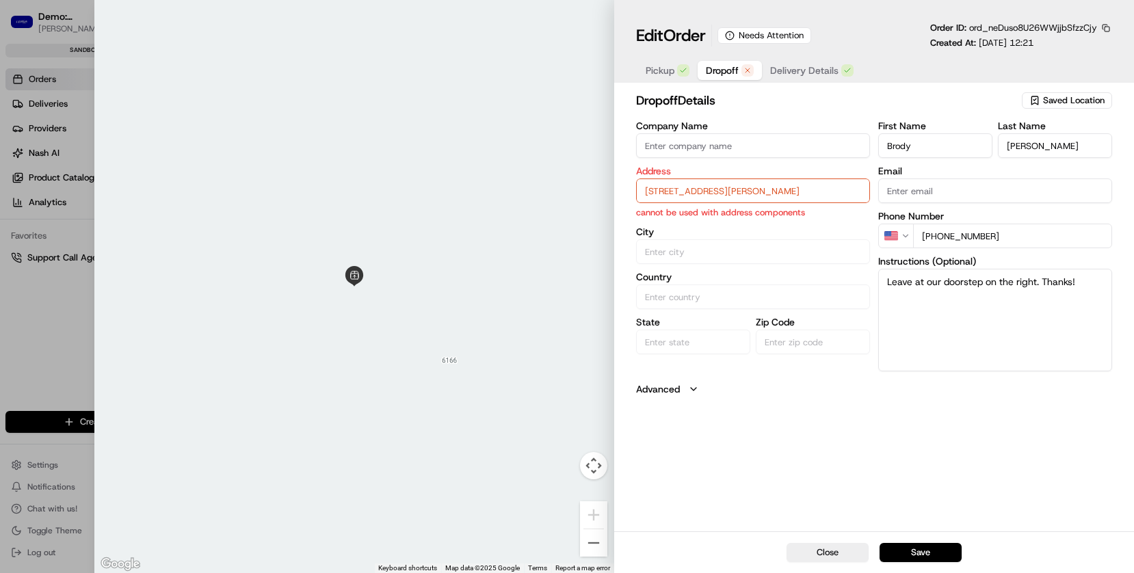
click at [734, 189] on input "7117 Harwick Ln , North Richland Hills TX 76182" at bounding box center [753, 190] width 234 height 25
click at [724, 230] on div "7117 Harwick Ln, North Richland Hills, TX 76182" at bounding box center [752, 219] width 227 height 21
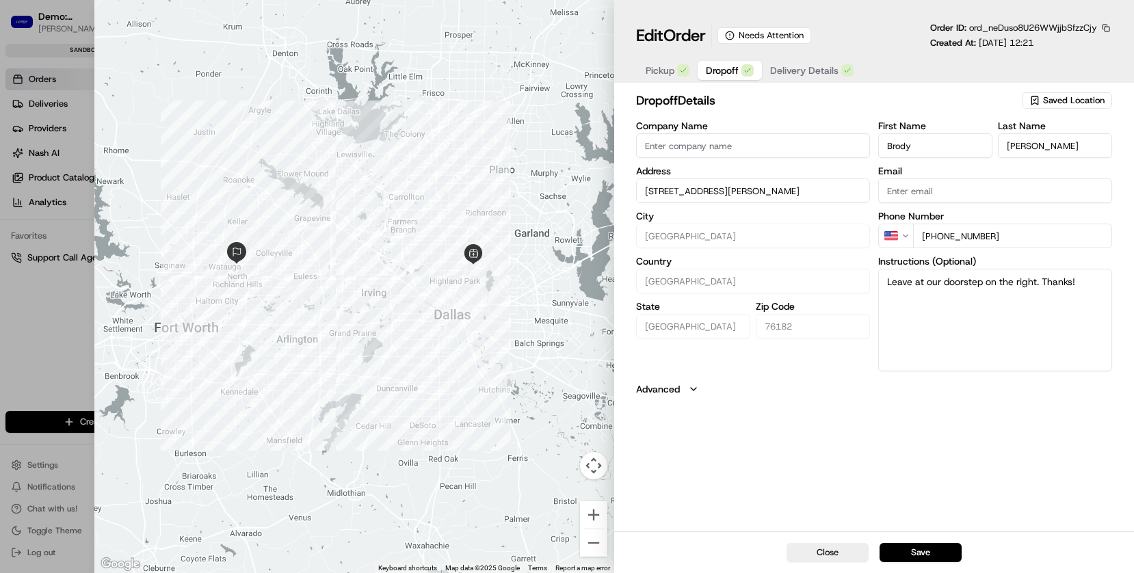
click at [909, 531] on div "Close Save" at bounding box center [874, 552] width 520 height 42
click at [920, 531] on button "Save" at bounding box center [920, 552] width 82 height 19
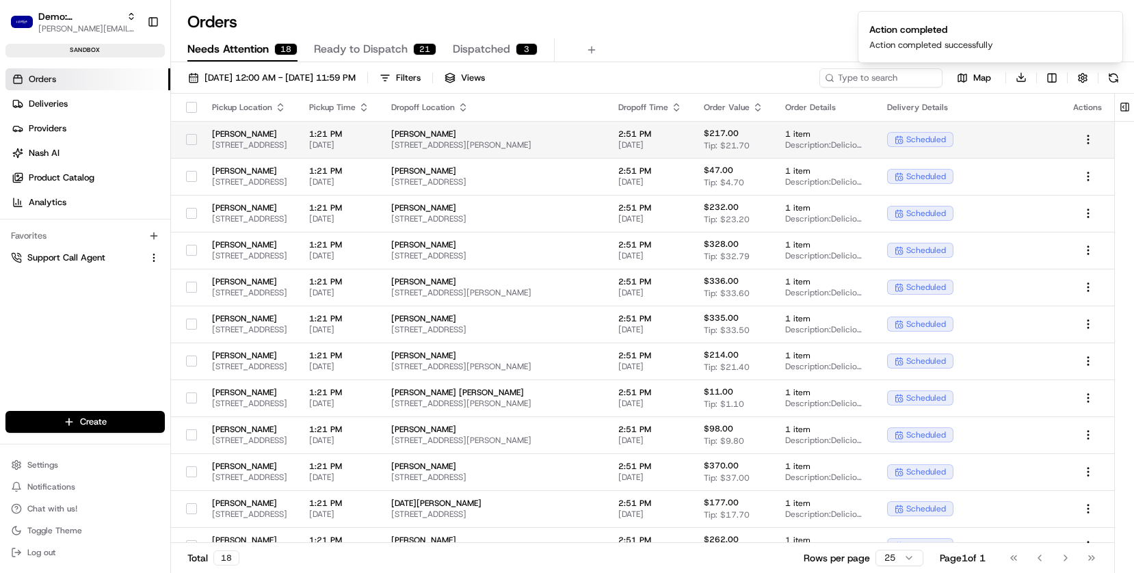
click at [237, 156] on td "Levain Bakery 6185 Retail Rd, Dallas, TX 75231, USA" at bounding box center [249, 139] width 97 height 37
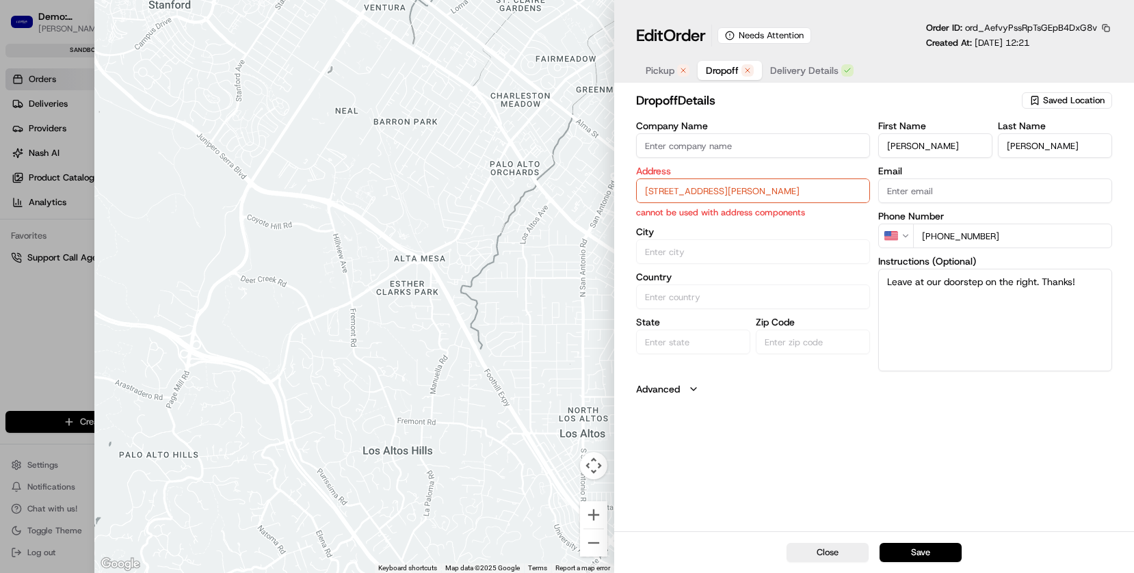
click at [689, 185] on input "2604 Grayson Dr , Dallas TX 75224" at bounding box center [753, 190] width 234 height 25
click at [691, 217] on div "2604 Grayson Dr, Dallas, TX 75224" at bounding box center [752, 219] width 227 height 21
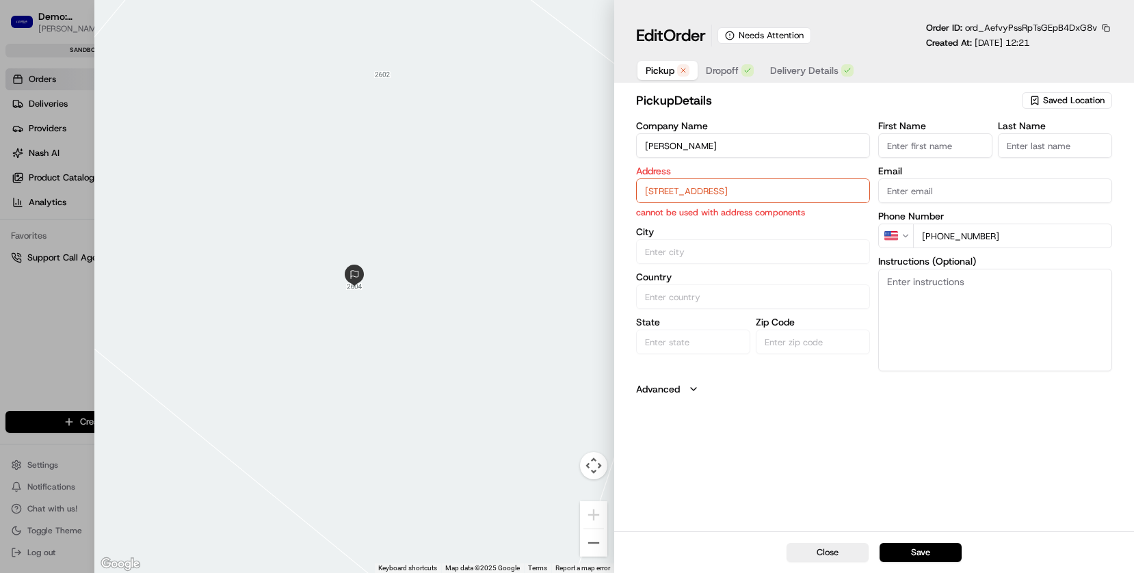
click at [658, 70] on span "Pickup" at bounding box center [659, 71] width 29 height 14
click at [666, 187] on input "6185 Retail Rd, Dallas, TX 75231, USA" at bounding box center [753, 190] width 234 height 25
click at [663, 211] on div "6185 Retail Rd, Dallas, TX 75231, USA" at bounding box center [752, 219] width 227 height 21
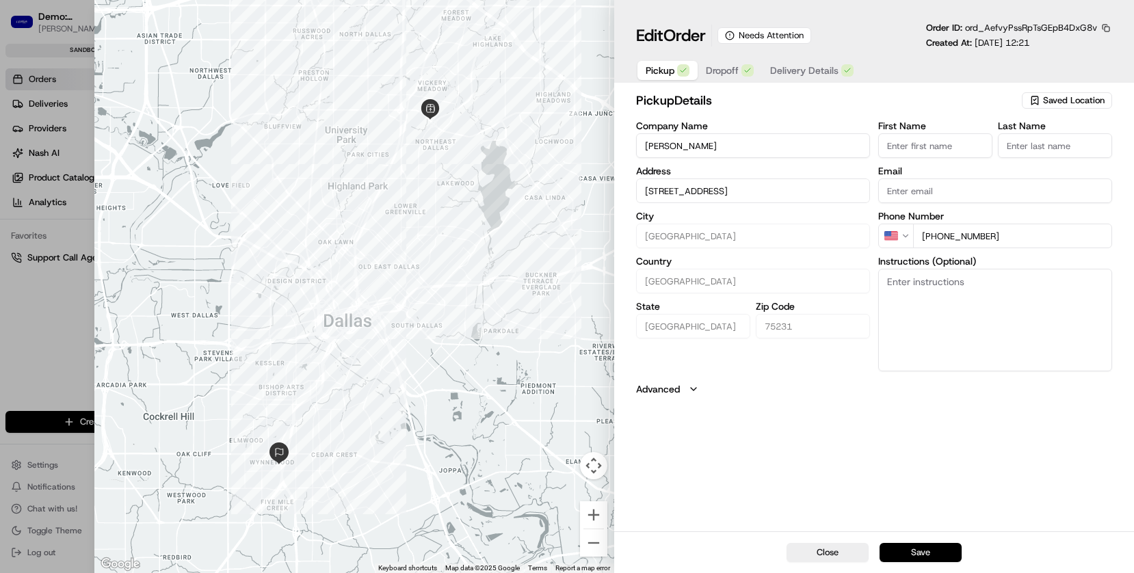
click at [922, 531] on button "Save" at bounding box center [920, 552] width 82 height 19
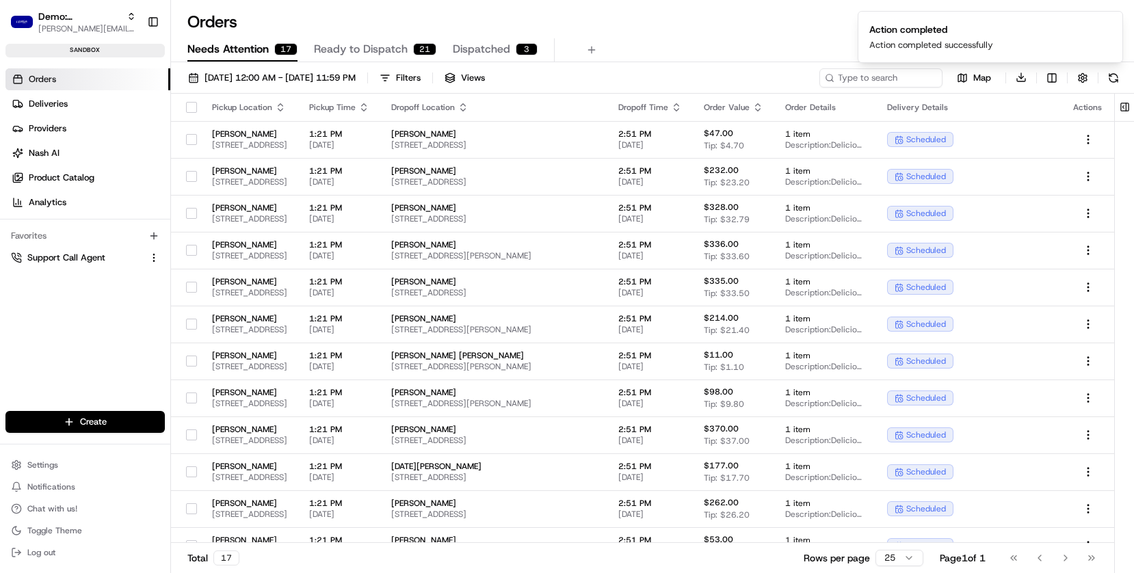
click at [364, 49] on span "Ready to Dispatch" at bounding box center [361, 49] width 94 height 16
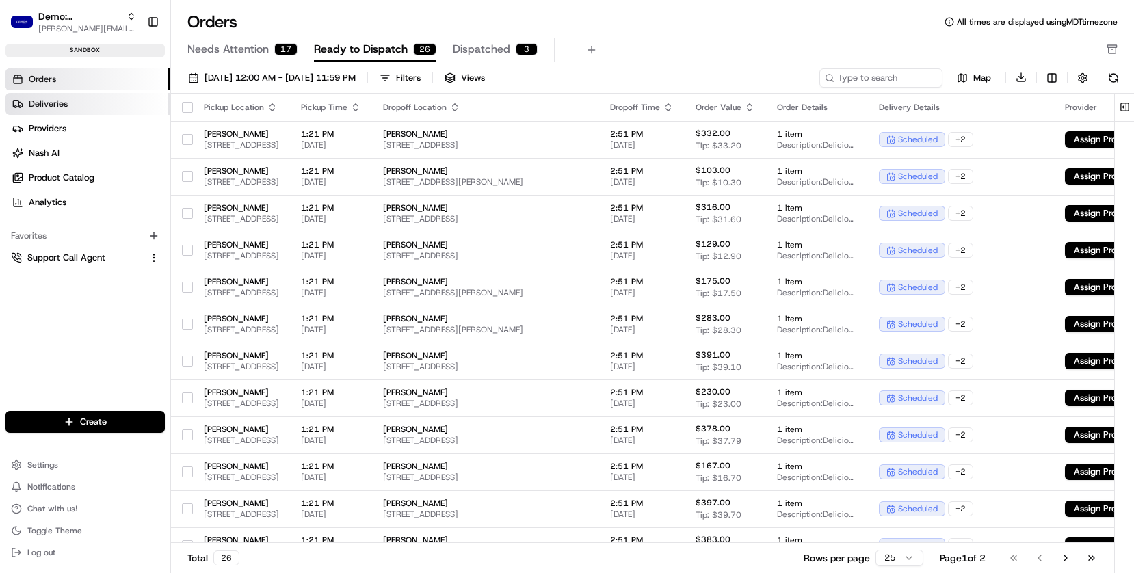
click at [73, 104] on link "Deliveries" at bounding box center [87, 104] width 165 height 22
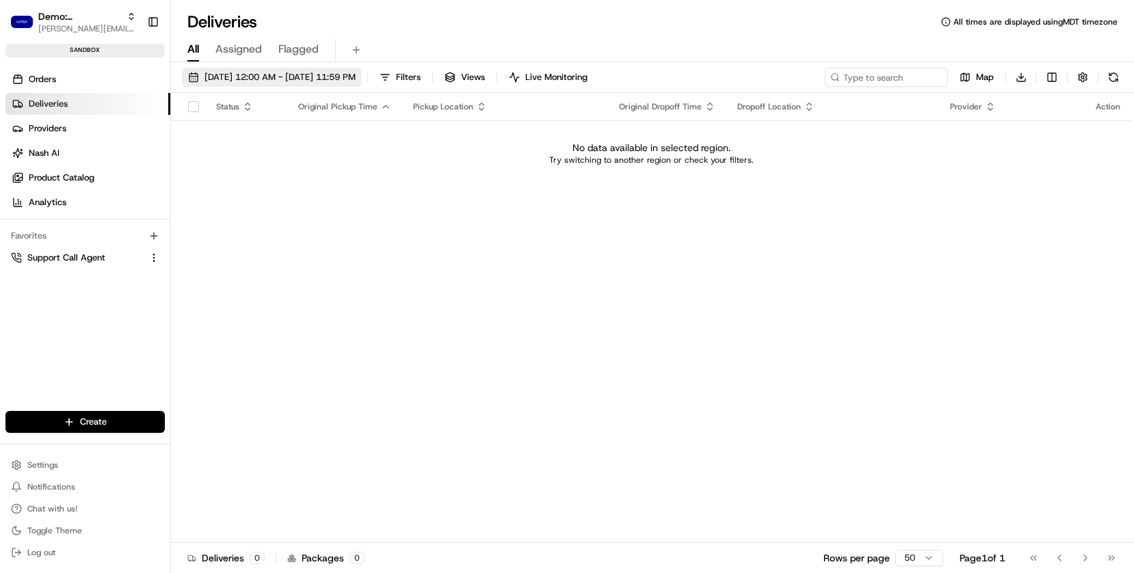
click at [238, 80] on span "08/22/2025 12:00 AM - 08/22/2025 11:59 PM" at bounding box center [279, 77] width 151 height 12
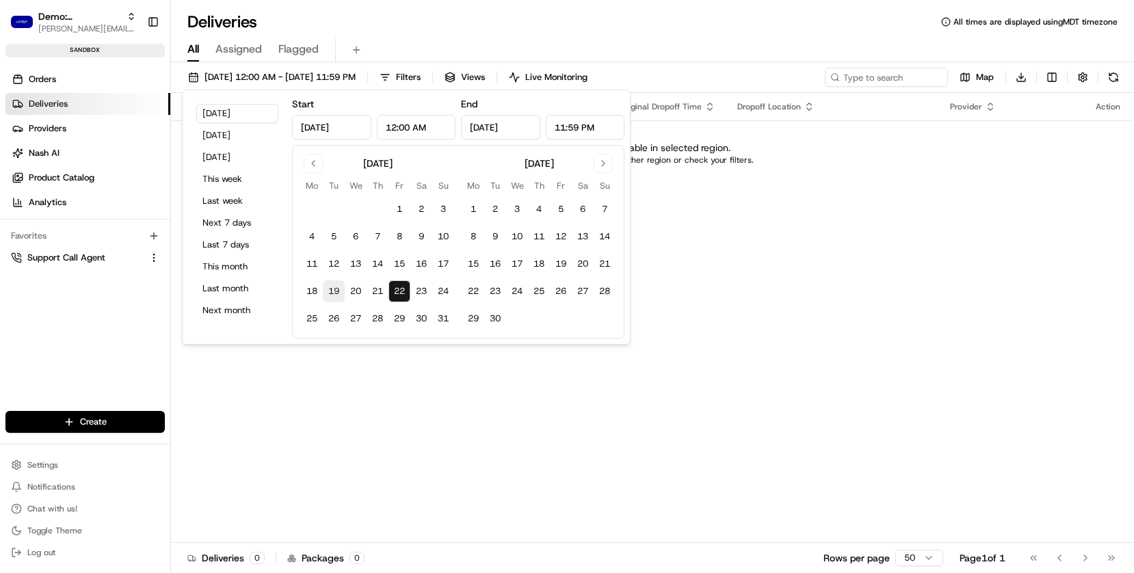
click at [338, 291] on button "19" at bounding box center [334, 291] width 22 height 22
type input "Aug 19, 2025"
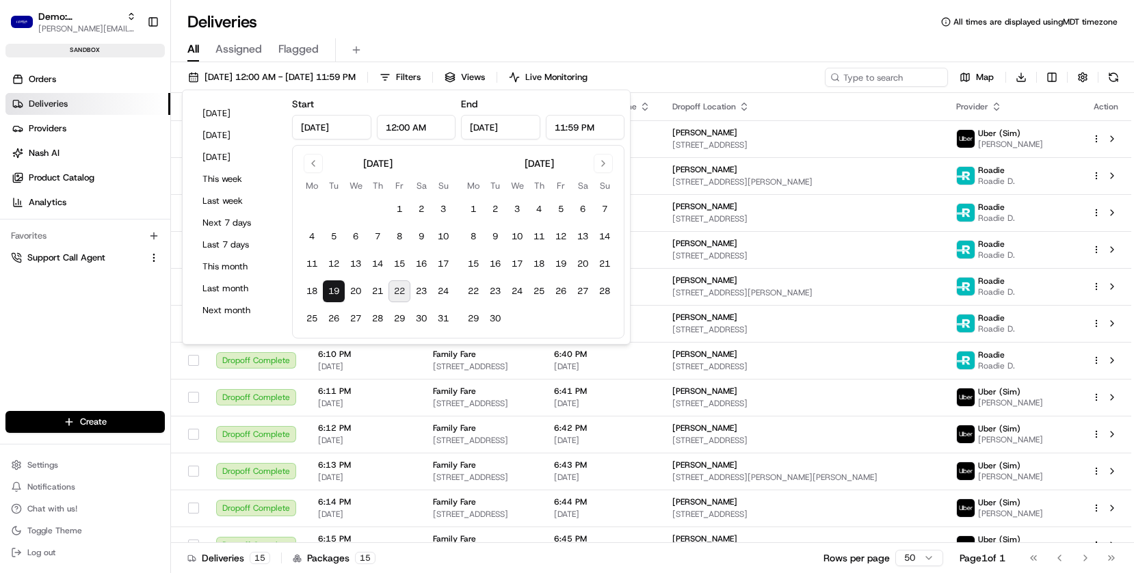
click at [575, 22] on div "Deliveries All times are displayed using MDT timezone" at bounding box center [652, 22] width 963 height 22
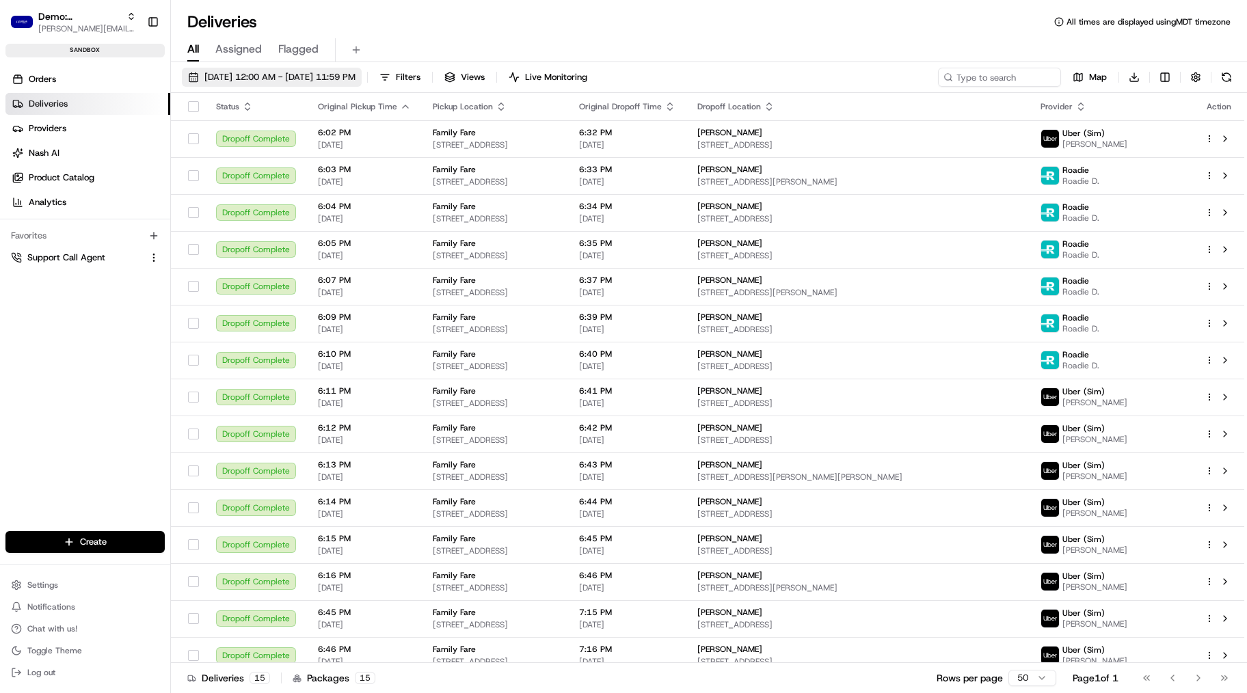
click at [261, 78] on span "08/19/2025 12:00 AM - 08/19/2025 11:59 PM" at bounding box center [279, 77] width 151 height 12
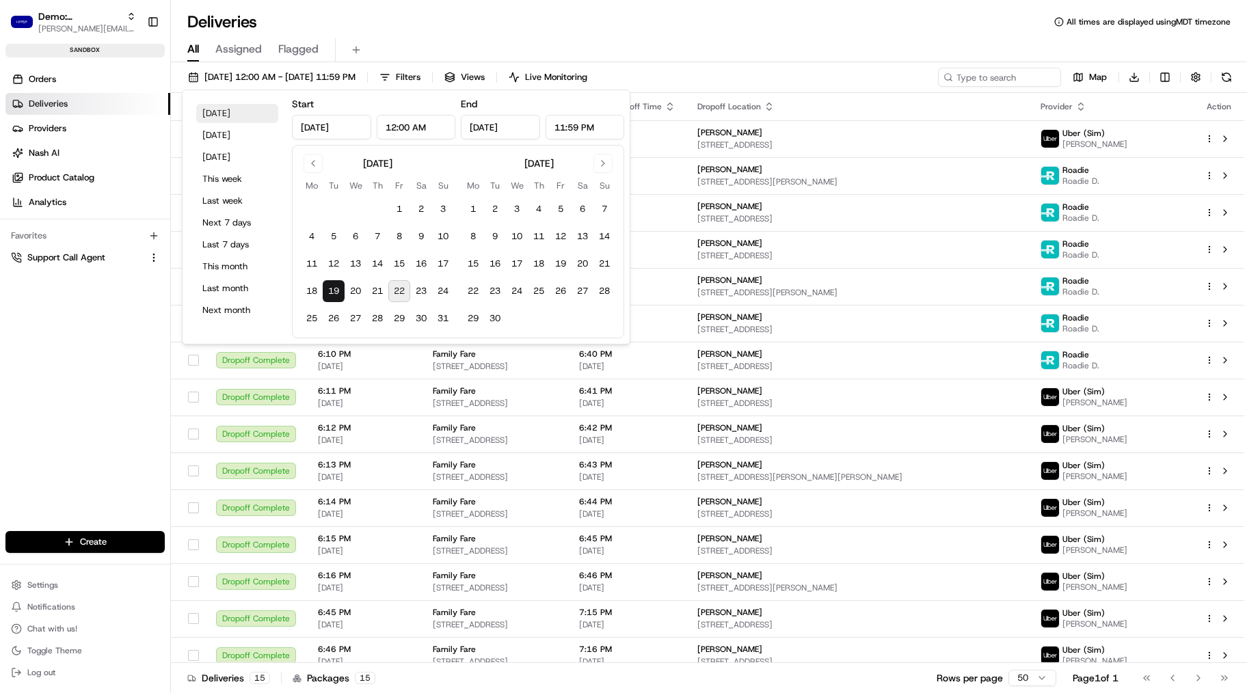
click at [216, 122] on button "Today" at bounding box center [237, 113] width 82 height 19
type input "Aug 22, 2025"
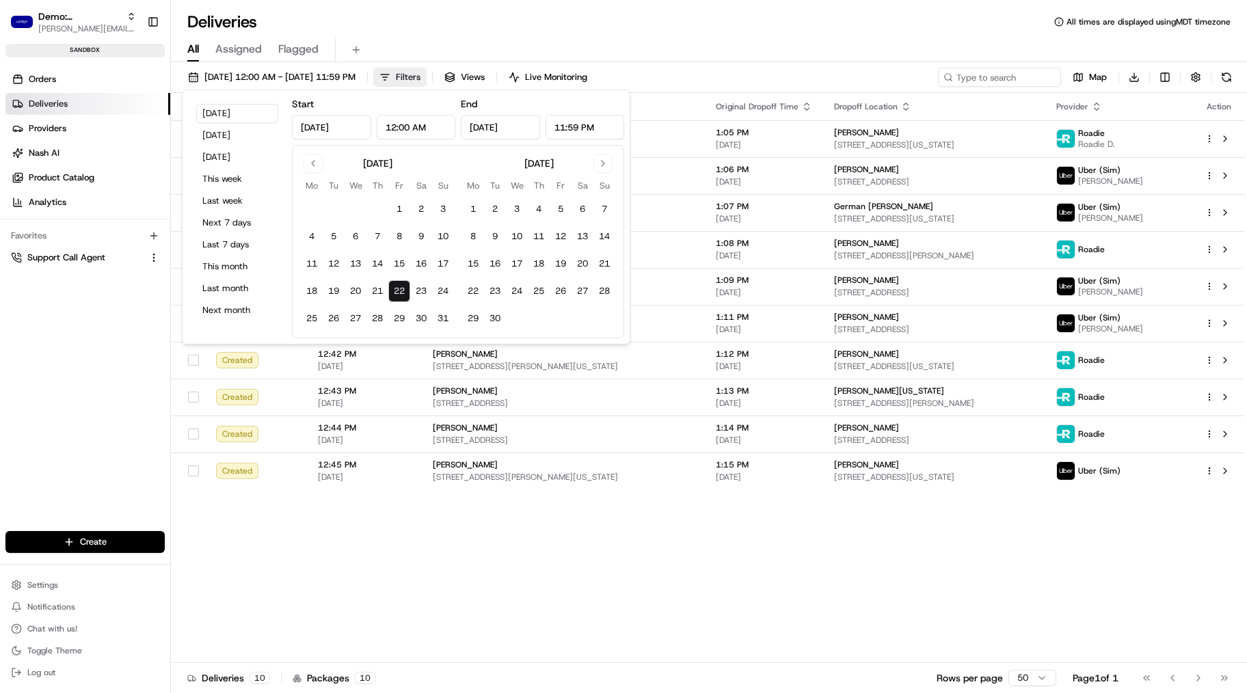
click at [421, 74] on span "Filters" at bounding box center [408, 77] width 25 height 12
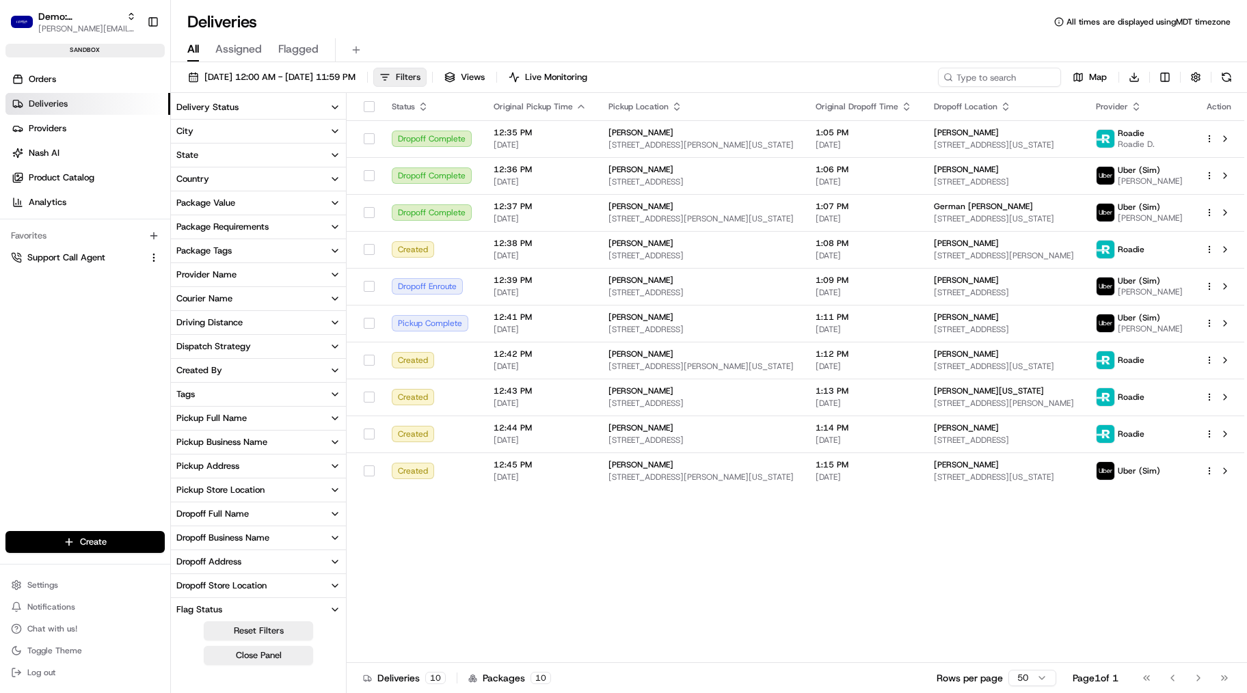
click at [421, 81] on span "Filters" at bounding box center [408, 77] width 25 height 12
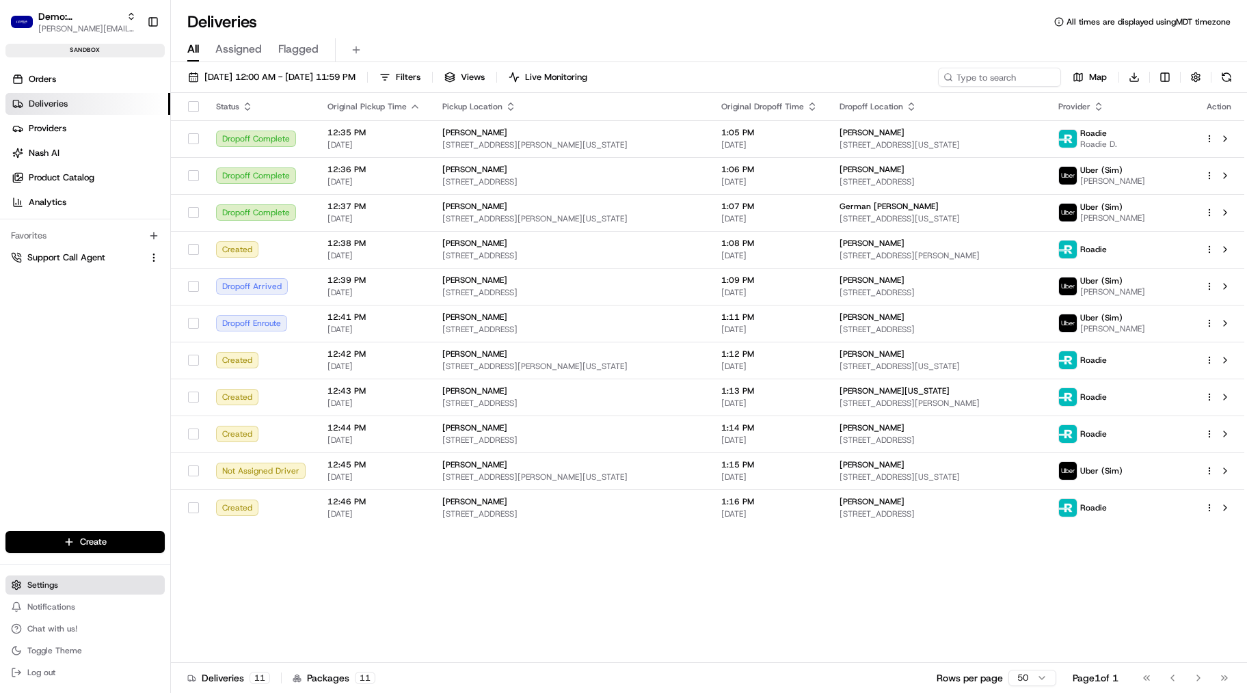
click at [38, 572] on span "Settings" at bounding box center [42, 585] width 31 height 11
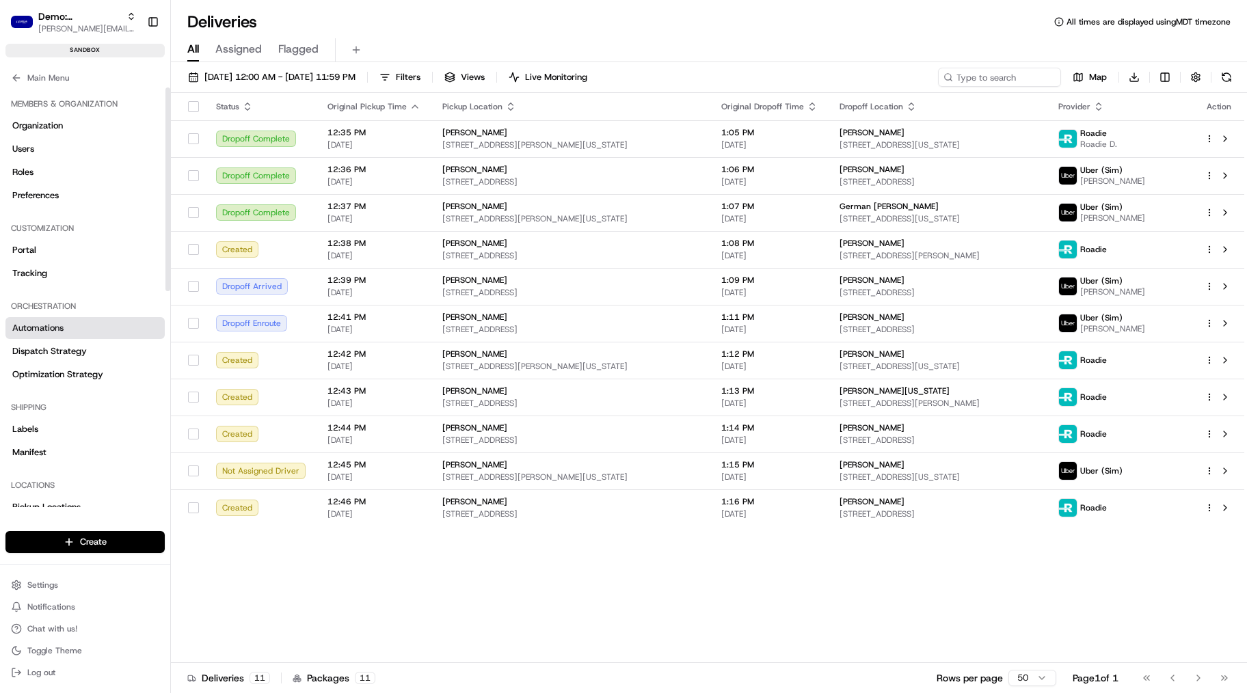
click at [58, 328] on span "Automations" at bounding box center [37, 328] width 51 height 12
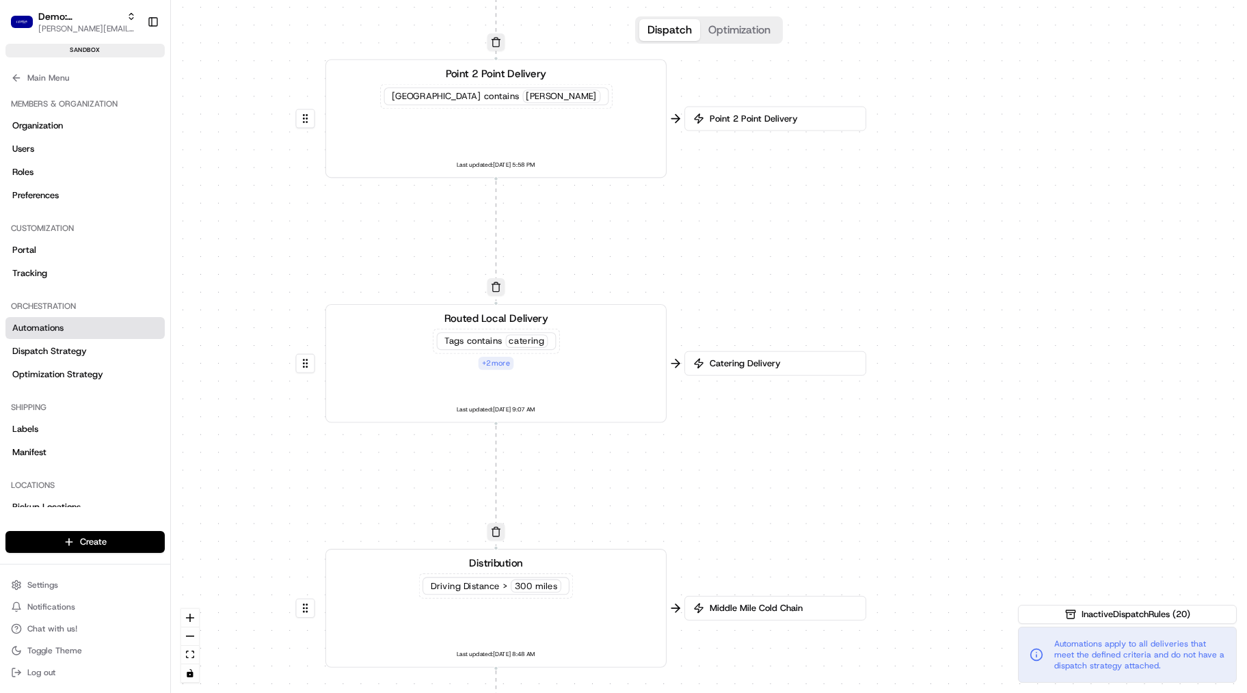
drag, startPoint x: 702, startPoint y: 311, endPoint x: 383, endPoint y: 299, distance: 319.5
click at [383, 299] on div "0 0 0 0 Order / Delivery Received Point 2 Point Delivery Pickup City contains C…" at bounding box center [709, 346] width 1076 height 693
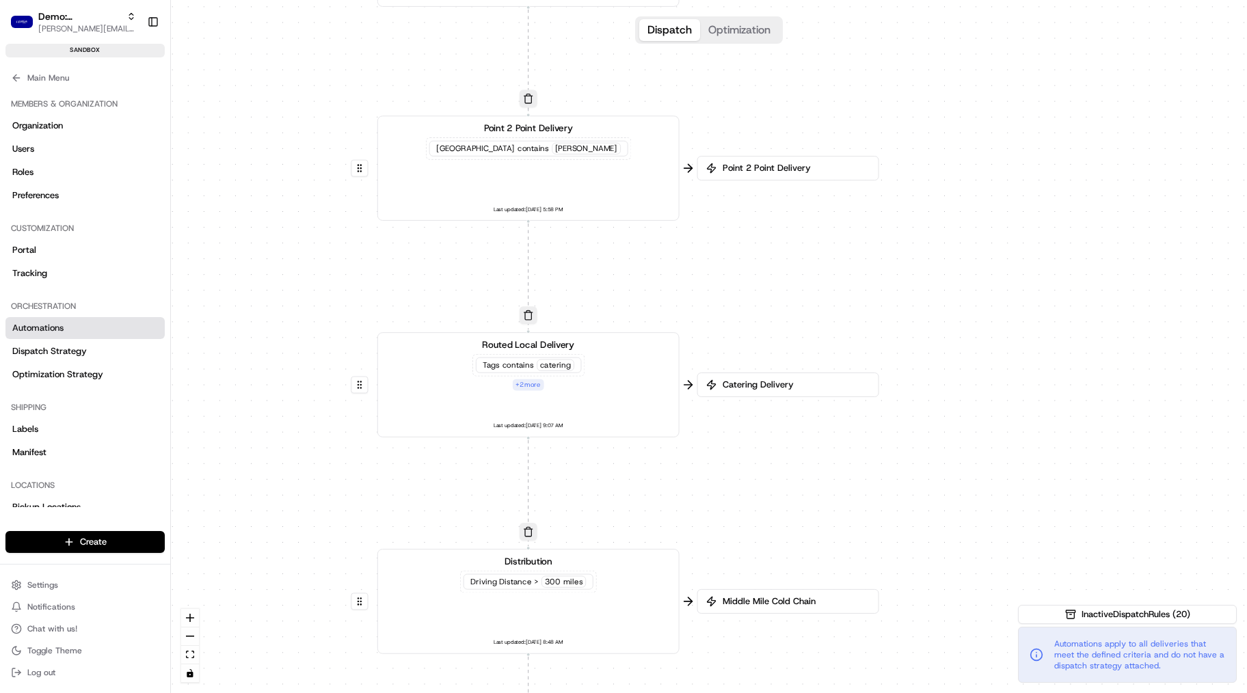
click at [540, 150] on span "contains" at bounding box center [533, 149] width 31 height 10
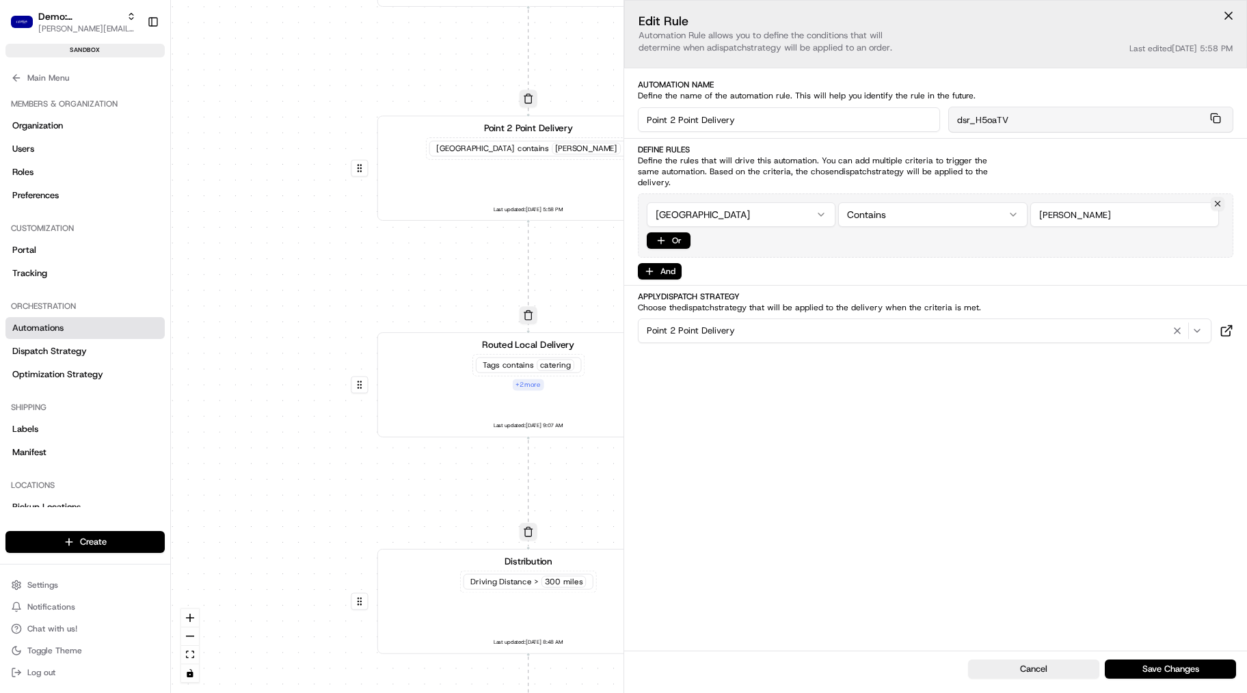
click at [710, 213] on html "Demo: Benny benny@usenash.com Toggle Sidebar sandbox Orders Deliveries Provider…" at bounding box center [623, 346] width 1247 height 693
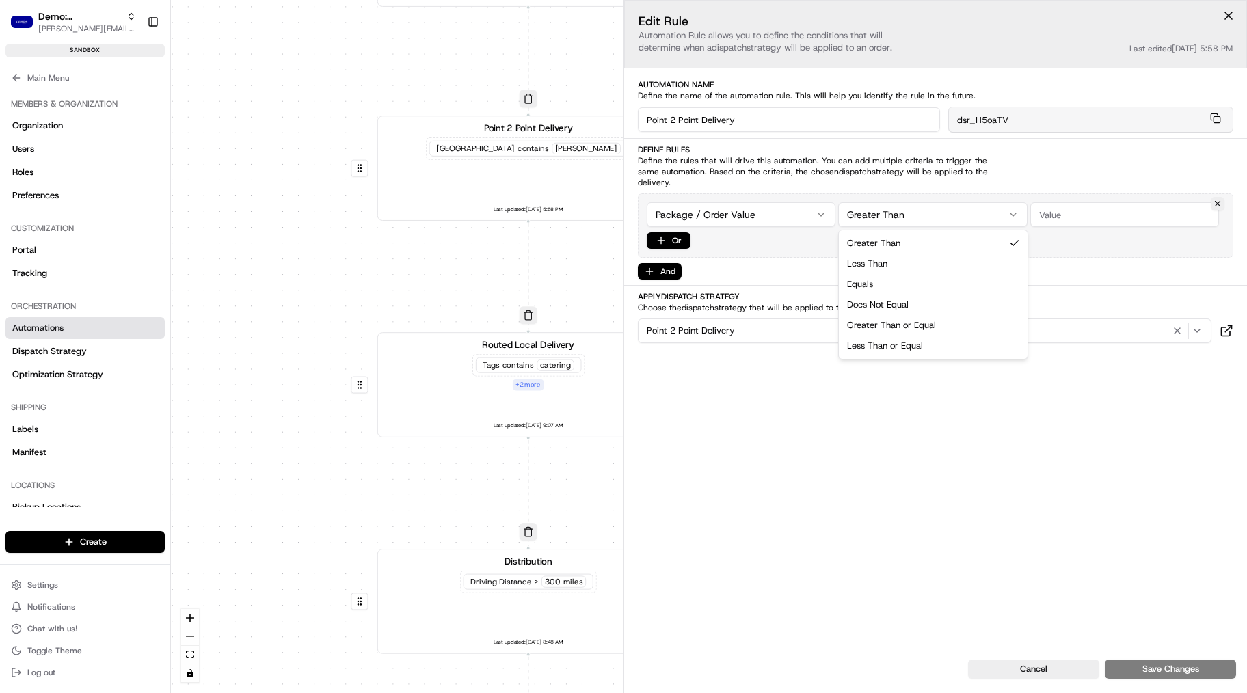
click at [934, 215] on html "Demo: Benny benny@usenash.com Toggle Sidebar sandbox Orders Deliveries Provider…" at bounding box center [623, 346] width 1247 height 693
click at [1061, 215] on input "Champlin" at bounding box center [1124, 214] width 189 height 25
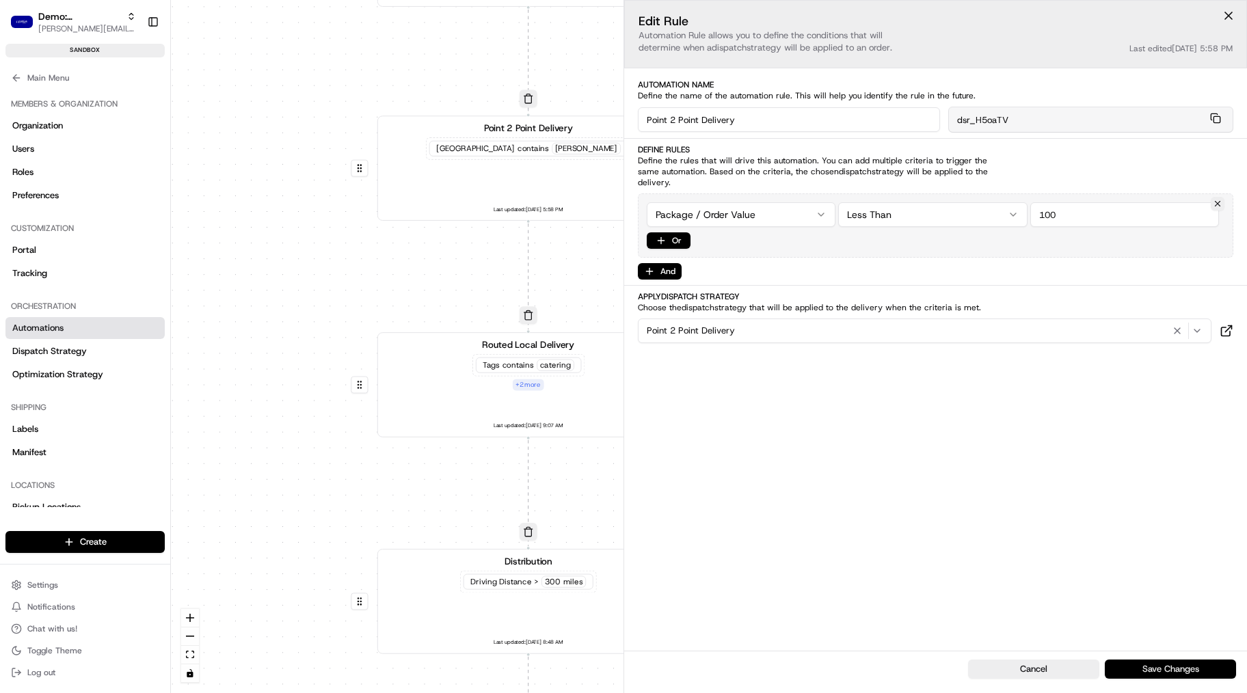
type input "100"
click at [1133, 572] on button "Save Changes" at bounding box center [1170, 669] width 131 height 19
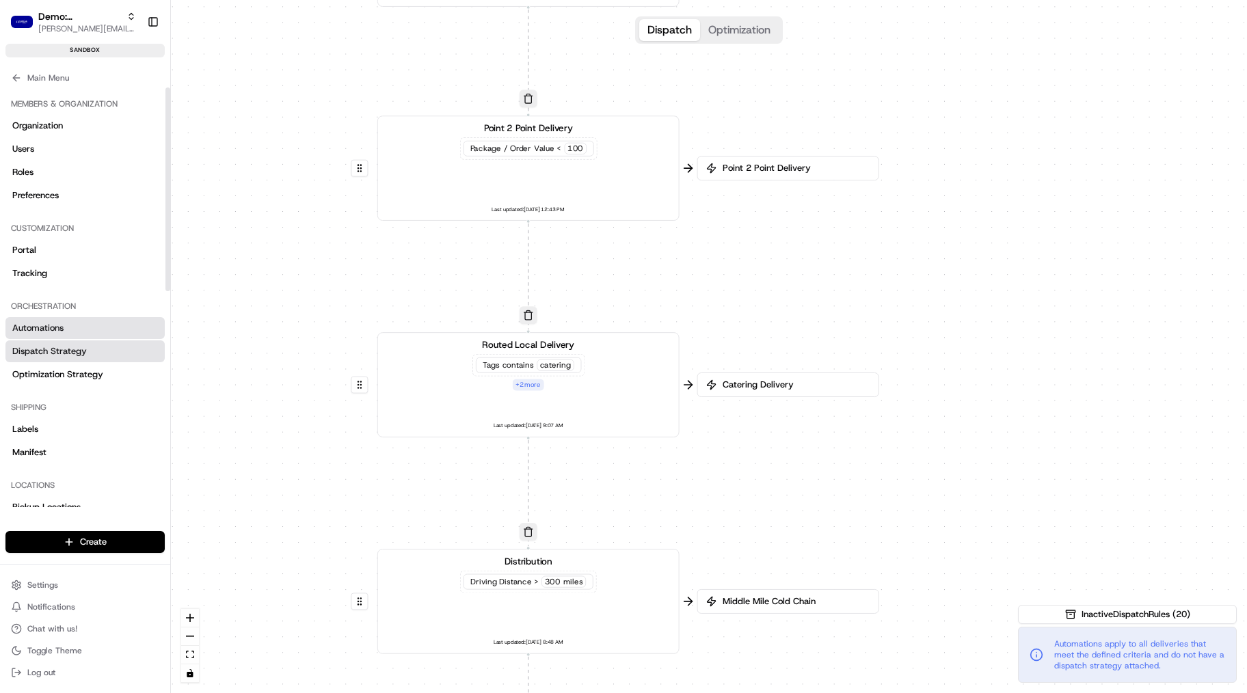
click at [60, 349] on span "Dispatch Strategy" at bounding box center [49, 351] width 75 height 12
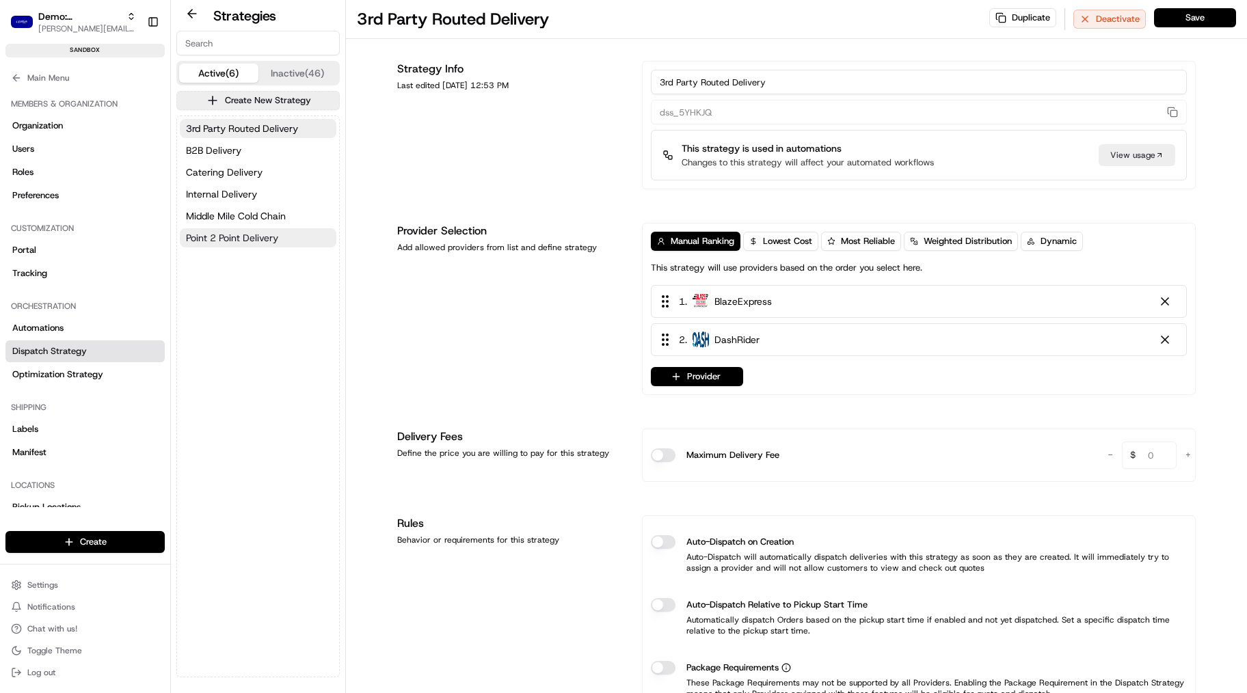
click at [230, 232] on span "Point 2 Point Delivery" at bounding box center [232, 238] width 92 height 14
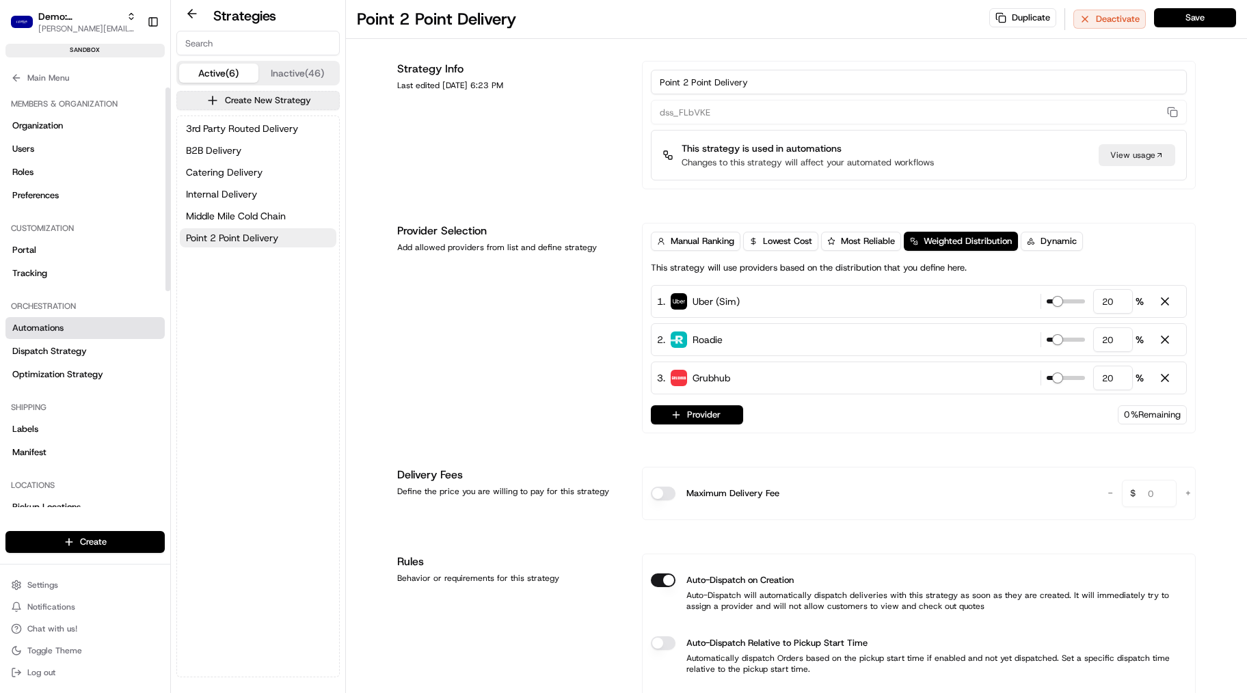
click at [70, 328] on link "Automations" at bounding box center [84, 328] width 159 height 22
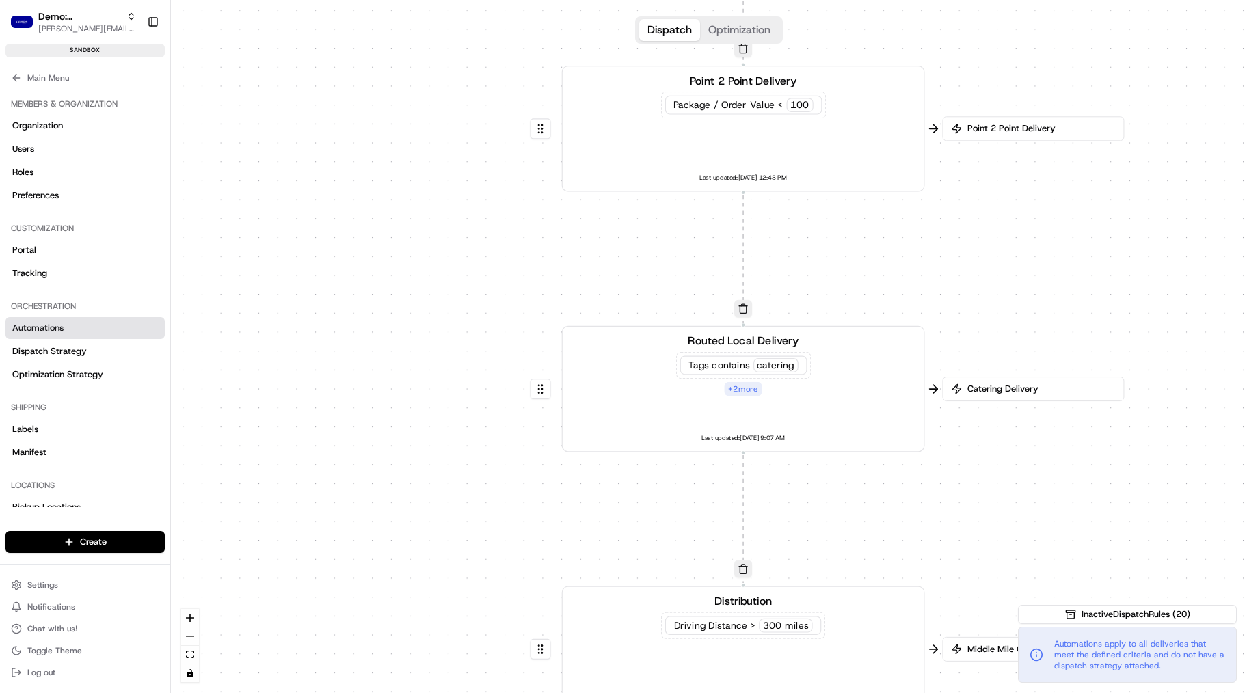
drag, startPoint x: 860, startPoint y: 505, endPoint x: 799, endPoint y: 481, distance: 65.1
click at [797, 493] on div "0 0 0 0 Order / Delivery Received Point 2 Point Delivery Package / Order Value …" at bounding box center [709, 346] width 1076 height 693
click at [748, 364] on span "contains" at bounding box center [730, 364] width 38 height 12
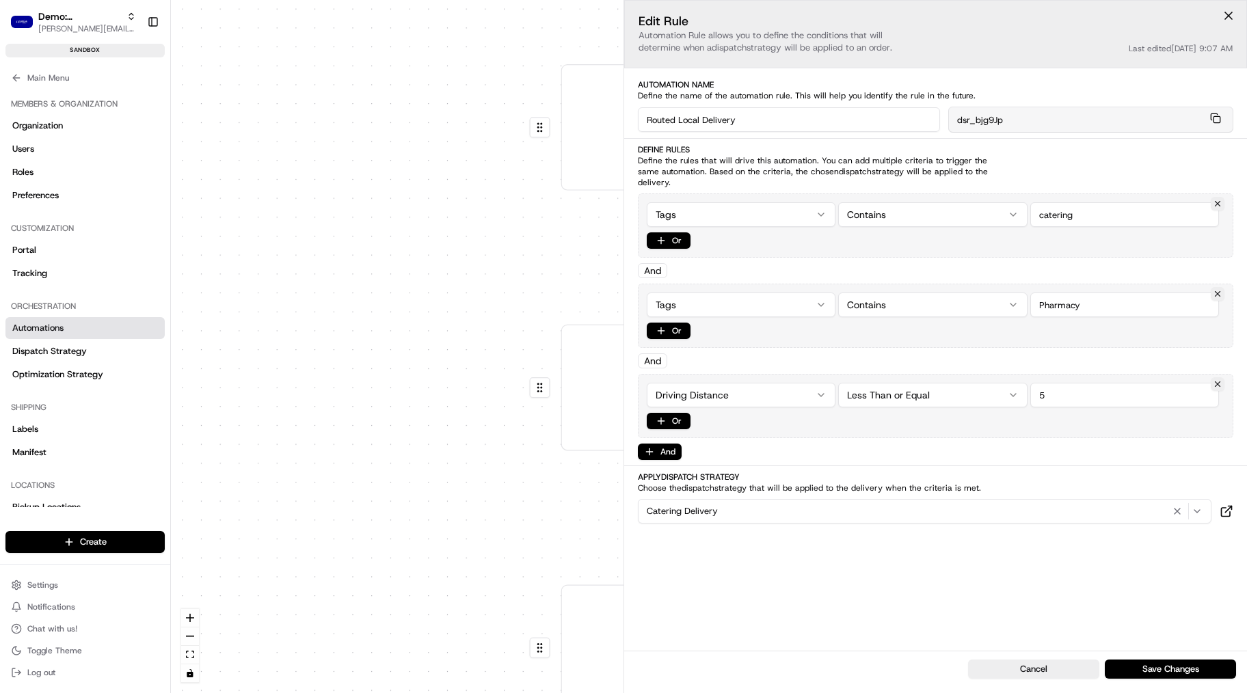
click at [724, 219] on html "Demo: Benny benny@usenash.com Toggle Sidebar sandbox Orders Deliveries Provider…" at bounding box center [623, 346] width 1247 height 693
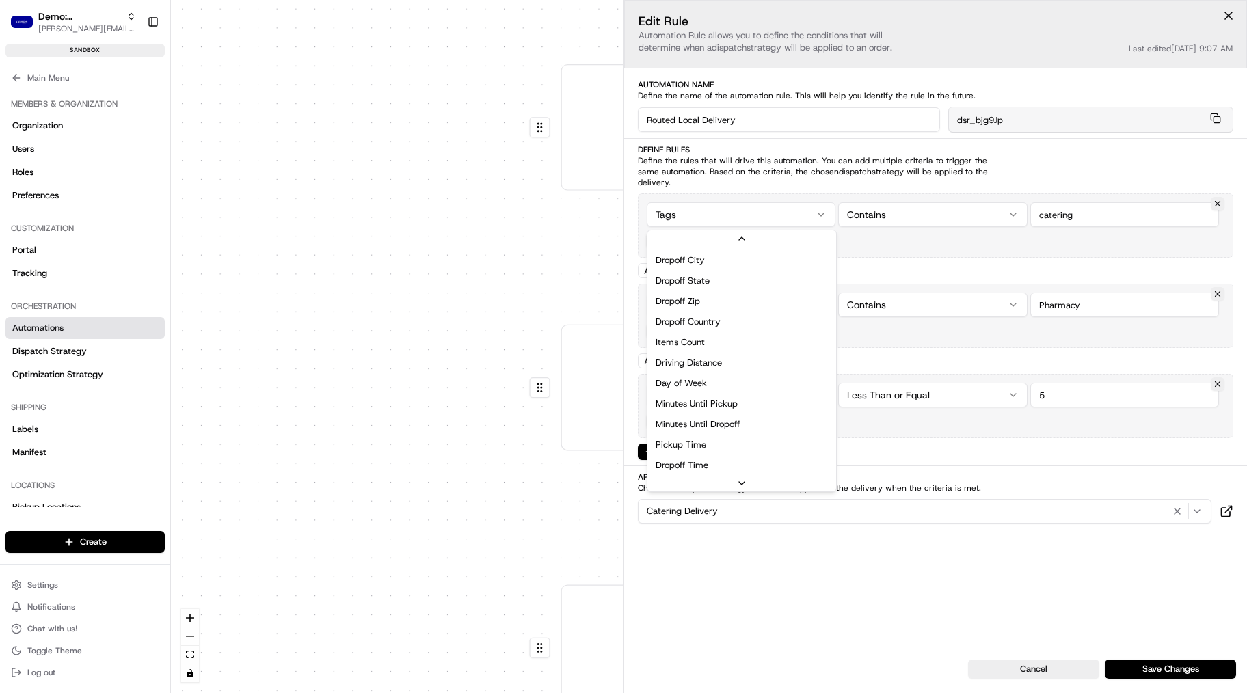
scroll to position [186, 0]
click at [710, 215] on html "Demo: Benny benny@usenash.com Toggle Sidebar sandbox Orders Deliveries Provider…" at bounding box center [623, 346] width 1247 height 693
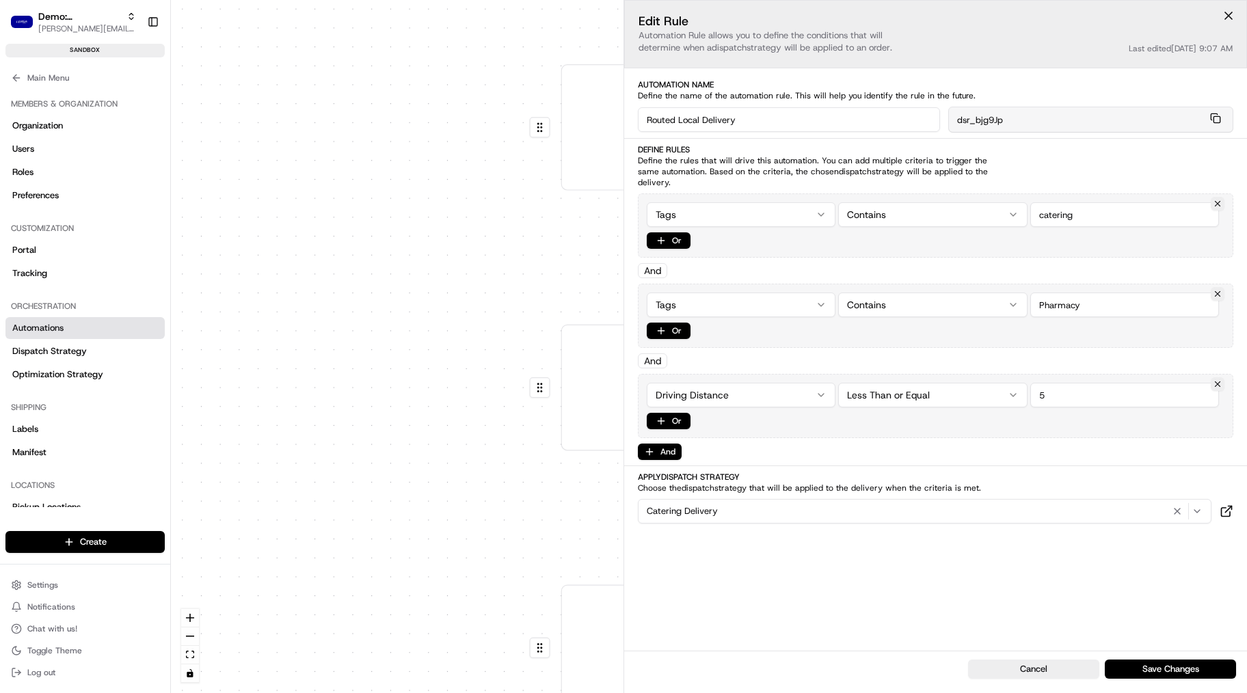
click at [710, 215] on html "Demo: Benny benny@usenash.com Toggle Sidebar sandbox Orders Deliveries Provider…" at bounding box center [623, 346] width 1247 height 693
click at [924, 208] on html "Demo: Benny benny@usenash.com Toggle Sidebar sandbox Orders Deliveries Provider…" at bounding box center [623, 346] width 1247 height 693
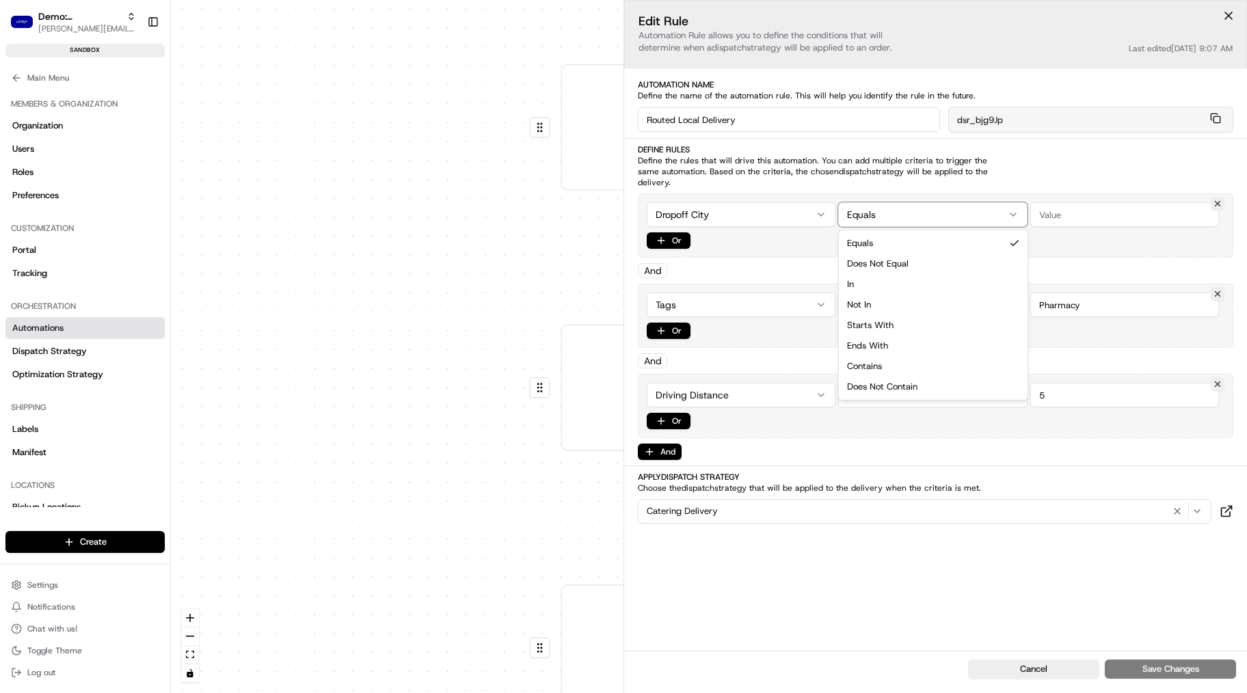
click at [1088, 211] on html "Demo: Benny benny@usenash.com Toggle Sidebar sandbox Orders Deliveries Provider…" at bounding box center [623, 346] width 1247 height 693
click at [1088, 211] on input "string" at bounding box center [1124, 214] width 189 height 25
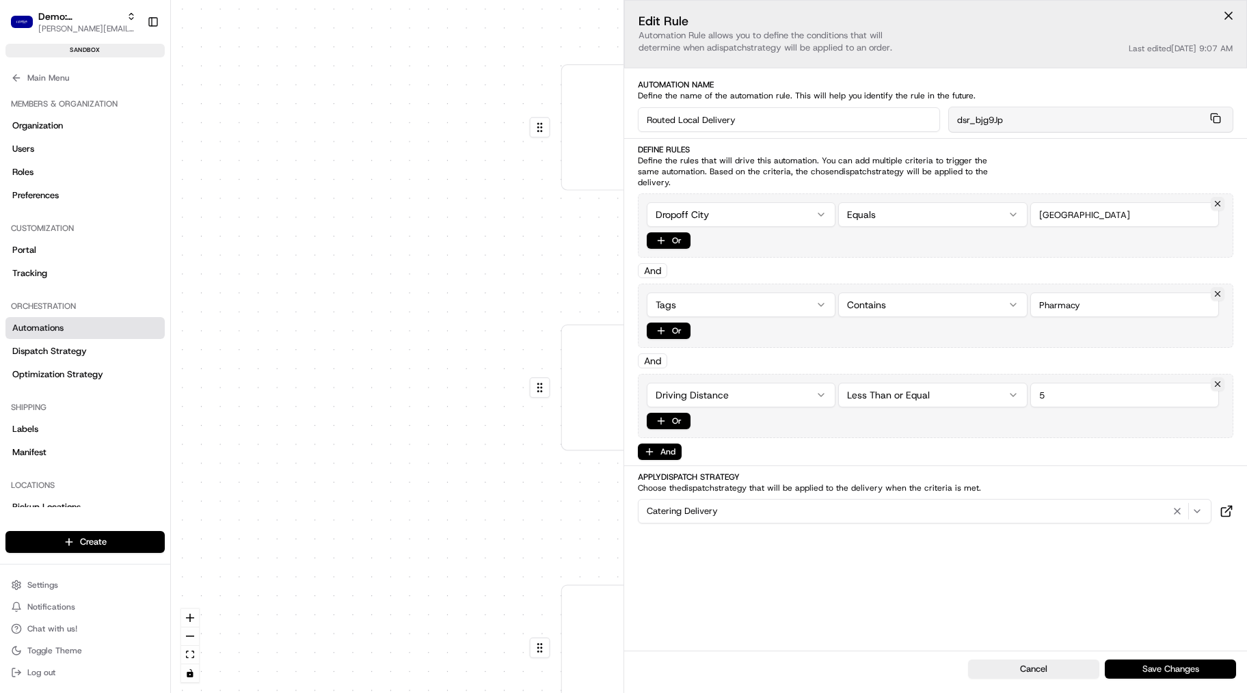
type input "Brooklyn"
click at [1133, 572] on button "Save Changes" at bounding box center [1170, 669] width 131 height 19
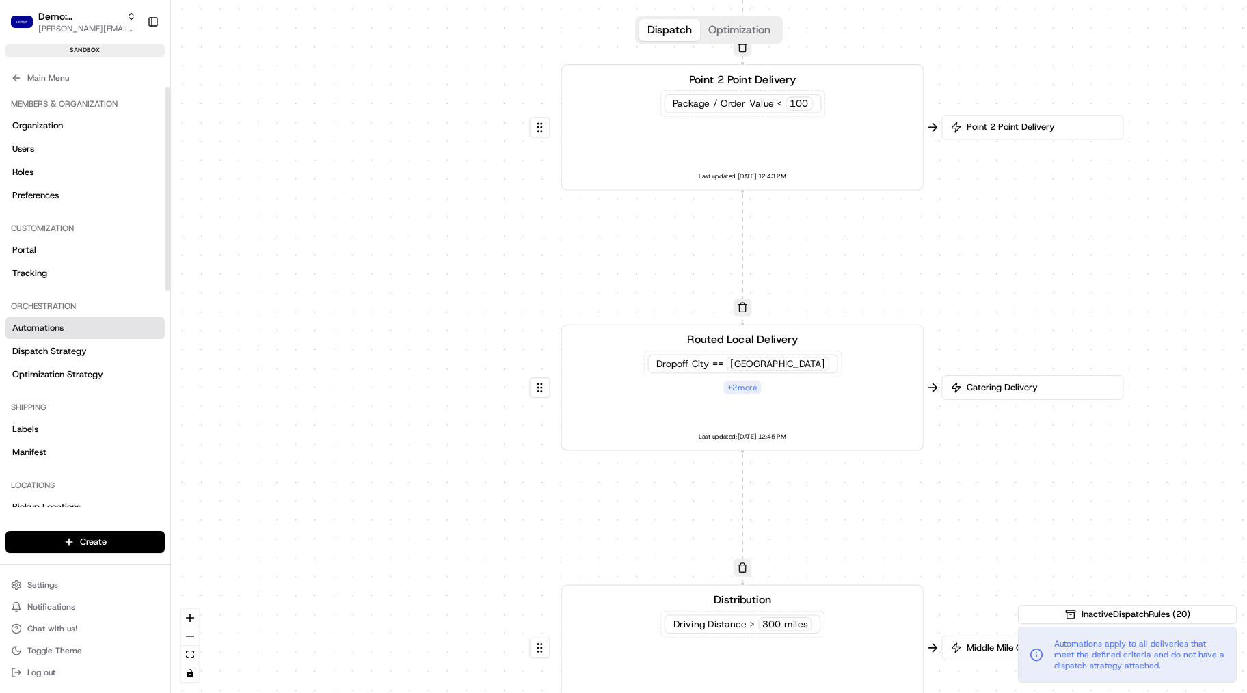
click at [291, 267] on div "0 0 0 0 Order / Delivery Received Point 2 Point Delivery Package / Order Value …" at bounding box center [709, 346] width 1076 height 693
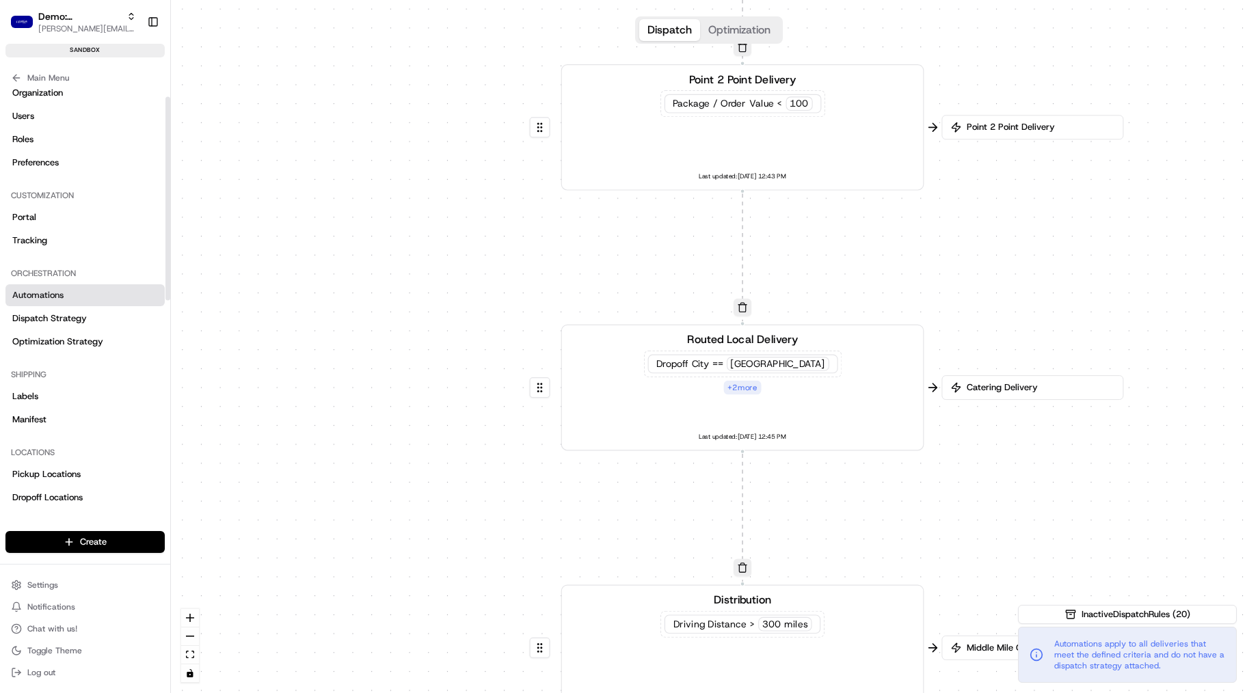
scroll to position [40, 0]
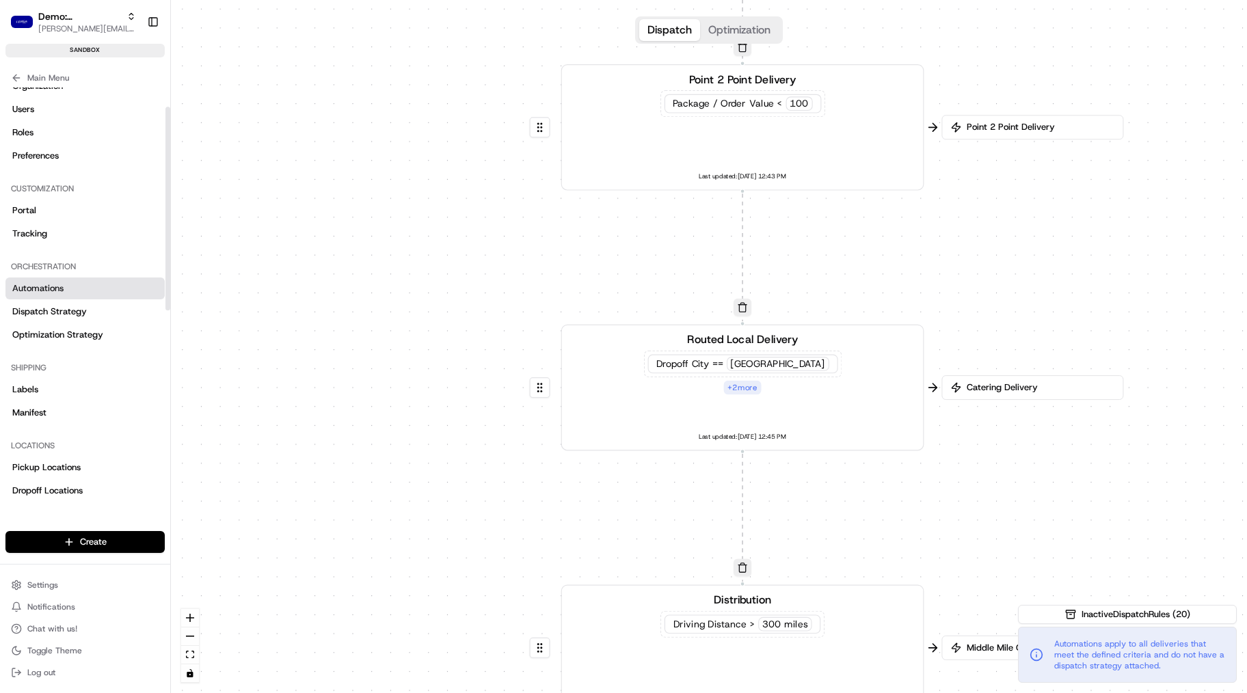
drag, startPoint x: 169, startPoint y: 267, endPoint x: 169, endPoint y: 287, distance: 19.8
click at [169, 287] on div at bounding box center [167, 209] width 5 height 204
click at [49, 237] on link "Tracking" at bounding box center [84, 234] width 159 height 22
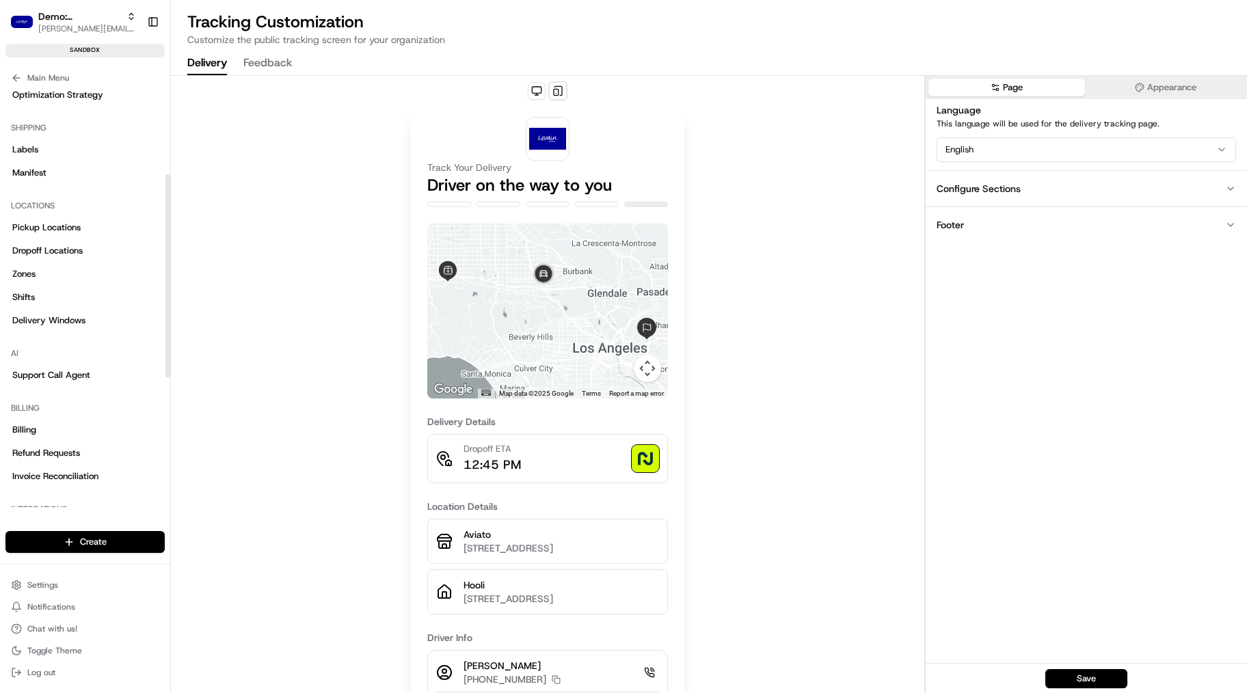
scroll to position [444, 0]
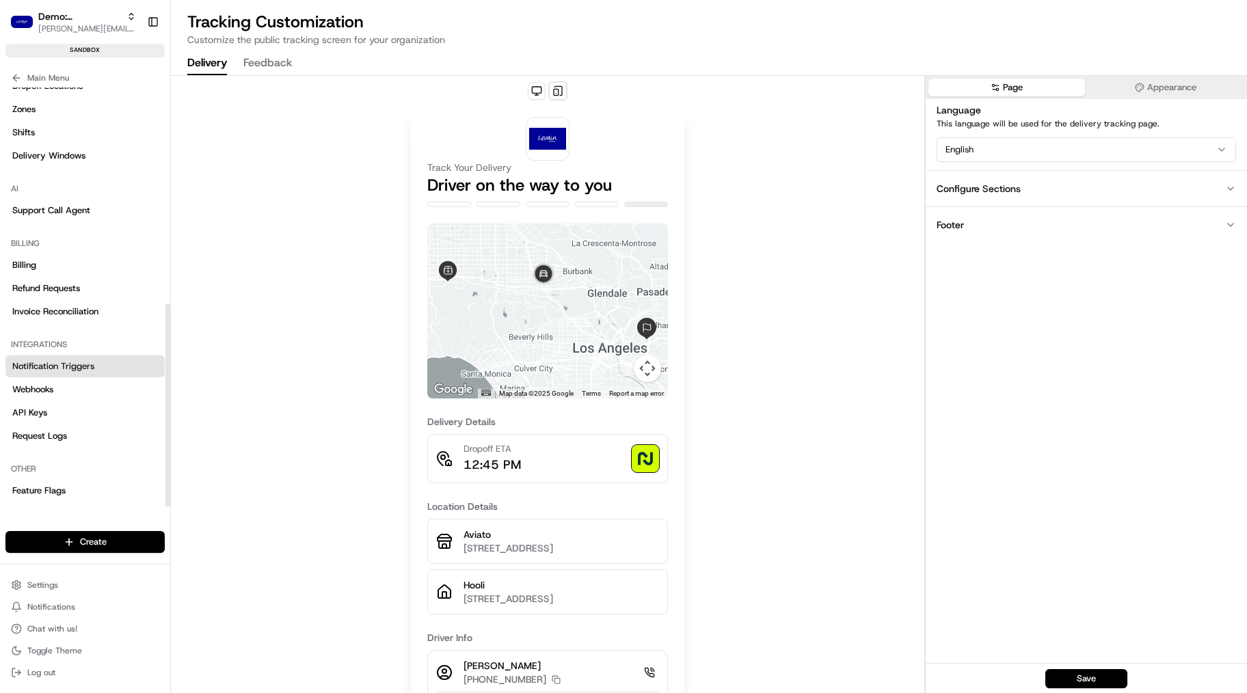
click at [72, 368] on span "Notification Triggers" at bounding box center [53, 366] width 82 height 12
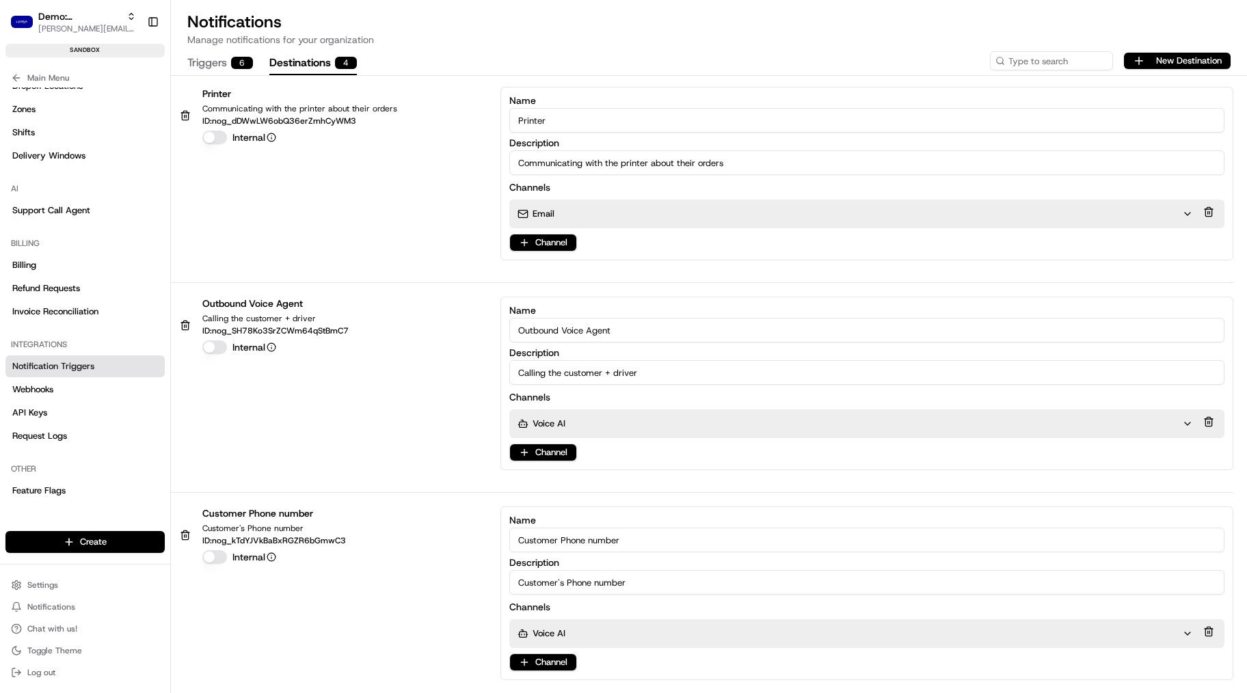
click at [317, 59] on button "Destinations 4" at bounding box center [313, 63] width 88 height 23
click at [550, 244] on html "Demo: Benny benny@usenash.com Toggle Sidebar sandbox Orders Deliveries Provider…" at bounding box center [623, 346] width 1247 height 693
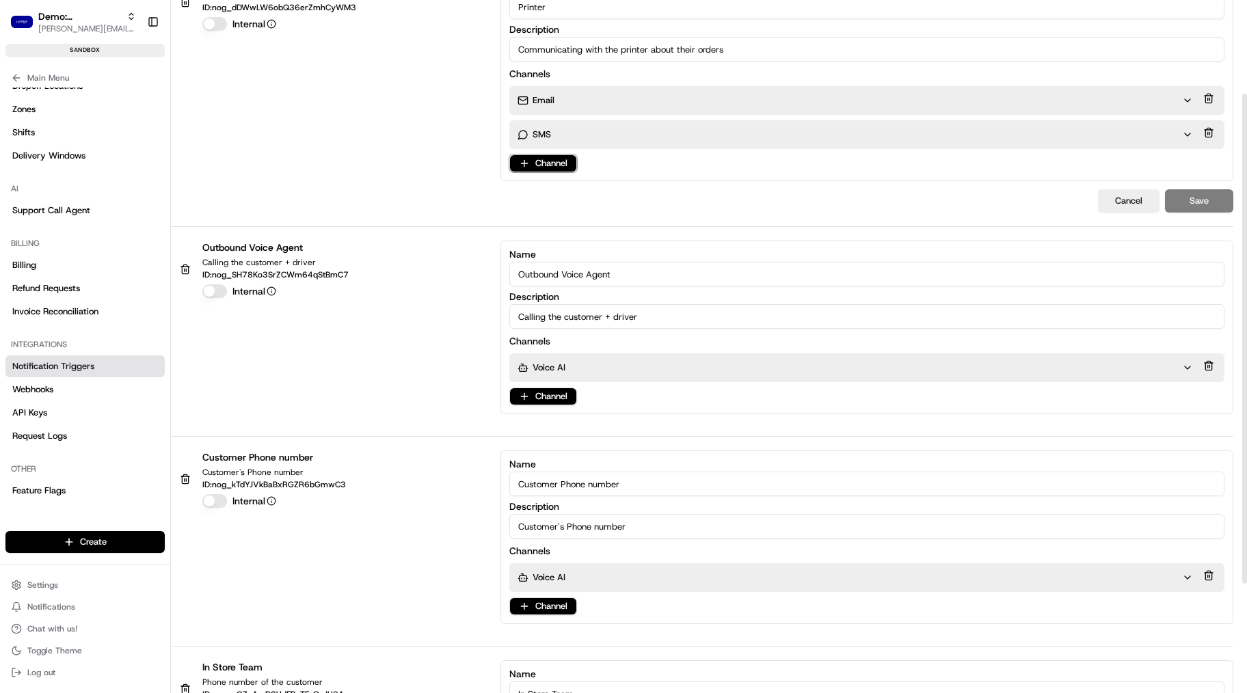
scroll to position [139, 0]
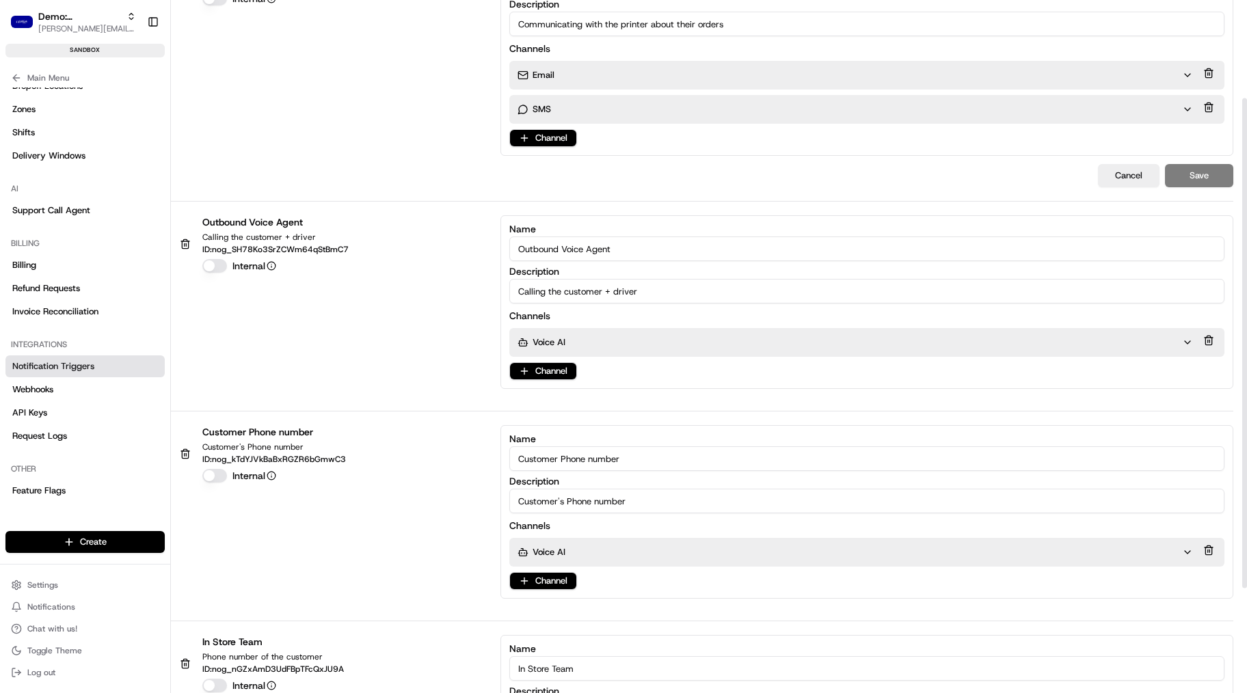
click at [545, 570] on div "Voice AI Channel" at bounding box center [866, 564] width 715 height 52
click at [546, 572] on html "Demo: Benny benny@usenash.com Toggle Sidebar sandbox Orders Deliveries Provider…" at bounding box center [623, 346] width 1247 height 693
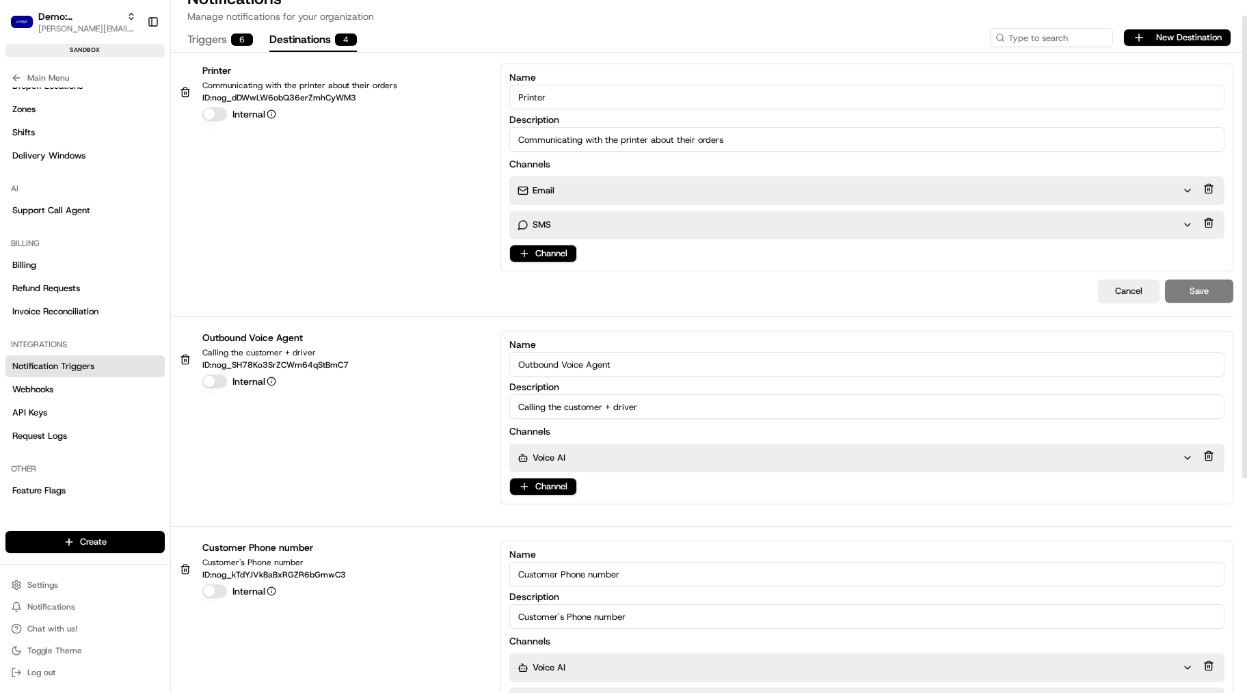
scroll to position [0, 0]
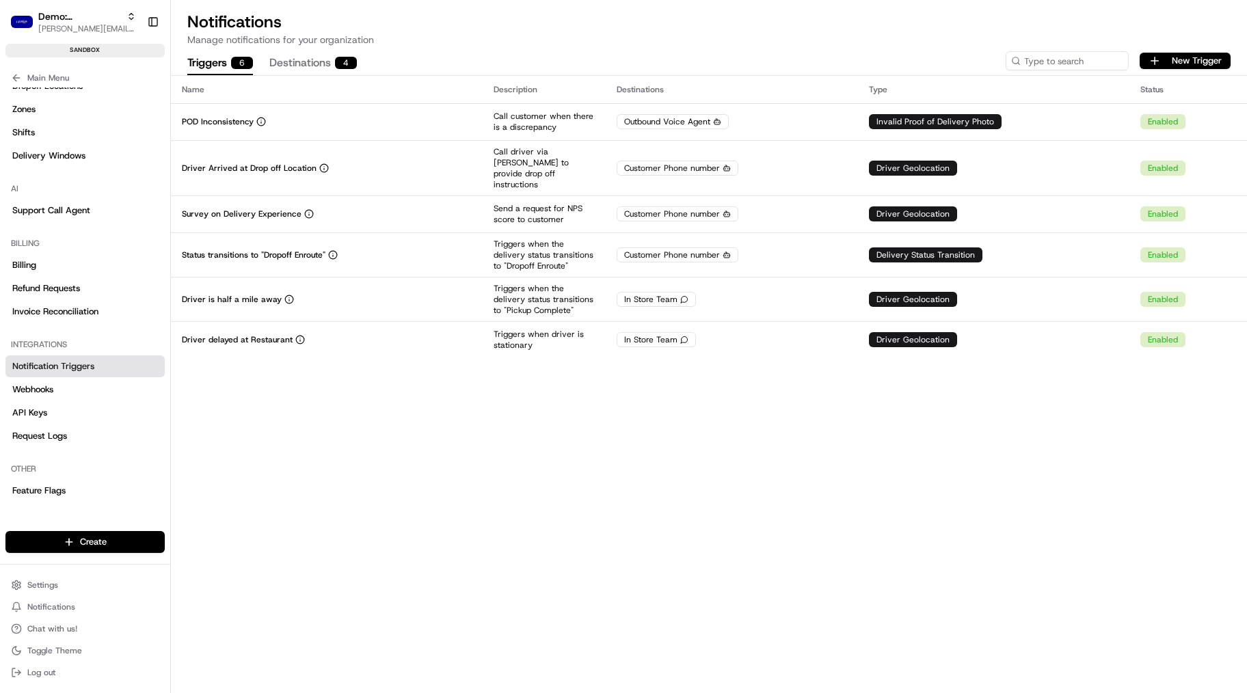
click at [230, 71] on button "Triggers 6" at bounding box center [220, 63] width 66 height 23
click at [1133, 63] on button "New Trigger" at bounding box center [1185, 61] width 91 height 16
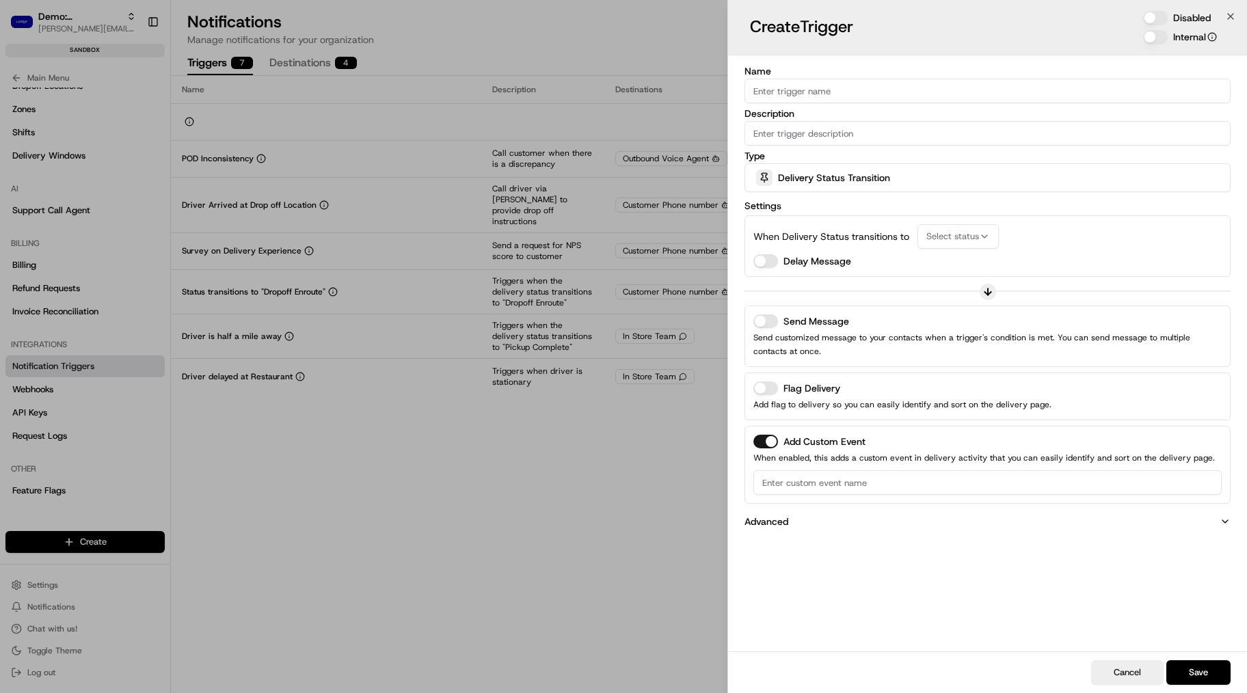
drag, startPoint x: 866, startPoint y: 182, endPoint x: 906, endPoint y: 260, distance: 87.8
click at [862, 255] on div "Name Description Type Delivery Status Transition Settings When Delivery Status …" at bounding box center [988, 300] width 486 height 468
click at [945, 239] on span "Select status" at bounding box center [953, 236] width 53 height 12
type input "pick up"
click at [987, 330] on span "Pickup Complete" at bounding box center [1023, 331] width 168 height 12
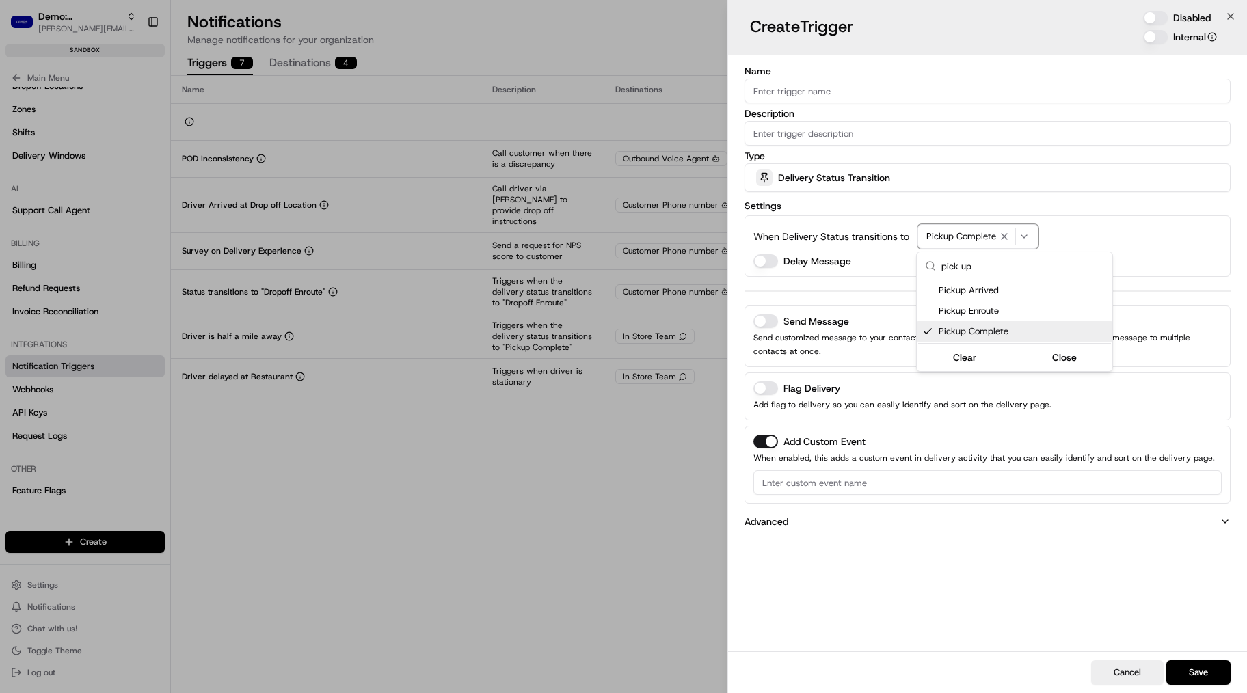
click at [1066, 541] on div at bounding box center [623, 346] width 1247 height 693
click at [766, 319] on button "Send Message" at bounding box center [766, 322] width 25 height 14
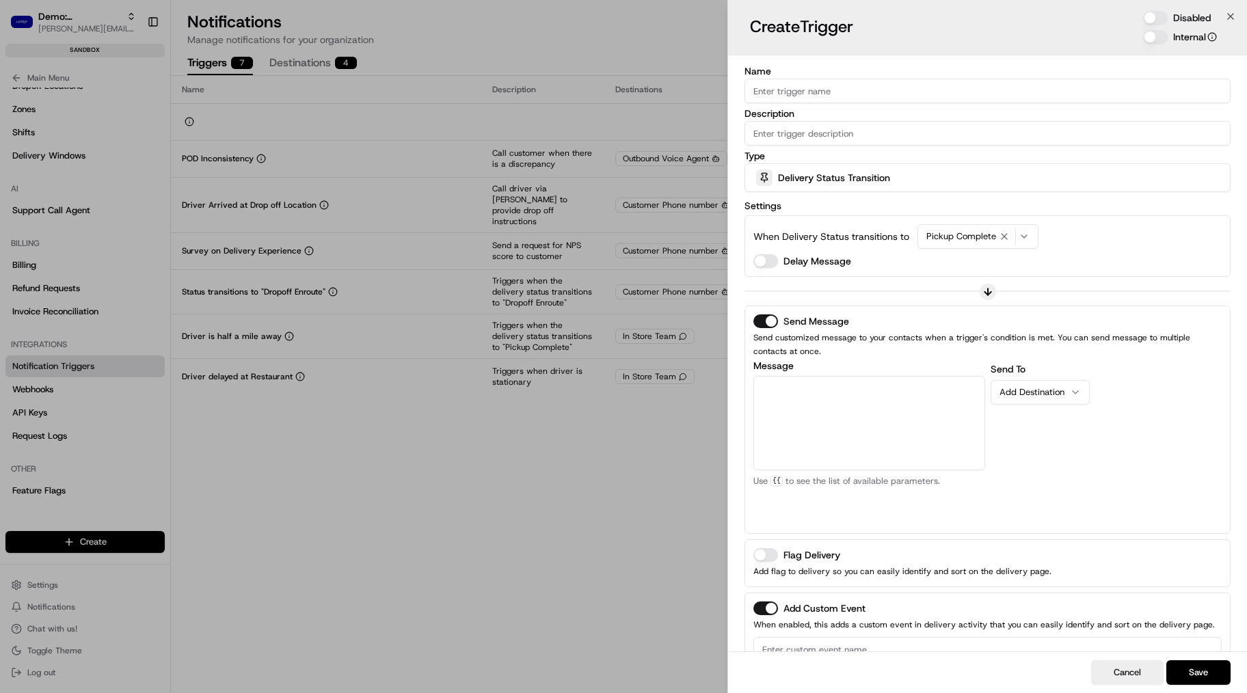
click at [804, 401] on textarea "Message" at bounding box center [870, 423] width 232 height 94
click at [1049, 394] on div "Add Destination" at bounding box center [1035, 392] width 70 height 12
click at [854, 414] on textarea "Message" at bounding box center [870, 424] width 232 height 94
type textarea "T"
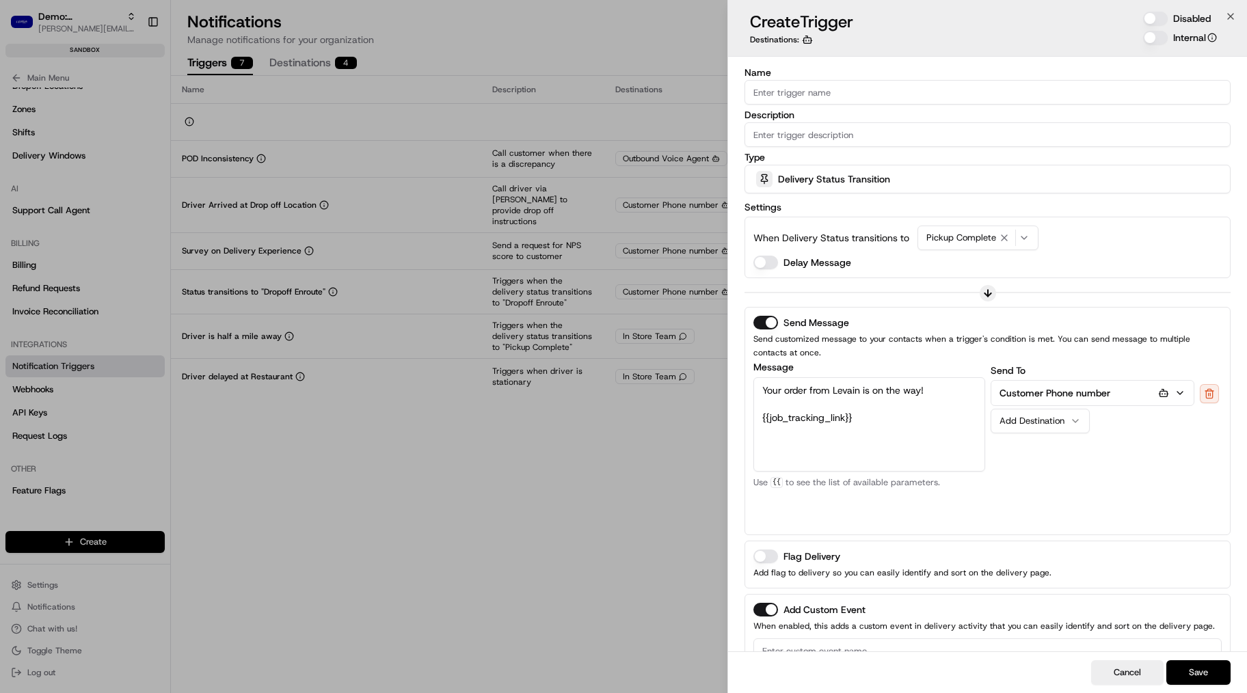
type textarea "Your order from Levain is on the way! {{job_tracking_link}}"
click at [1133, 572] on button "Save" at bounding box center [1199, 673] width 64 height 25
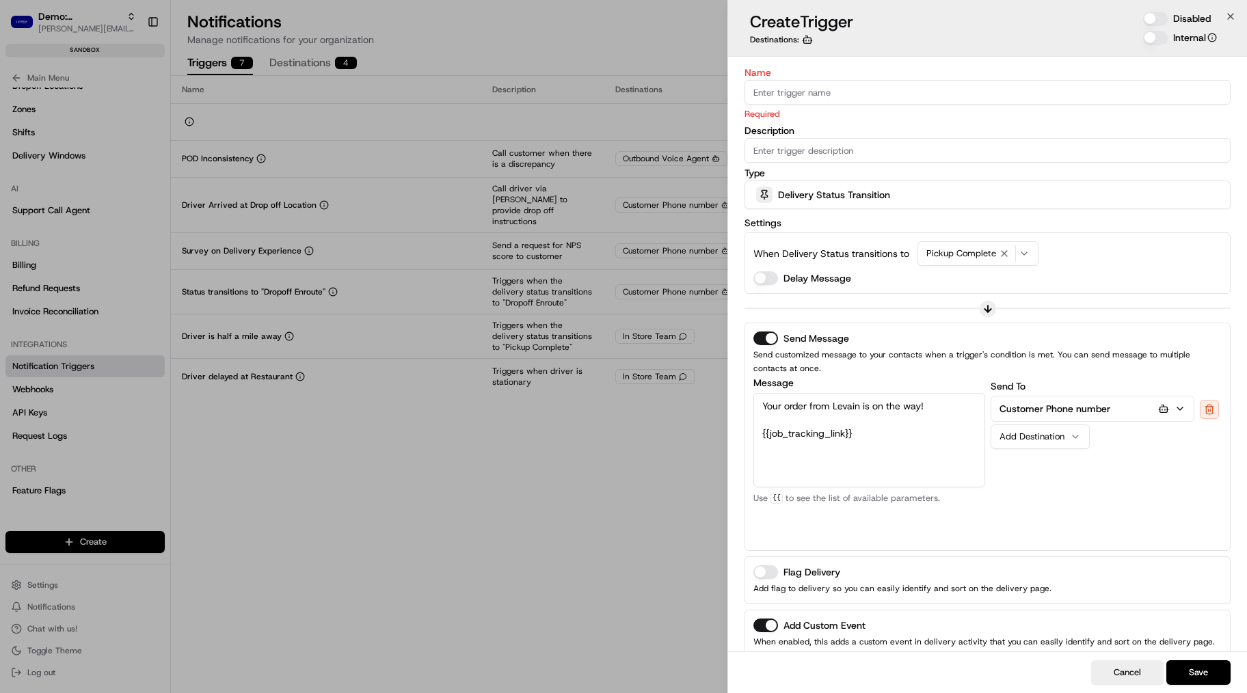
click at [800, 95] on input "Name" at bounding box center [988, 92] width 486 height 25
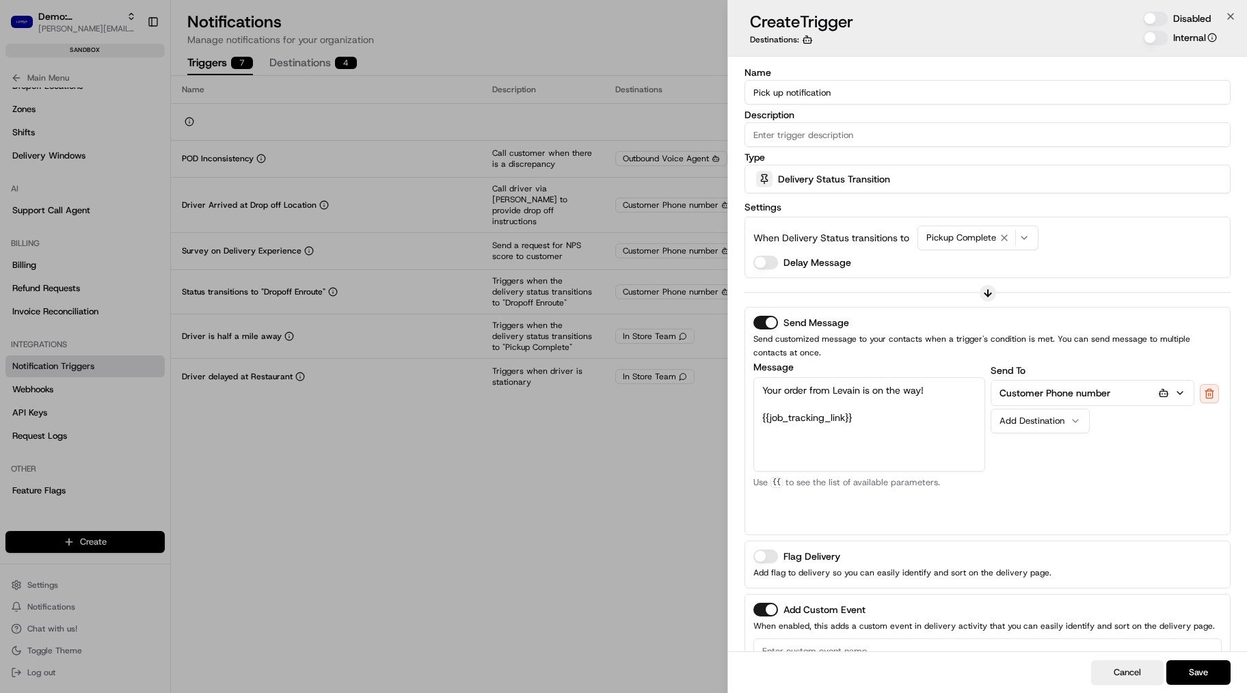
scroll to position [3, 0]
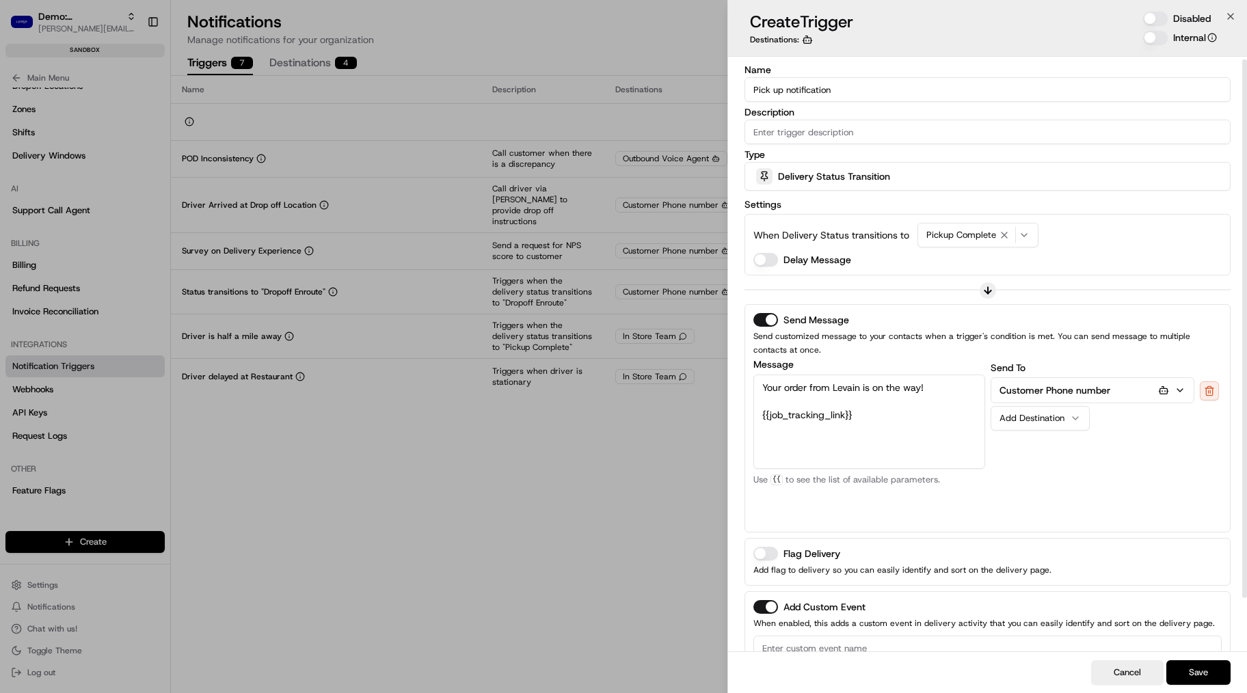
type input "Pick up notification"
click at [1133, 572] on button "Save" at bounding box center [1199, 673] width 64 height 25
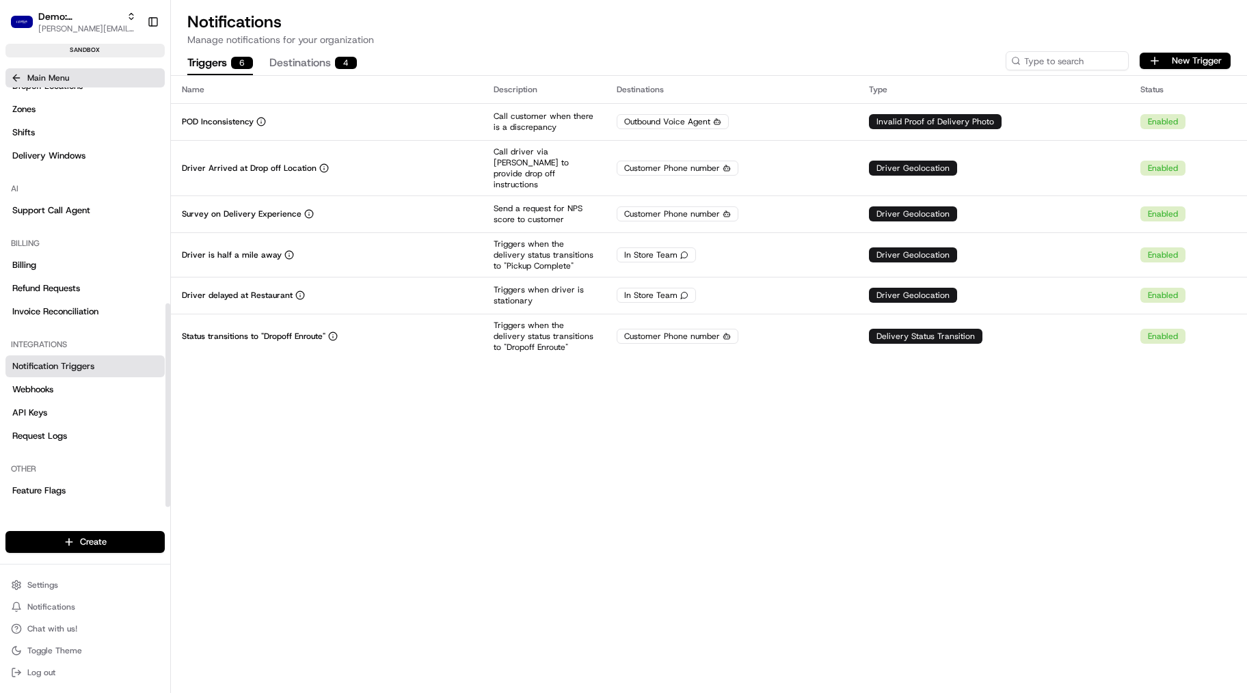
click at [14, 75] on icon at bounding box center [14, 78] width 3 height 6
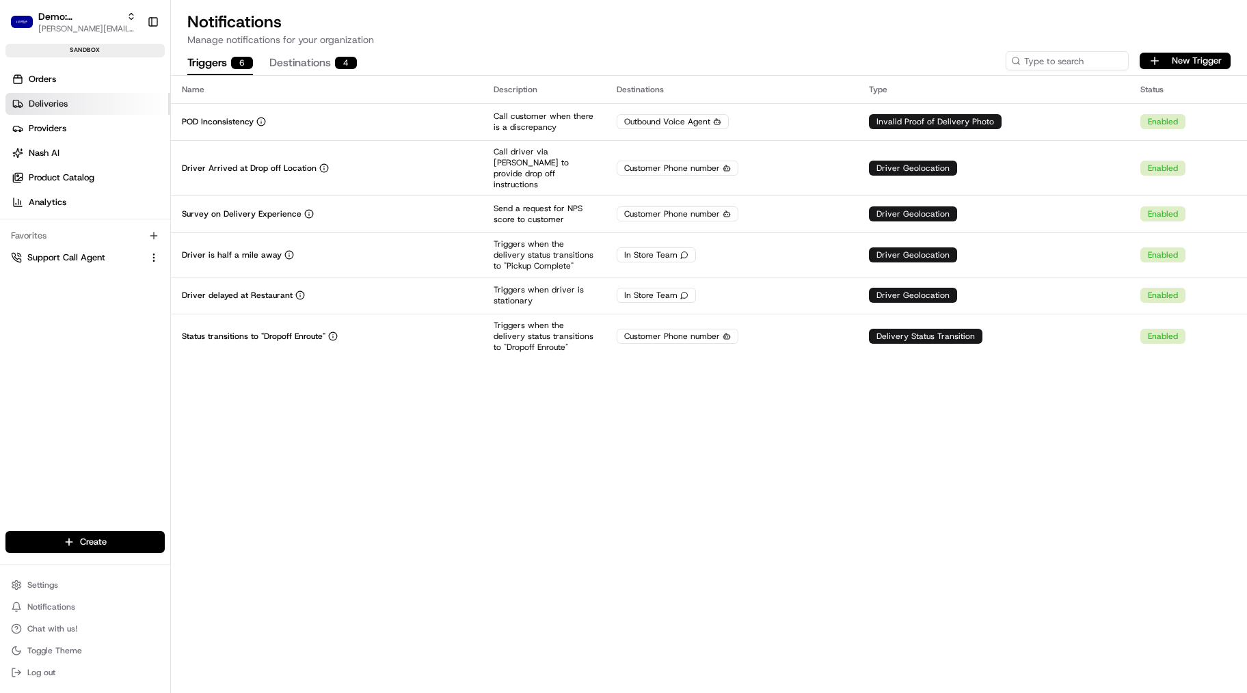
click at [61, 108] on span "Deliveries" at bounding box center [48, 104] width 39 height 12
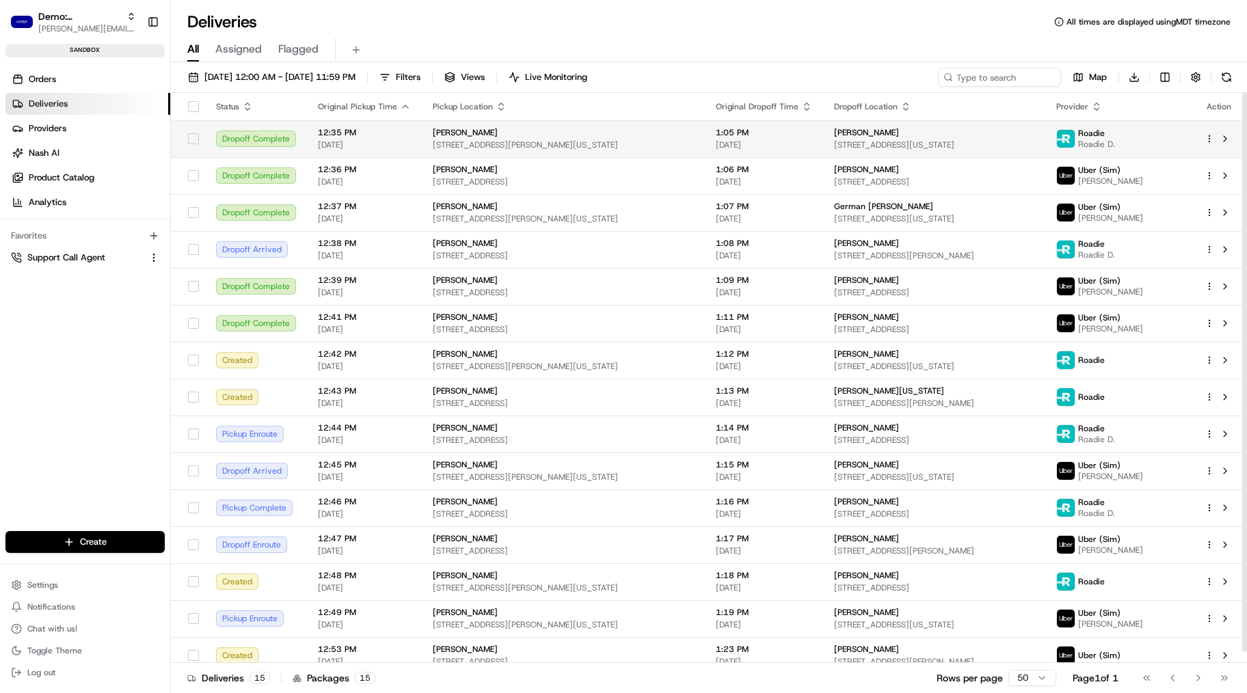
click at [561, 145] on span "[STREET_ADDRESS][PERSON_NAME][US_STATE]" at bounding box center [563, 144] width 261 height 11
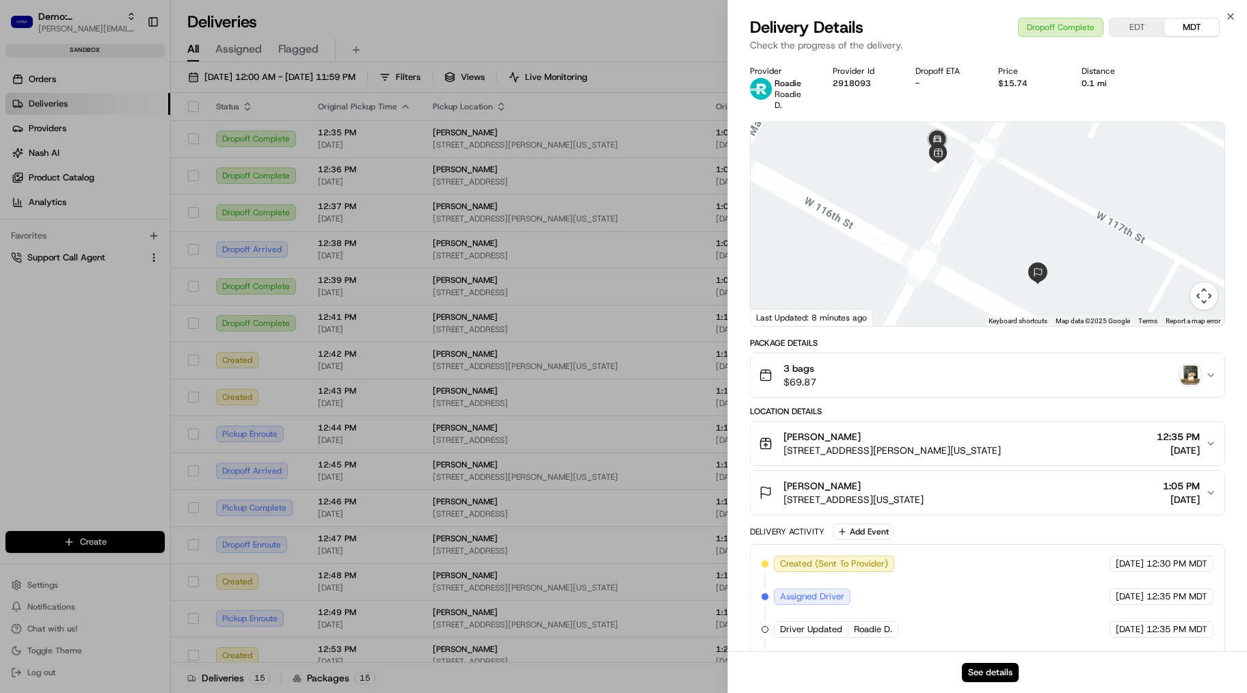
drag, startPoint x: 998, startPoint y: 658, endPoint x: 996, endPoint y: 668, distance: 9.8
click at [998, 572] on div "See details" at bounding box center [987, 673] width 519 height 42
click at [996, 572] on button "See details" at bounding box center [990, 672] width 57 height 19
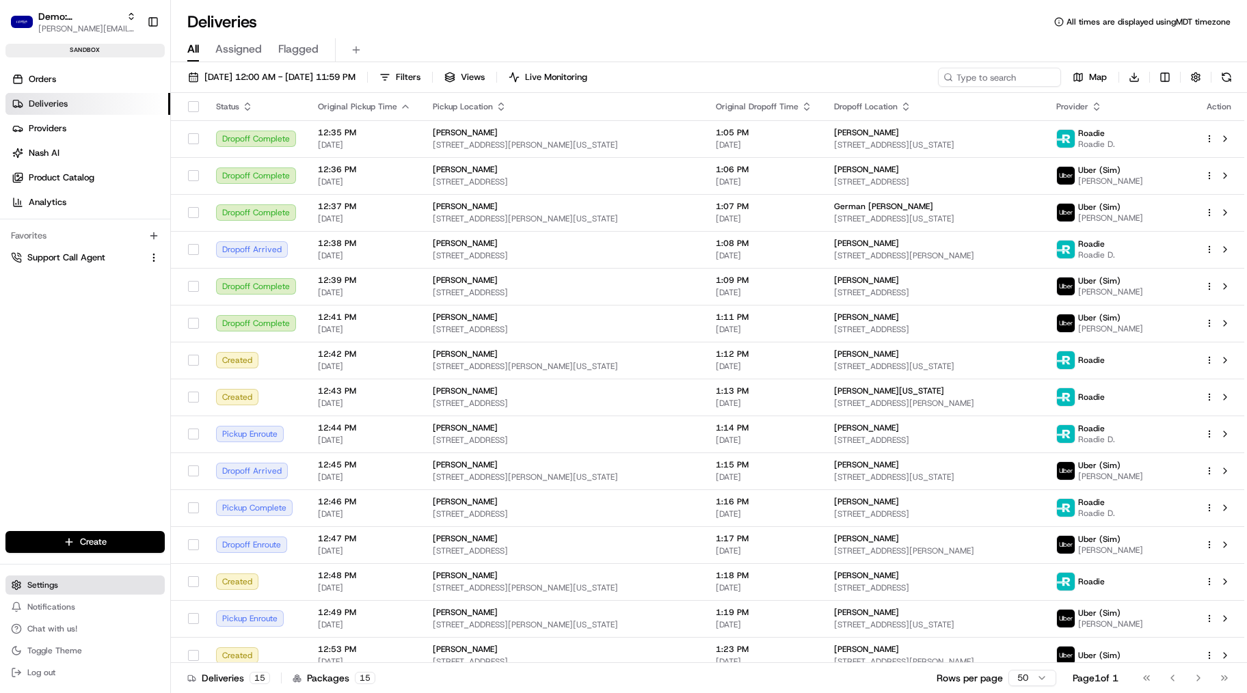
click at [85, 572] on button "Settings" at bounding box center [84, 585] width 159 height 19
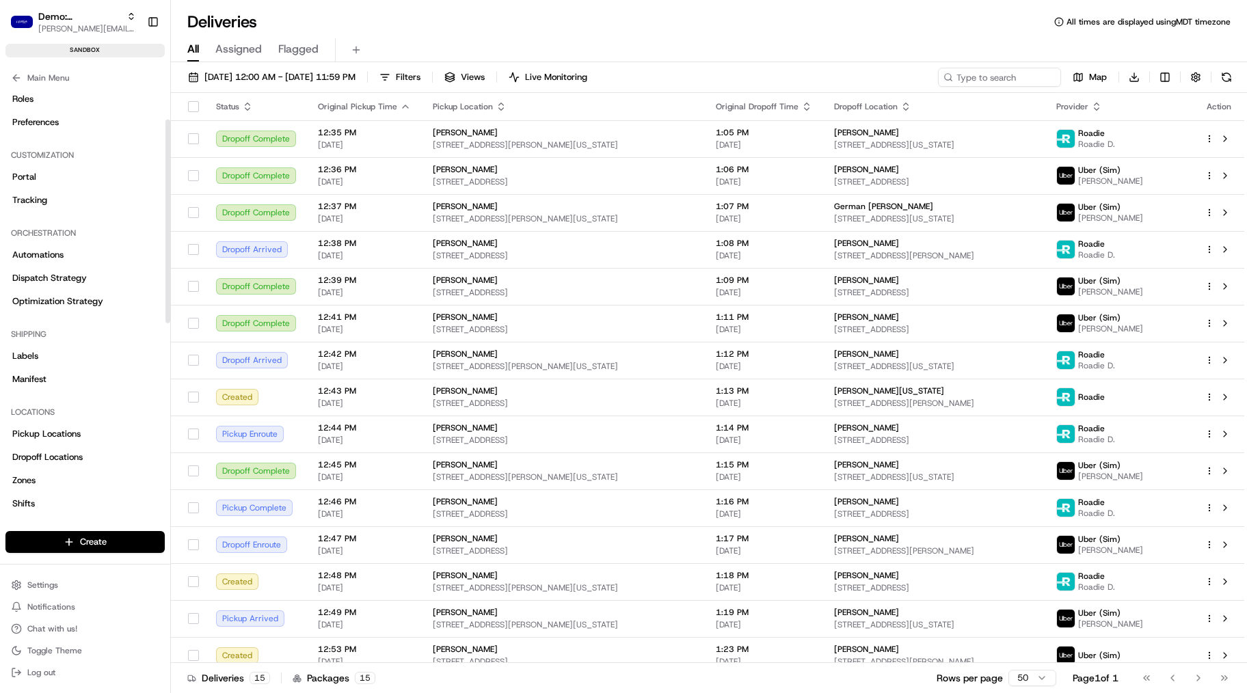
scroll to position [65, 0]
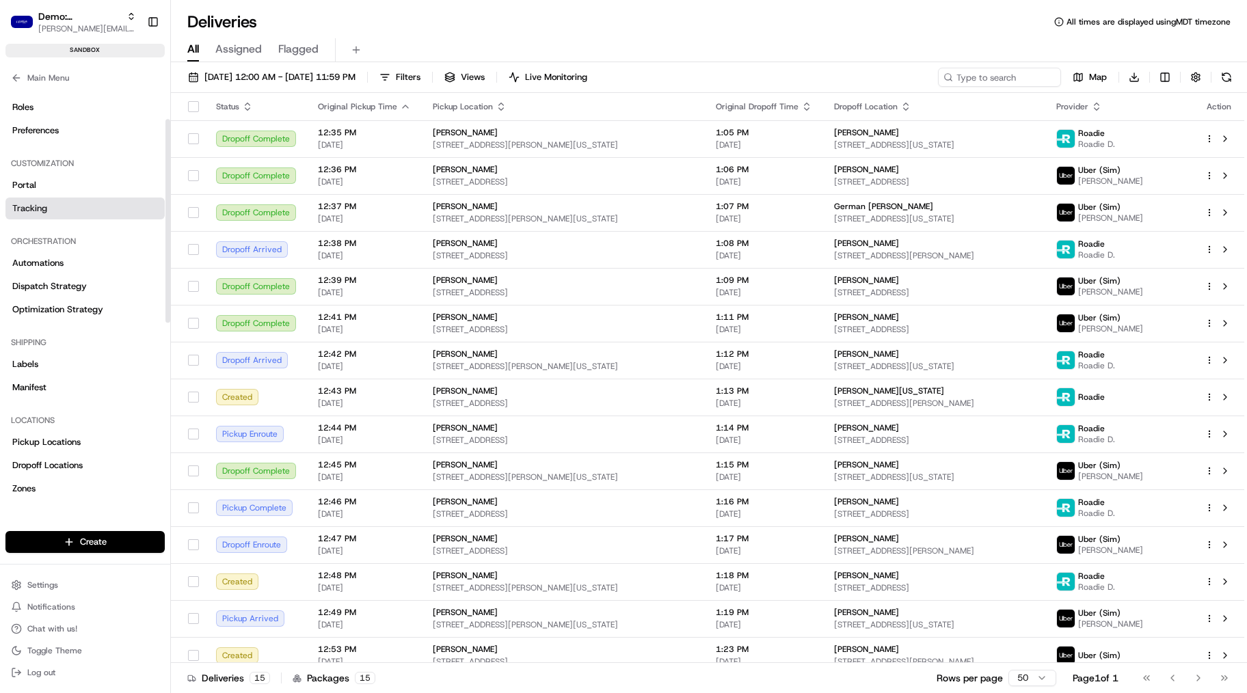
click at [48, 202] on link "Tracking" at bounding box center [84, 209] width 159 height 22
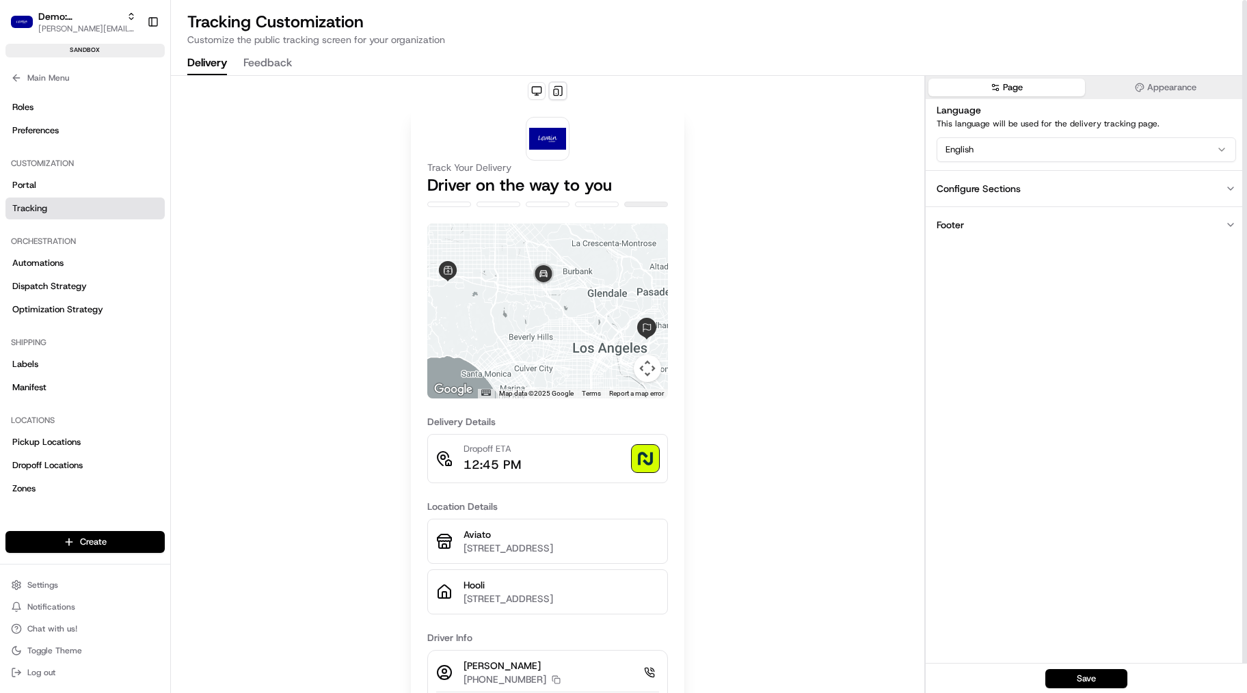
click at [1017, 220] on button "Footer" at bounding box center [1086, 225] width 321 height 36
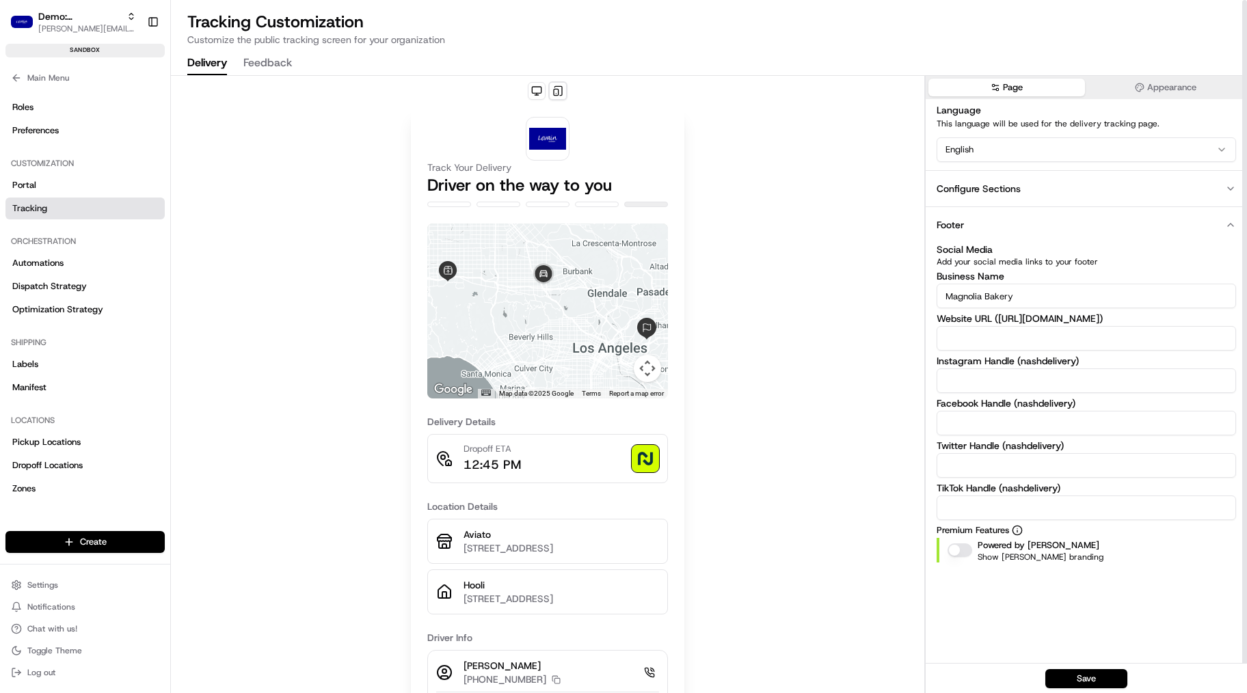
click at [1012, 194] on div "Configure Sections" at bounding box center [979, 189] width 84 height 14
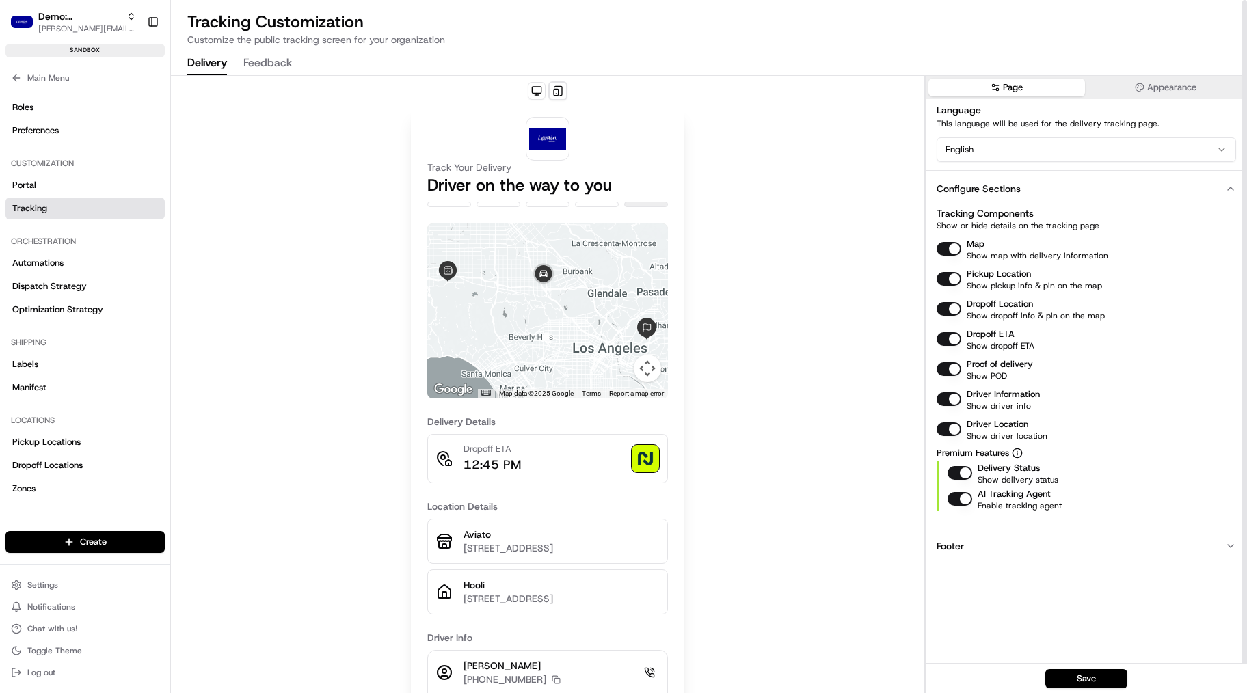
click at [957, 248] on button "Map" at bounding box center [949, 249] width 25 height 14
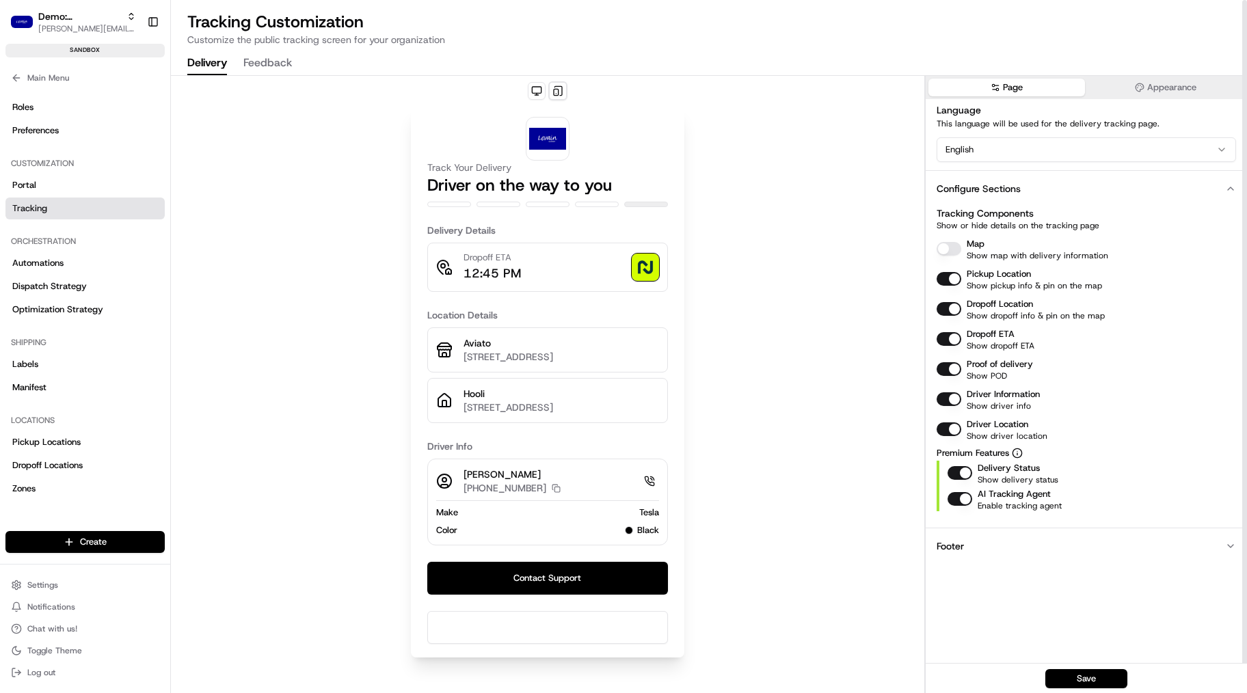
click at [957, 248] on button "Map" at bounding box center [949, 249] width 25 height 14
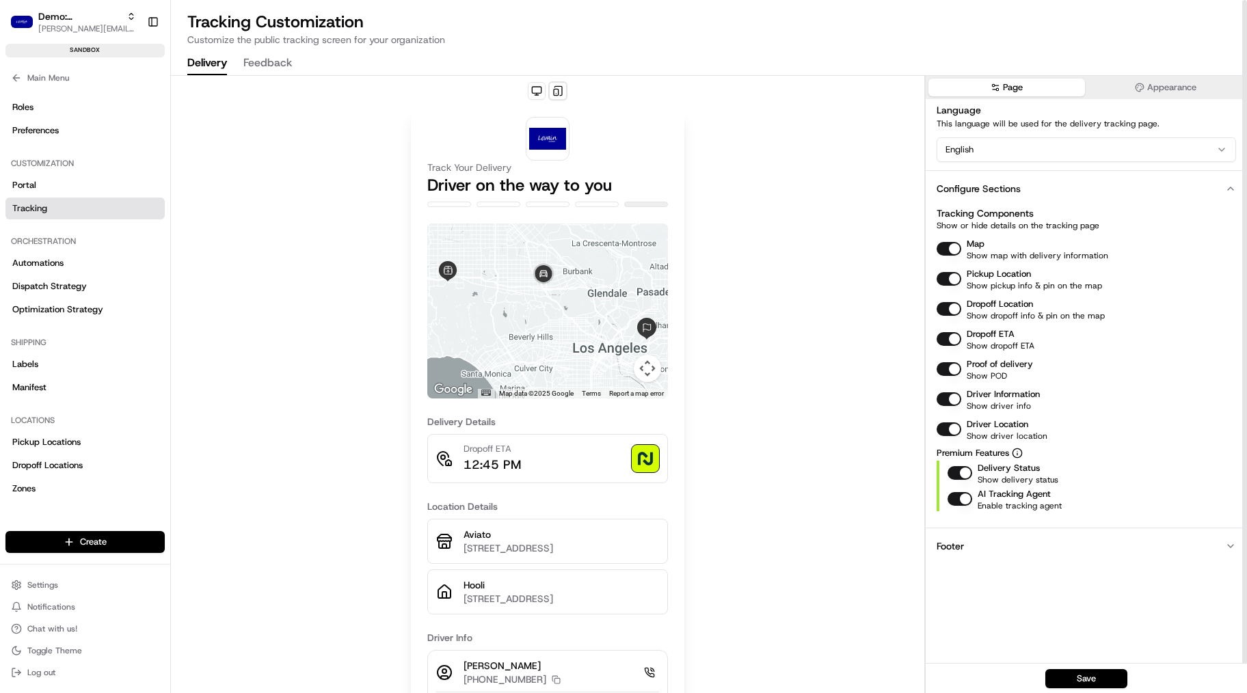
click at [951, 338] on button "Dropoff ETA" at bounding box center [949, 339] width 25 height 14
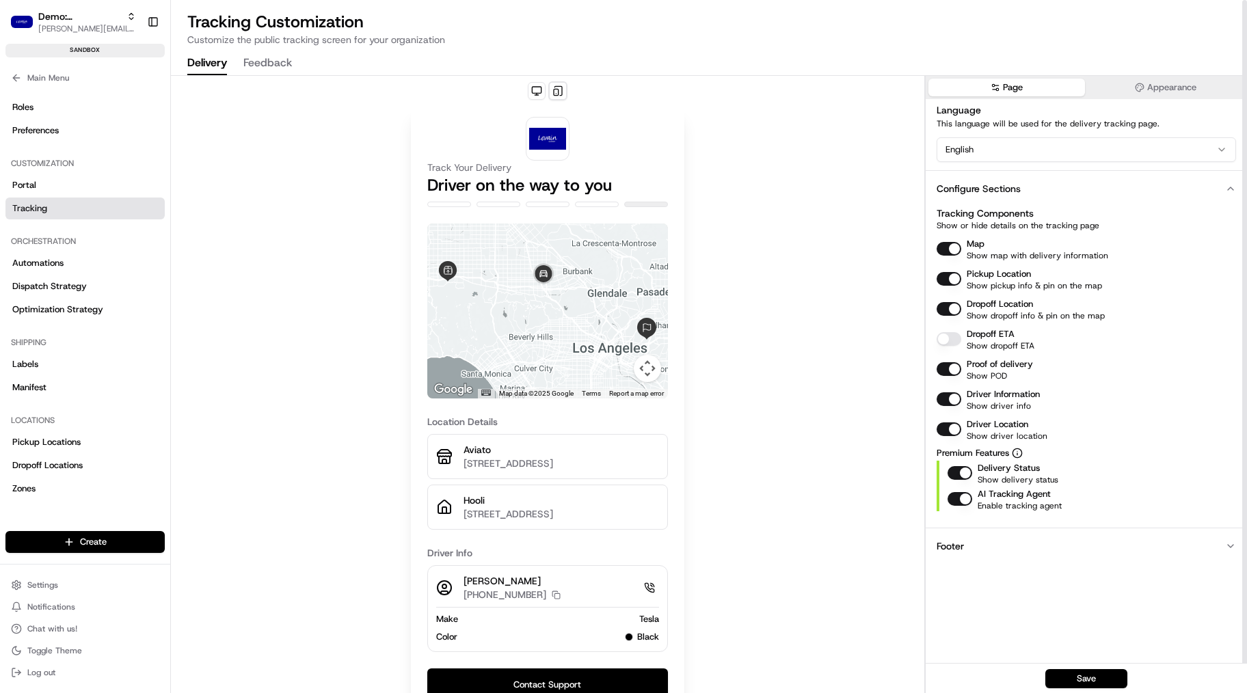
click at [951, 338] on button "Dropoff ETA" at bounding box center [949, 339] width 25 height 14
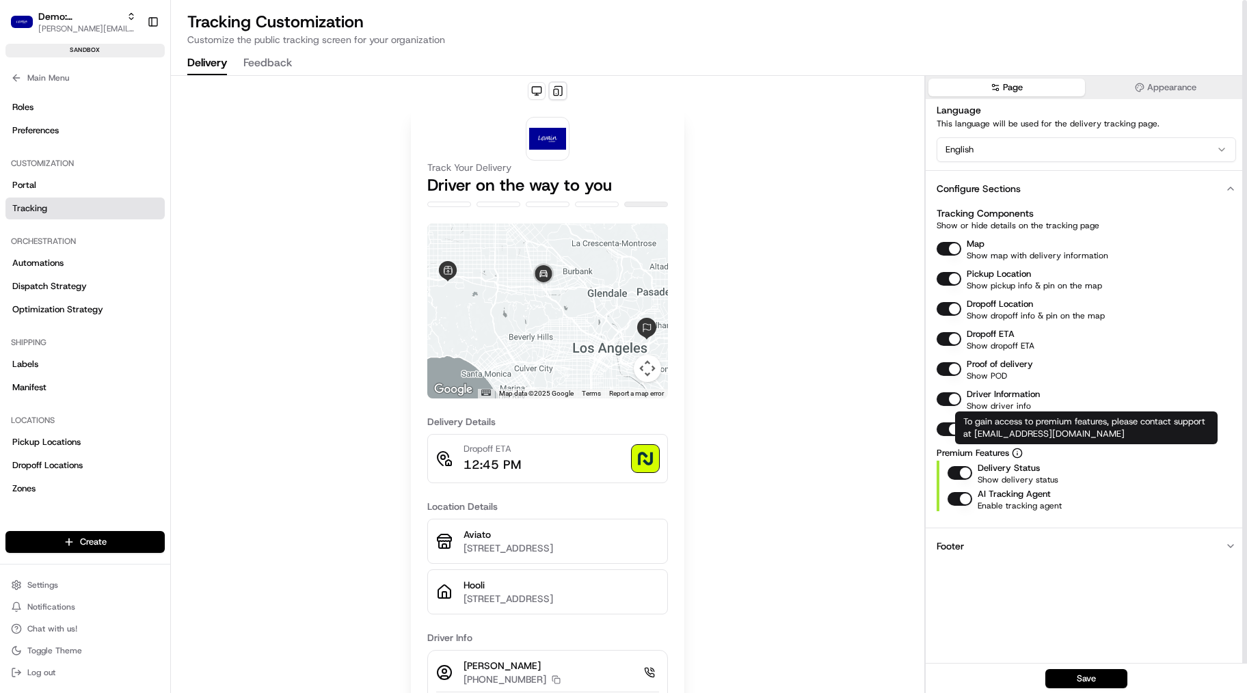
type button "on"
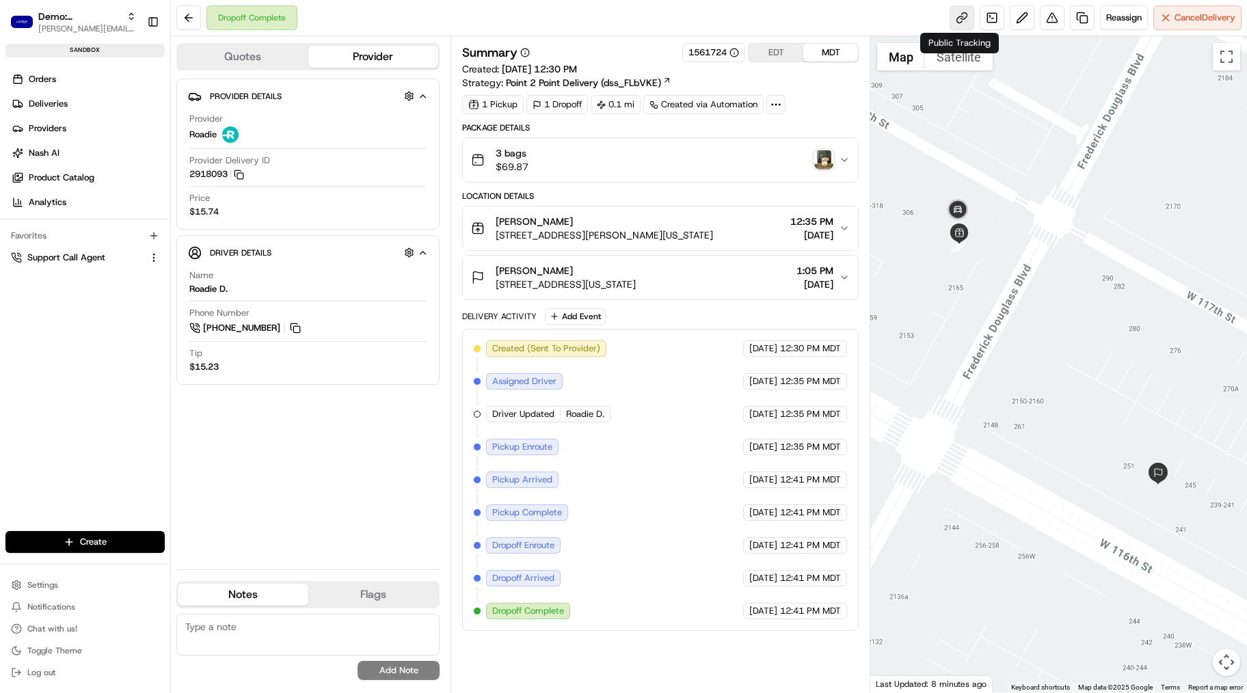
click at [961, 18] on link at bounding box center [962, 17] width 25 height 25
